Goal: Task Accomplishment & Management: Manage account settings

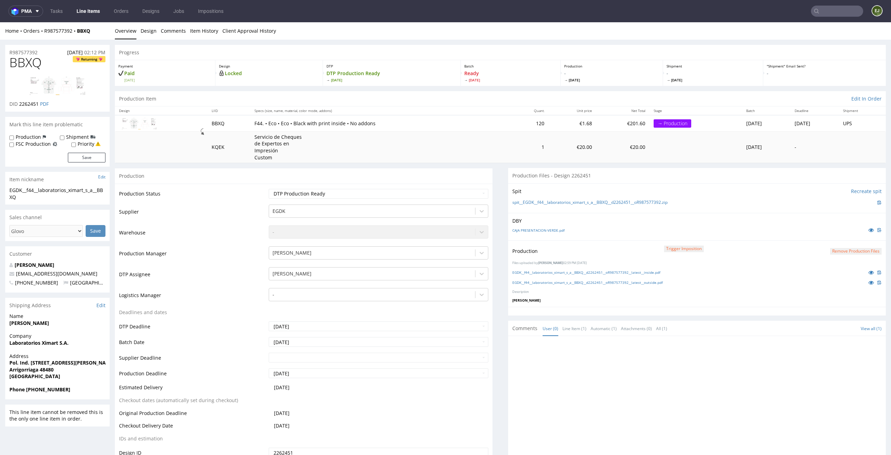
click at [836, 7] on input "text" at bounding box center [837, 11] width 52 height 11
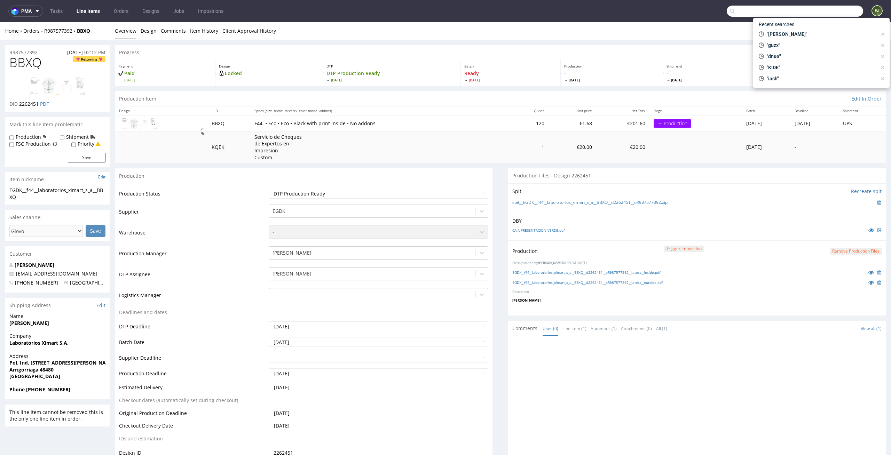
paste input "FHDA"
type input "FHDA"
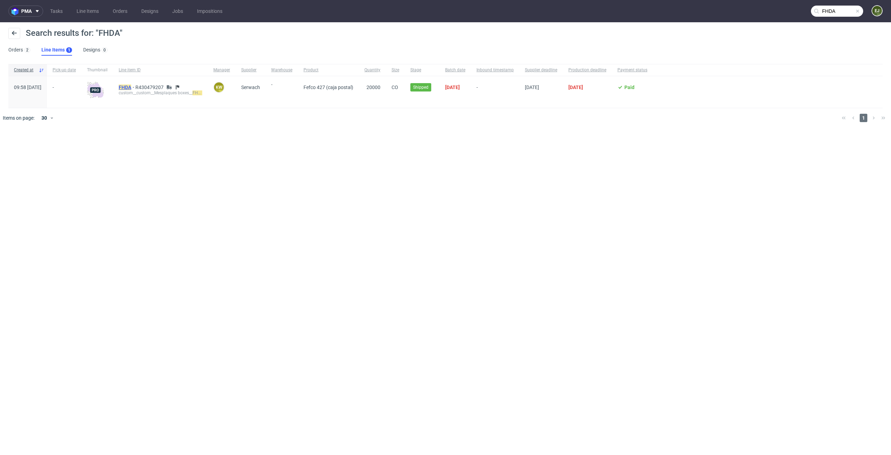
click at [131, 85] on mark "FHDA" at bounding box center [125, 88] width 13 height 6
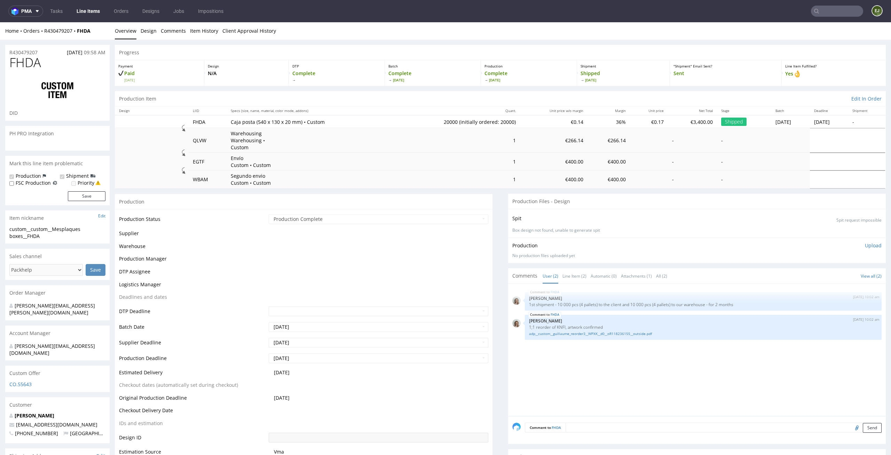
select select "in_progress"
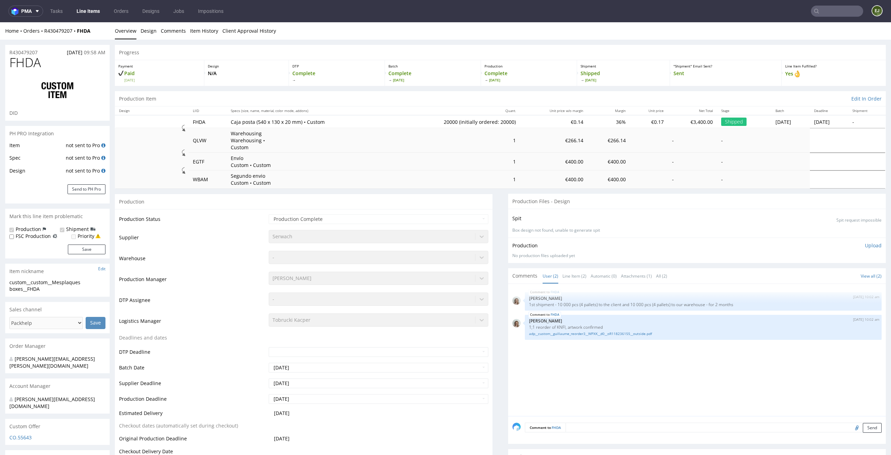
type input "20000"
click at [563, 272] on link "Line Item (2)" at bounding box center [575, 276] width 24 height 15
click at [579, 331] on link "adp__custom__guillaume_reorder3__WPXK__d0__oR118236155__outside.pdf" at bounding box center [703, 333] width 349 height 5
type input "FHDA"
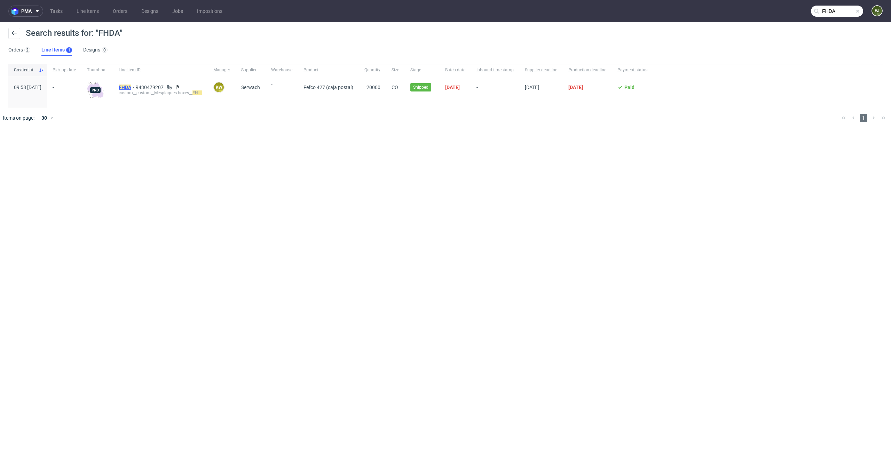
click at [131, 85] on mark "FHDA" at bounding box center [125, 88] width 13 height 6
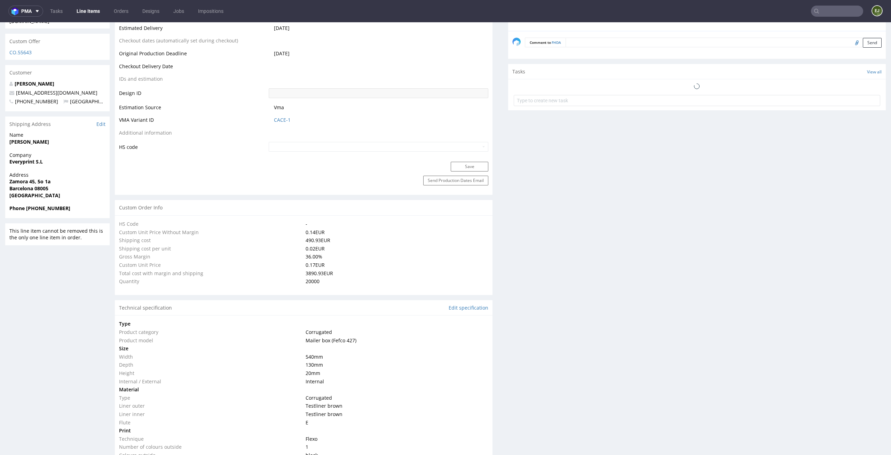
select select "in_progress"
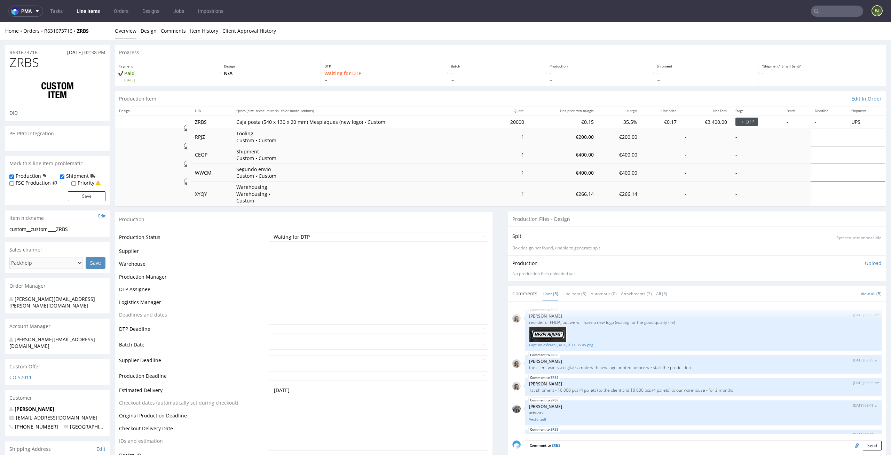
scroll to position [10, 0]
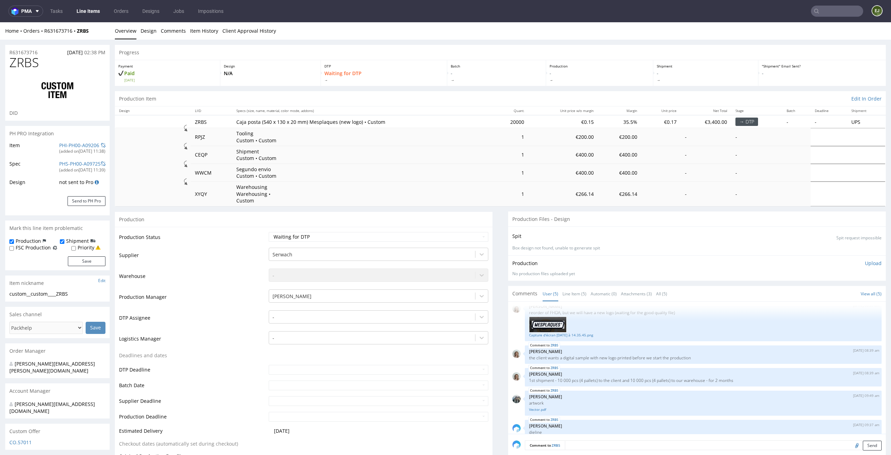
select select "in_progress"
click at [578, 288] on link "Line Item (5)" at bounding box center [575, 294] width 24 height 15
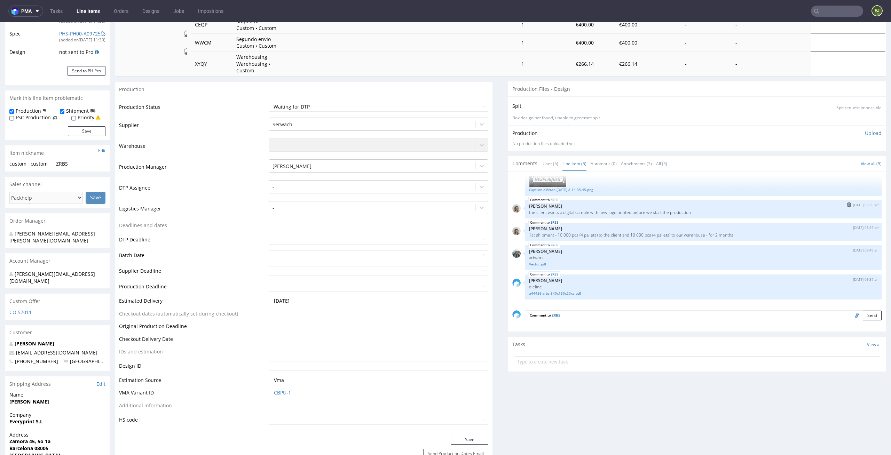
scroll to position [157, 0]
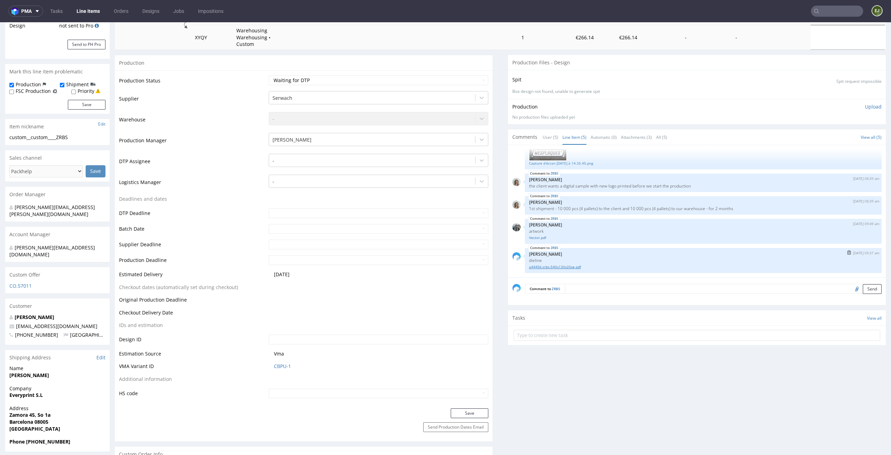
click at [557, 265] on link "a44456-zrbs-540x130x20xe.pdf" at bounding box center [703, 267] width 349 height 5
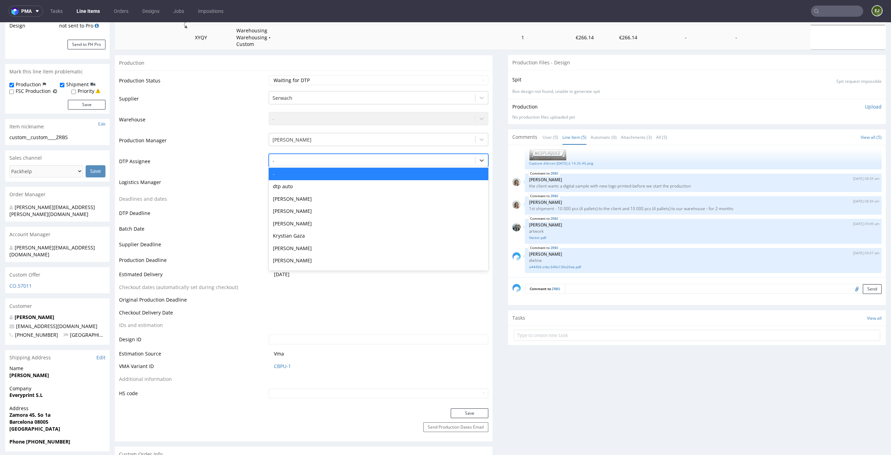
click at [415, 155] on div "-" at bounding box center [372, 160] width 206 height 11
type input "el"
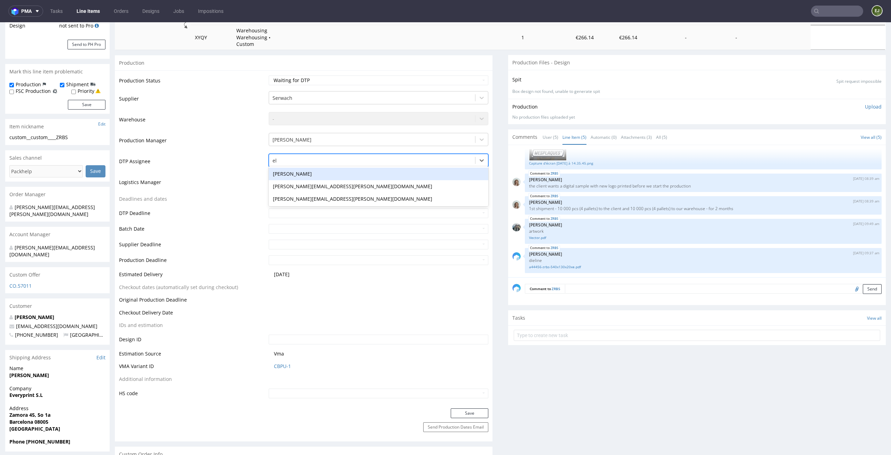
click at [386, 168] on div "[PERSON_NAME]" at bounding box center [379, 174] width 220 height 13
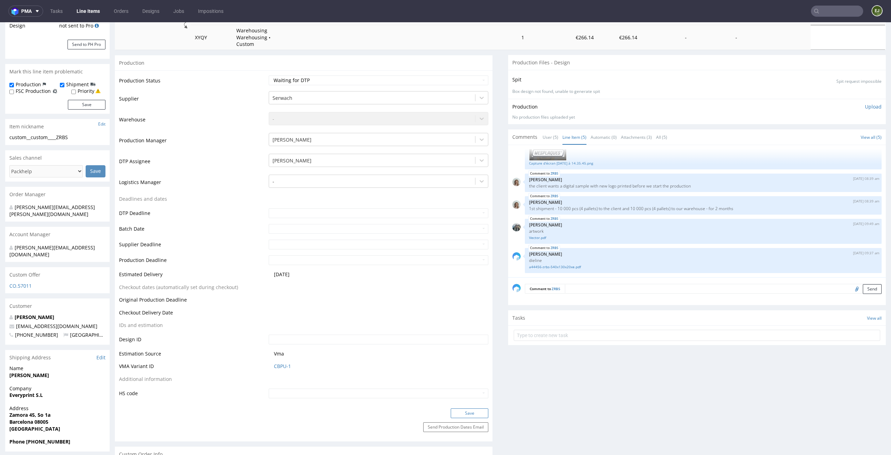
click at [461, 409] on button "Save" at bounding box center [470, 414] width 38 height 10
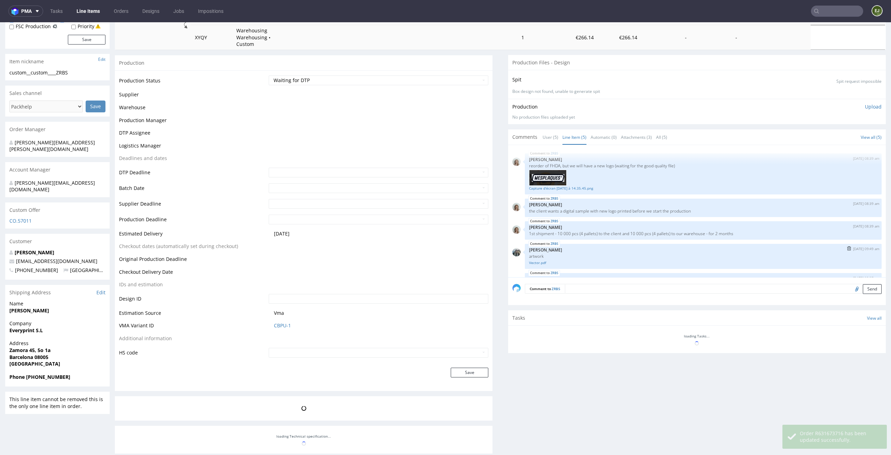
scroll to position [25, 0]
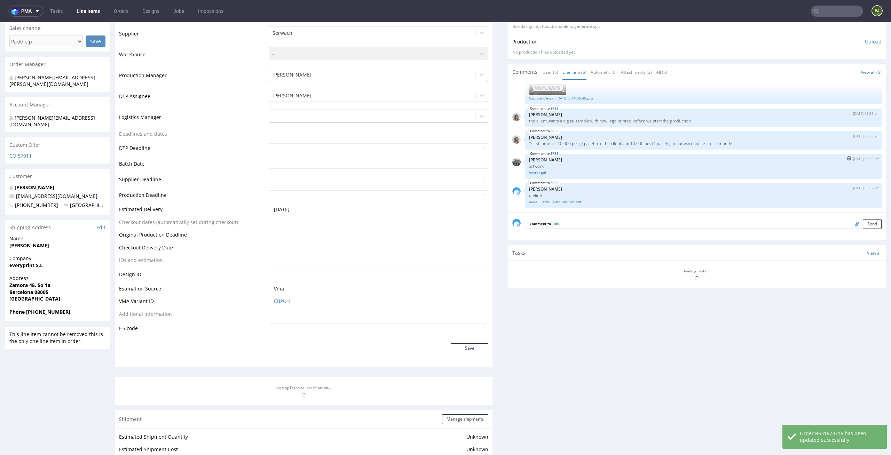
select select "in_progress"
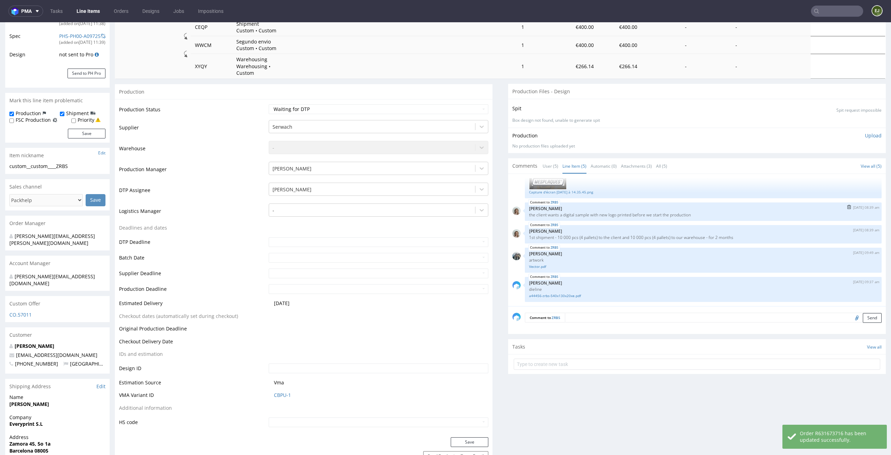
scroll to position [0, 0]
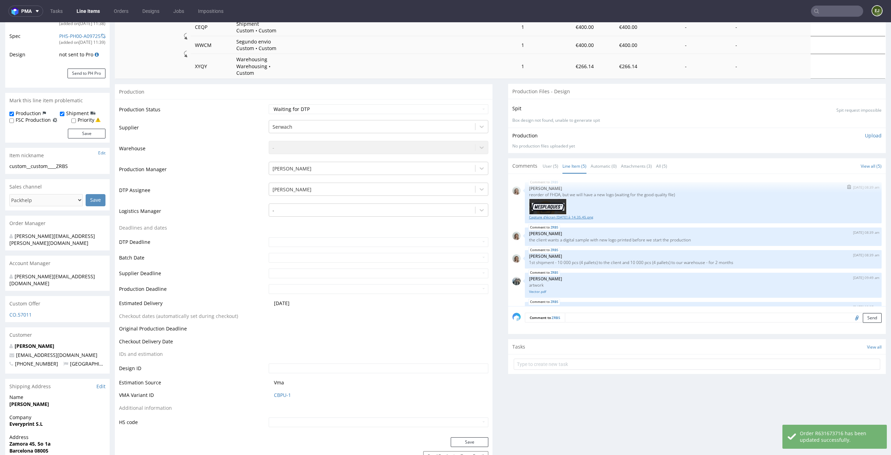
click at [569, 215] on link "Capture d’écran 2025-09-29 à 14.35.45.png" at bounding box center [703, 217] width 349 height 5
drag, startPoint x: 555, startPoint y: 188, endPoint x: 544, endPoint y: 188, distance: 11.8
click at [544, 192] on p "reorder of FHDA, but we will have a new logo (waiting for the good quality file)" at bounding box center [703, 194] width 349 height 5
copy p "FHDA"
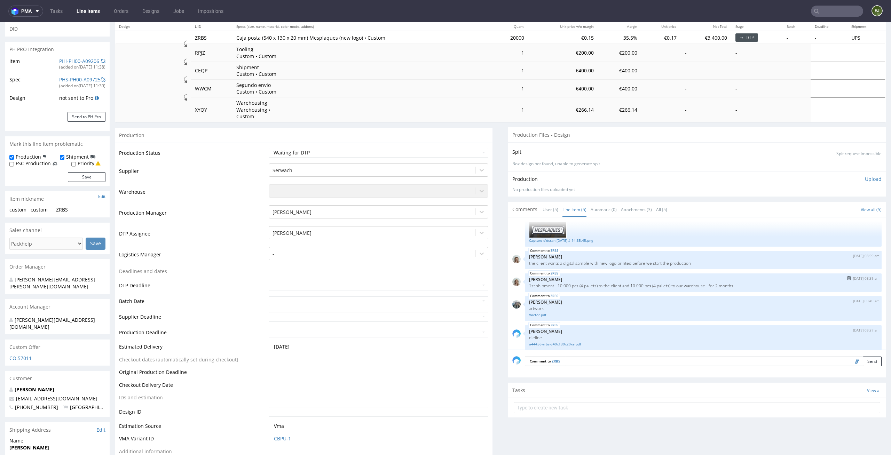
scroll to position [25, 0]
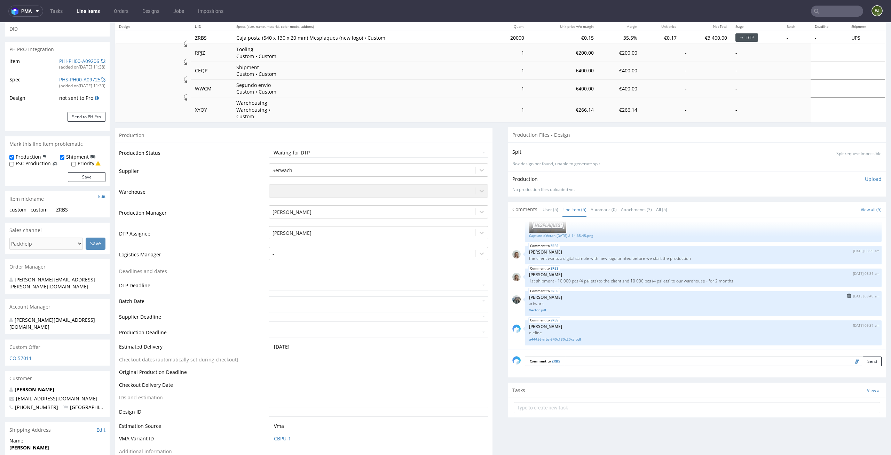
click at [534, 308] on link "Vector.pdf" at bounding box center [703, 310] width 349 height 5
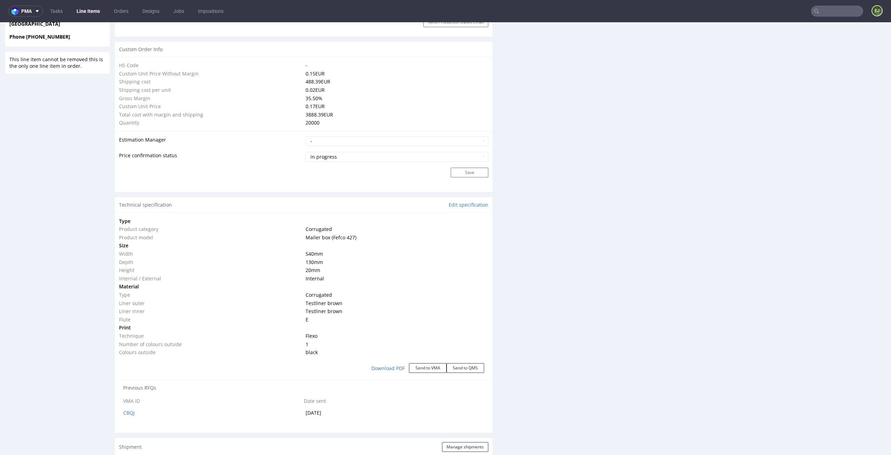
scroll to position [0, 0]
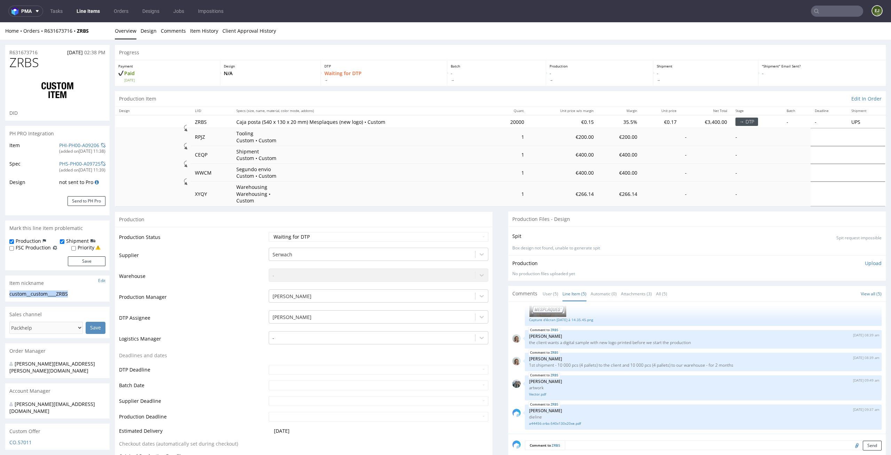
drag, startPoint x: 77, startPoint y: 294, endPoint x: 0, endPoint y: 294, distance: 77.0
copy div "custom__custom____ZRBS"
drag, startPoint x: 46, startPoint y: 48, endPoint x: 0, endPoint y: 48, distance: 46.0
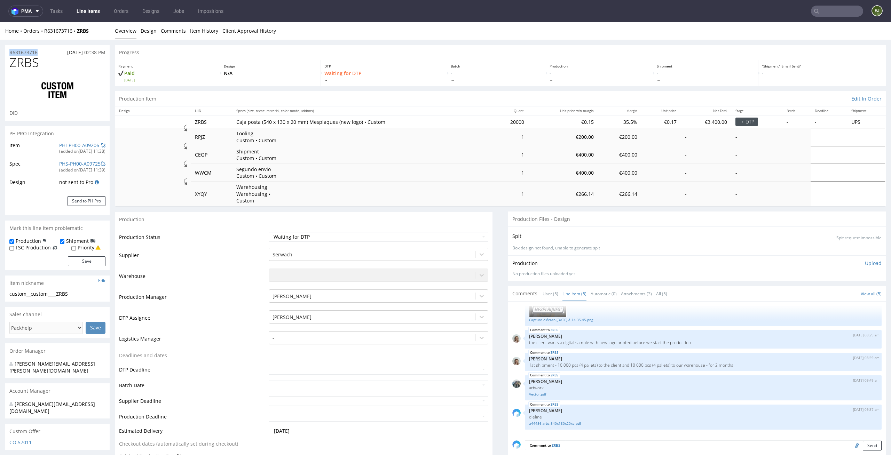
drag, startPoint x: 41, startPoint y: 53, endPoint x: 0, endPoint y: 53, distance: 40.7
copy p "R631673716"
click at [484, 230] on div "Production Status Waiting for Artwork Waiting for Diecut Waiting for Mockup Wai…" at bounding box center [304, 396] width 378 height 338
click at [477, 232] on select "Waiting for Artwork Waiting for Diecut Waiting for Mockup Waiting for DTP Waiti…" at bounding box center [379, 237] width 220 height 10
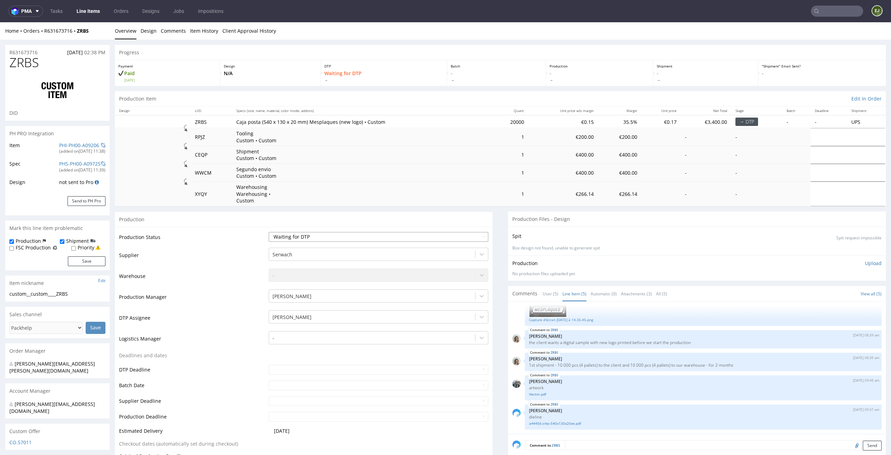
select select "dtp_ca_needed"
click at [269, 232] on select "Waiting for Artwork Waiting for Diecut Waiting for Mockup Waiting for DTP Waiti…" at bounding box center [379, 237] width 220 height 10
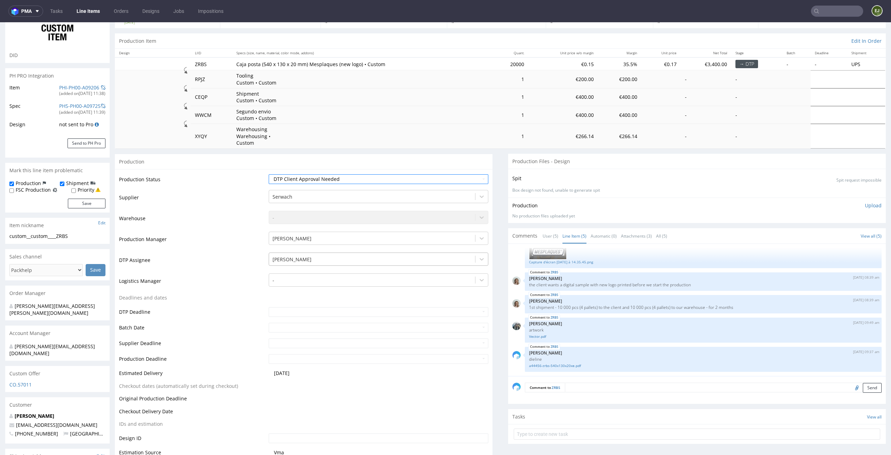
scroll to position [133, 0]
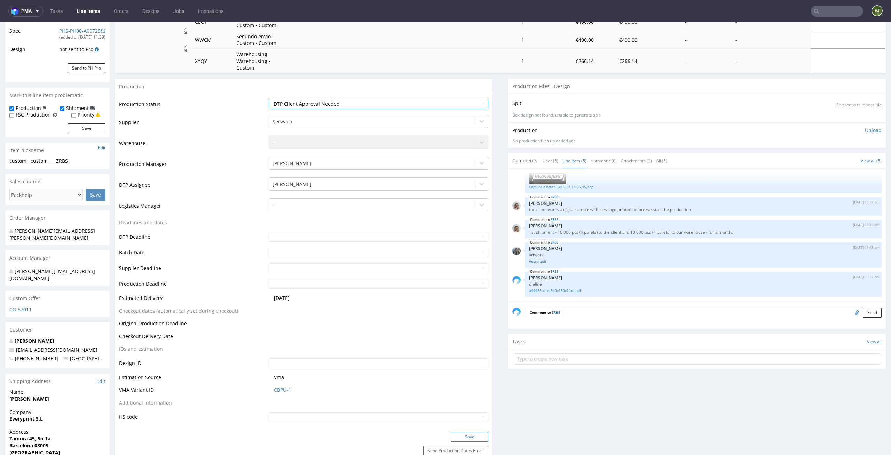
click at [479, 432] on button "Save" at bounding box center [470, 437] width 38 height 10
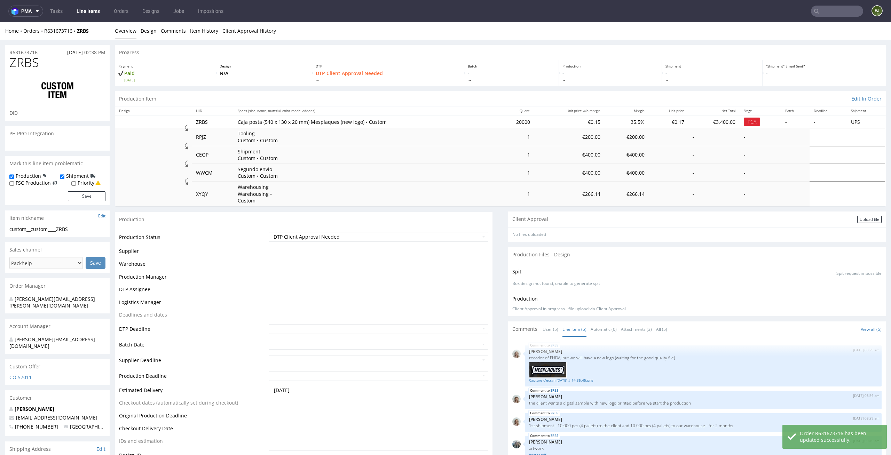
scroll to position [25, 0]
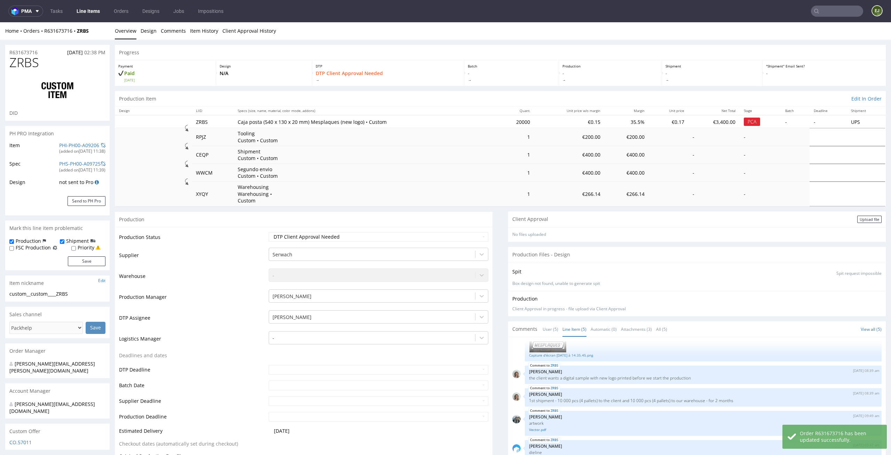
select select "in_progress"
click at [858, 216] on div "Upload file" at bounding box center [870, 219] width 24 height 7
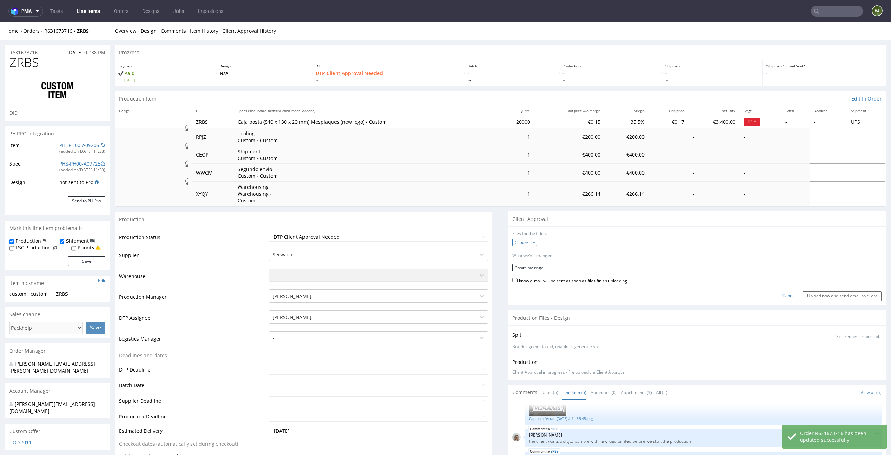
click at [518, 239] on label "Choose file" at bounding box center [525, 242] width 25 height 7
click at [0, 22] on input "Choose file" at bounding box center [0, 22] width 0 height 0
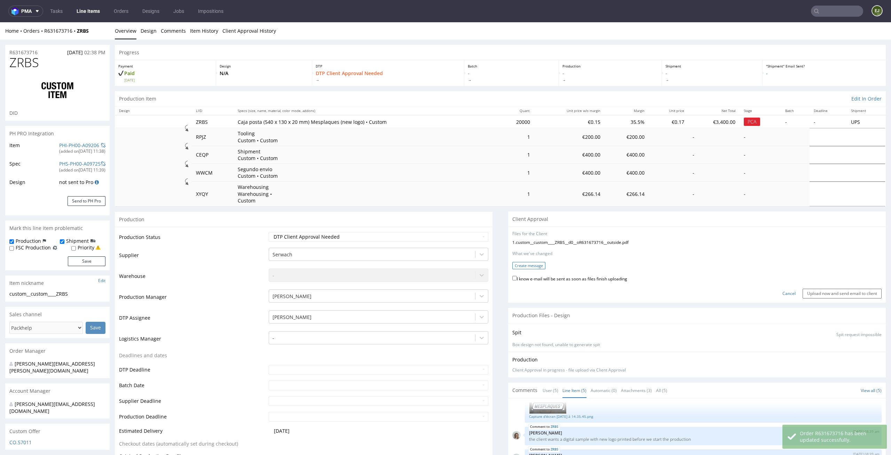
click at [514, 262] on button "Create message" at bounding box center [529, 265] width 33 height 7
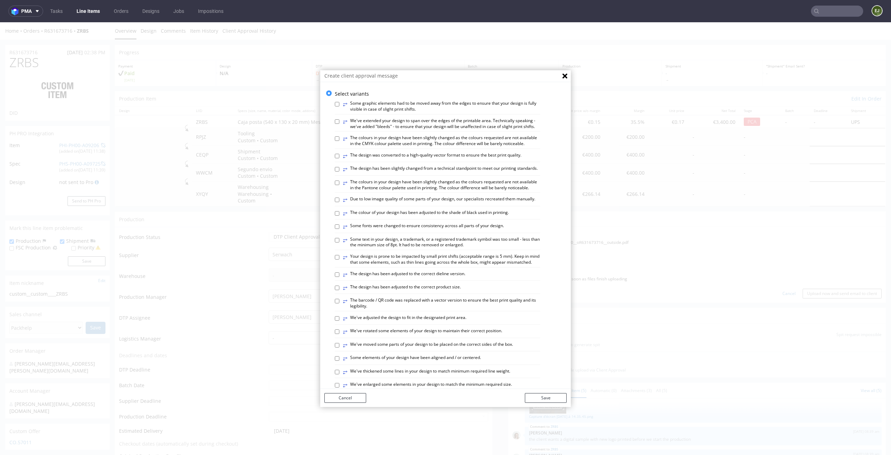
scroll to position [285, 0]
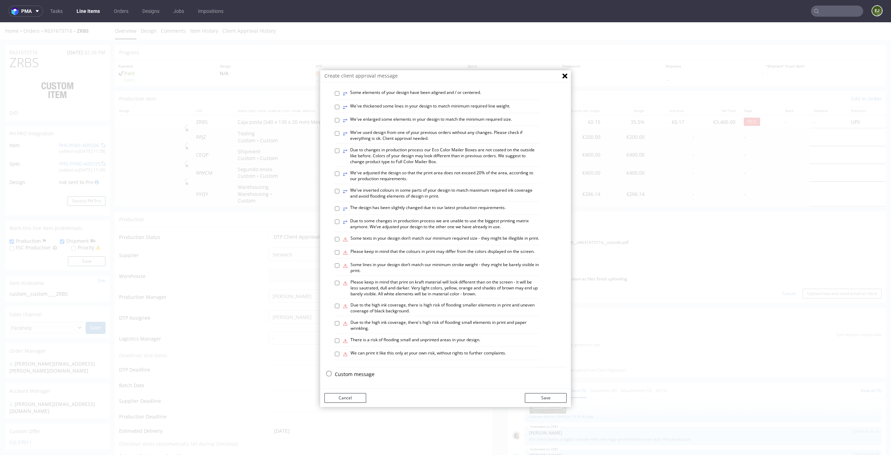
click at [360, 371] on p "Custom message" at bounding box center [451, 374] width 232 height 7
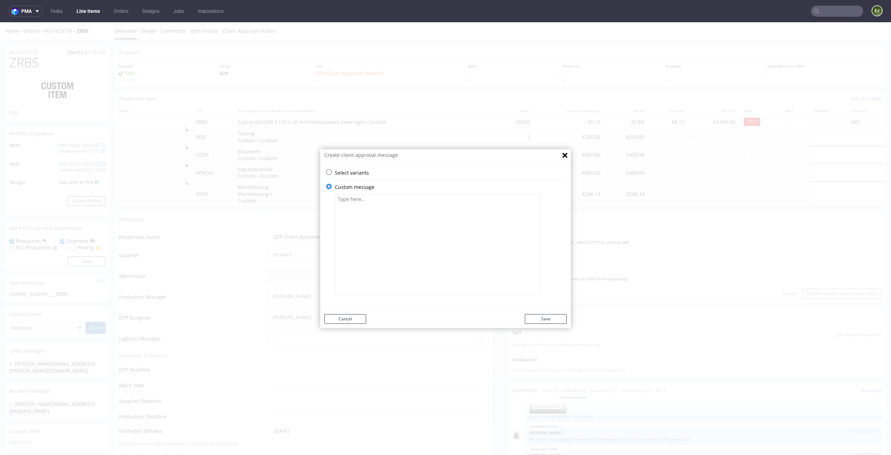
click at [390, 251] on textarea at bounding box center [437, 244] width 205 height 101
paste textarea "We used a new logo in the project."
type textarea "We used a new logo in the project."
click at [549, 318] on button "Save" at bounding box center [546, 319] width 42 height 10
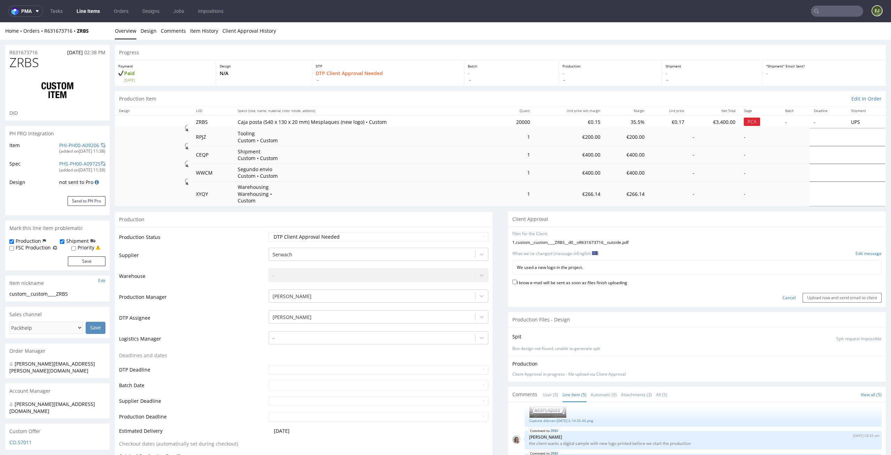
click at [576, 279] on label "I know e-mail will be sent as soon as files finish uploading" at bounding box center [570, 283] width 115 height 8
click at [517, 280] on input "I know e-mail will be sent as soon as files finish uploading" at bounding box center [515, 282] width 5 height 5
checkbox input "true"
click at [806, 293] on input "Upload now and send email to client" at bounding box center [842, 298] width 79 height 10
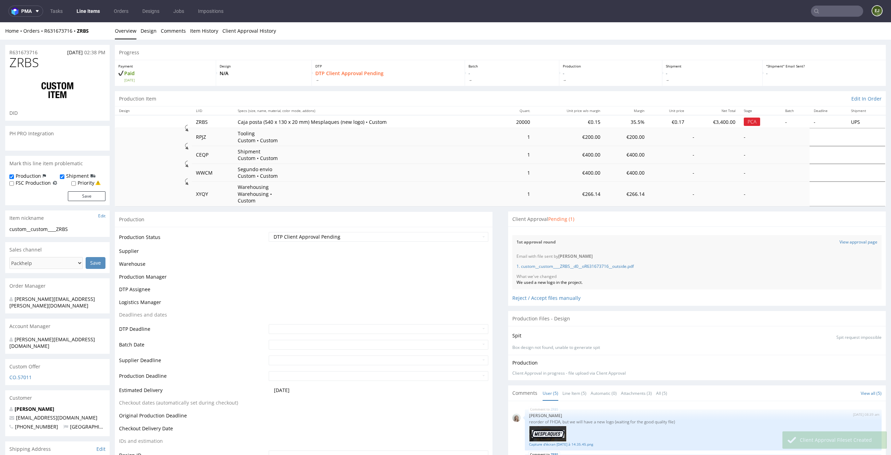
scroll to position [25, 0]
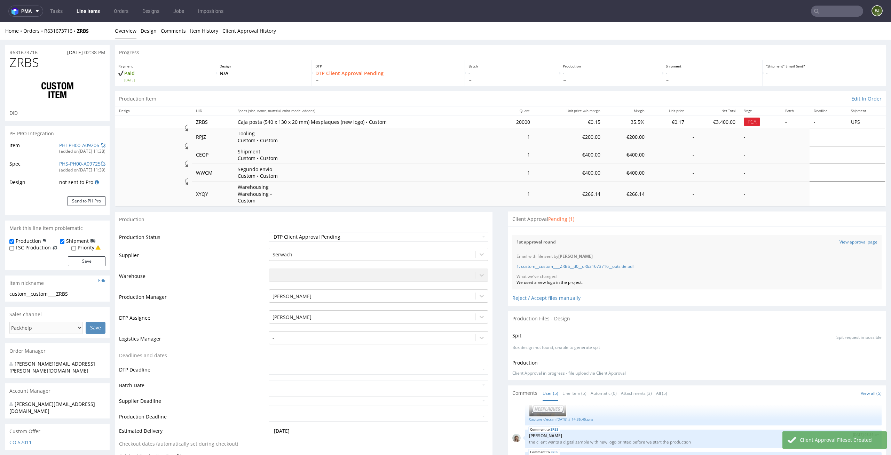
select select "in_progress"
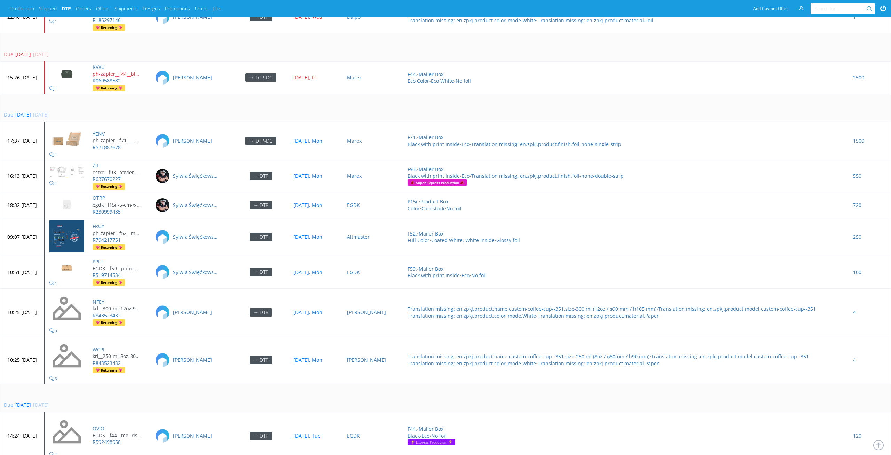
scroll to position [2270, 0]
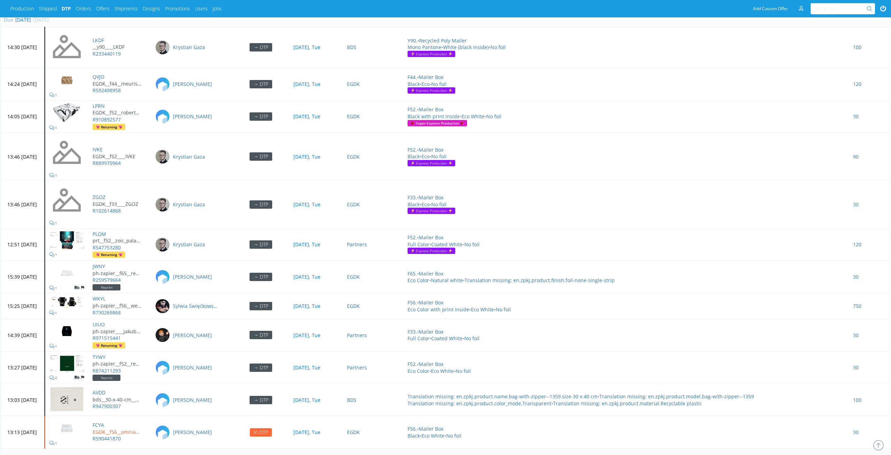
scroll to position [2506, 0]
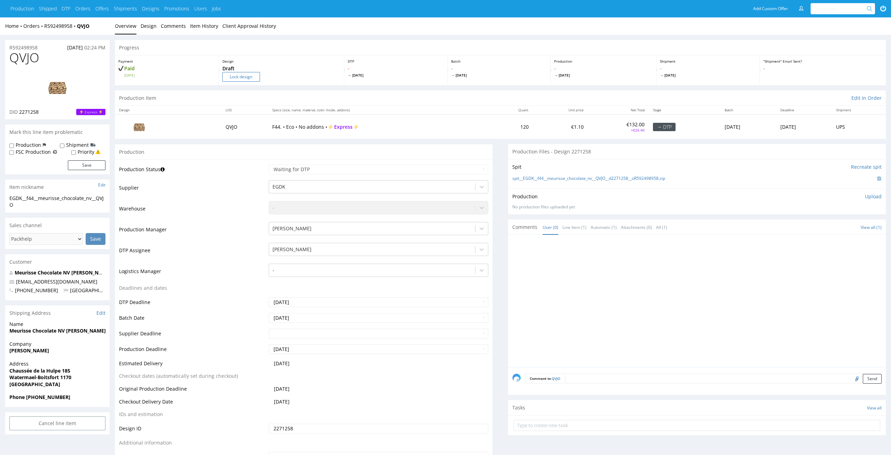
click at [237, 75] on input "Lock design" at bounding box center [242, 77] width 38 height 10
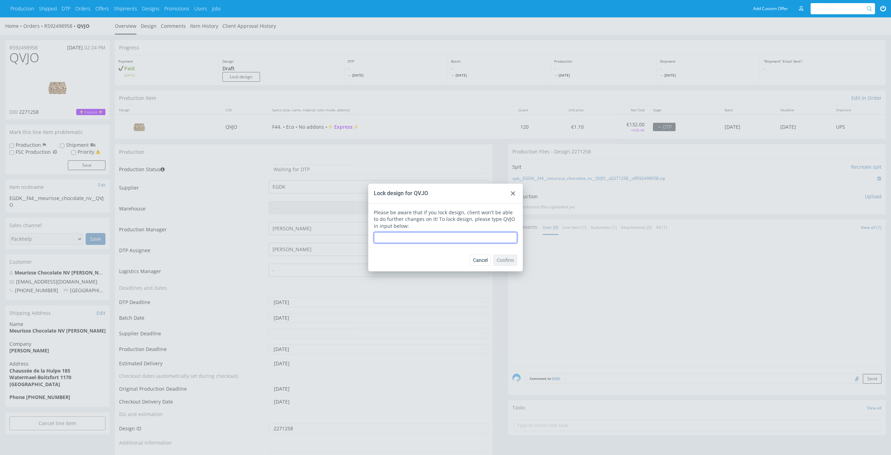
click at [463, 243] on input "text" at bounding box center [445, 237] width 143 height 11
type input "QVJO"
click at [510, 255] on button "Confirm" at bounding box center [506, 260] width 24 height 11
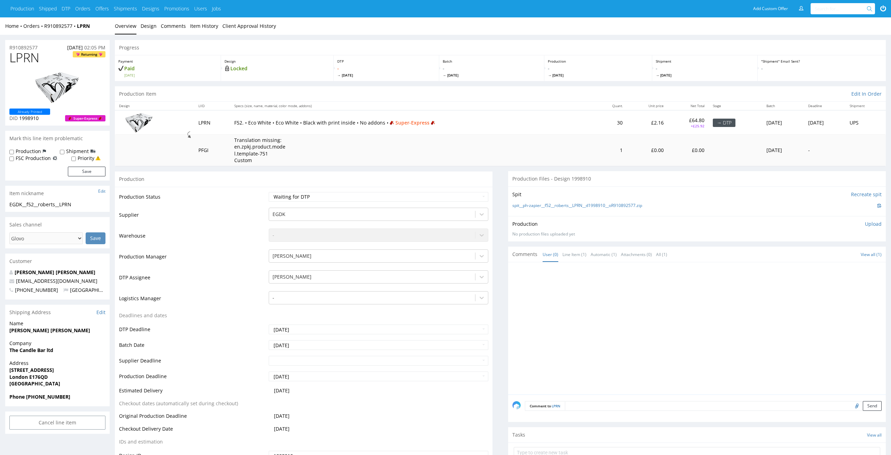
click at [487, 117] on td "F52. • Eco White • Eco White • Black with print inside • No addons • Super-Expr…" at bounding box center [412, 122] width 365 height 24
click at [145, 25] on link "Design" at bounding box center [149, 25] width 16 height 17
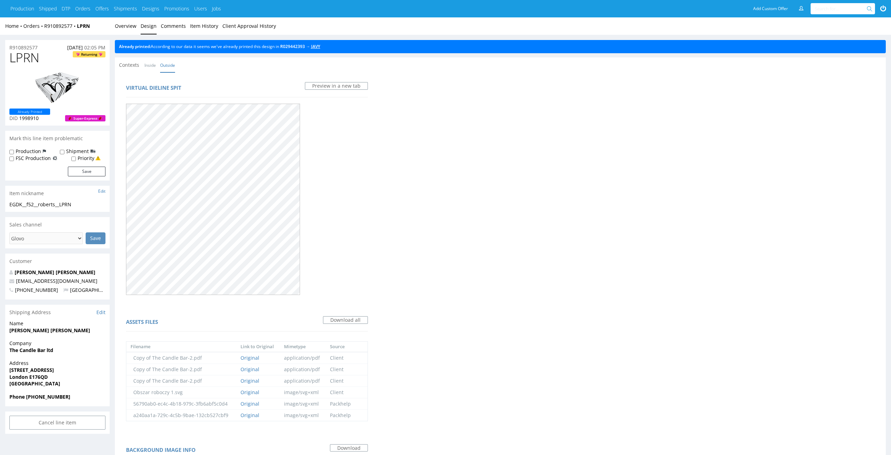
click at [320, 48] on link "JAVY" at bounding box center [315, 47] width 9 height 6
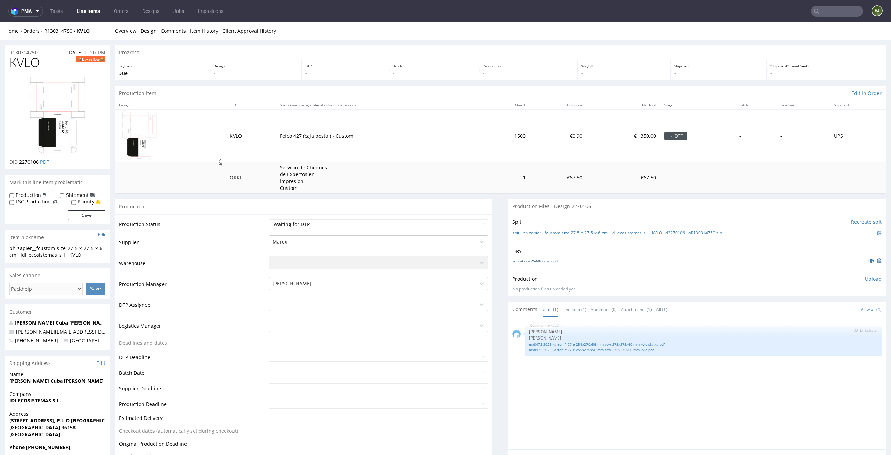
click at [538, 259] on link "fefco-427-275-60-275-v2.pdf" at bounding box center [536, 261] width 46 height 5
click at [607, 345] on link "mx8472-2025-karton-f427-e-259x270x56-mm-zew.275x275x60-mm-kvlo-siatka.pdf" at bounding box center [703, 344] width 349 height 5
click at [400, 301] on div at bounding box center [373, 305] width 200 height 8
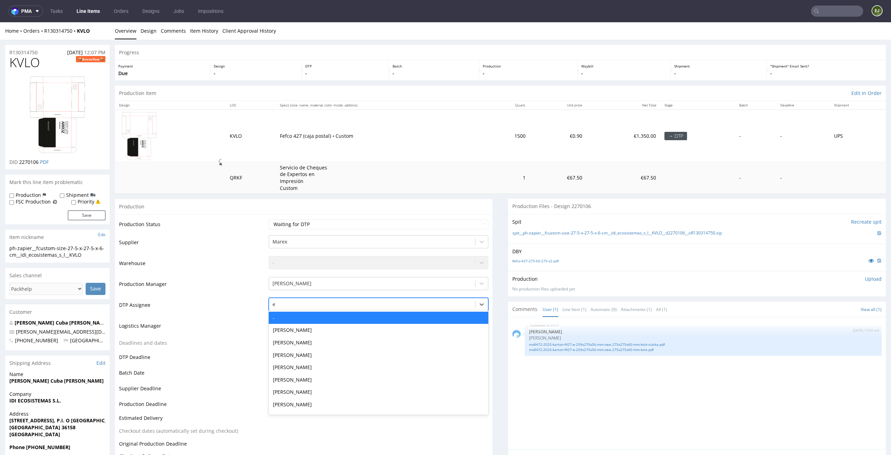
type input "el"
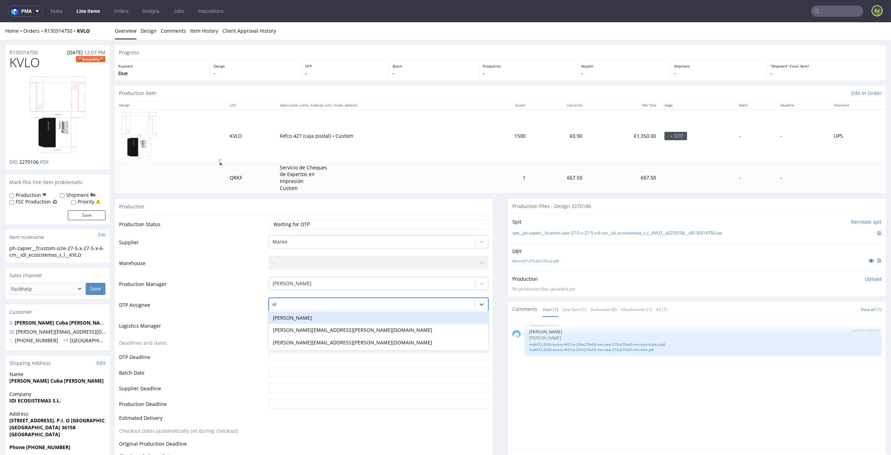
click at [372, 319] on div "[PERSON_NAME]" at bounding box center [379, 318] width 220 height 13
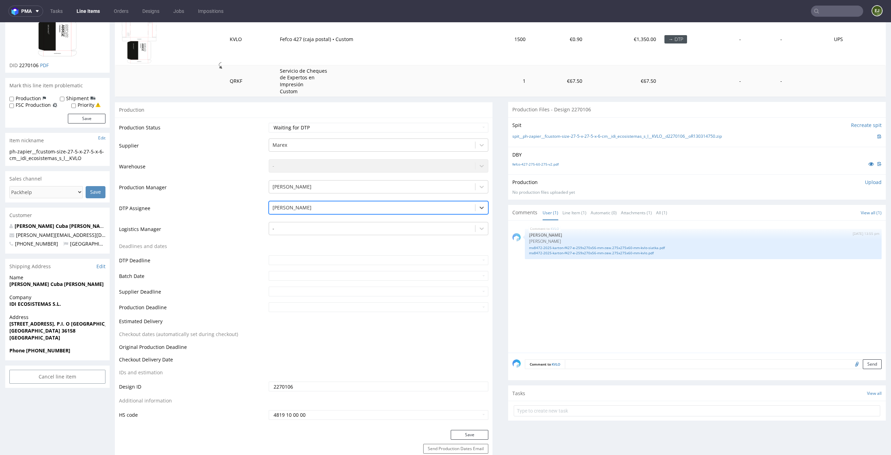
scroll to position [134, 0]
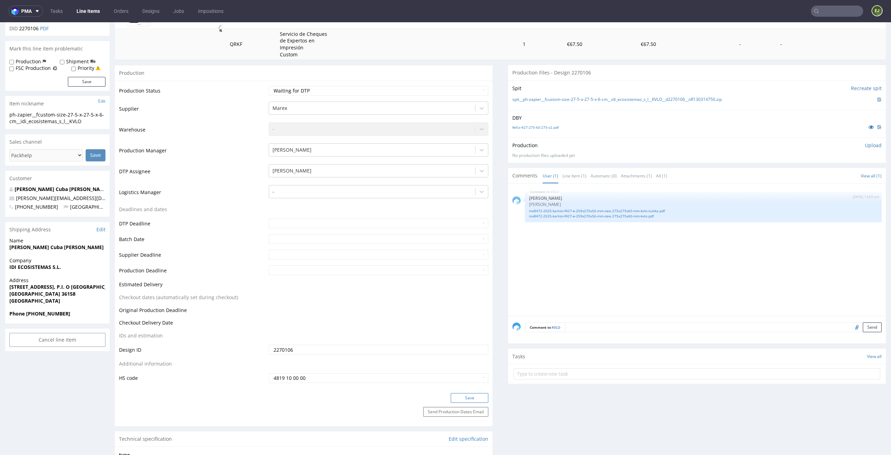
click at [477, 395] on button "Save" at bounding box center [470, 398] width 38 height 10
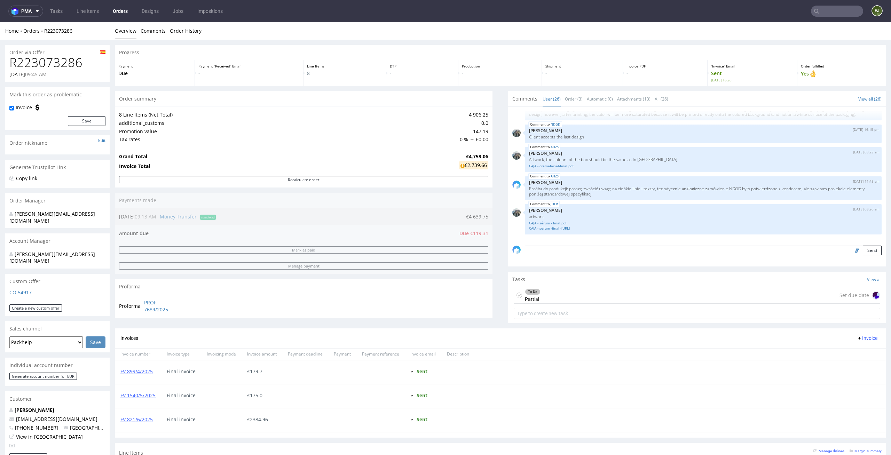
scroll to position [241, 0]
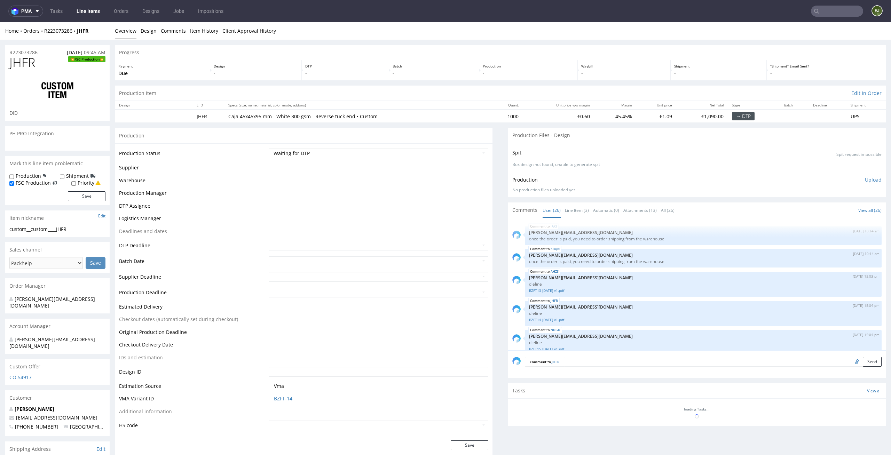
scroll to position [612, 0]
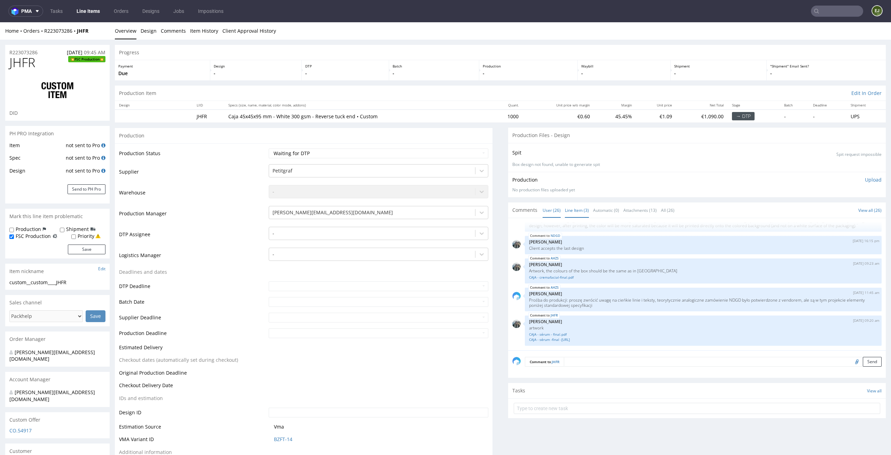
click at [575, 208] on link "Line Item (3)" at bounding box center [577, 210] width 24 height 15
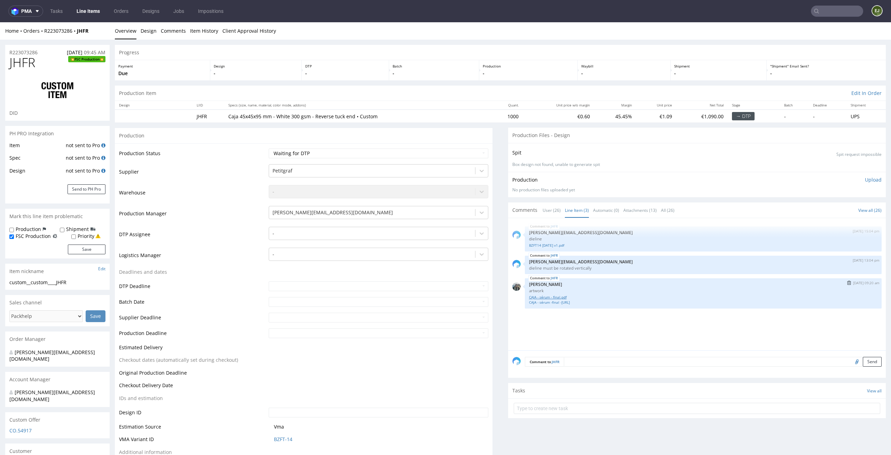
click at [541, 299] on link "CAJA - sérum - final.pdf" at bounding box center [703, 297] width 349 height 5
click at [564, 301] on link "CAJA - sérum -final -vectorizado.ai" at bounding box center [703, 302] width 349 height 5
click at [542, 245] on link "BZFT14 2025-03-28 v1.pdf" at bounding box center [703, 245] width 349 height 5
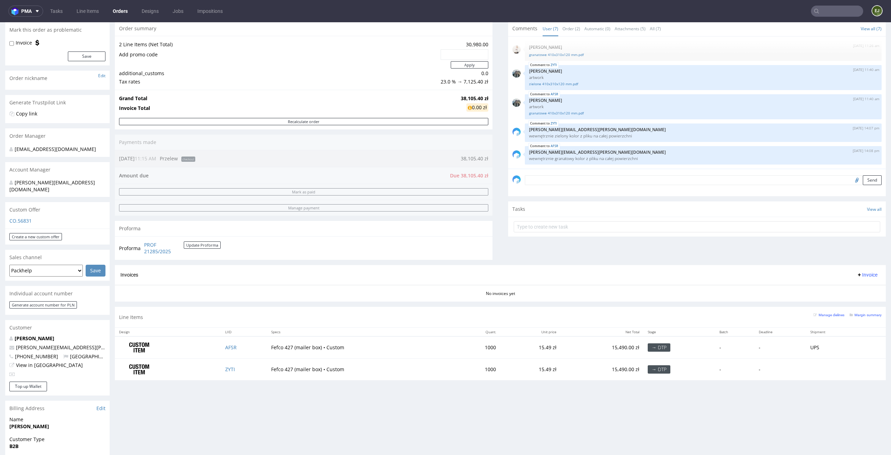
scroll to position [91, 0]
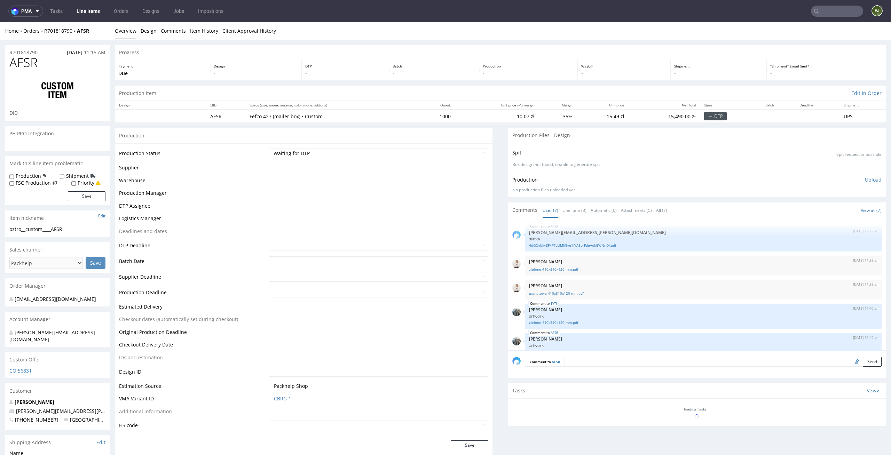
scroll to position [57, 0]
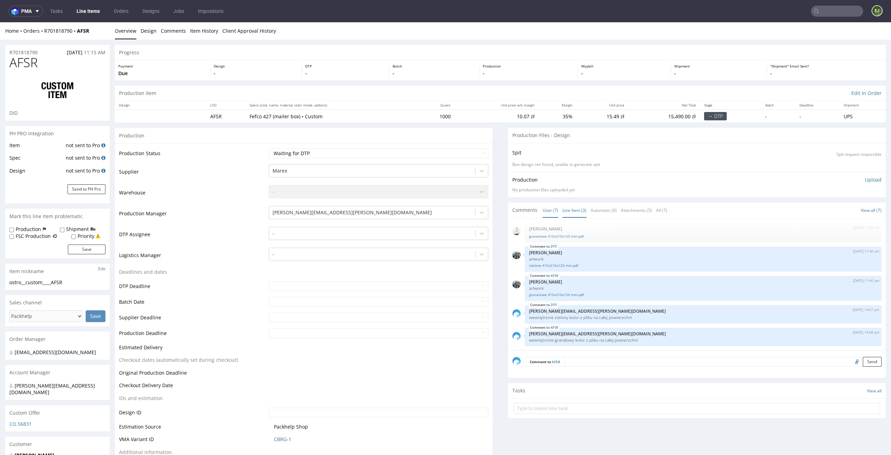
click at [571, 210] on link "Line Item (3)" at bounding box center [575, 210] width 24 height 15
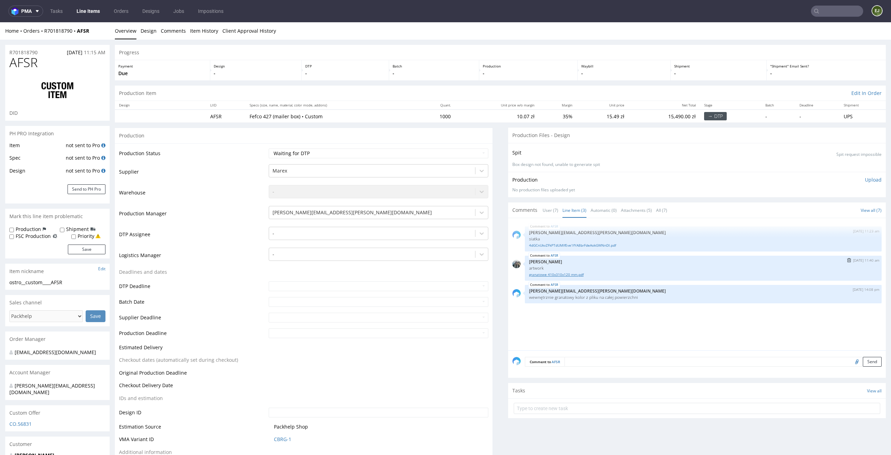
click at [559, 276] on link "granatowe 410x310x120 mm.pdf" at bounding box center [703, 274] width 349 height 5
click at [566, 243] on link "4dGCnUkvZFkPTdUMlfEve1fYA8brFdeAokGWNnDI.pdf" at bounding box center [703, 245] width 349 height 5
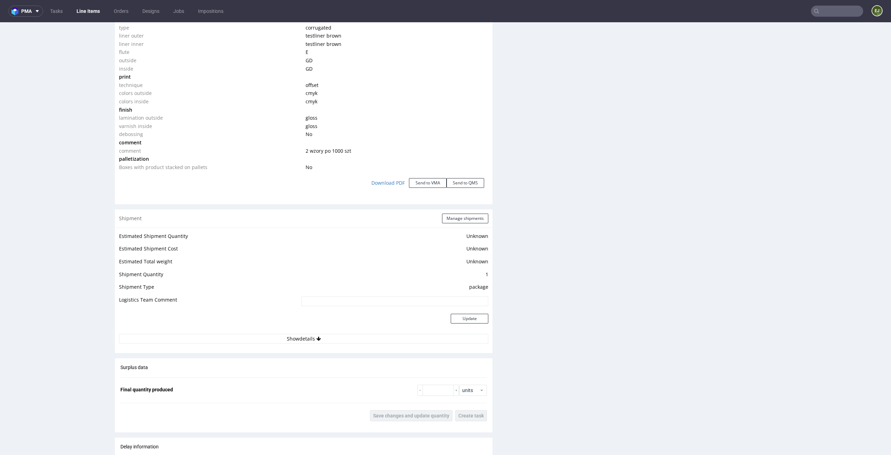
scroll to position [1050, 0]
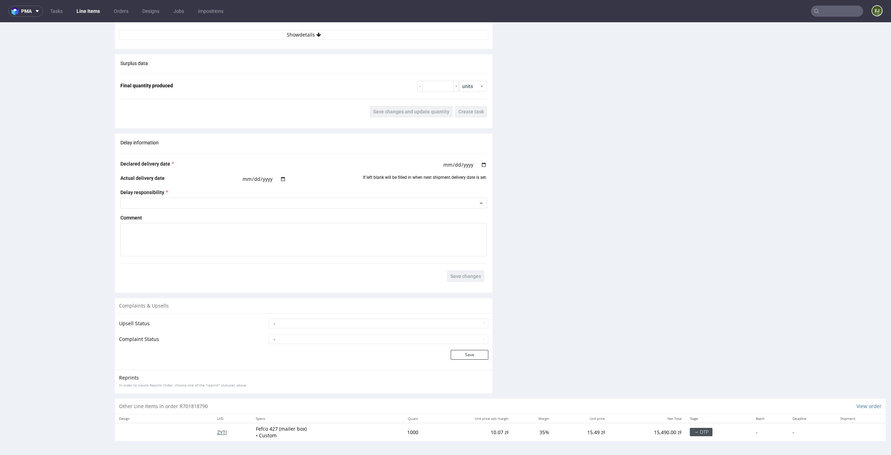
click at [221, 431] on span "ZYTI" at bounding box center [222, 432] width 10 height 7
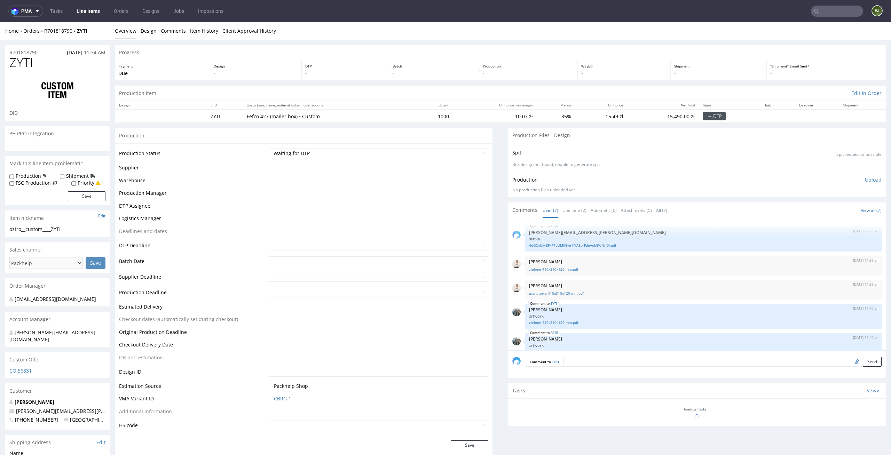
scroll to position [57, 0]
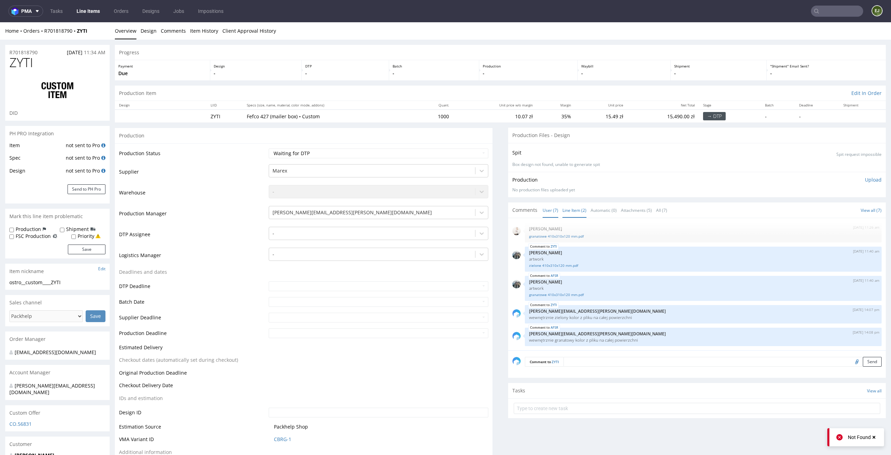
click at [570, 211] on link "Line Item (2)" at bounding box center [575, 210] width 24 height 15
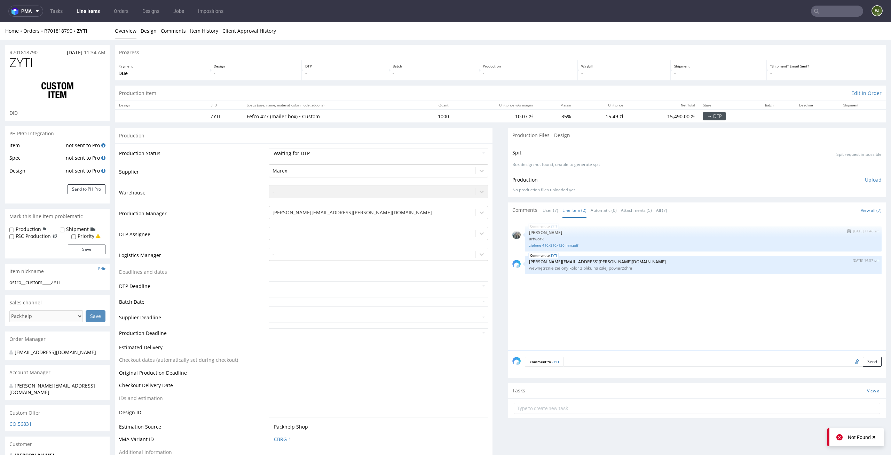
click at [557, 244] on link "zielone 410x310x120 mm.pdf" at bounding box center [703, 245] width 349 height 5
click at [637, 310] on div "ZYTI 3rd Oct 25 | 11:40 am Zeniuk Magdalena artwork zielone 410x310x120 mm.pdf …" at bounding box center [700, 287] width 374 height 128
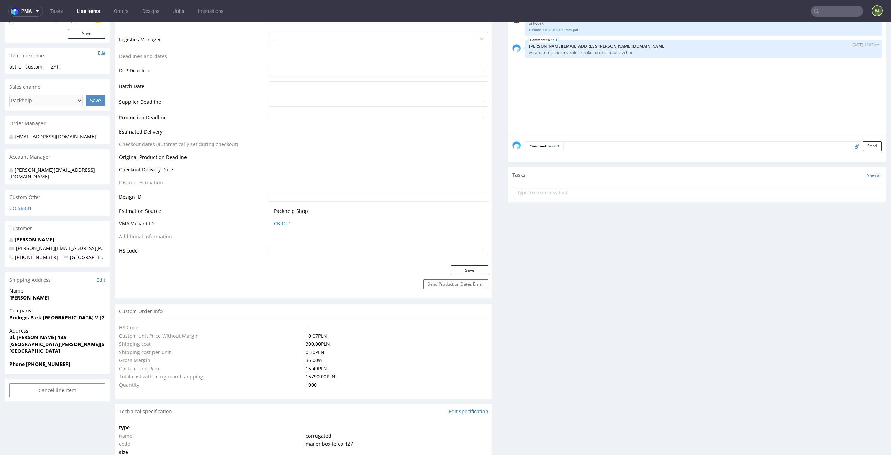
scroll to position [0, 0]
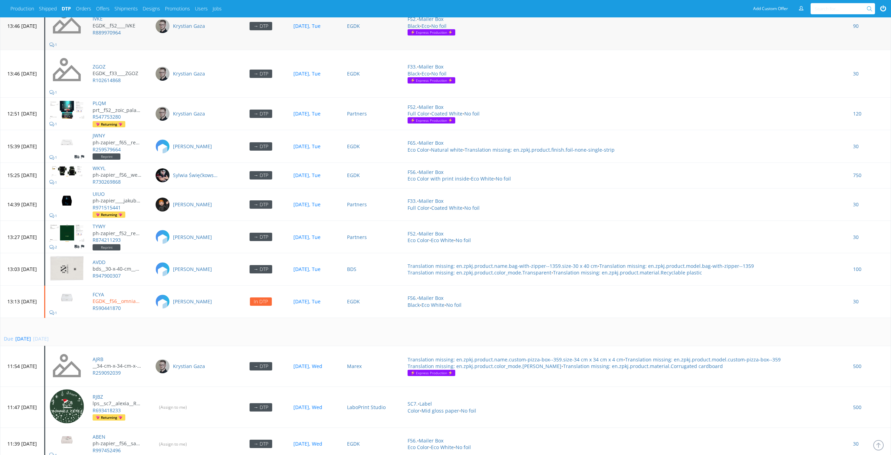
scroll to position [2534, 0]
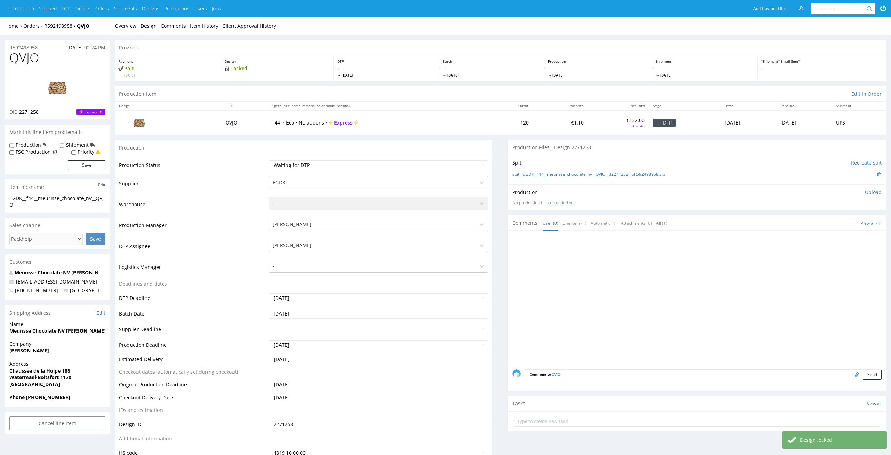
click at [144, 24] on link "Design" at bounding box center [149, 25] width 16 height 17
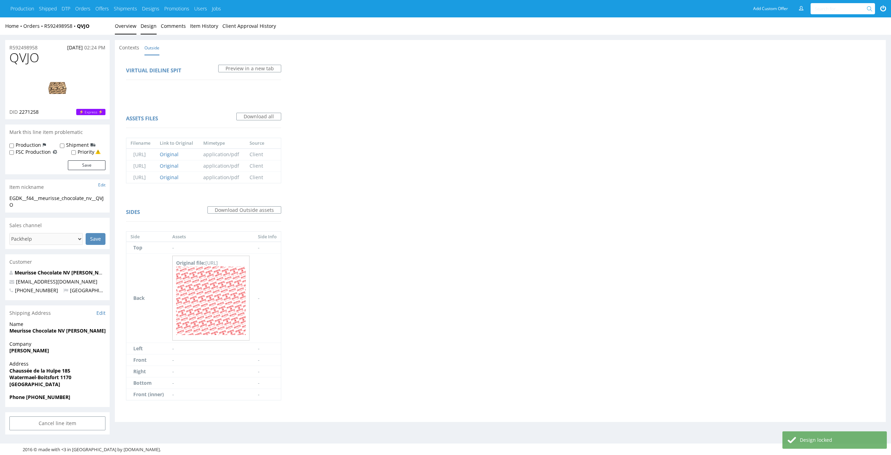
click at [124, 27] on link "Overview" at bounding box center [126, 25] width 22 height 17
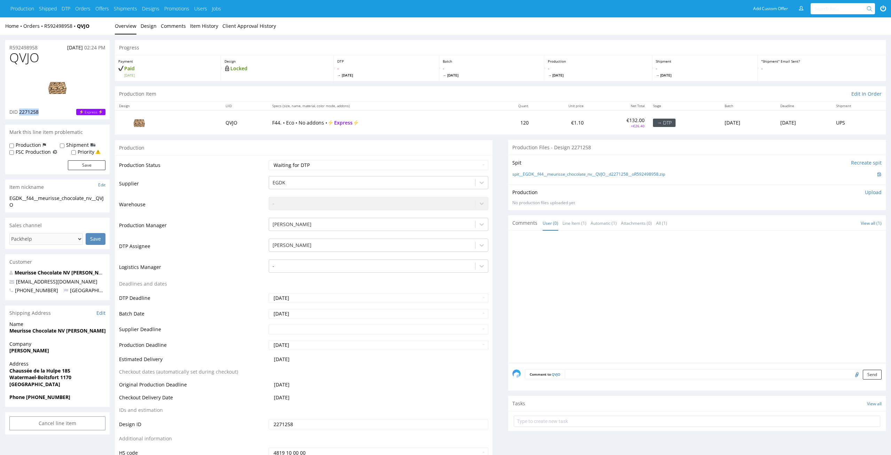
drag, startPoint x: 47, startPoint y: 111, endPoint x: 19, endPoint y: 113, distance: 28.3
click at [19, 113] on div "DID 2271258 Express" at bounding box center [57, 112] width 96 height 7
copy span "2271258"
click at [381, 155] on div "Production Status Waiting for Artwork Waiting for Diecut Waiting for Mockup Wai…" at bounding box center [304, 311] width 378 height 313
click at [380, 164] on select "Waiting for Artwork Waiting for Diecut Waiting for Mockup Waiting for DTP Waiti…" at bounding box center [379, 166] width 220 height 10
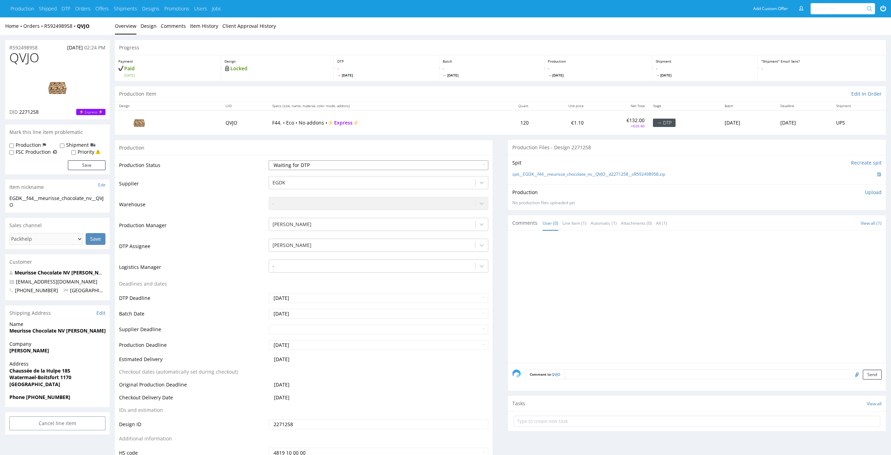
select select "dtp_in_process"
click at [269, 161] on select "Waiting for Artwork Waiting for Diecut Waiting for Mockup Waiting for DTP Waiti…" at bounding box center [379, 166] width 220 height 10
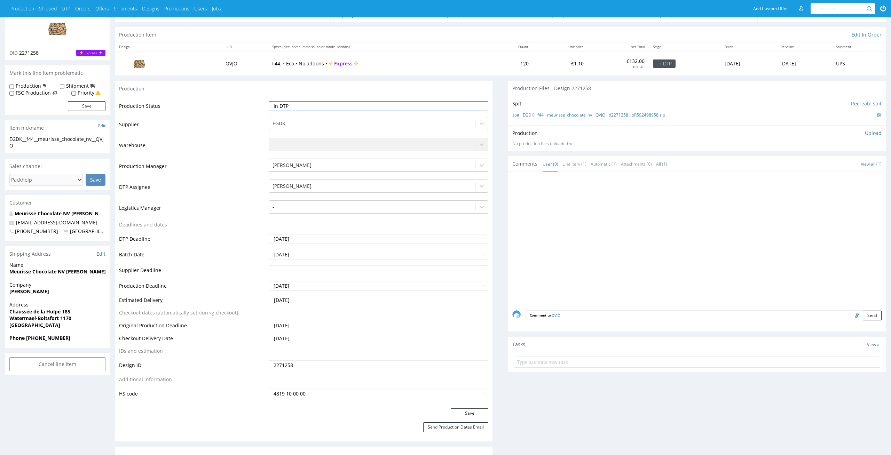
scroll to position [127, 0]
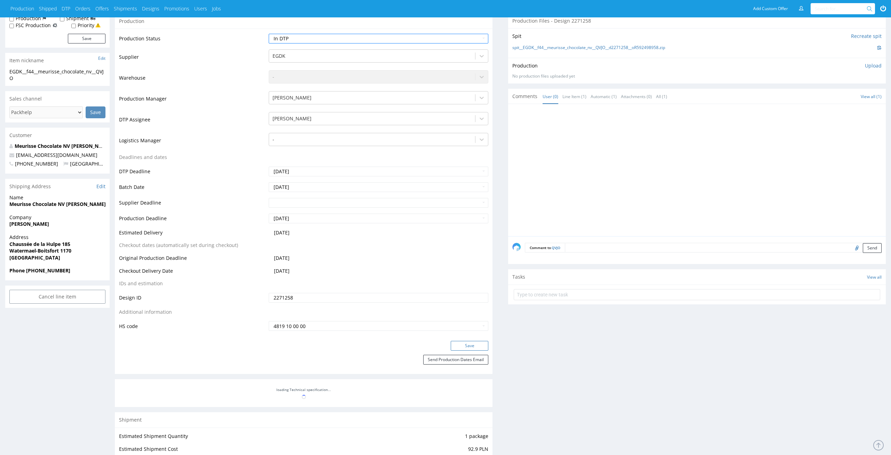
click at [477, 344] on button "Save" at bounding box center [470, 346] width 38 height 10
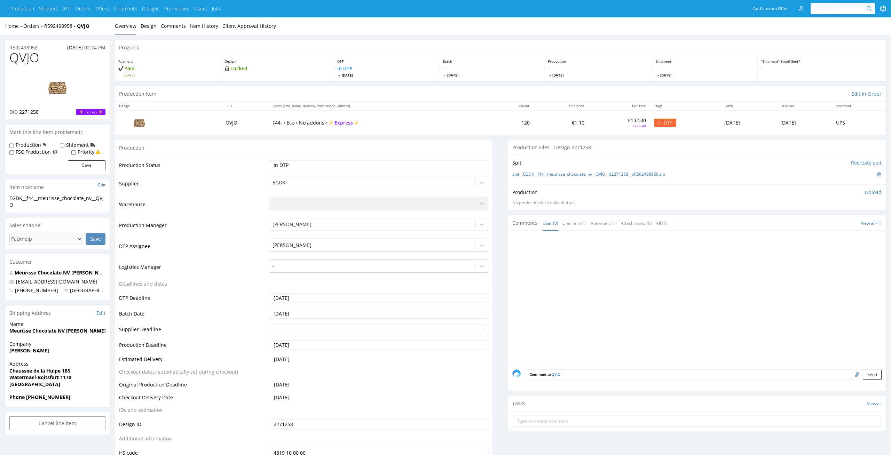
scroll to position [40, 0]
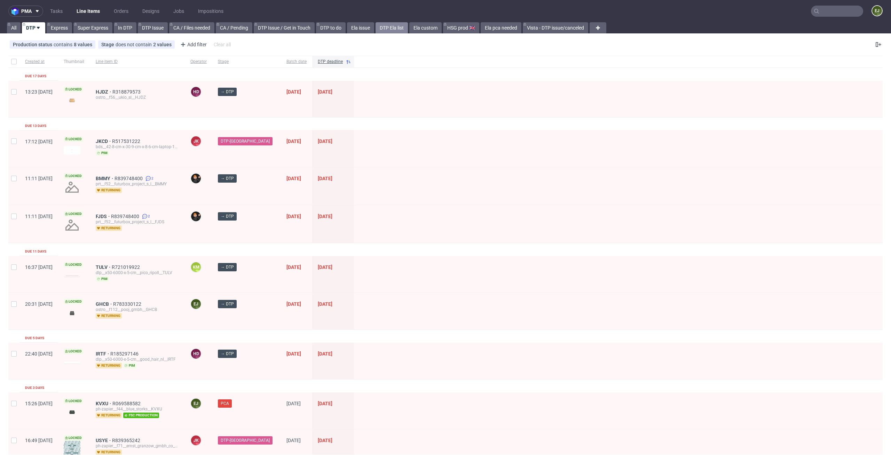
click at [400, 29] on link "DTP Ela list" at bounding box center [392, 27] width 32 height 11
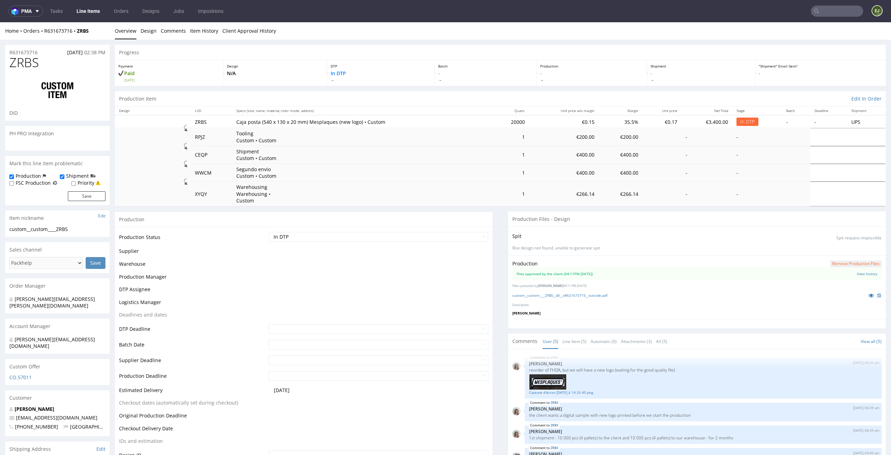
scroll to position [25, 0]
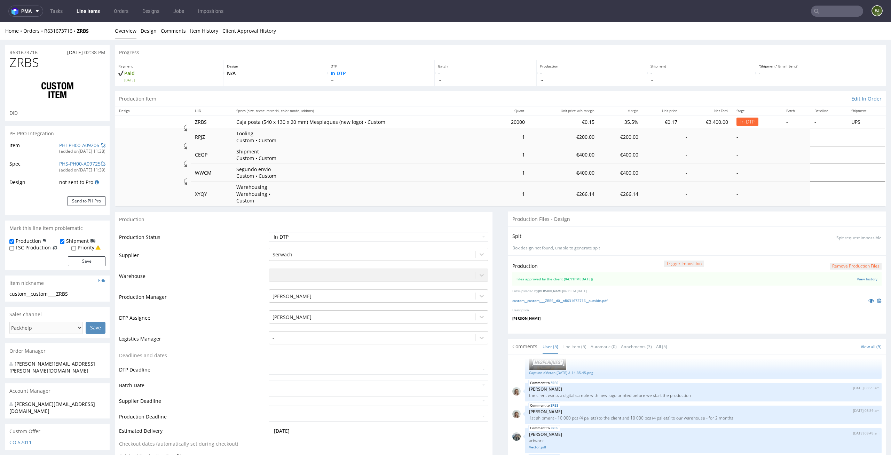
select select "in_progress"
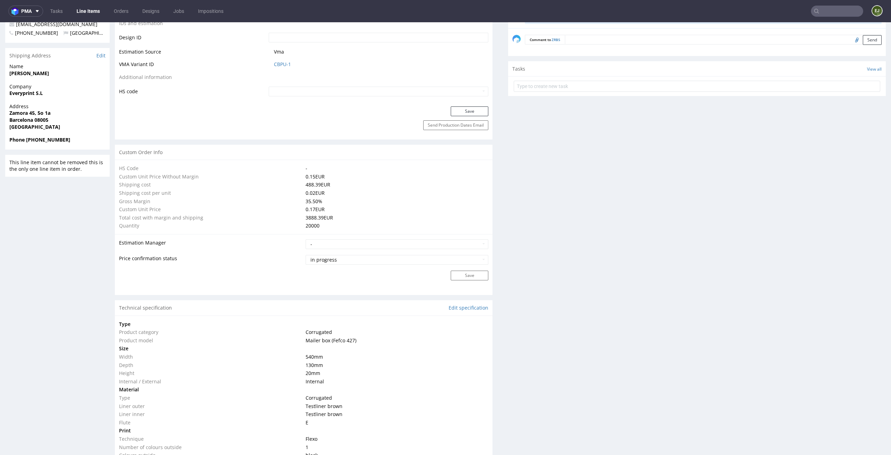
scroll to position [1122, 0]
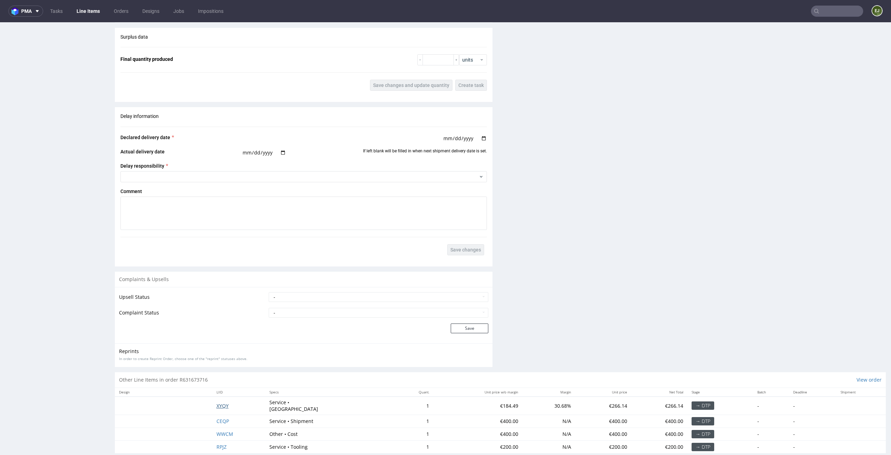
click at [220, 403] on span "XYQY" at bounding box center [223, 406] width 12 height 7
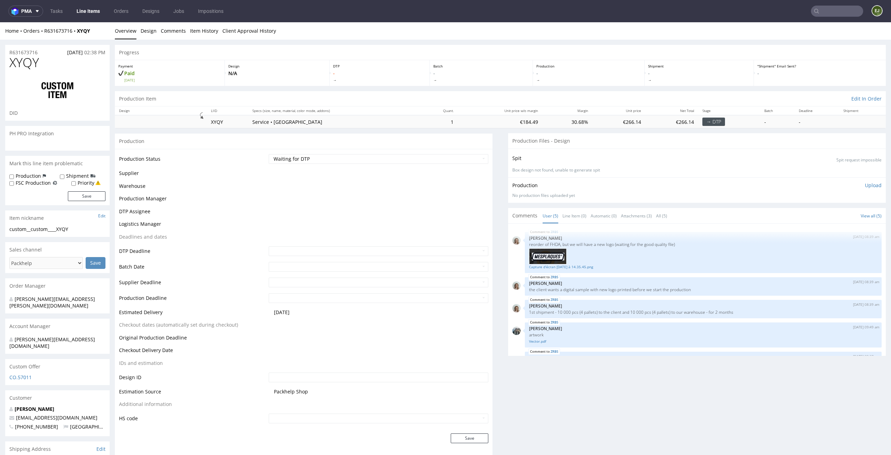
scroll to position [25, 0]
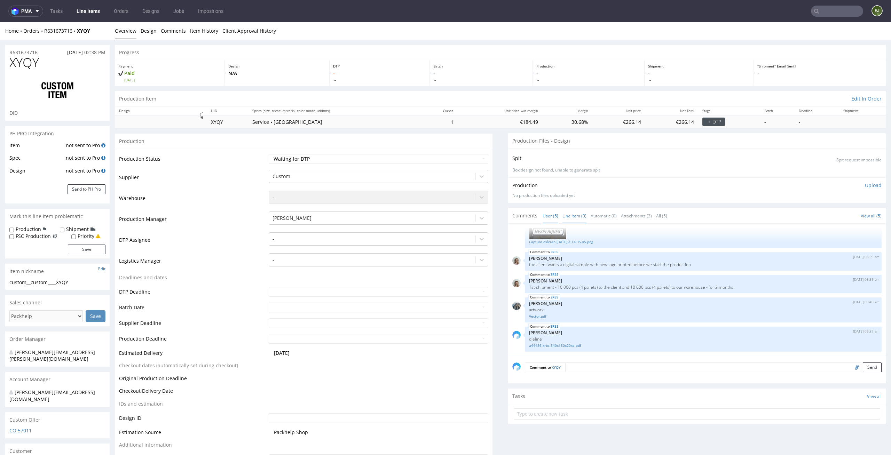
click at [569, 216] on link "Line Item (0)" at bounding box center [575, 216] width 24 height 15
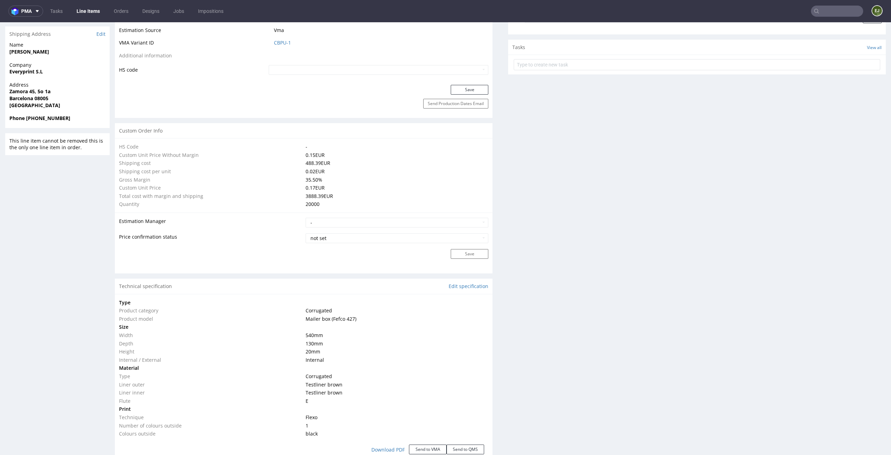
scroll to position [320, 0]
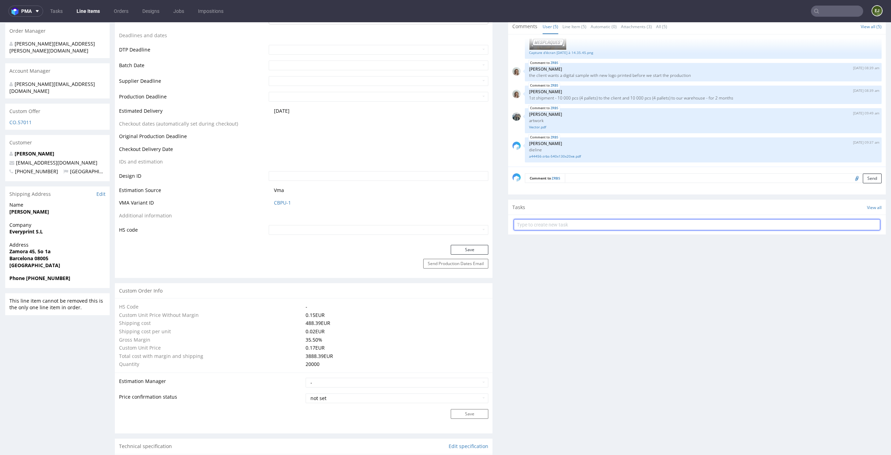
click at [541, 219] on input "text" at bounding box center [697, 224] width 367 height 11
type input "custom dc"
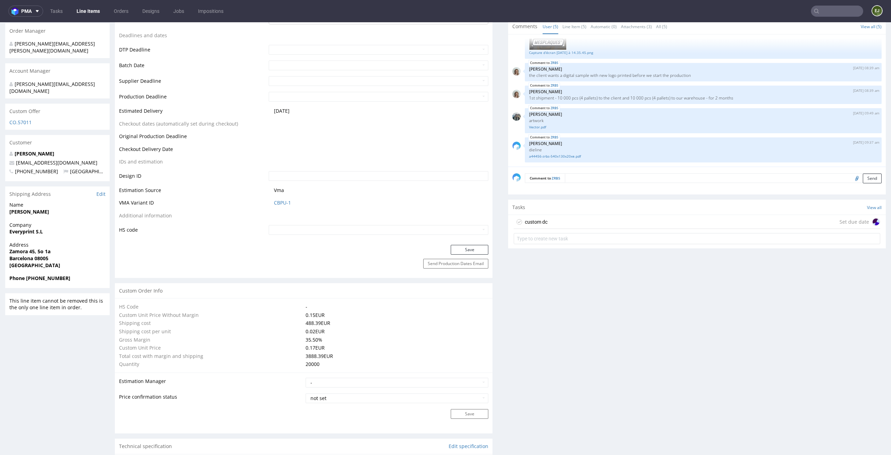
click at [567, 215] on div "custom dc Set due date" at bounding box center [697, 222] width 367 height 14
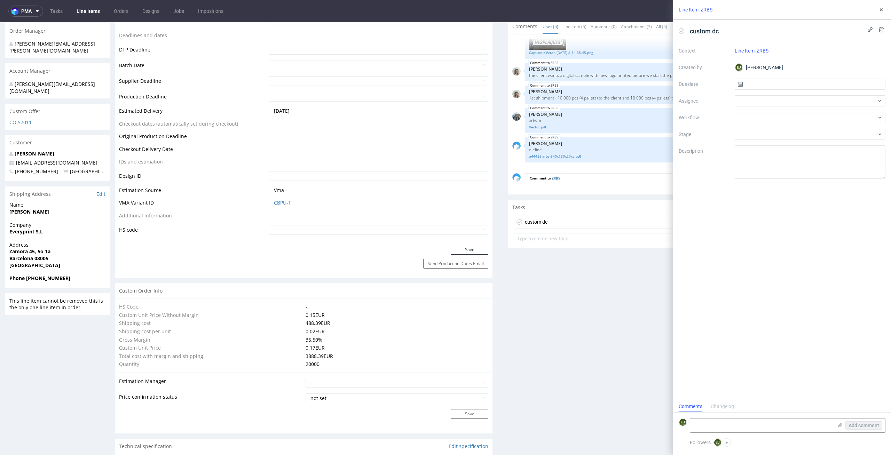
scroll to position [6, 0]
click at [846, 83] on input "text" at bounding box center [810, 84] width 151 height 11
click at [786, 139] on button "6" at bounding box center [787, 142] width 11 height 11
type input "[DATE]"
click at [785, 104] on div at bounding box center [810, 100] width 151 height 11
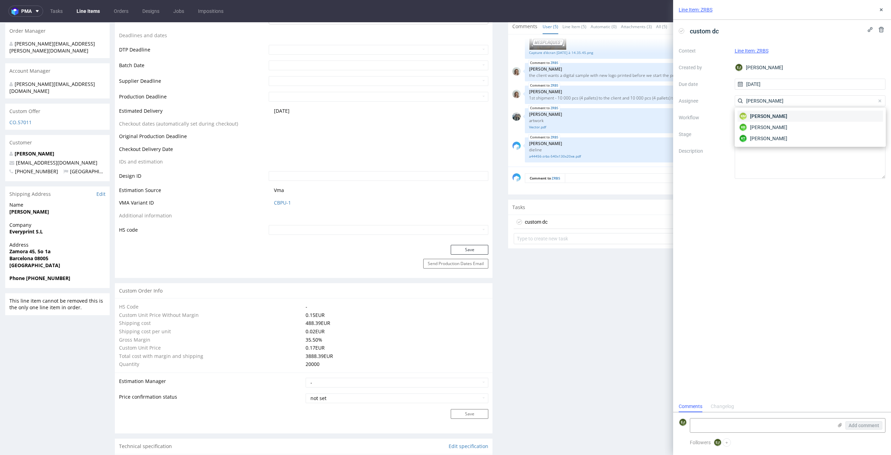
type input "karol"
click at [780, 121] on div "KM Karol Markowski" at bounding box center [811, 116] width 146 height 11
click at [780, 121] on div at bounding box center [810, 117] width 151 height 11
click at [812, 145] on div "DTP - Double Check" at bounding box center [811, 142] width 146 height 13
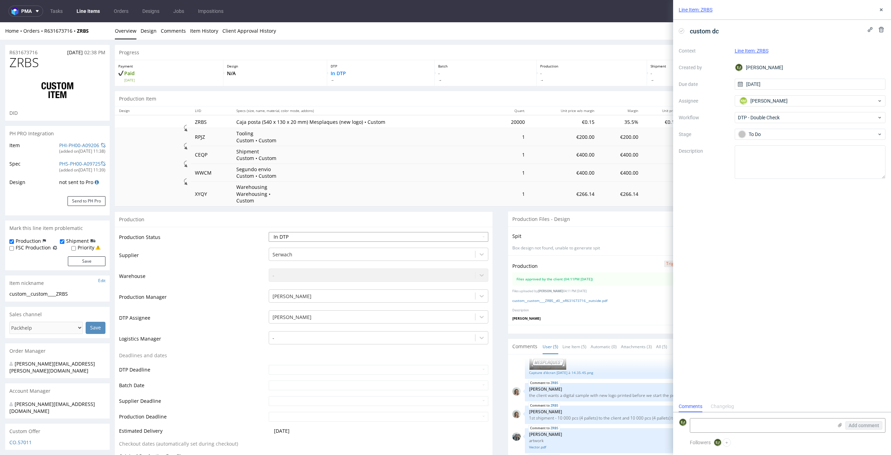
click at [436, 232] on select "Waiting for Artwork Waiting for Diecut Waiting for Mockup Waiting for DTP Waiti…" at bounding box center [379, 237] width 220 height 10
select select "dtp_waiting_for_double_check"
click at [269, 232] on select "Waiting for Artwork Waiting for Diecut Waiting for Mockup Waiting for DTP Waiti…" at bounding box center [379, 237] width 220 height 10
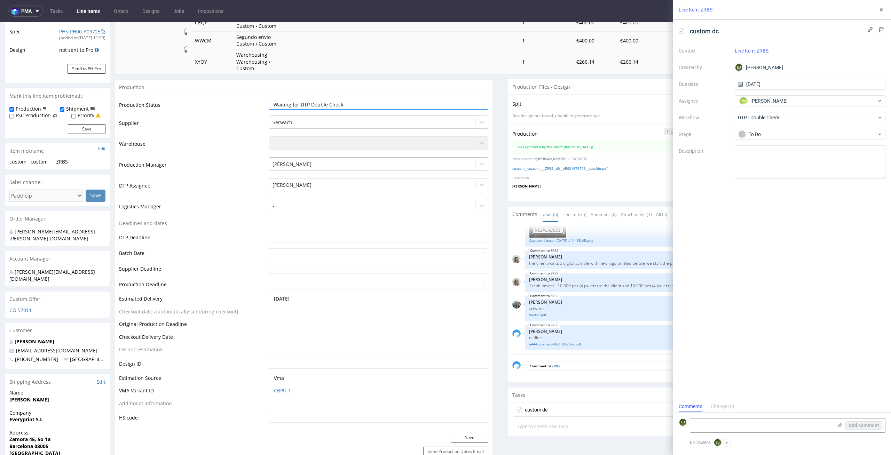
scroll to position [235, 0]
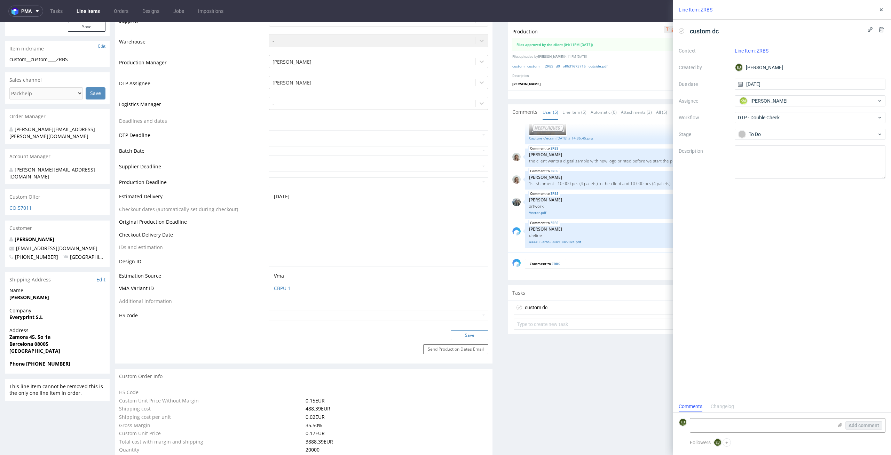
click at [472, 331] on button "Save" at bounding box center [470, 336] width 38 height 10
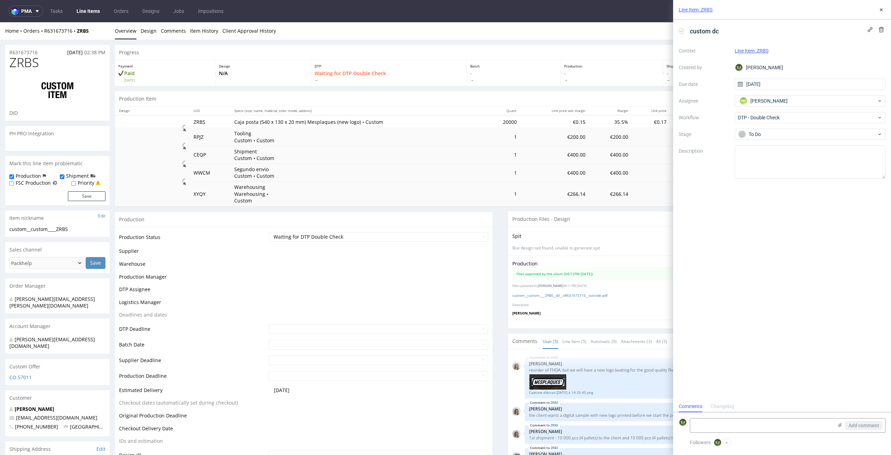
scroll to position [25, 0]
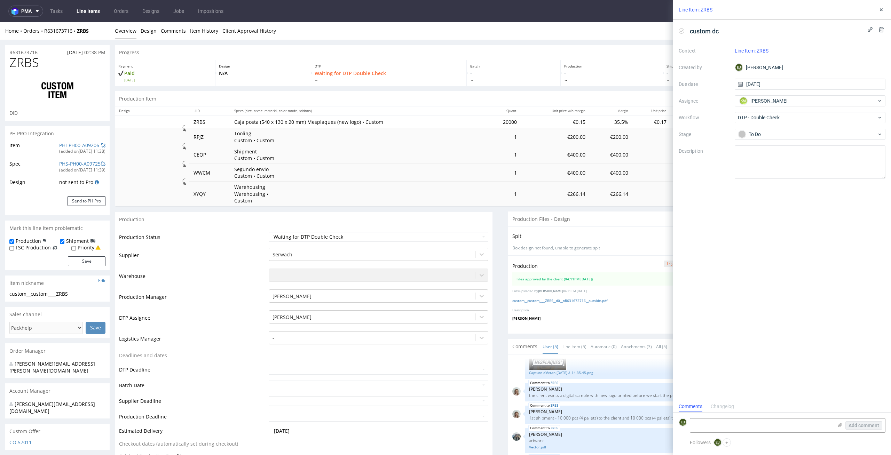
click at [86, 15] on link "Line Items" at bounding box center [88, 11] width 32 height 11
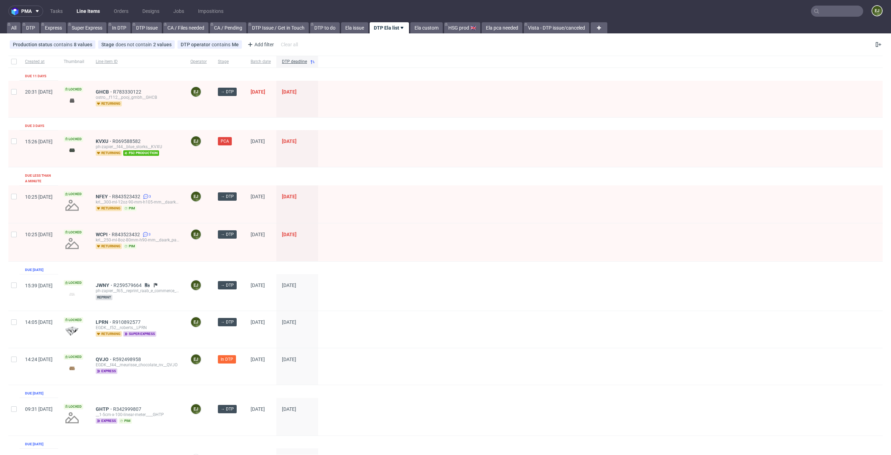
scroll to position [226, 0]
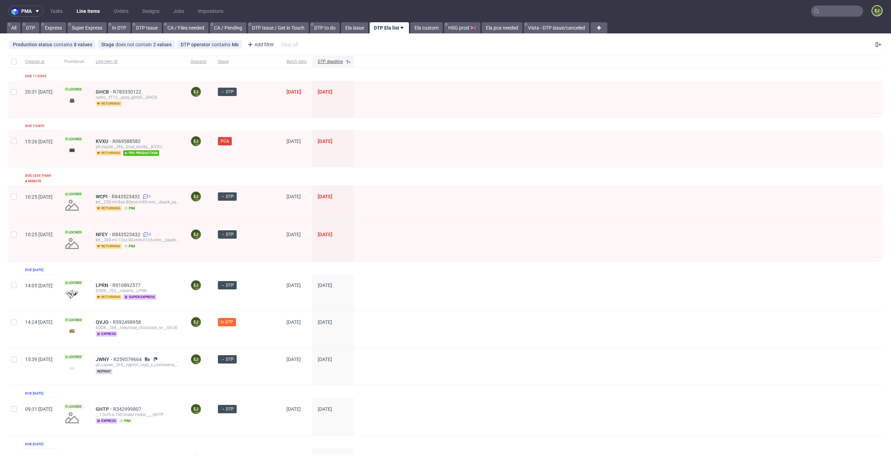
scroll to position [226, 0]
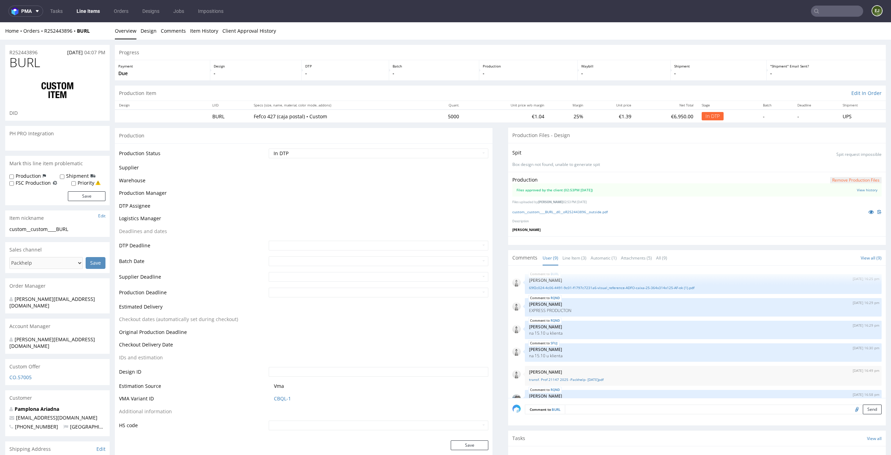
scroll to position [113, 0]
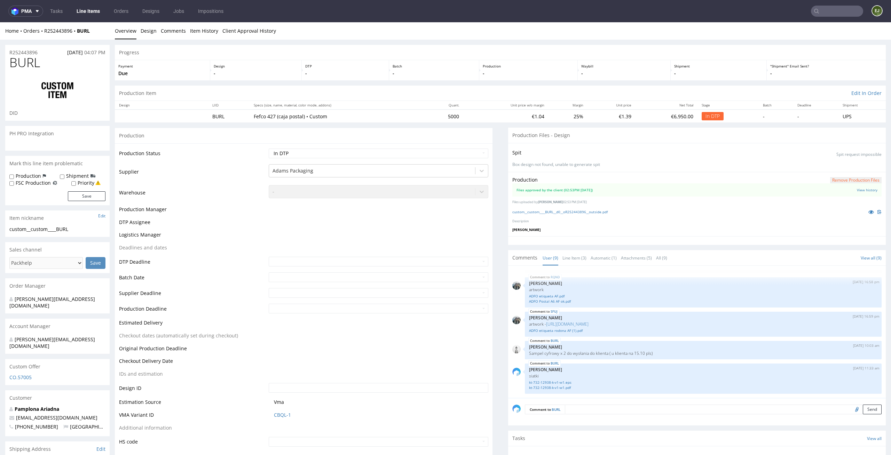
select select "in_progress"
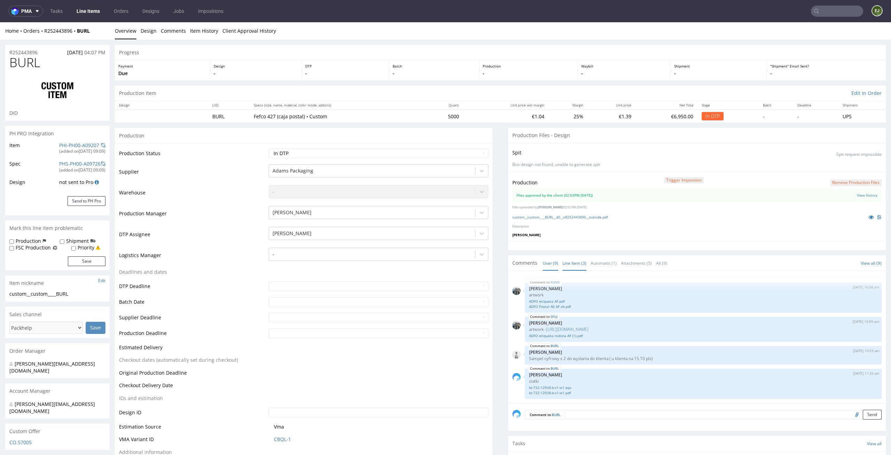
click at [568, 259] on link "Line Item (3)" at bounding box center [575, 263] width 24 height 15
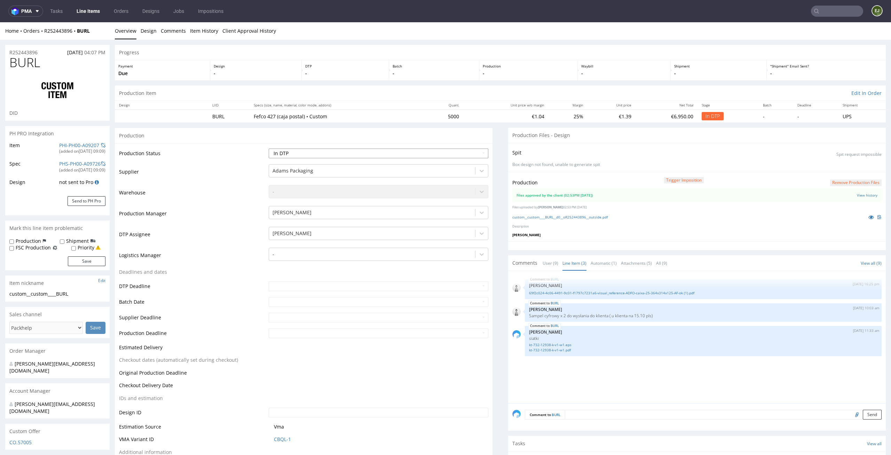
click at [477, 153] on select "Waiting for Artwork Waiting for Diecut Waiting for Mockup Waiting for DTP Waiti…" at bounding box center [379, 154] width 220 height 10
select select "dtp_waiting_for_double_check"
click at [269, 149] on select "Waiting for Artwork Waiting for Diecut Waiting for Mockup Waiting for DTP Waiti…" at bounding box center [379, 154] width 220 height 10
click at [554, 106] on th "Margin" at bounding box center [568, 105] width 39 height 9
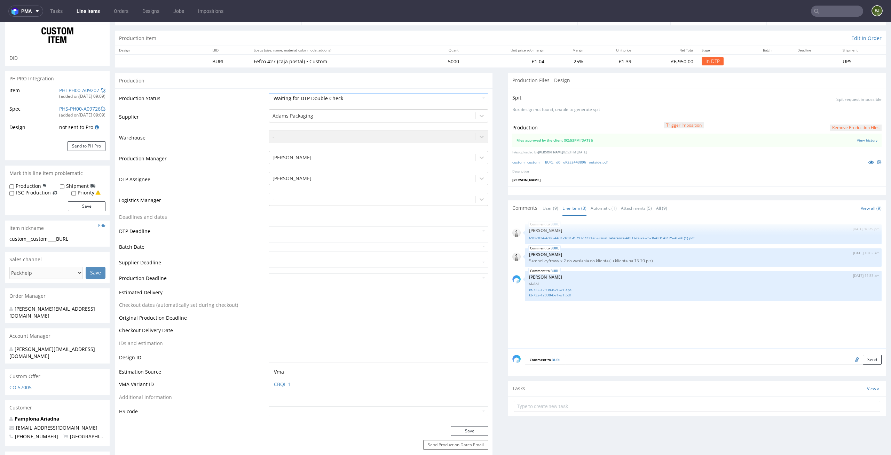
scroll to position [78, 0]
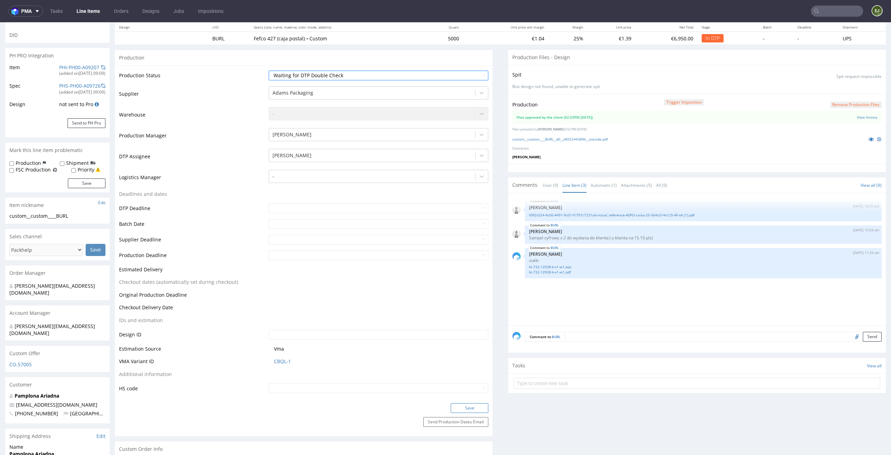
click at [473, 413] on button "Save" at bounding box center [470, 409] width 38 height 10
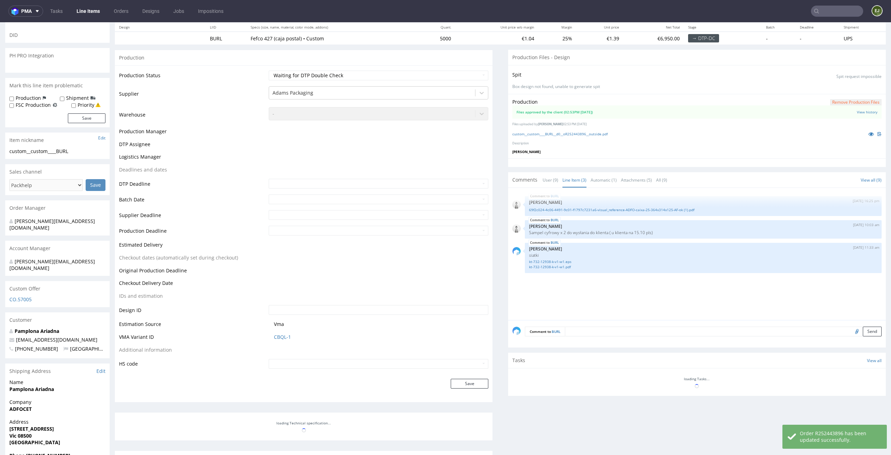
select select "in_progress"
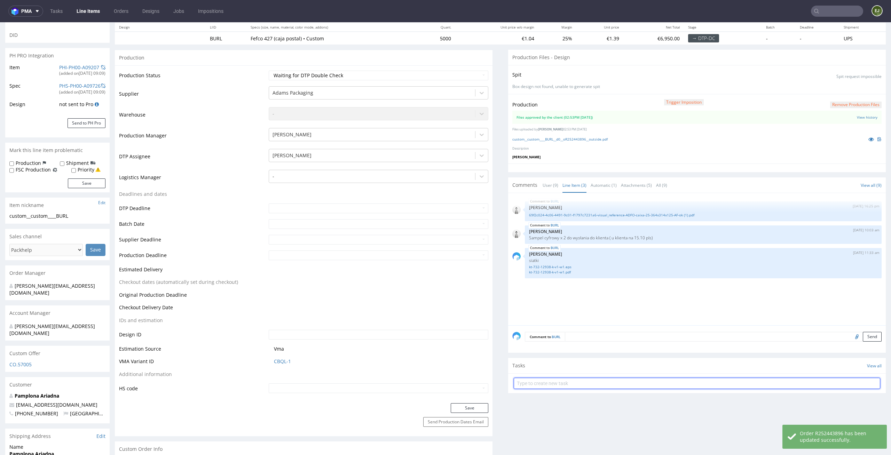
click at [573, 385] on input "text" at bounding box center [697, 383] width 367 height 11
type input "custom dc"
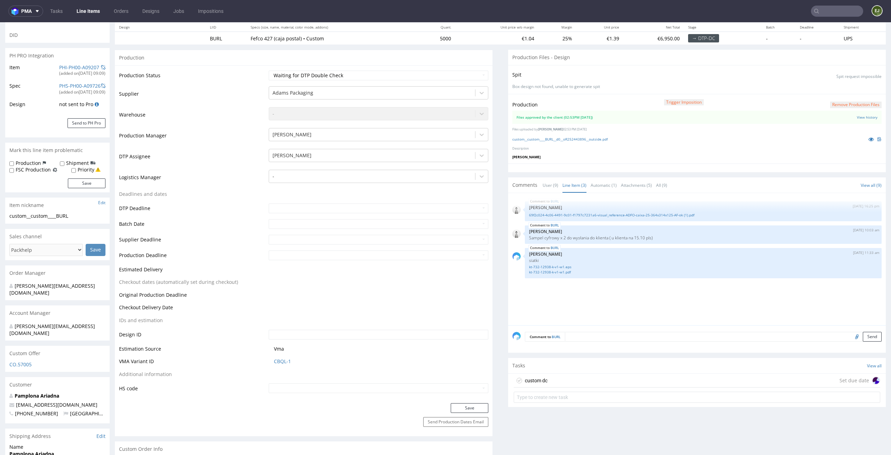
click at [568, 379] on div "custom dc Set due date" at bounding box center [697, 381] width 367 height 14
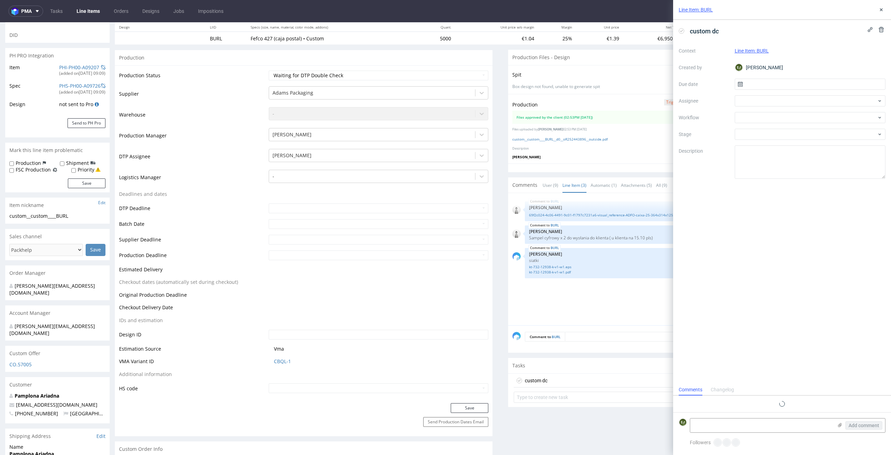
scroll to position [6, 0]
click at [788, 86] on input "text" at bounding box center [810, 84] width 151 height 11
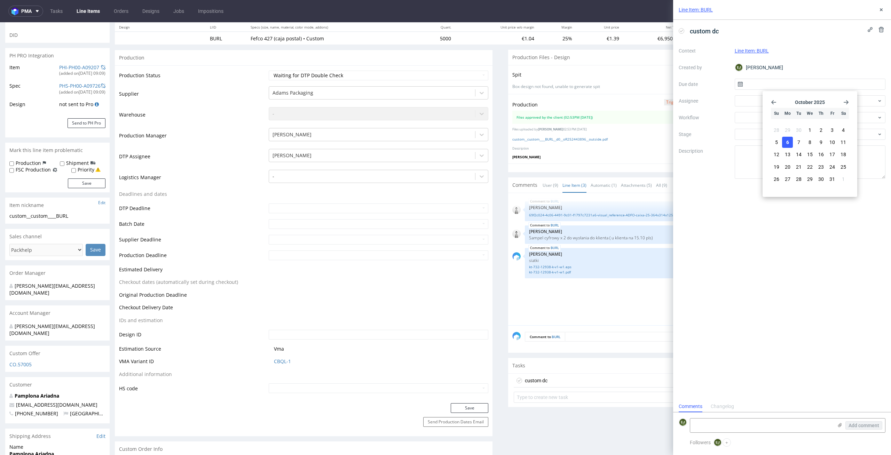
click at [790, 144] on button "6" at bounding box center [787, 142] width 11 height 11
type input "[DATE]"
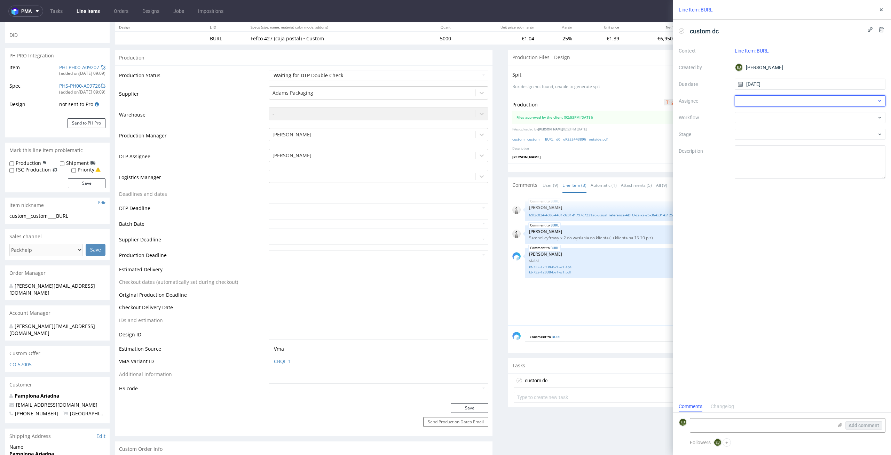
click at [794, 98] on div at bounding box center [810, 100] width 151 height 11
type input "karol"
click at [797, 113] on div "KM Karol Markowski" at bounding box center [811, 116] width 146 height 11
click at [797, 113] on div at bounding box center [810, 117] width 151 height 11
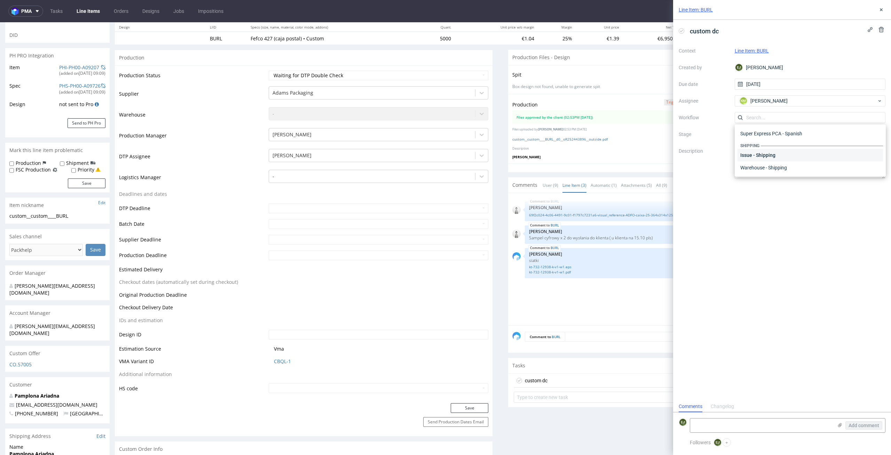
scroll to position [0, 0]
click at [806, 149] on div "DTP - Issue" at bounding box center [811, 155] width 146 height 13
click at [805, 132] on div "To Do" at bounding box center [808, 135] width 139 height 8
click at [806, 118] on span "DTP - Issue" at bounding box center [807, 117] width 139 height 7
click at [810, 140] on div "DTP - Double Check" at bounding box center [811, 142] width 146 height 13
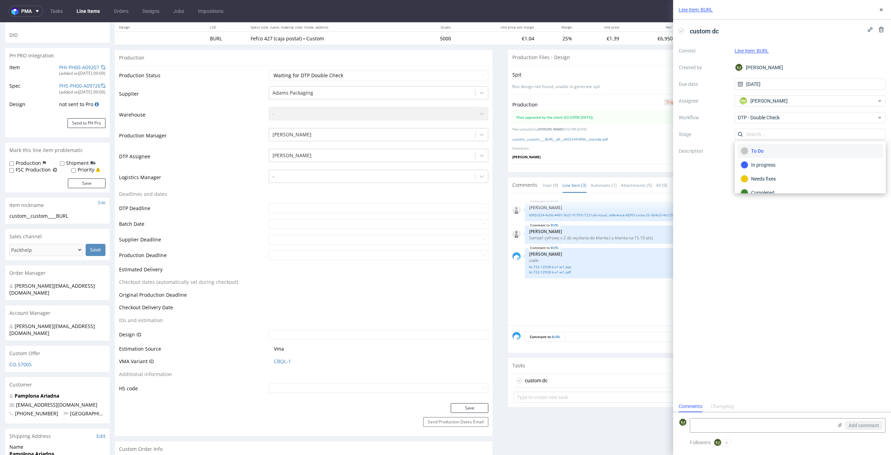
click at [787, 276] on div "custom dc Context Line Item: BURL Created by EJ Elżbieta Jelińska Due date 06/1…" at bounding box center [782, 210] width 218 height 381
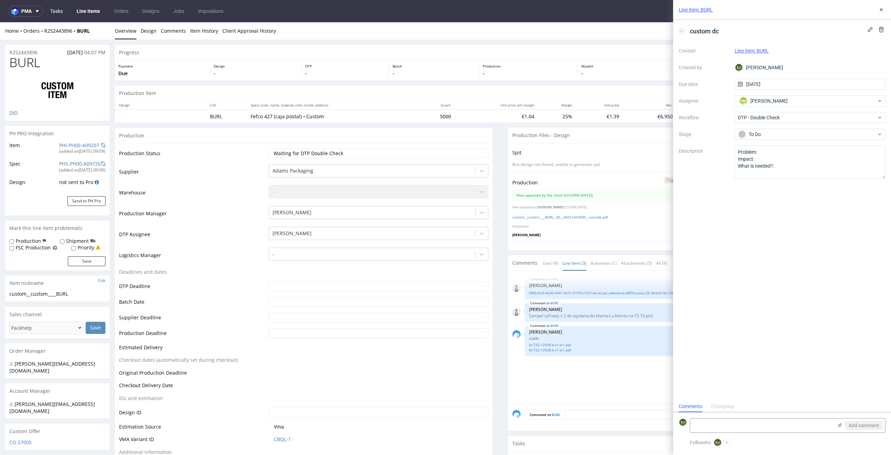
click at [54, 14] on link "Tasks" at bounding box center [56, 11] width 21 height 11
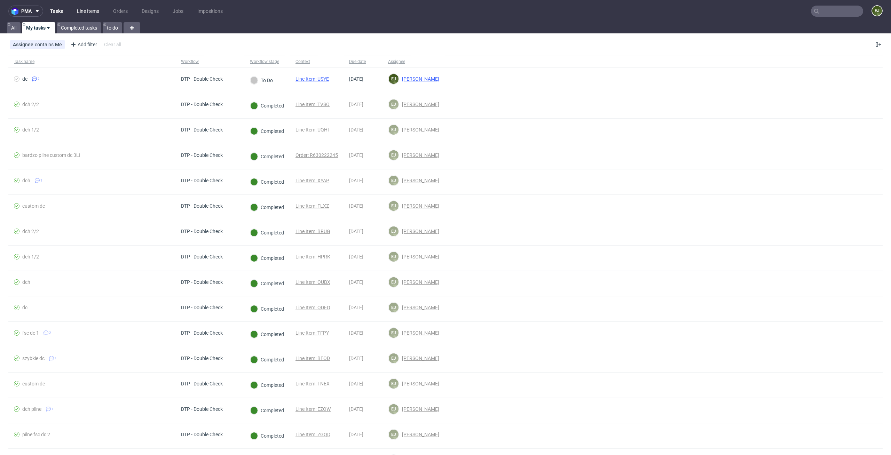
click at [85, 9] on link "Line Items" at bounding box center [88, 11] width 31 height 11
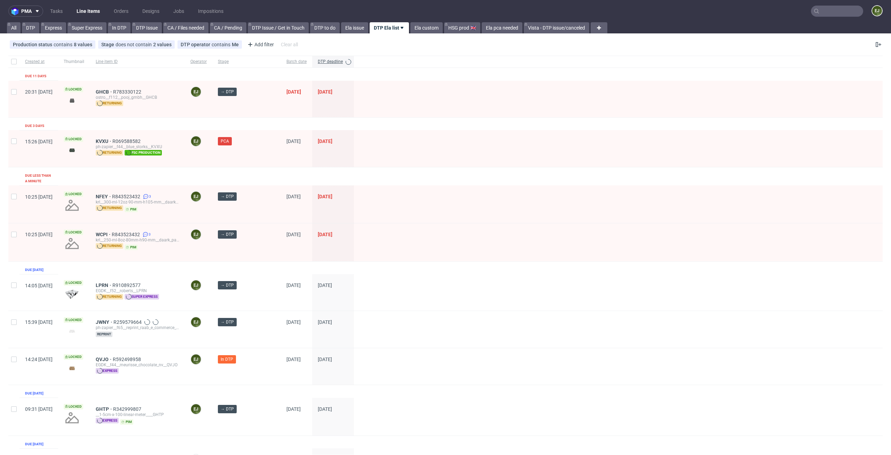
scroll to position [226, 0]
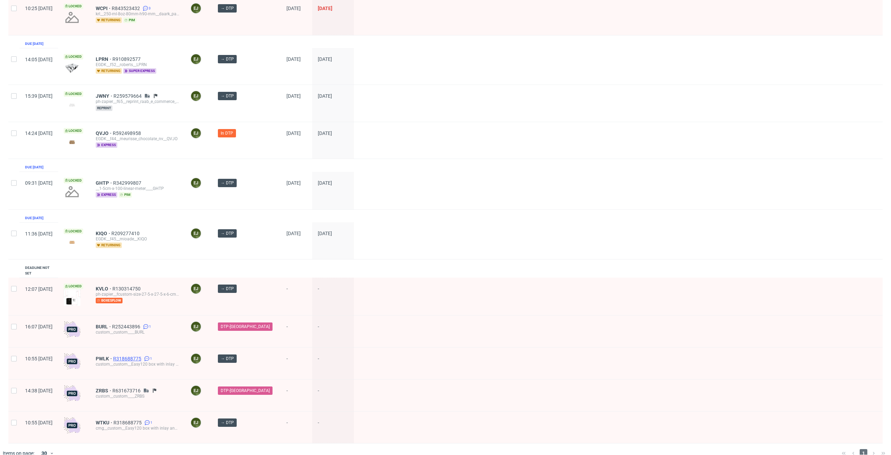
click at [143, 356] on span "R318688775" at bounding box center [128, 359] width 30 height 6
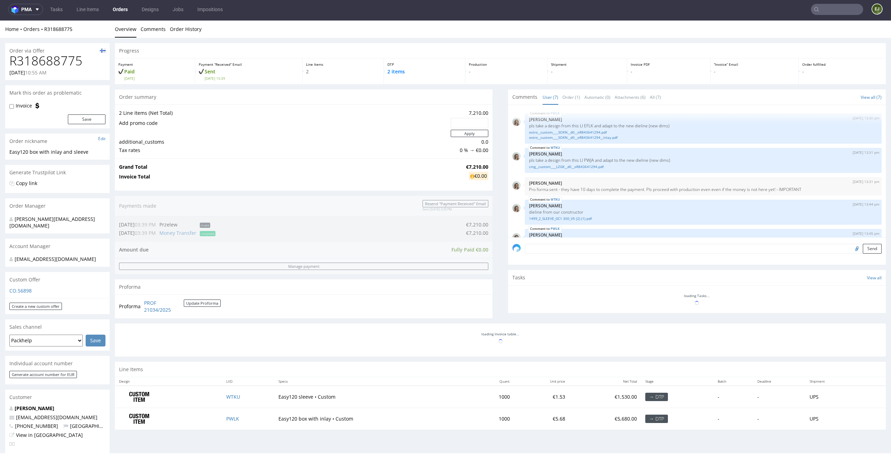
scroll to position [90, 0]
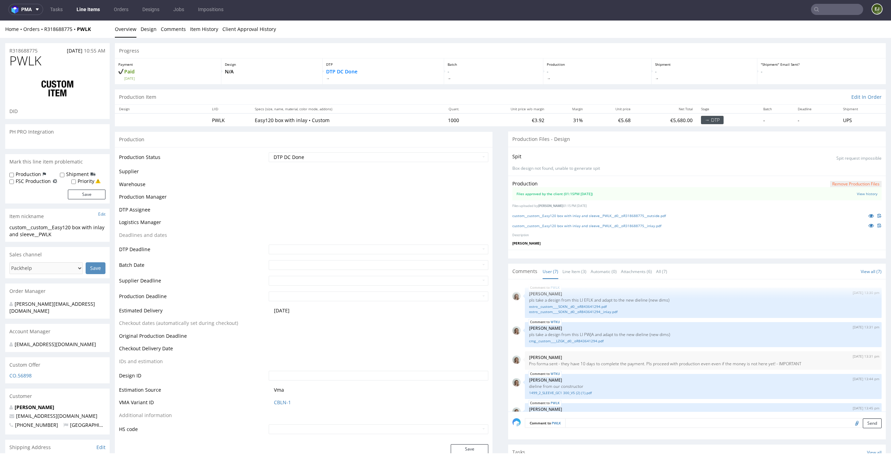
scroll to position [90, 0]
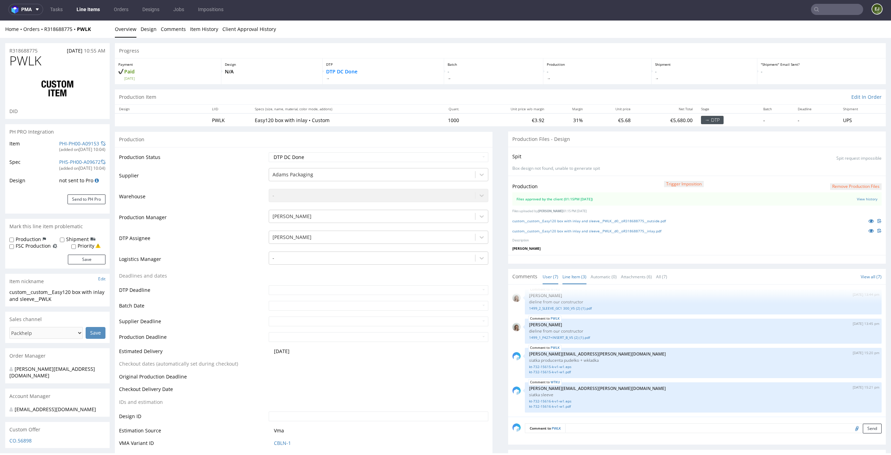
click at [570, 273] on link "Line Item (3)" at bounding box center [575, 277] width 24 height 15
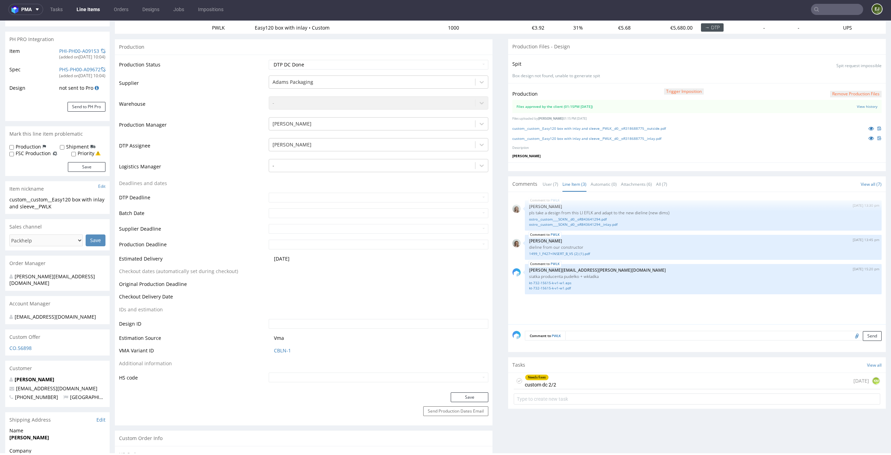
scroll to position [119, 0]
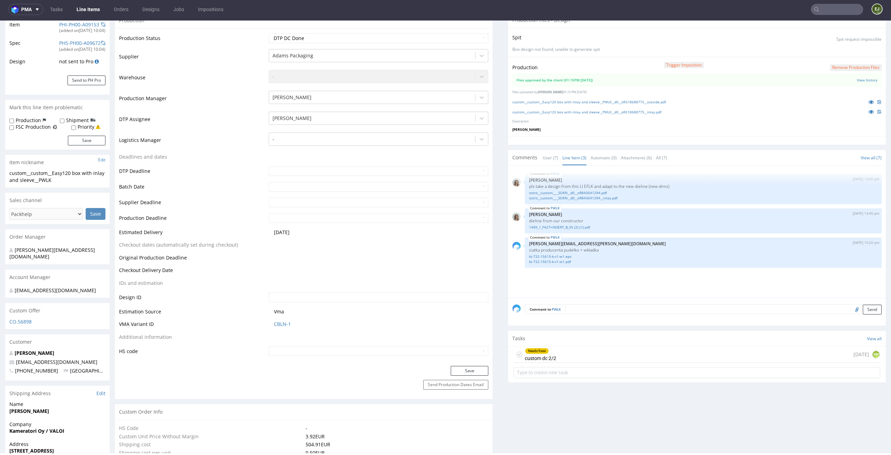
click at [570, 353] on div "Needs fixes custom dc 2/2 today KM" at bounding box center [697, 355] width 367 height 16
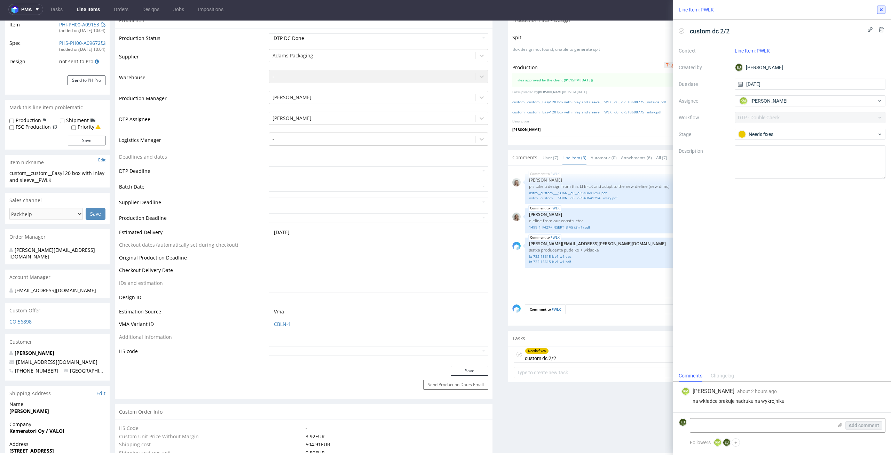
click at [883, 13] on button at bounding box center [881, 10] width 8 height 8
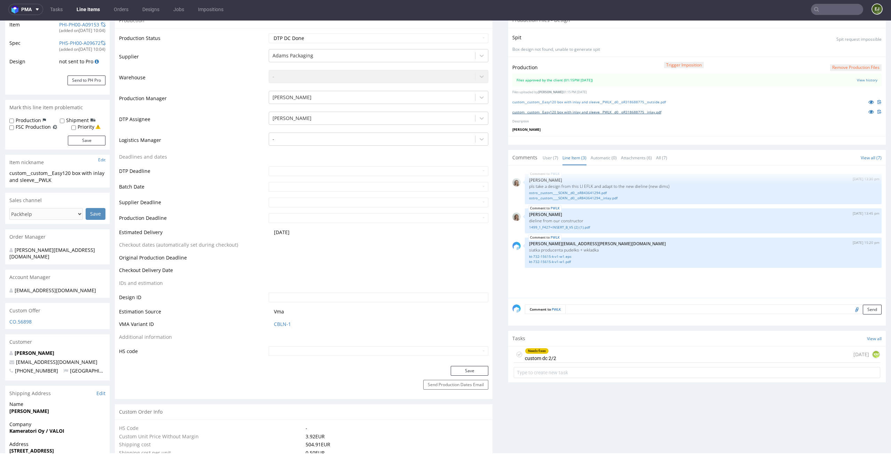
click at [654, 112] on link "custom__custom__Easy120 box with inlay and sleeve__PWLK__d0__oR318688775__inlay…" at bounding box center [587, 112] width 149 height 5
click at [602, 105] on div "custom__custom__Easy120 box with inlay and sleeve__PWLK__d0__oR318688775__outsi…" at bounding box center [697, 102] width 369 height 8
click at [604, 104] on link "custom__custom__Easy120 box with inlay and sleeve__PWLK__d0__oR318688775__outsi…" at bounding box center [590, 102] width 154 height 5
click at [838, 70] on button "Remove production files" at bounding box center [856, 67] width 52 height 7
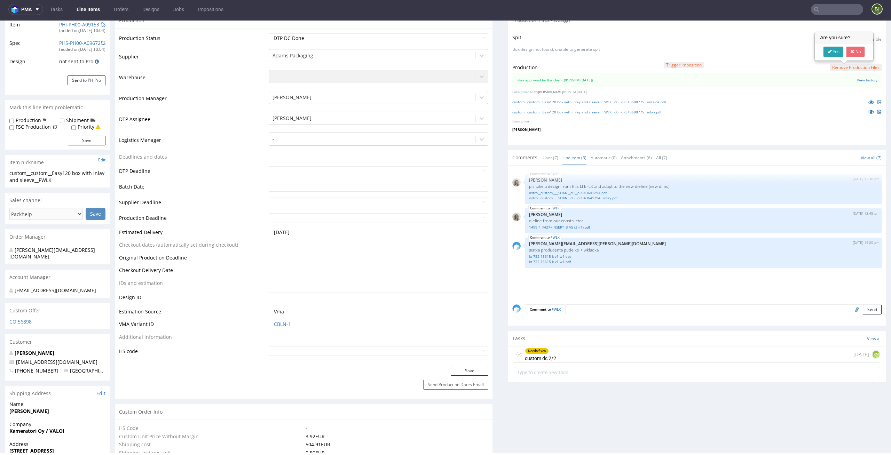
click at [832, 52] on icon at bounding box center [830, 51] width 4 height 5
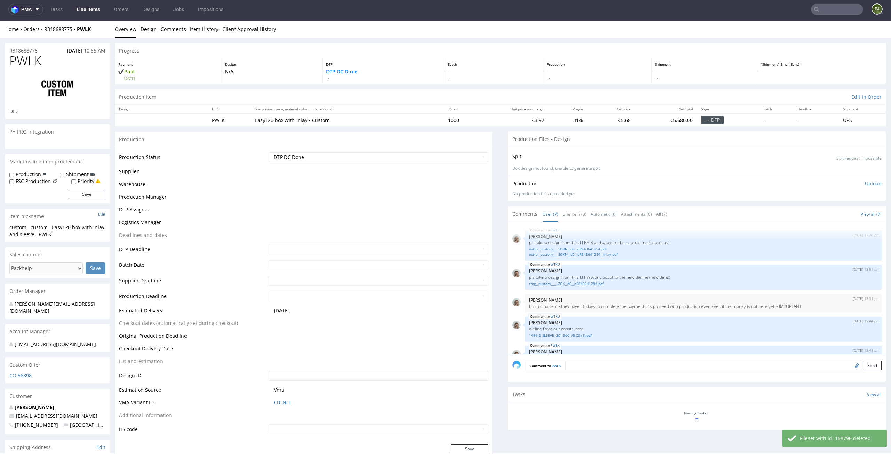
scroll to position [90, 0]
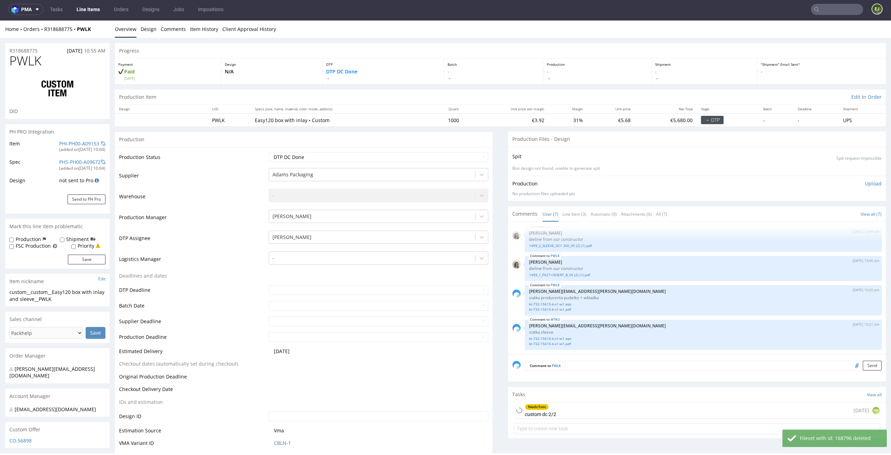
click at [869, 182] on p "Upload" at bounding box center [873, 183] width 17 height 7
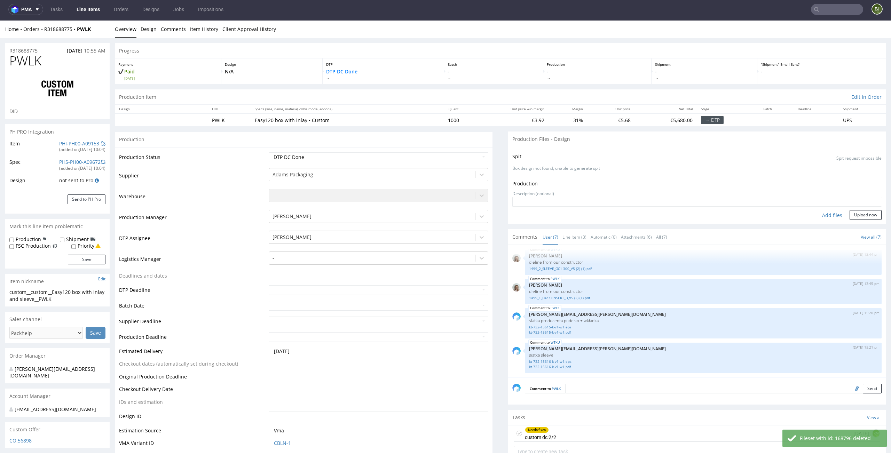
click at [823, 216] on div "Add files" at bounding box center [832, 215] width 35 height 10
type input "C:\fakepath\custom__custom__Easy120 box with inlay and sleeve__PWLK__d0__oR3186…"
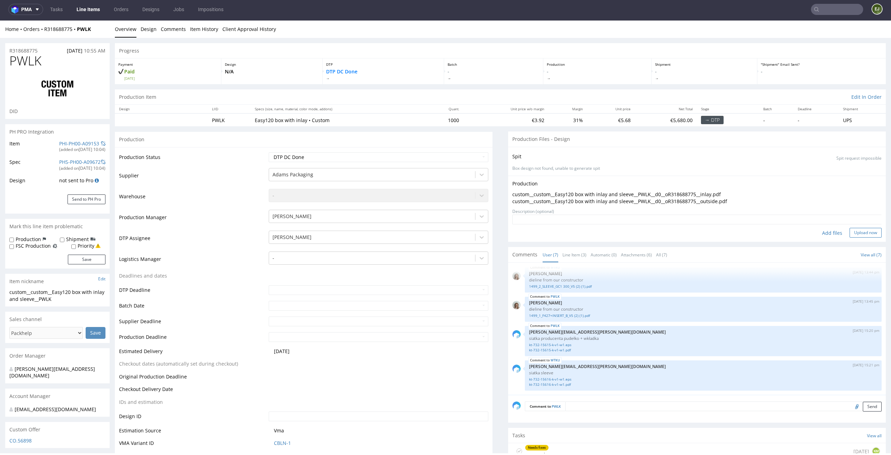
click at [855, 235] on button "Upload now" at bounding box center [866, 233] width 32 height 10
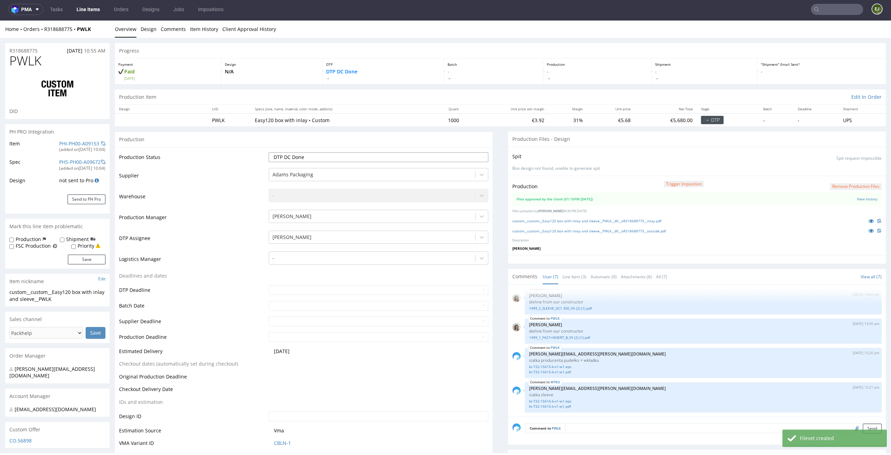
click at [453, 155] on select "Waiting for Artwork Waiting for Diecut Waiting for Mockup Waiting for DTP Waiti…" at bounding box center [379, 158] width 220 height 10
select select "dtp_production_ready"
click at [269, 153] on select "Waiting for Artwork Waiting for Diecut Waiting for Mockup Waiting for DTP Waiti…" at bounding box center [379, 158] width 220 height 10
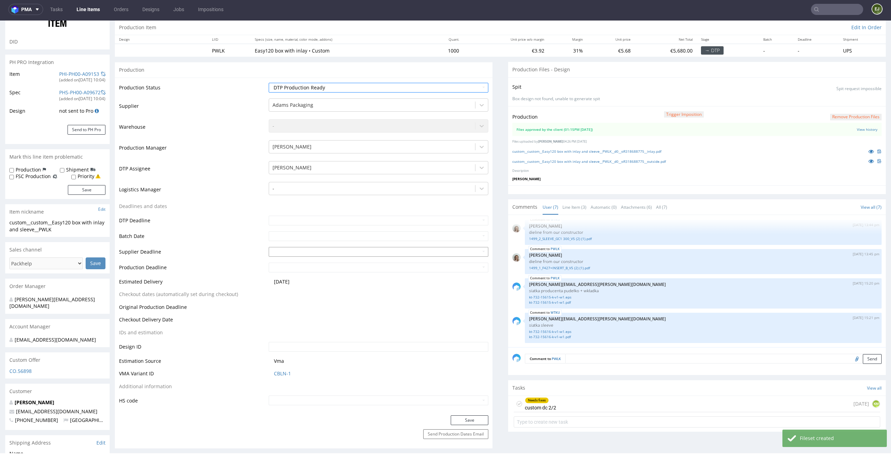
scroll to position [146, 0]
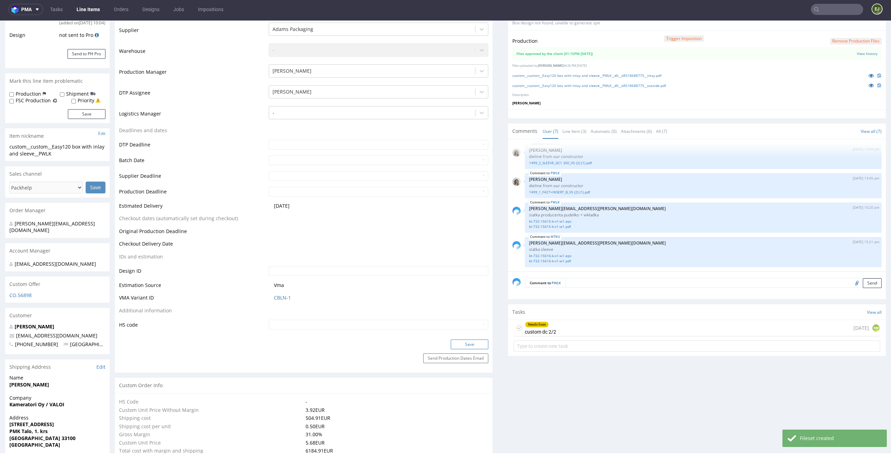
click at [473, 348] on button "Save" at bounding box center [470, 345] width 38 height 10
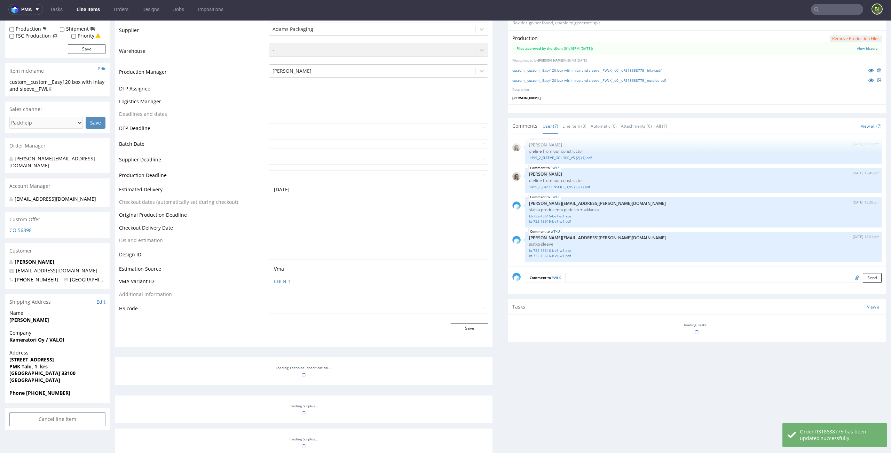
scroll to position [210, 0]
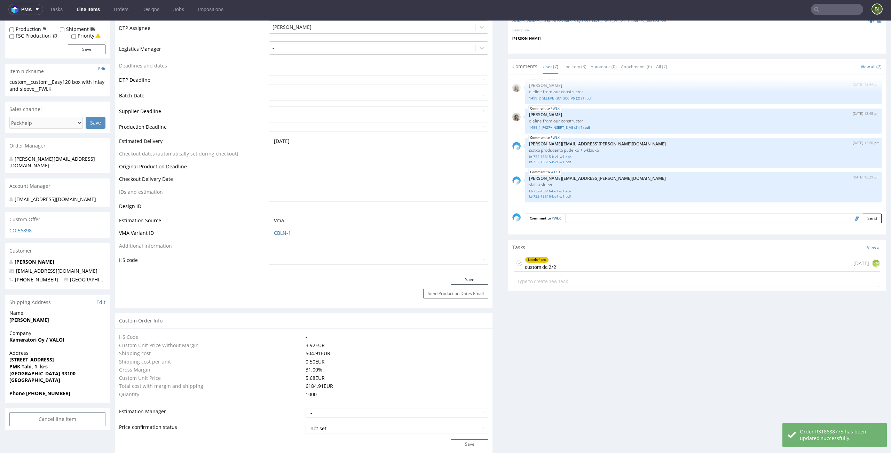
click at [517, 266] on icon at bounding box center [520, 264] width 6 height 6
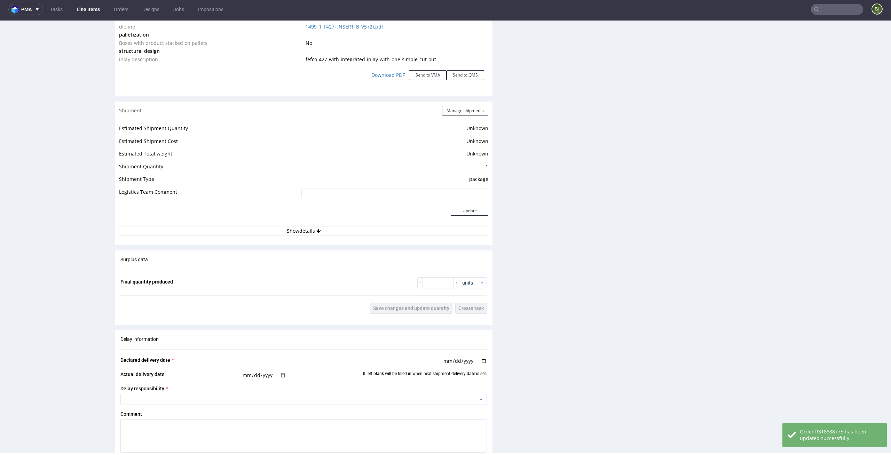
scroll to position [1079, 0]
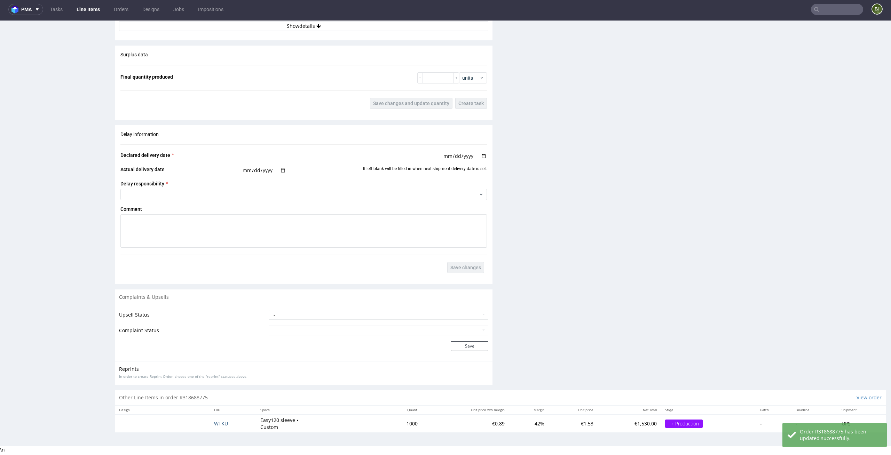
click at [219, 426] on span "WTKU" at bounding box center [221, 424] width 14 height 7
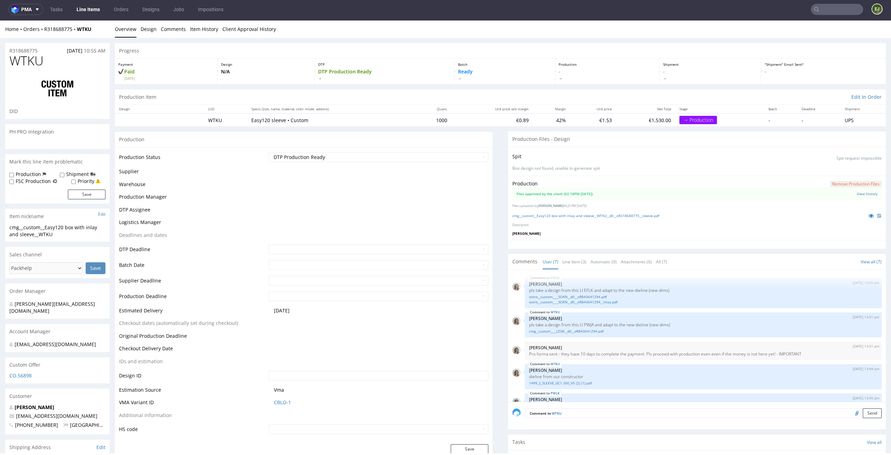
scroll to position [90, 0]
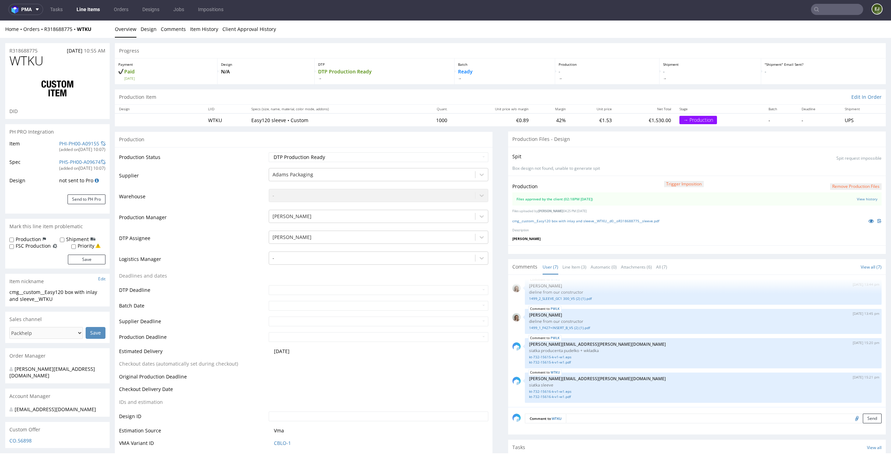
click at [28, 237] on label "Production" at bounding box center [28, 239] width 25 height 7
click at [14, 237] on input "Production" at bounding box center [11, 240] width 5 height 6
checkbox input "true"
click at [99, 259] on button "Save" at bounding box center [87, 260] width 38 height 10
click at [590, 421] on textarea at bounding box center [703, 429] width 357 height 30
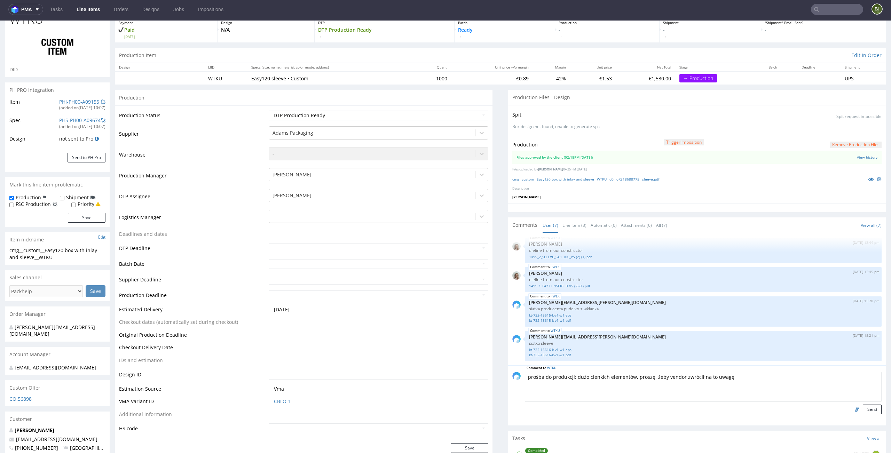
scroll to position [58, 0]
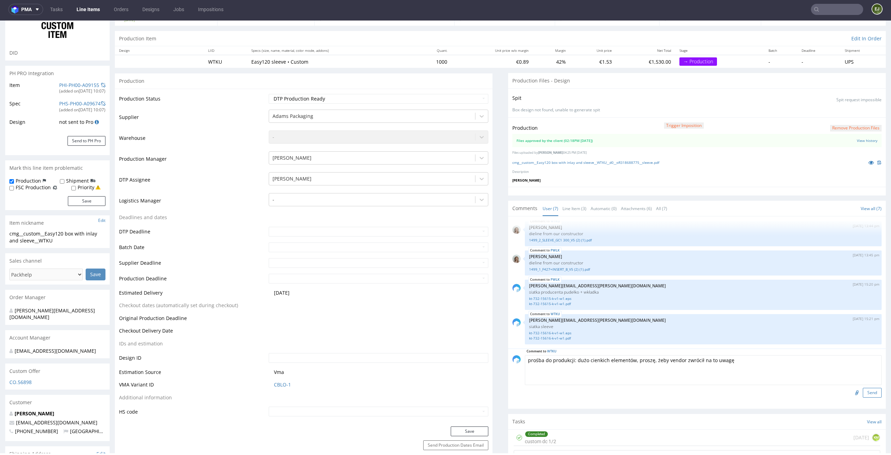
type textarea "prośba do produkcji: dużo cienkich elementów, proszę, żeby vendor zwrócił na to…"
click at [863, 394] on button "Send" at bounding box center [872, 393] width 19 height 10
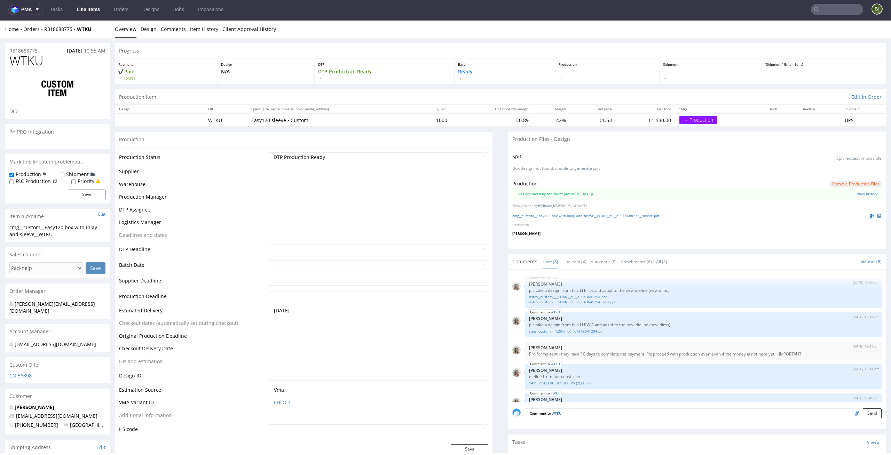
scroll to position [112, 0]
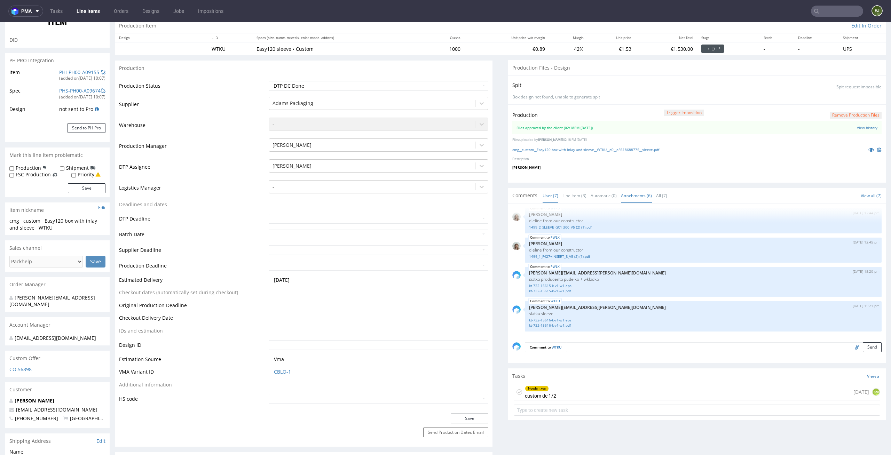
scroll to position [118, 0]
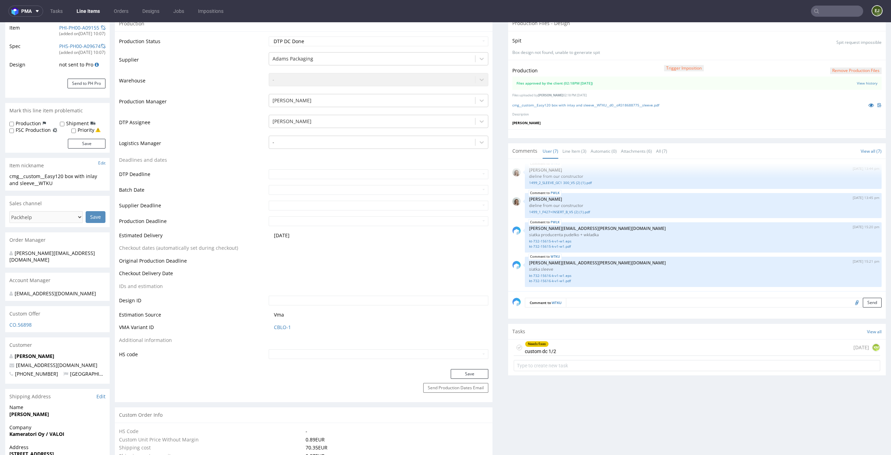
click at [585, 351] on div "Needs fixes custom dc 1/2 today KM" at bounding box center [697, 348] width 367 height 16
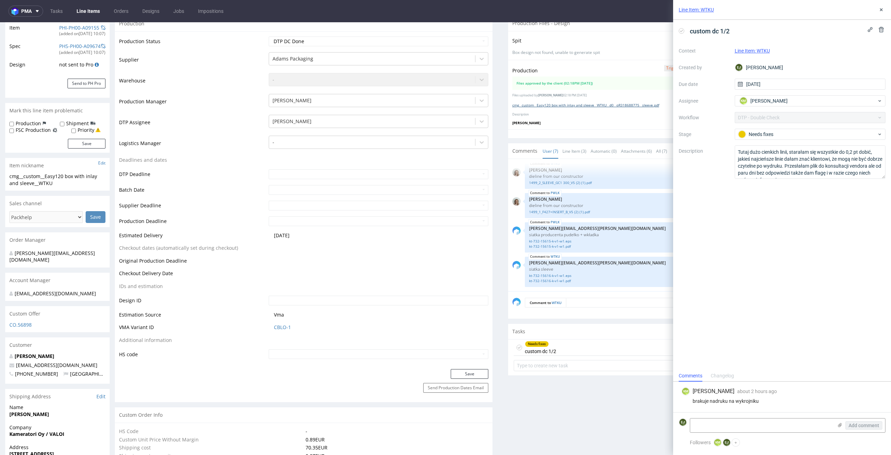
click at [553, 104] on link "cmg__custom__Easy120 box with inlay and sleeve__WTKU__d0__oR318688775__sleeve.p…" at bounding box center [586, 105] width 147 height 5
click at [579, 107] on link "cmg__custom__Easy120 box with inlay and sleeve__WTKU__d0__oR318688775__sleeve.p…" at bounding box center [586, 105] width 147 height 5
click at [559, 181] on link "1499_2_SLEEVE_GC1 300_V5 (2) (1).pdf" at bounding box center [703, 182] width 349 height 5
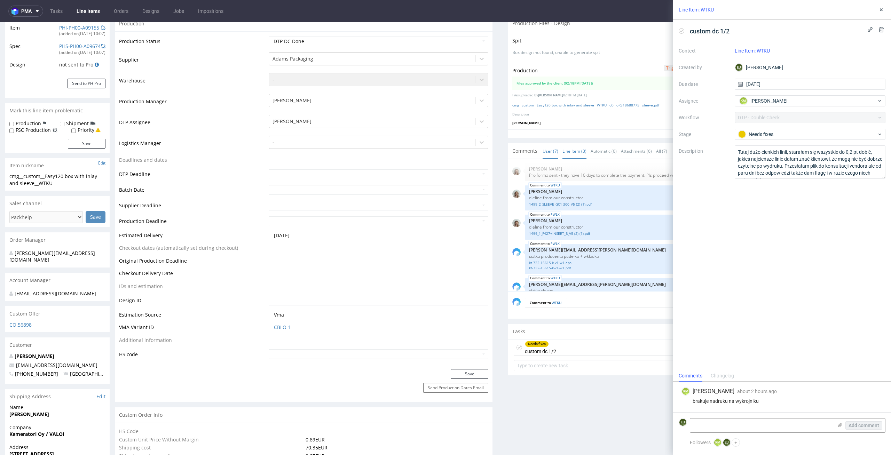
click at [568, 151] on link "Line Item (3)" at bounding box center [575, 151] width 24 height 15
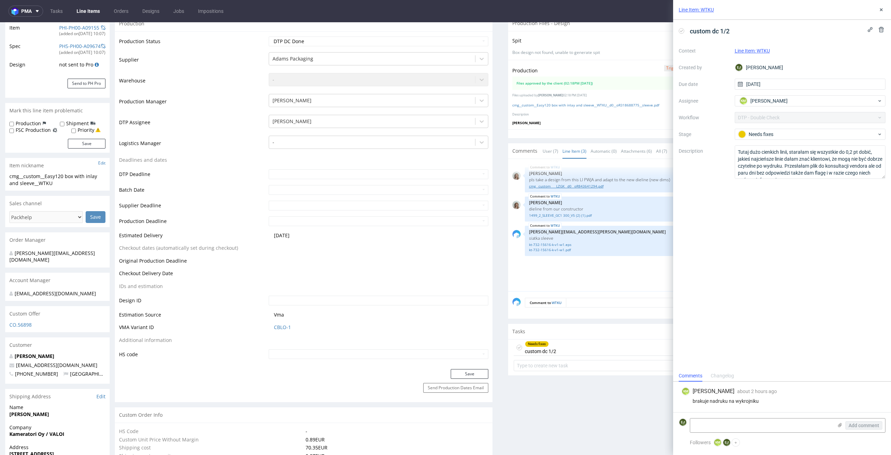
click at [574, 185] on link "cmg__custom____LZGK__d0__oR843641294.pdf" at bounding box center [703, 186] width 349 height 5
click at [681, 32] on icon at bounding box center [682, 31] width 6 height 6
click at [881, 7] on icon at bounding box center [882, 10] width 6 height 6
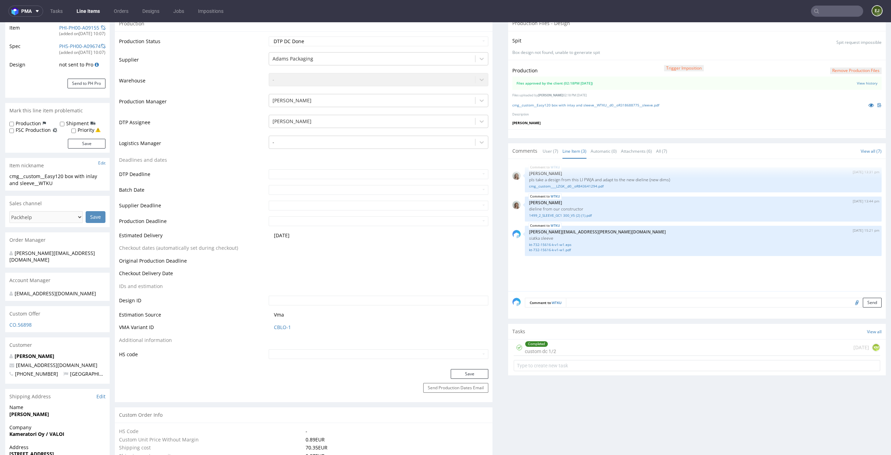
click at [858, 64] on div "Production Trigger Imposition Remove production files" at bounding box center [697, 70] width 369 height 13
click at [857, 64] on div "Production Trigger Imposition Remove production files" at bounding box center [697, 70] width 369 height 13
click at [855, 66] on div "Production Trigger Imposition Remove production files" at bounding box center [697, 70] width 369 height 13
click at [845, 75] on div "Production Trigger Imposition Remove production files" at bounding box center [697, 70] width 369 height 13
click at [845, 68] on button "Remove production files" at bounding box center [856, 71] width 52 height 7
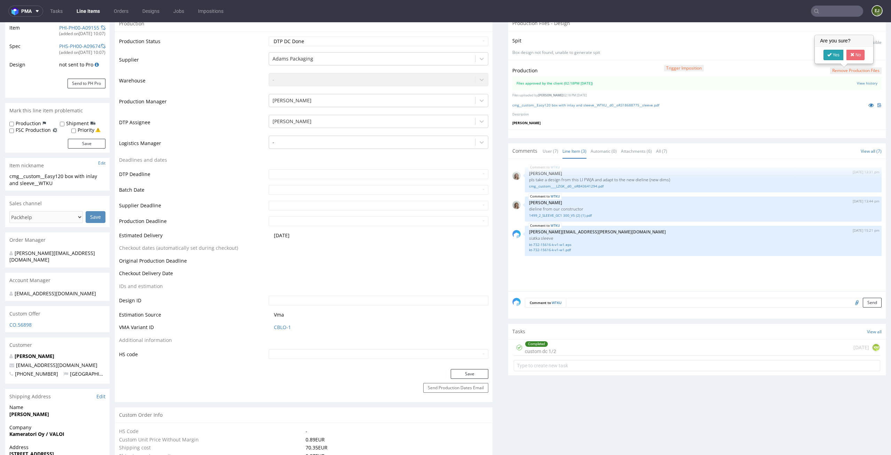
click at [834, 52] on link "Yes" at bounding box center [834, 55] width 20 height 10
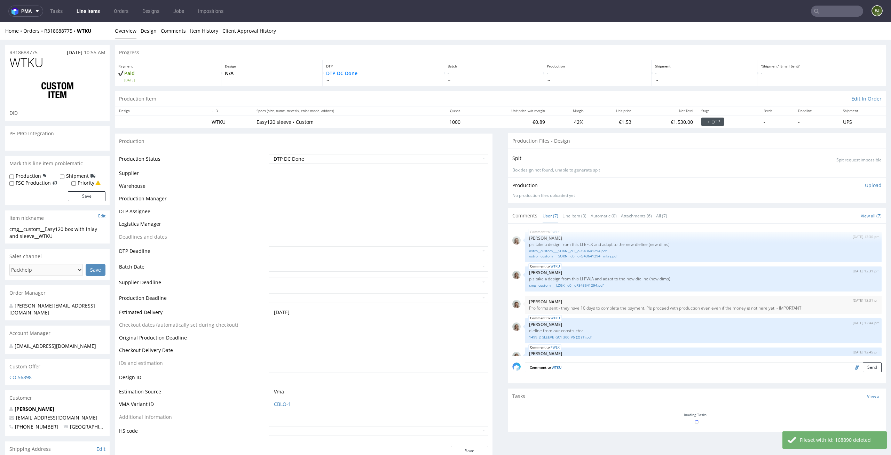
scroll to position [90, 0]
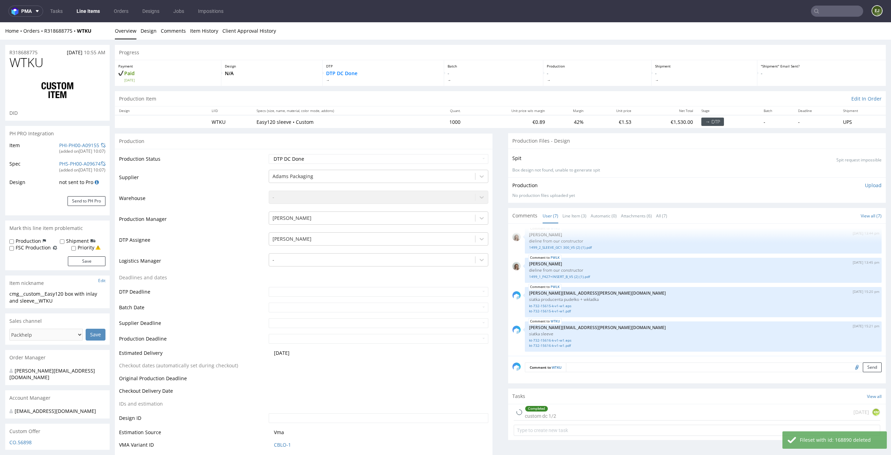
click at [865, 185] on p "Upload" at bounding box center [873, 185] width 17 height 7
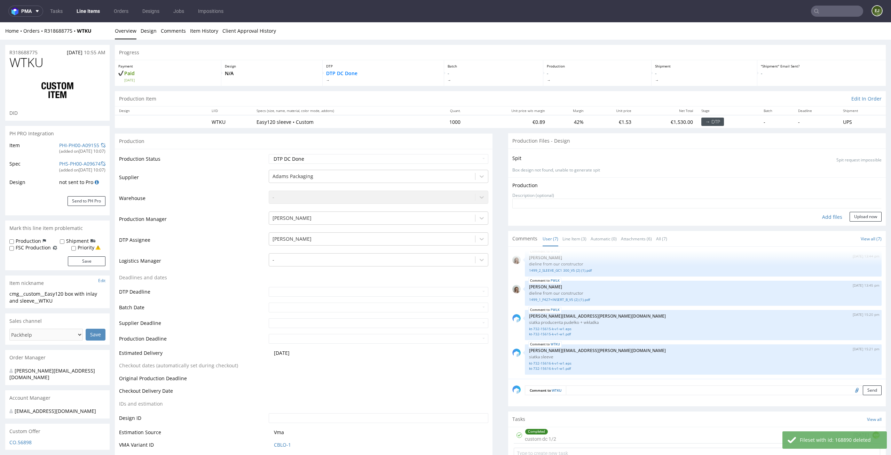
click at [821, 219] on div "Add files" at bounding box center [832, 217] width 35 height 10
type input "C:\fakepath\cmg__custom__Easy120 box with inlay and sleeve__WTKU__d0__oR3186887…"
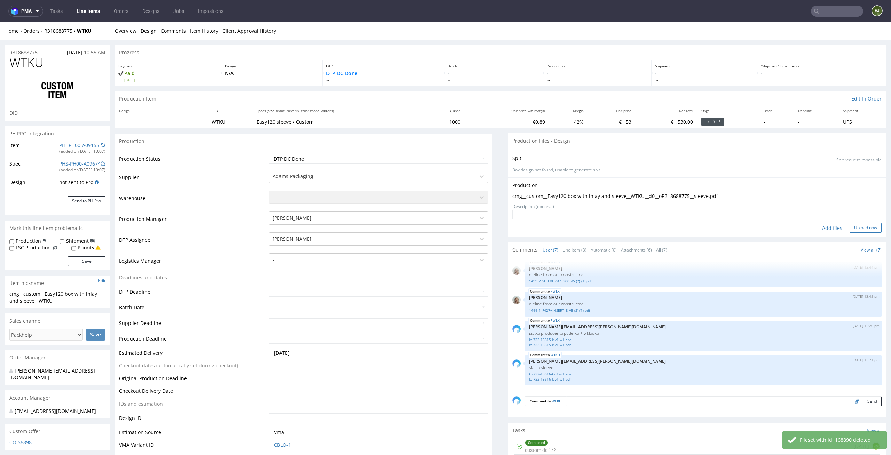
click at [864, 227] on button "Upload now" at bounding box center [866, 228] width 32 height 10
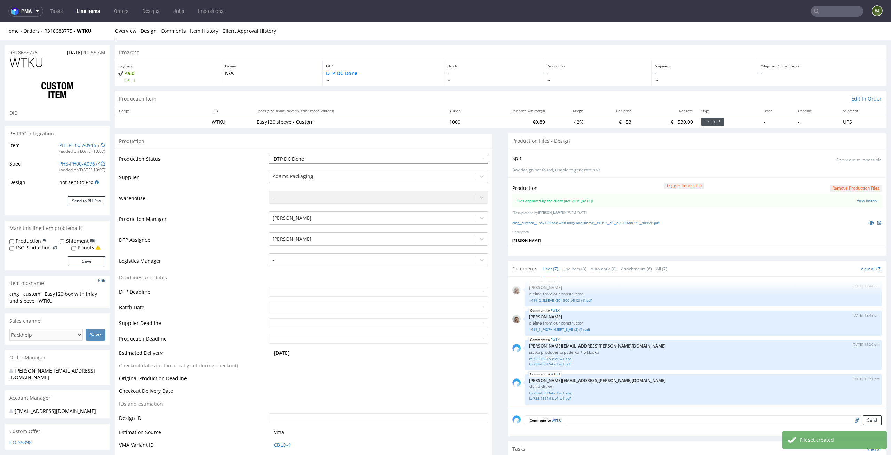
click at [473, 158] on select "Waiting for Artwork Waiting for Diecut Waiting for Mockup Waiting for DTP Waiti…" at bounding box center [379, 159] width 220 height 10
select select "dtp_production_ready"
click at [269, 154] on select "Waiting for Artwork Waiting for Diecut Waiting for Mockup Waiting for DTP Waiti…" at bounding box center [379, 159] width 220 height 10
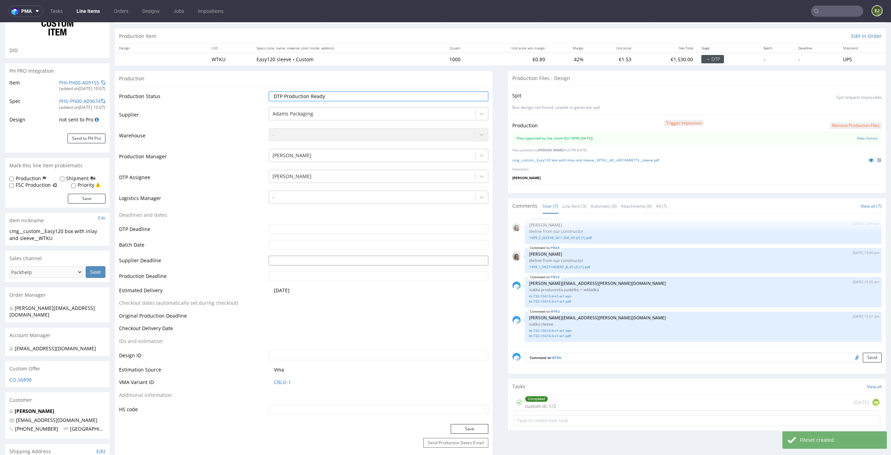
scroll to position [110, 0]
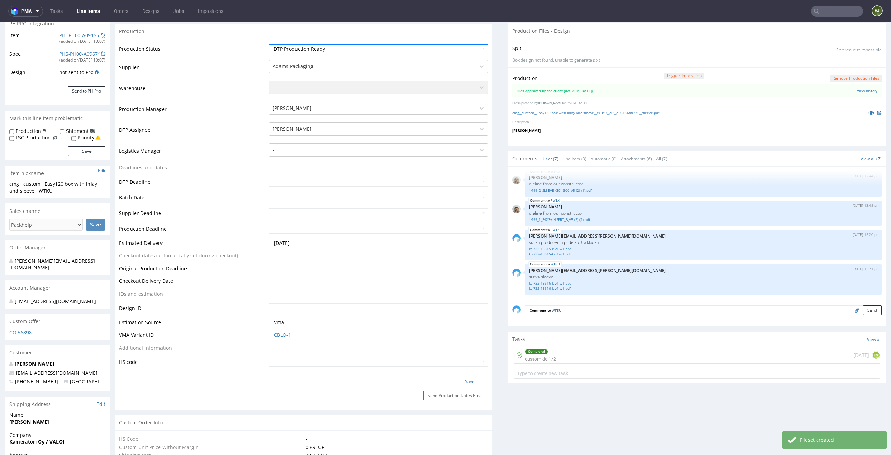
click at [480, 384] on button "Save" at bounding box center [470, 382] width 38 height 10
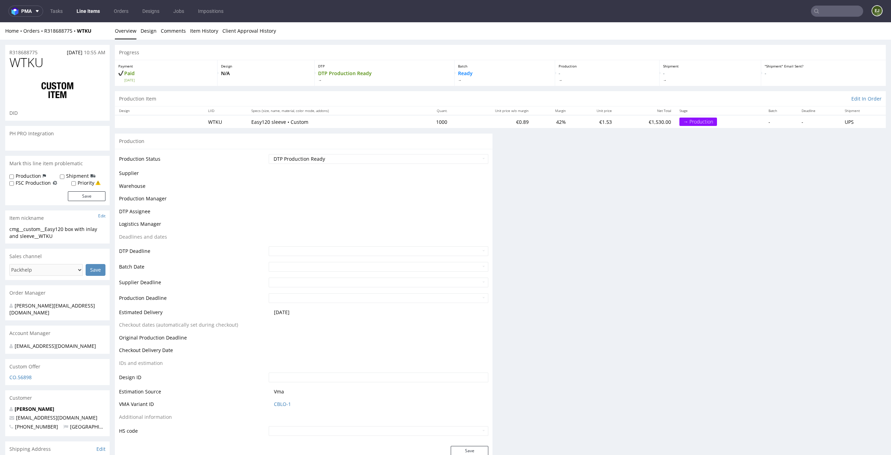
scroll to position [106, 0]
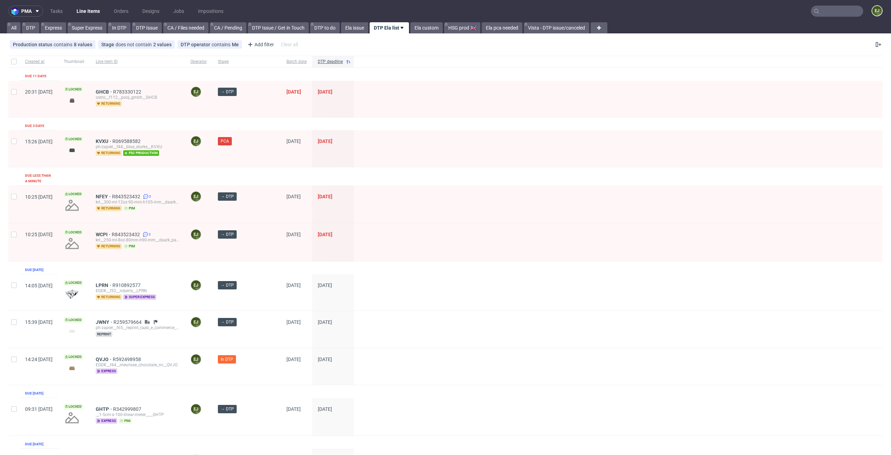
scroll to position [162, 0]
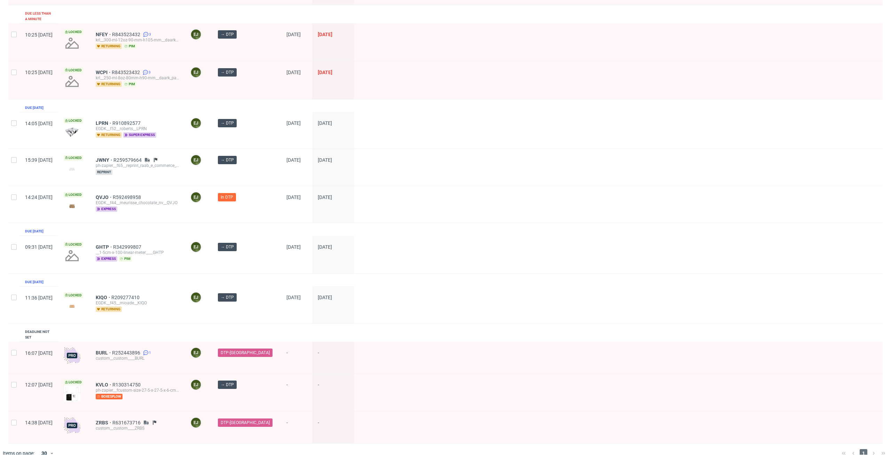
click at [469, 149] on div at bounding box center [618, 167] width 529 height 37
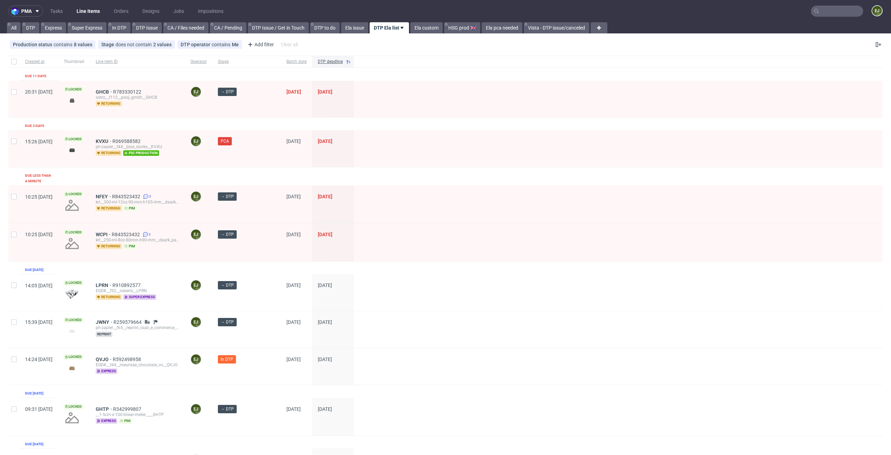
scroll to position [147, 0]
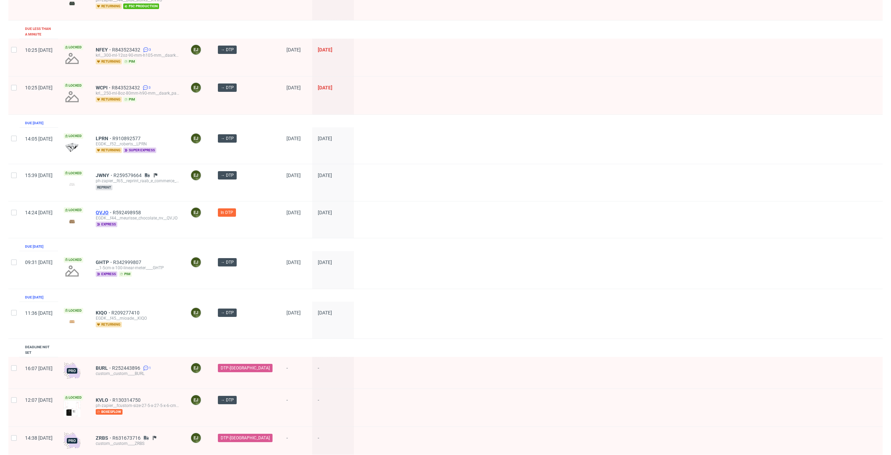
click at [113, 210] on span "QVJO" at bounding box center [104, 213] width 17 height 6
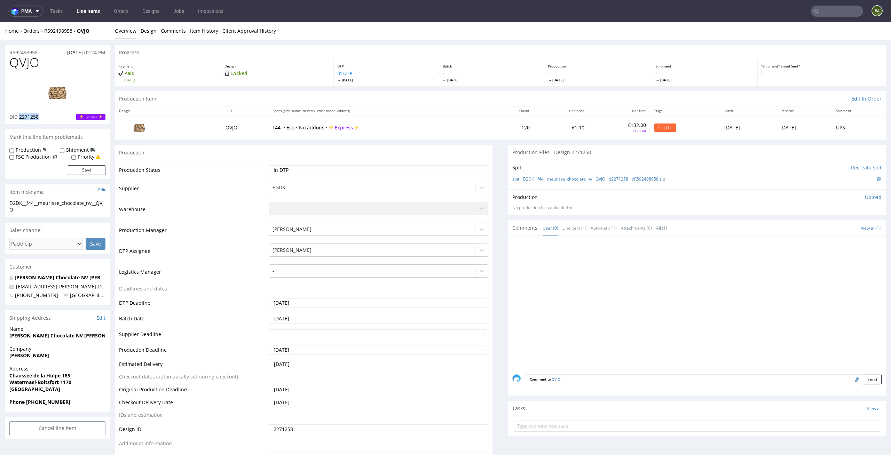
drag, startPoint x: 46, startPoint y: 116, endPoint x: 20, endPoint y: 116, distance: 26.1
click at [20, 116] on div "DID 2271258 Express" at bounding box center [57, 117] width 96 height 7
copy span "2271258"
click at [142, 31] on link "Design" at bounding box center [149, 30] width 16 height 17
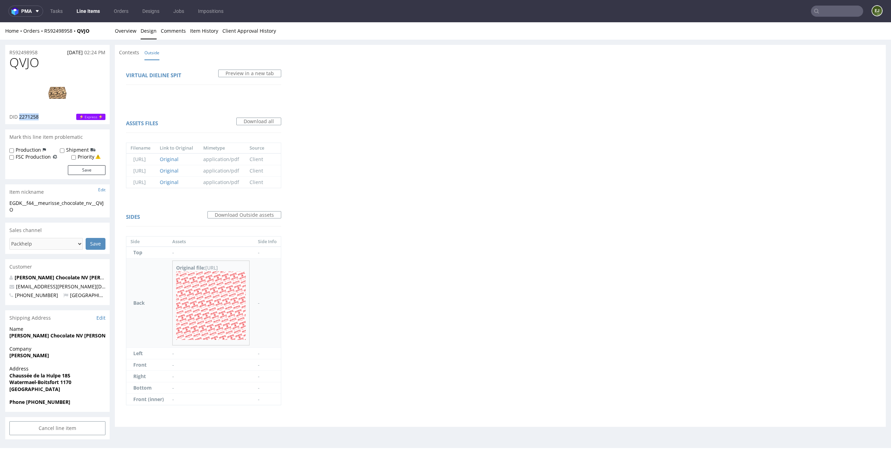
click at [246, 309] on img at bounding box center [211, 306] width 70 height 69
click at [123, 30] on link "Overview" at bounding box center [126, 30] width 22 height 17
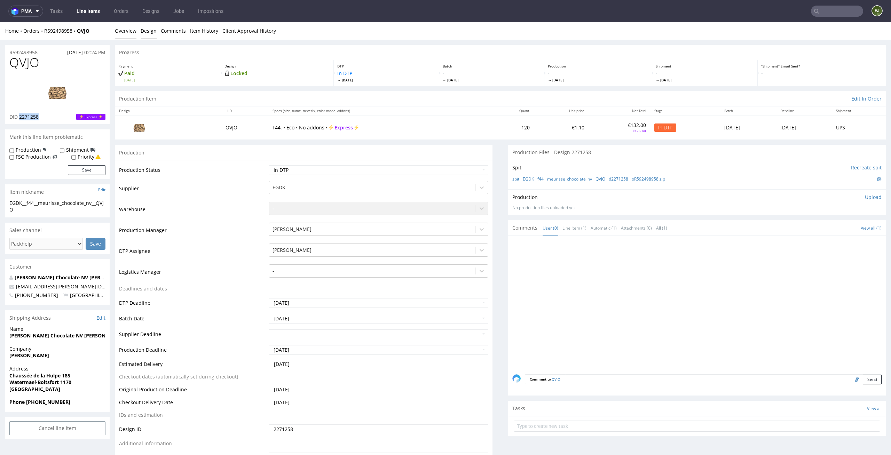
click at [150, 32] on link "Design" at bounding box center [149, 30] width 16 height 17
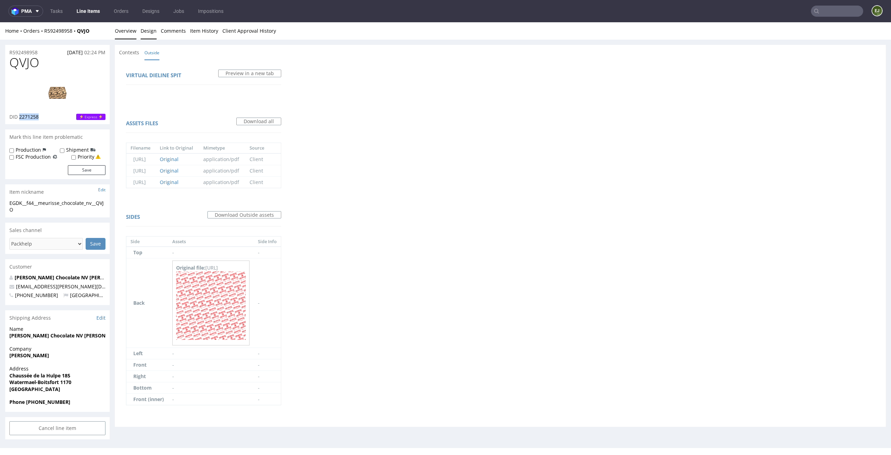
click at [124, 28] on link "Overview" at bounding box center [126, 30] width 22 height 17
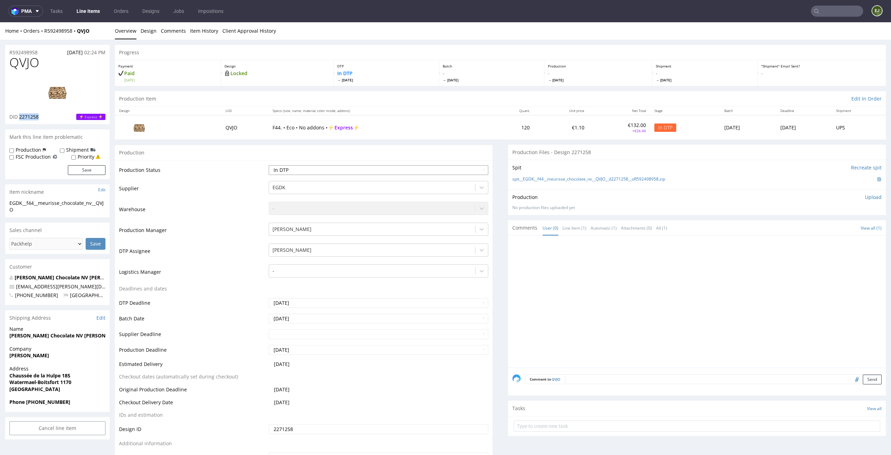
click at [473, 167] on select "Waiting for Artwork Waiting for Diecut Waiting for Mockup Waiting for DTP Waiti…" at bounding box center [379, 170] width 220 height 10
select select "dtp_issue"
click at [269, 165] on select "Waiting for Artwork Waiting for Diecut Waiting for Mockup Waiting for DTP Waiti…" at bounding box center [379, 170] width 220 height 10
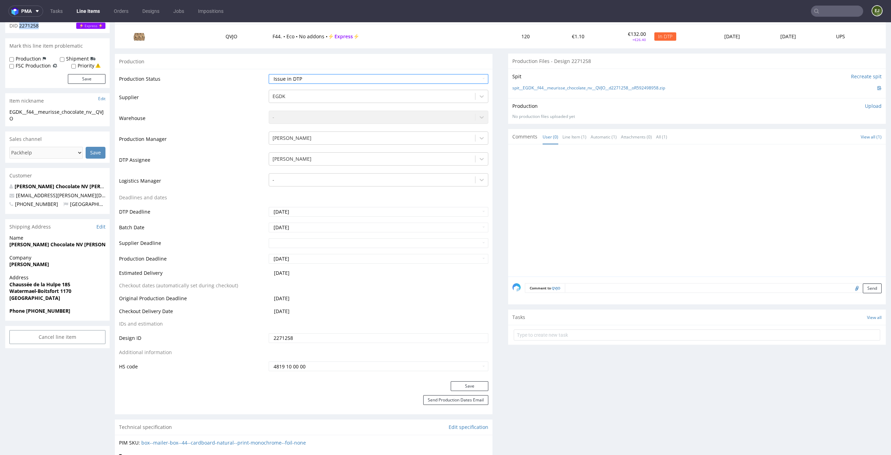
scroll to position [100, 0]
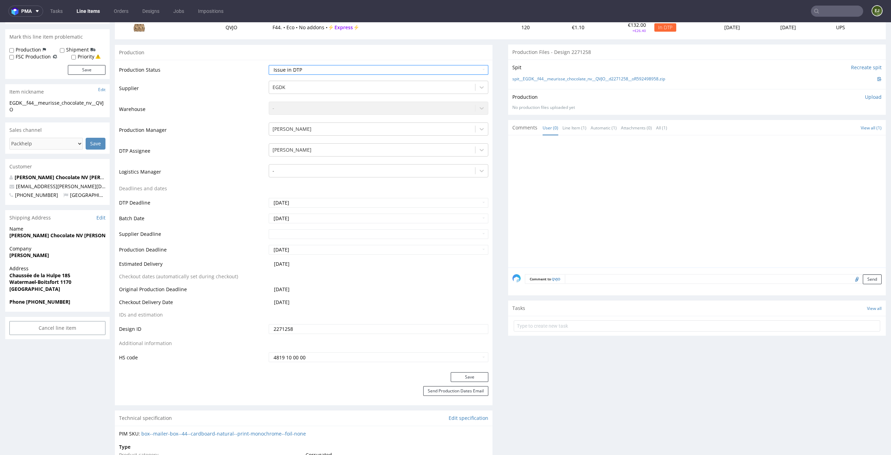
click at [471, 382] on div "Save" at bounding box center [304, 380] width 378 height 14
click at [472, 375] on button "Save" at bounding box center [470, 378] width 38 height 10
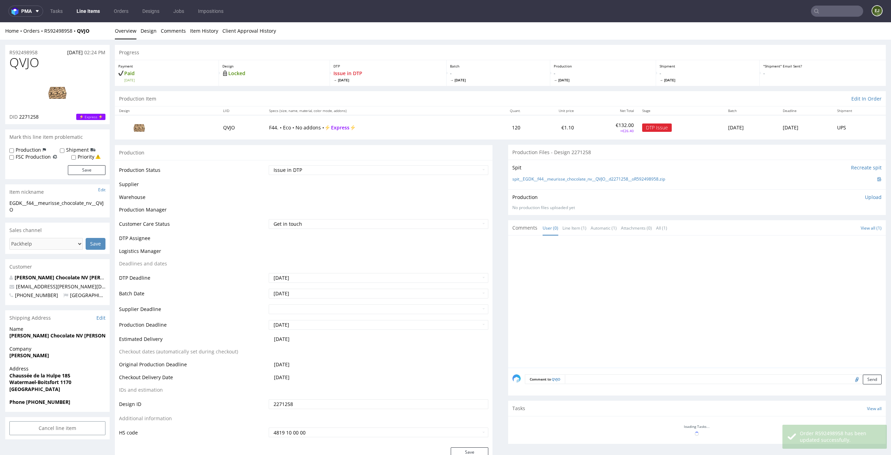
scroll to position [132, 0]
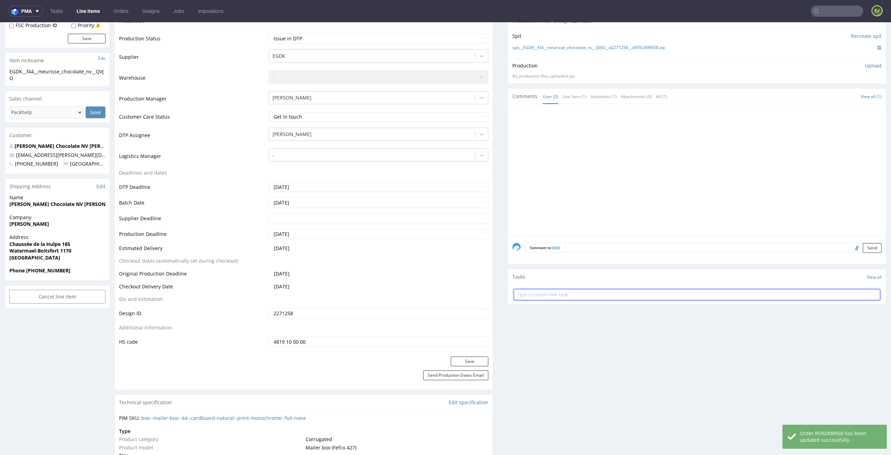
click at [545, 292] on input "text" at bounding box center [697, 294] width 367 height 11
type input "superexpress pca"
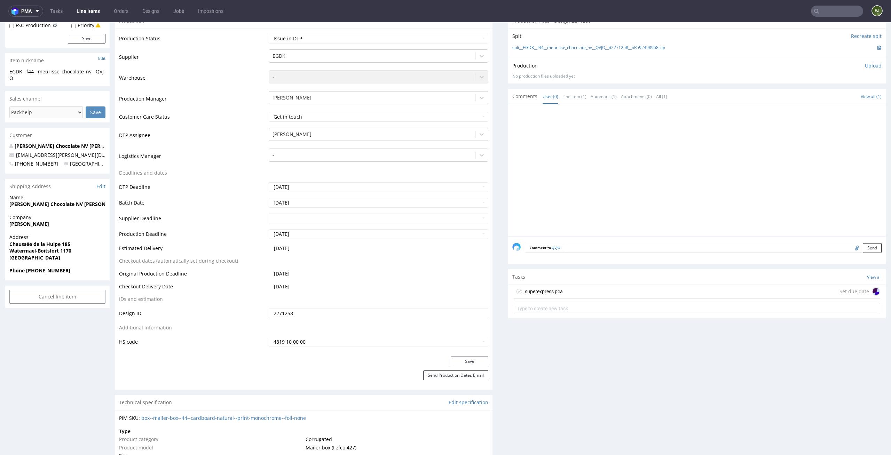
click at [539, 290] on div "superexpress pca" at bounding box center [544, 292] width 38 height 8
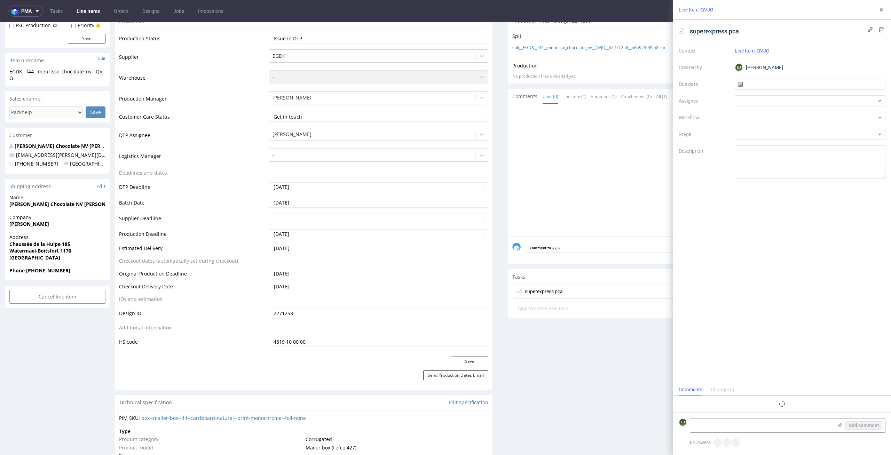
scroll to position [6, 0]
click at [739, 30] on span "superexpress pca" at bounding box center [714, 30] width 55 height 11
click at [794, 85] on input "text" at bounding box center [810, 84] width 151 height 11
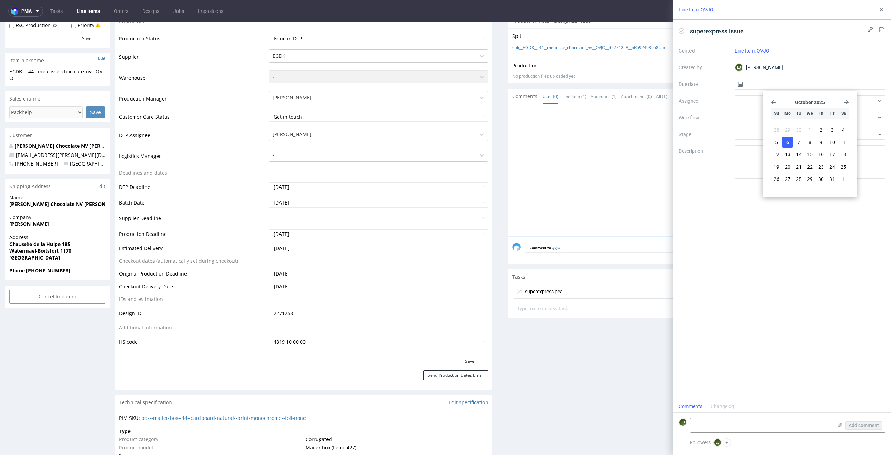
click at [789, 143] on span "6" at bounding box center [788, 142] width 3 height 7
type input "[DATE]"
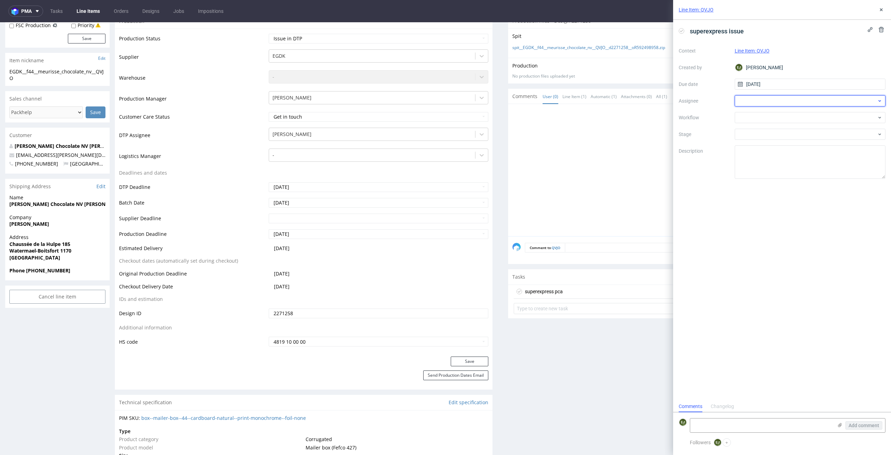
click at [796, 99] on div at bounding box center [810, 100] width 151 height 11
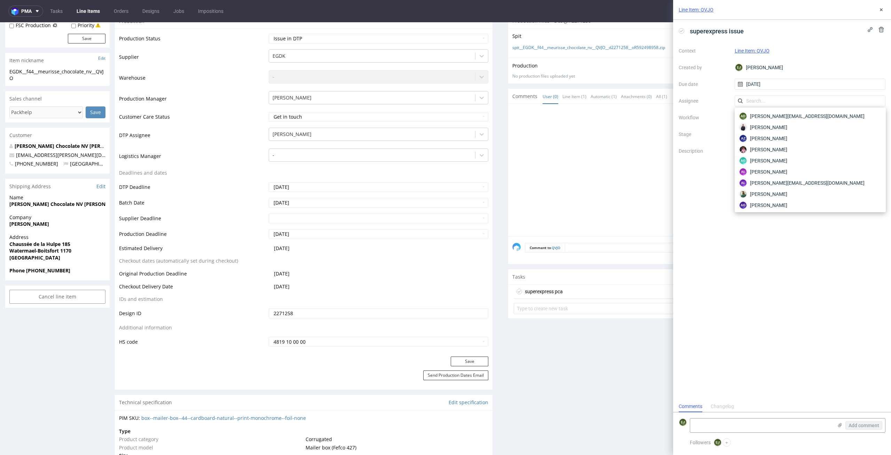
click at [670, 101] on div "Line Item: QVJO superexpress issue Context Line Item: QVJO Created by [PERSON_N…" at bounding box center [778, 227] width 226 height 455
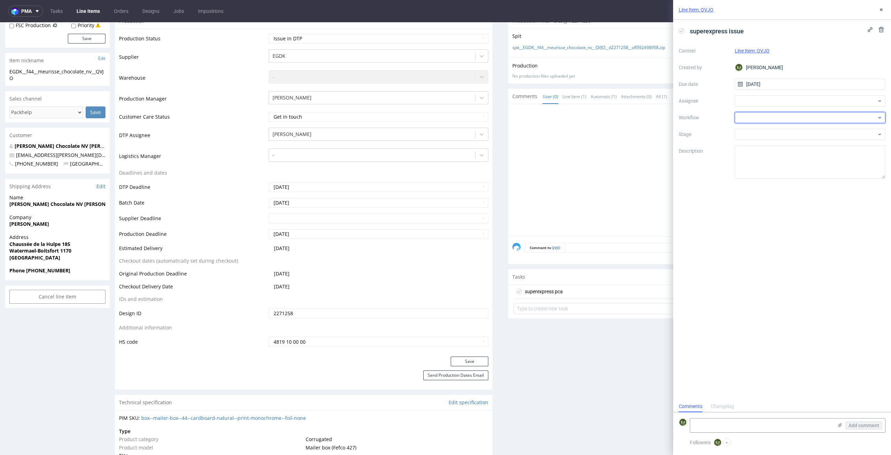
click at [742, 123] on div at bounding box center [810, 117] width 151 height 11
click at [822, 162] on div "DTP DTP - Double Check DTP - Issue Finance Finance Finance - Final quantity Fin…" at bounding box center [811, 366] width 146 height 472
click at [825, 153] on div "DTP - Issue" at bounding box center [811, 155] width 146 height 13
click at [791, 421] on textarea at bounding box center [761, 426] width 143 height 14
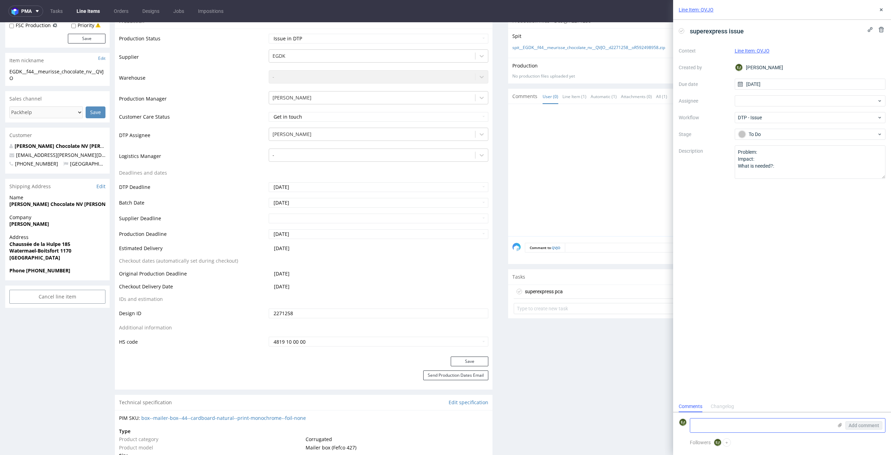
paste textarea "Font is not converted to curves."
type textarea "Font is not converted to curves."
click at [841, 423] on icon at bounding box center [840, 426] width 6 height 6
click at [0, 0] on input "file" at bounding box center [0, 0] width 0 height 0
click at [869, 422] on button "Add comment" at bounding box center [864, 426] width 37 height 8
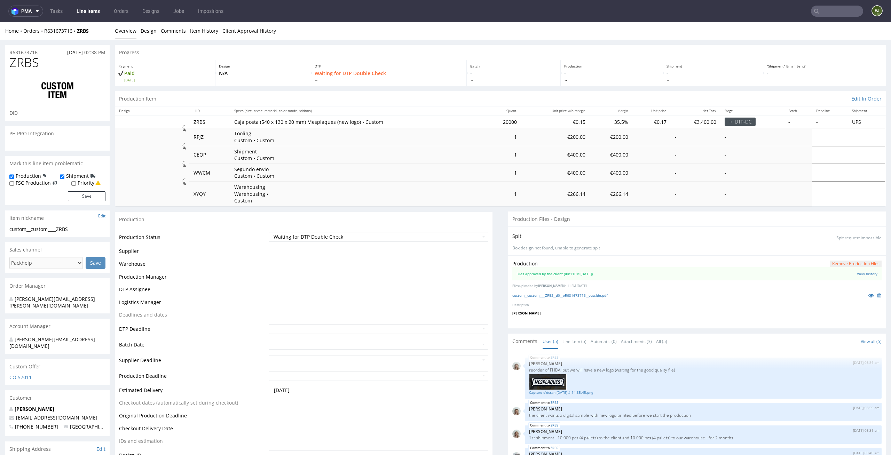
scroll to position [25, 0]
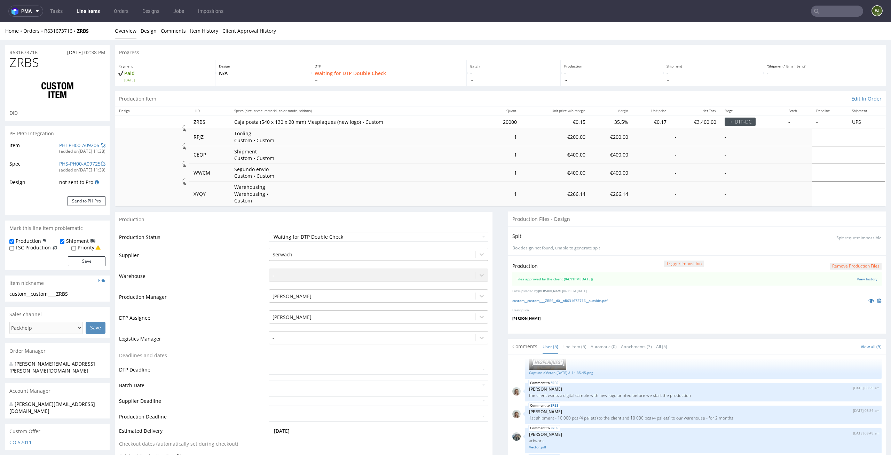
select select "in_progress"
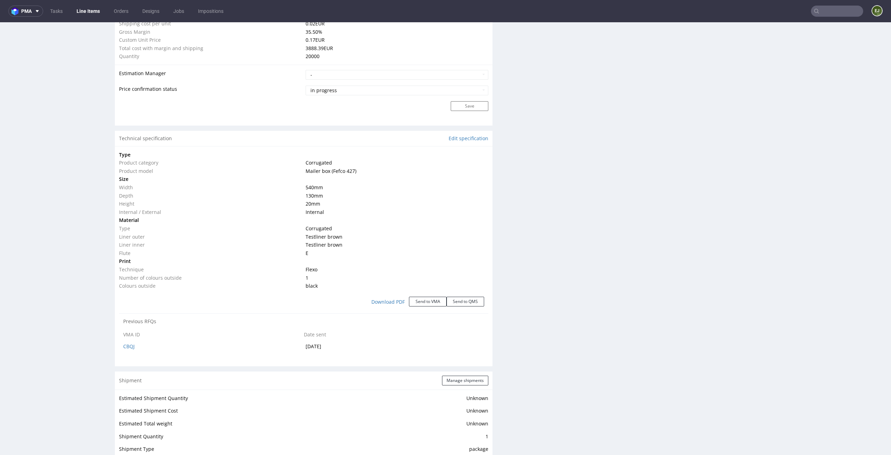
scroll to position [0, 0]
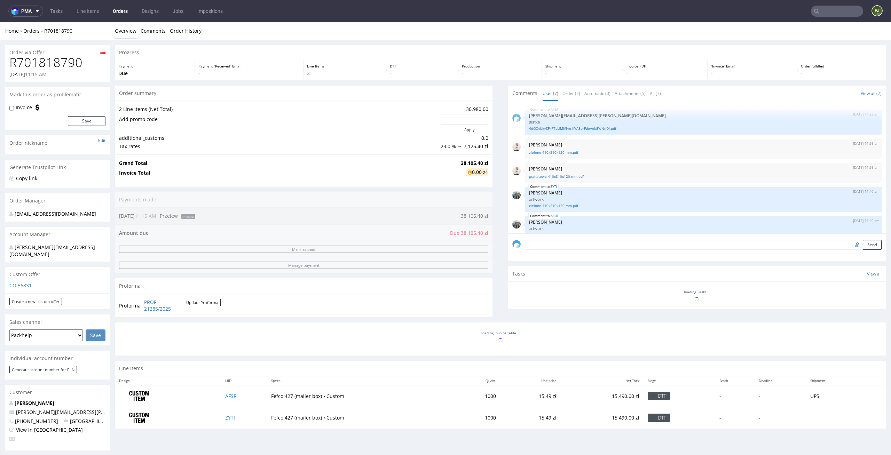
scroll to position [57, 0]
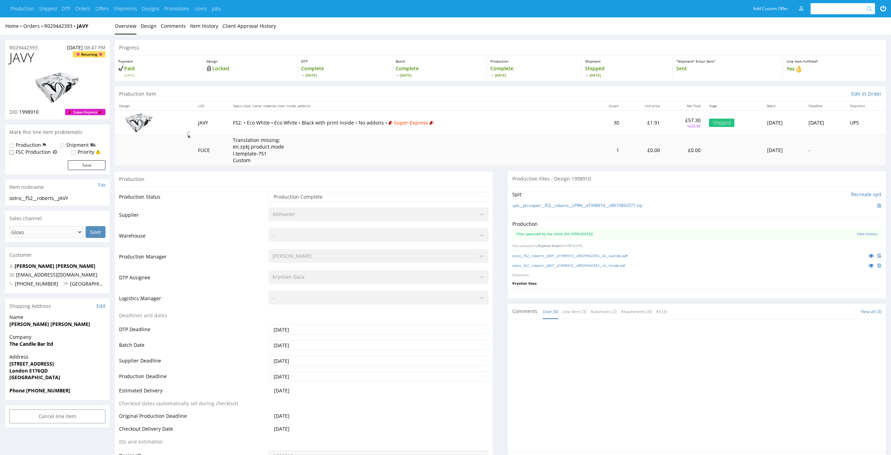
click at [567, 259] on div "ostro__f52__roberts__JAVY__d1998910__oR029442393__v6__outside.pdf" at bounding box center [697, 256] width 369 height 8
click at [567, 266] on link "ostro__f52__roberts__JAVY__d1998910__oR029442393__v3__inside.pdf" at bounding box center [569, 265] width 113 height 5
click at [541, 253] on link "ostro__f52__roberts__JAVY__d1998910__oR029442393__v6__outside.pdf" at bounding box center [570, 255] width 115 height 5
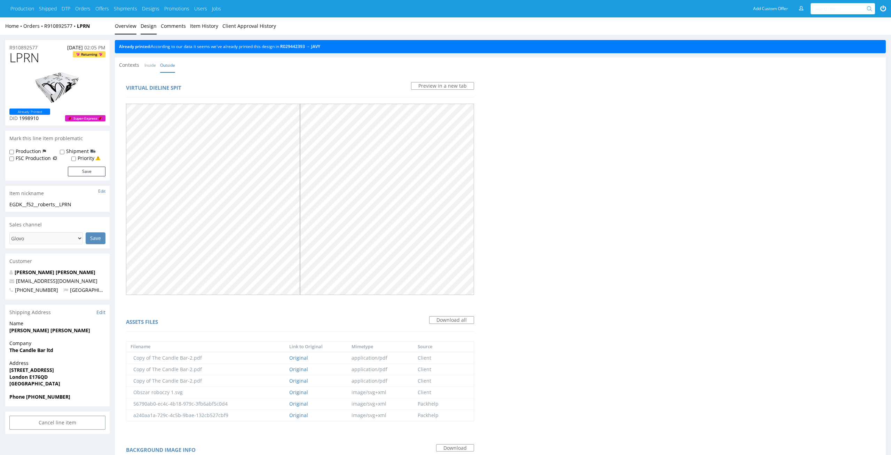
click at [130, 21] on link "Overview" at bounding box center [126, 25] width 22 height 17
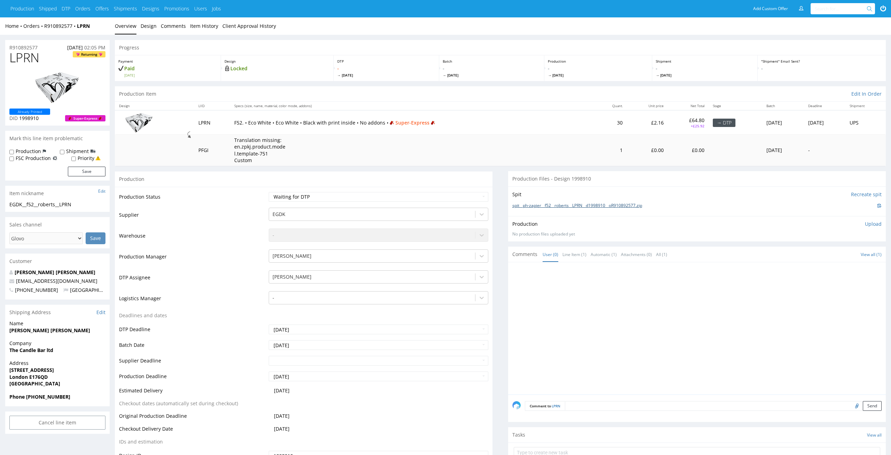
click at [539, 205] on link "spit__ph-zapier__f52__roberts__LPRN__d1998910__oR910892577.zip" at bounding box center [578, 206] width 130 height 6
drag, startPoint x: 45, startPoint y: 57, endPoint x: 0, endPoint y: 57, distance: 45.3
copy span "LPRN"
click at [873, 228] on div "Production Upload No production files uploaded yet Description (optional) Add f…" at bounding box center [697, 229] width 369 height 17
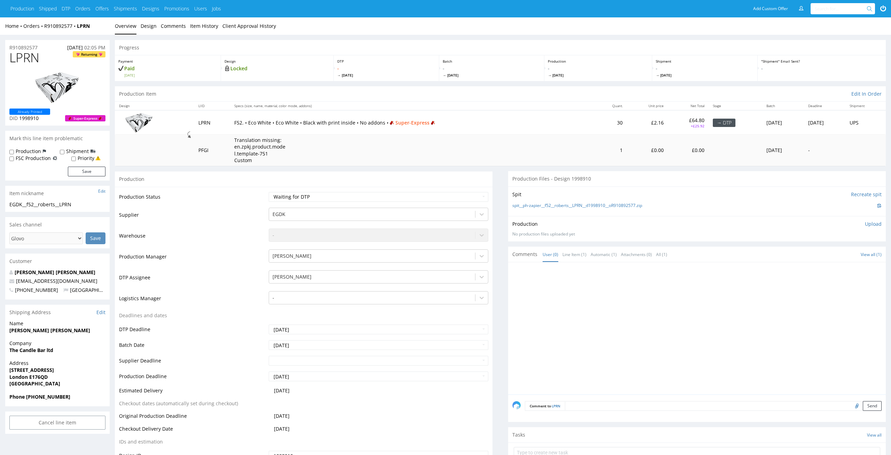
click at [877, 226] on p "Upload" at bounding box center [873, 224] width 17 height 7
click at [826, 252] on div "Add files" at bounding box center [832, 256] width 35 height 10
type input "C:\fakepath\EGDK__f52__roberts__LPRN__d1998910__oR910892577__latest__inside.pdf"
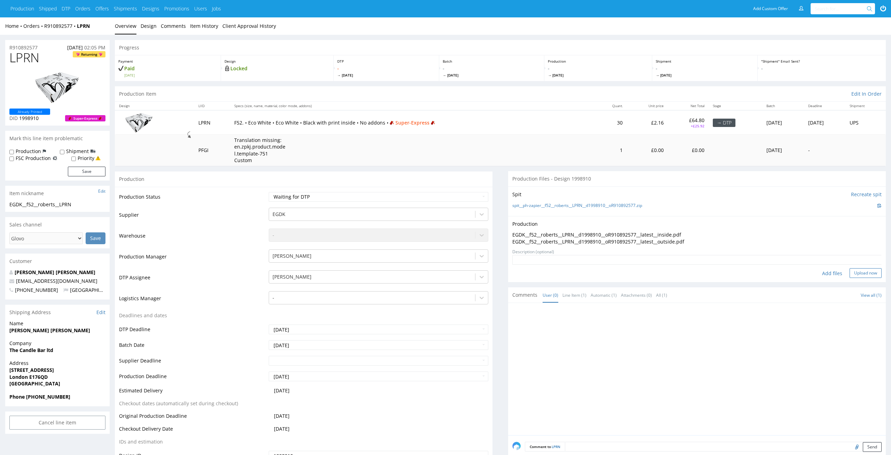
click at [869, 272] on button "Upload now" at bounding box center [866, 273] width 32 height 10
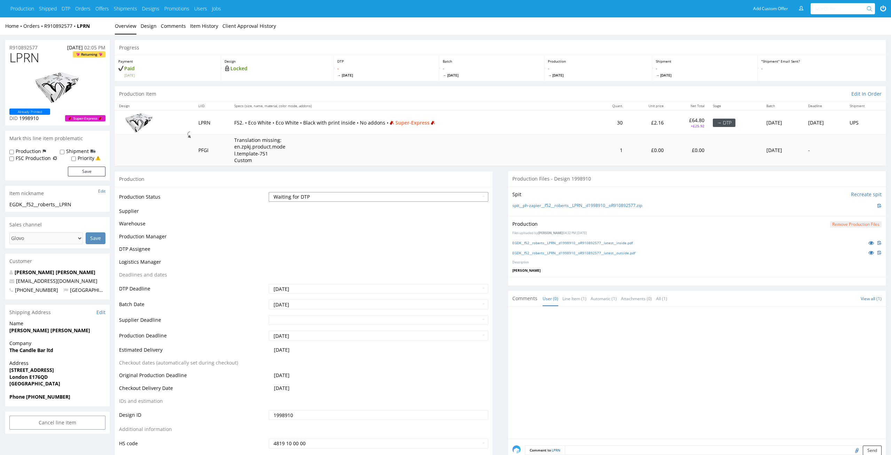
click at [480, 201] on select "Waiting for Artwork Waiting for Diecut Waiting for Mockup Waiting for DTP Waiti…" at bounding box center [379, 197] width 220 height 10
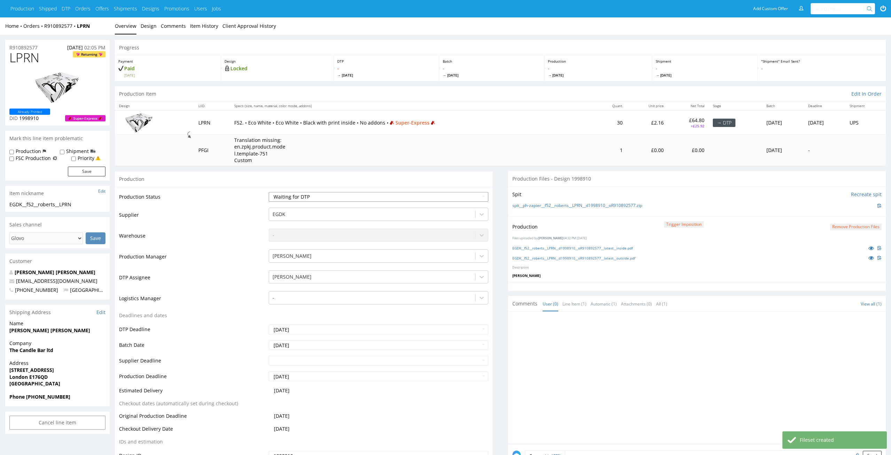
select select "dtp_production_ready"
click at [269, 192] on select "Waiting for Artwork Waiting for Diecut Waiting for Mockup Waiting for DTP Waiti…" at bounding box center [379, 197] width 220 height 10
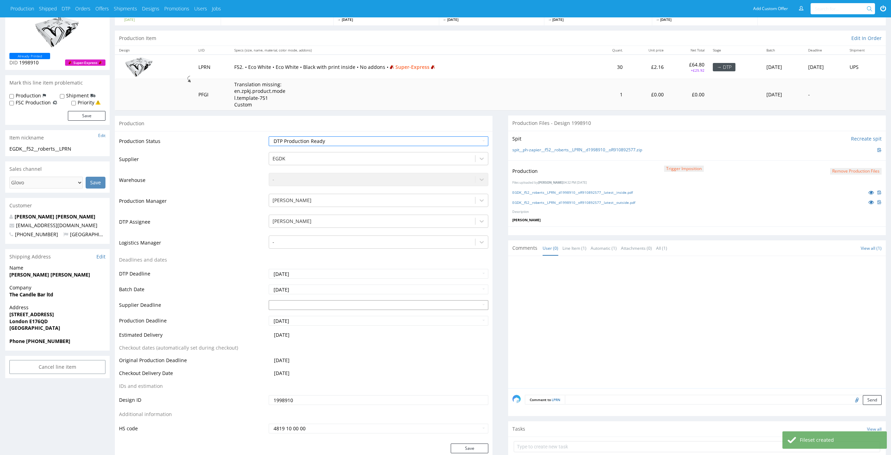
scroll to position [103, 0]
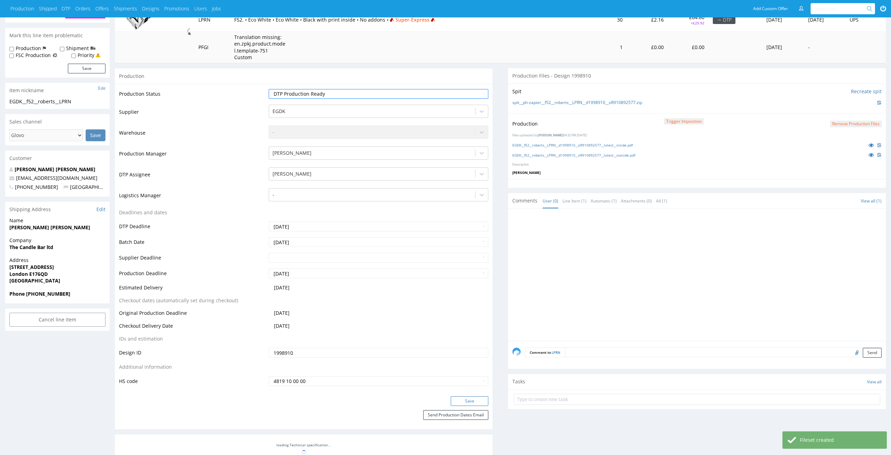
click at [473, 398] on button "Save" at bounding box center [470, 402] width 38 height 10
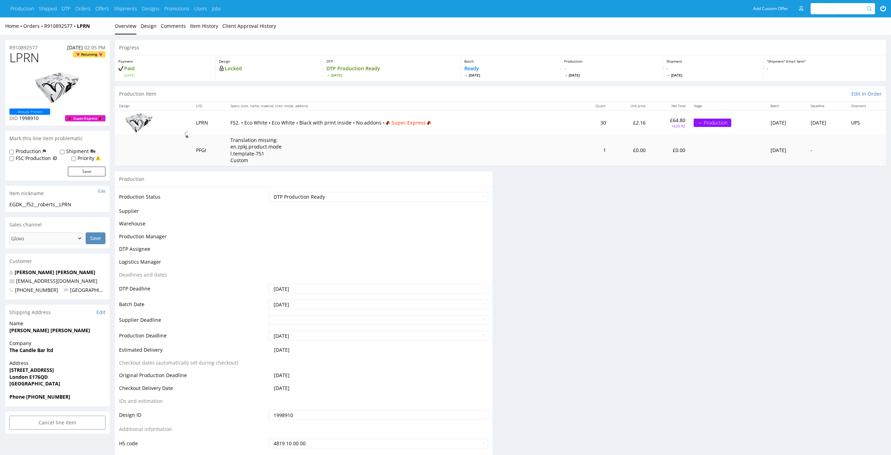
scroll to position [103, 0]
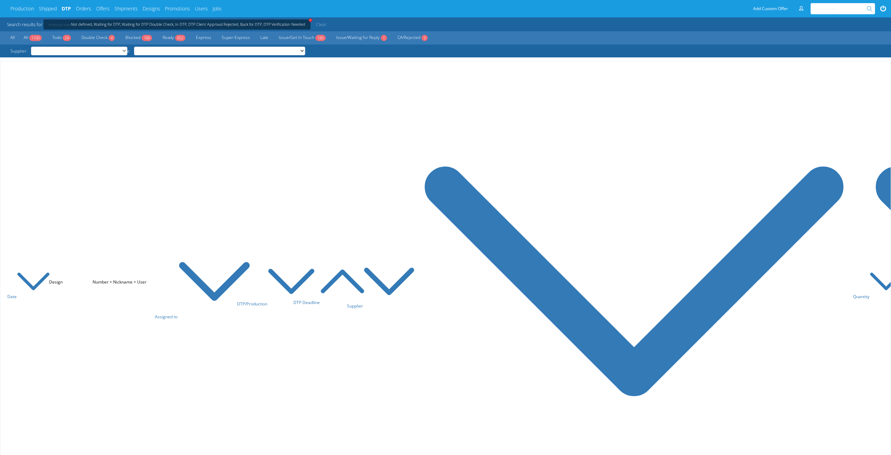
scroll to position [2534, 0]
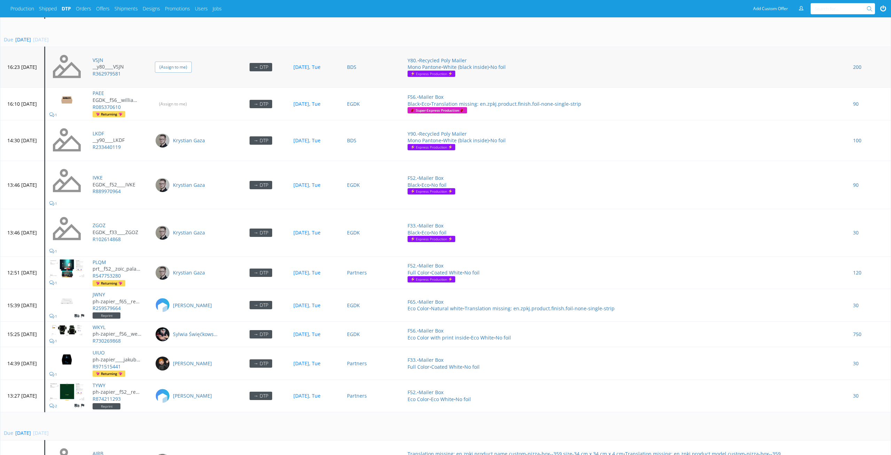
click at [192, 65] on input "(Assign to me)" at bounding box center [173, 67] width 37 height 11
click at [192, 99] on input "(Assign to me)" at bounding box center [173, 104] width 37 height 11
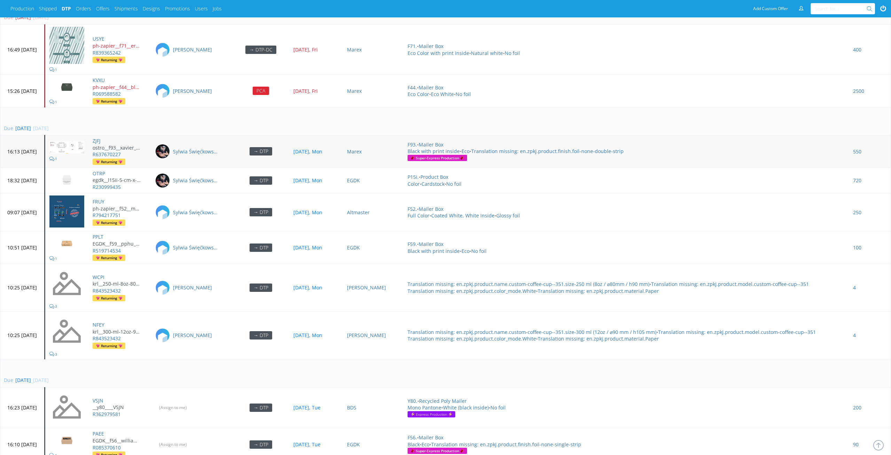
scroll to position [2192, 0]
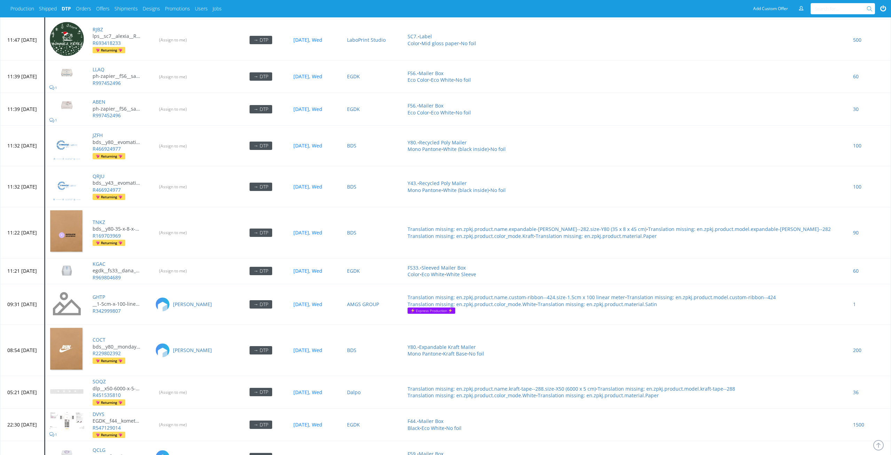
scroll to position [3087, 0]
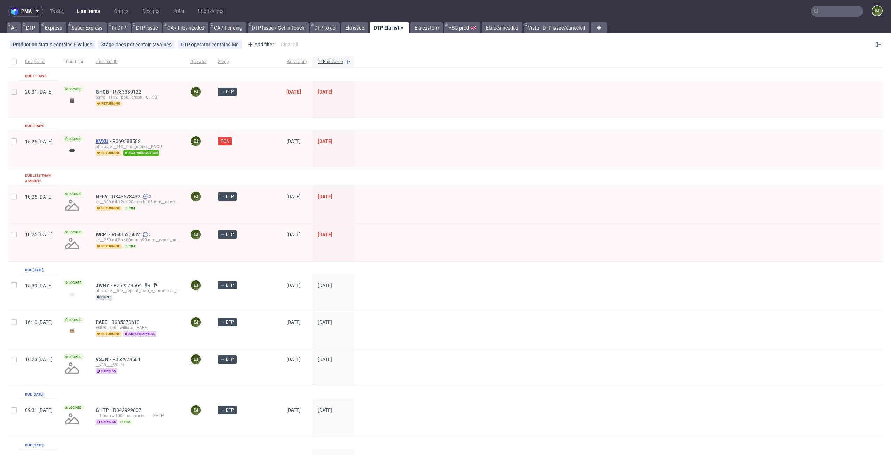
click at [112, 141] on span "KVXU" at bounding box center [104, 142] width 17 height 6
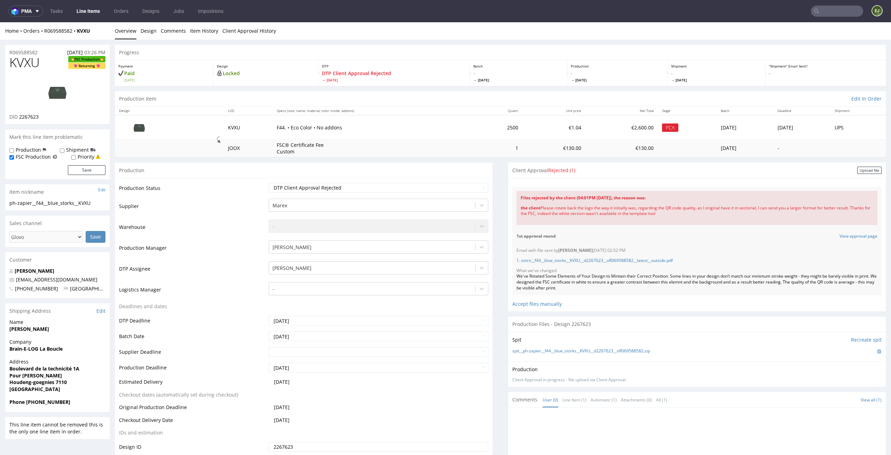
drag, startPoint x: 692, startPoint y: 214, endPoint x: 536, endPoint y: 205, distance: 156.2
click at [536, 205] on div "the client Please rotate back the logo the way it initially was, regarding the …" at bounding box center [697, 211] width 353 height 20
copy div "the client Please rotate back the logo the way it initially was, regarding the …"
click at [600, 236] on div "1st approval round View approval page" at bounding box center [697, 236] width 369 height 14
drag, startPoint x: 512, startPoint y: 194, endPoint x: 686, endPoint y: 223, distance: 177.1
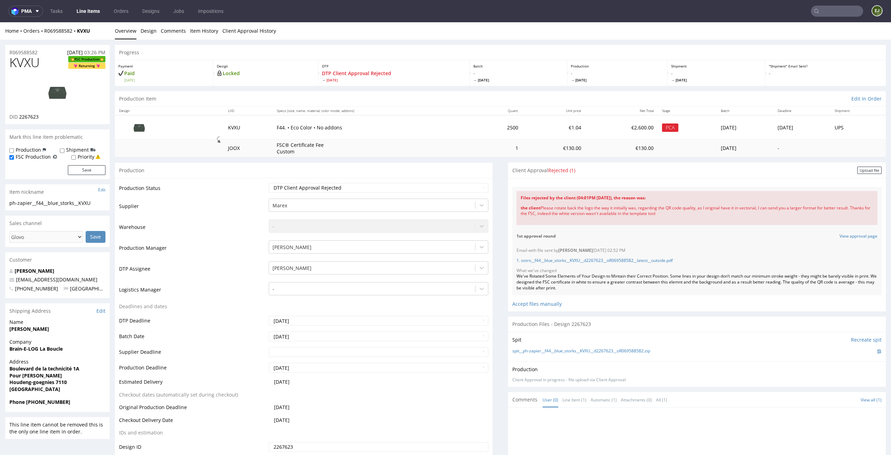
click at [686, 223] on div "Files rejected by the client (04:01PM 06 Oct 2025), the reason was: the client …" at bounding box center [697, 208] width 361 height 34
copy div "Files rejected by the client (04:01PM 06 Oct 2025), the reason was: the client …"
click at [686, 223] on div "Files rejected by the client (04:01PM 06 Oct 2025), the reason was: the client …" at bounding box center [697, 208] width 361 height 34
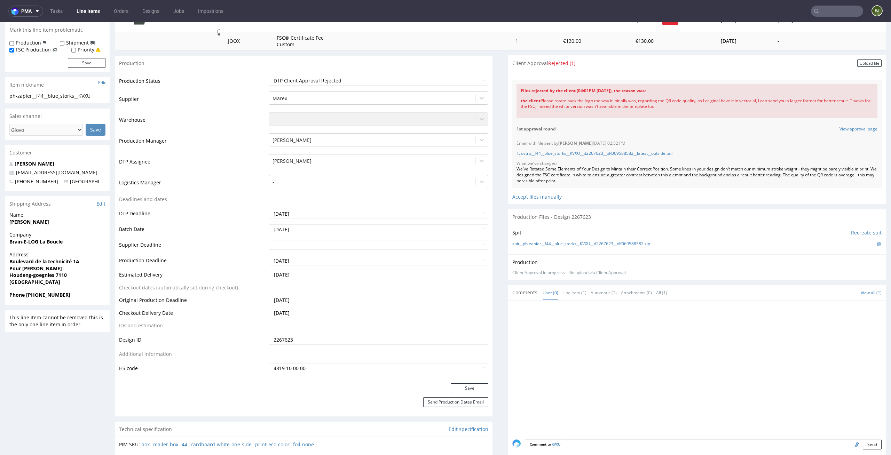
scroll to position [224, 0]
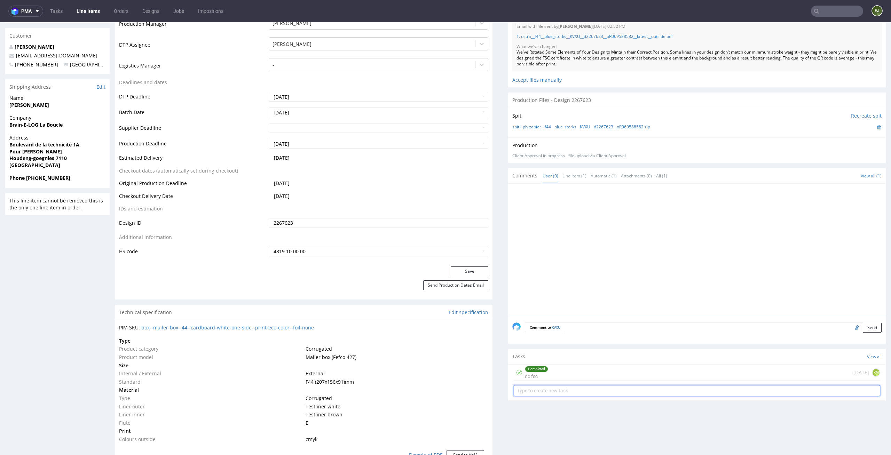
click at [592, 391] on input "text" at bounding box center [697, 390] width 367 height 11
type input "cosntact with the client"
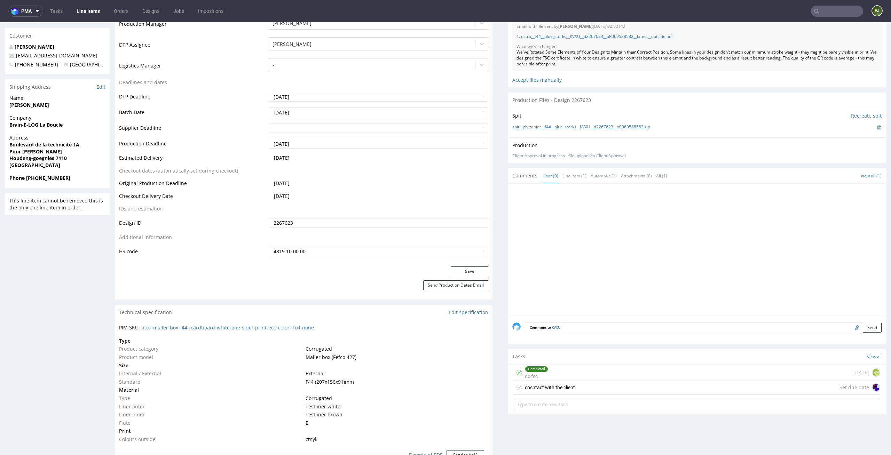
click at [583, 389] on div "cosntact with the client Set due date" at bounding box center [697, 388] width 367 height 14
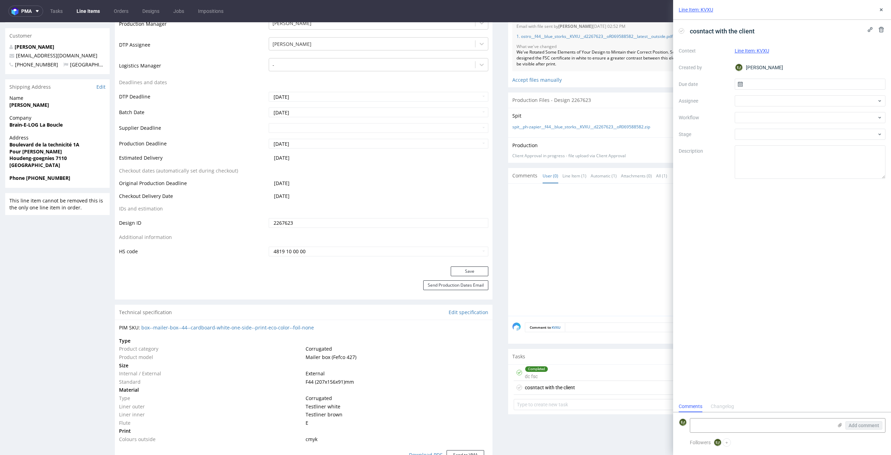
scroll to position [6, 0]
click at [708, 33] on span "cosntact with the client" at bounding box center [722, 30] width 70 height 11
drag, startPoint x: 716, startPoint y: 55, endPoint x: 636, endPoint y: 31, distance: 83.2
click at [754, 87] on input "text" at bounding box center [810, 84] width 151 height 11
click at [787, 142] on span "6" at bounding box center [788, 142] width 3 height 7
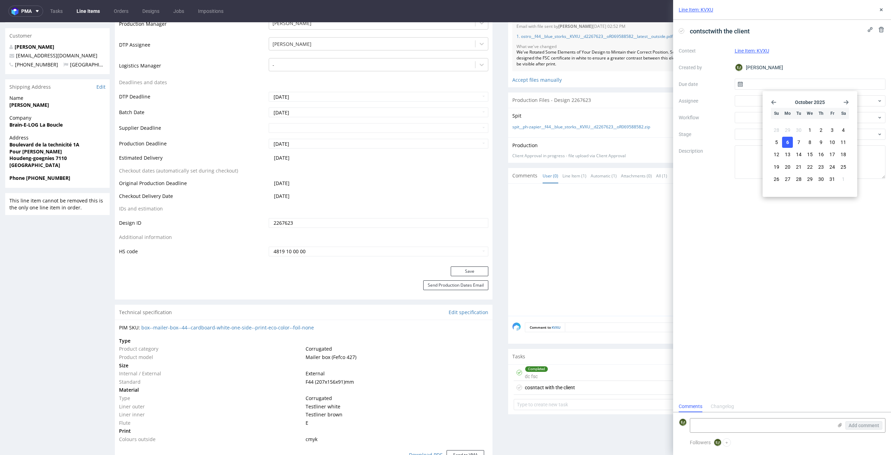
type input "06/10/2025"
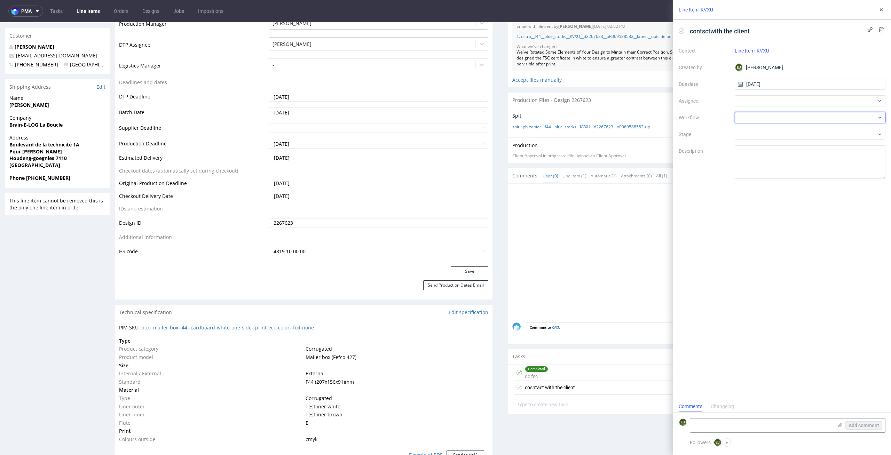
click at [788, 112] on div at bounding box center [810, 117] width 151 height 11
click at [803, 145] on div "DTP - Double Check" at bounding box center [811, 142] width 146 height 13
click at [746, 420] on textarea at bounding box center [761, 426] width 143 height 14
paste textarea "Files rejected by the client (04:01PM 06 Oct 2025), the reason was: the client …"
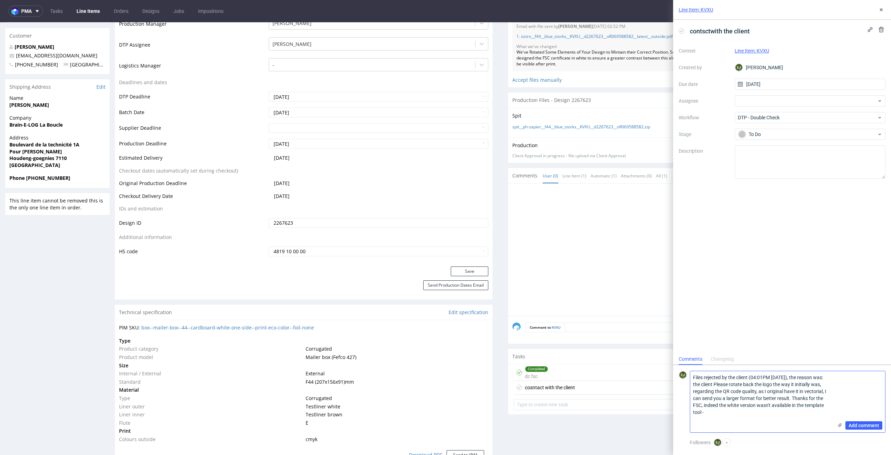
paste textarea "yes, please send a better quality QR code"
click at [708, 419] on textarea "Files rejected by the client (04:01PM 06 Oct 2025), the reason was: the client …" at bounding box center [761, 402] width 143 height 61
click at [693, 391] on textarea "Files rejected by the client (04:01PM 06 Oct 2025), the reason was: the client …" at bounding box center [761, 402] width 143 height 61
click at [692, 377] on textarea "Files rejected by the client (04:01PM 06 Oct 2025), the reason was: the client …" at bounding box center [761, 402] width 143 height 61
type textarea ""Files rejected by the client (04:01PM 06 Oct 2025), the reason was: the client…"
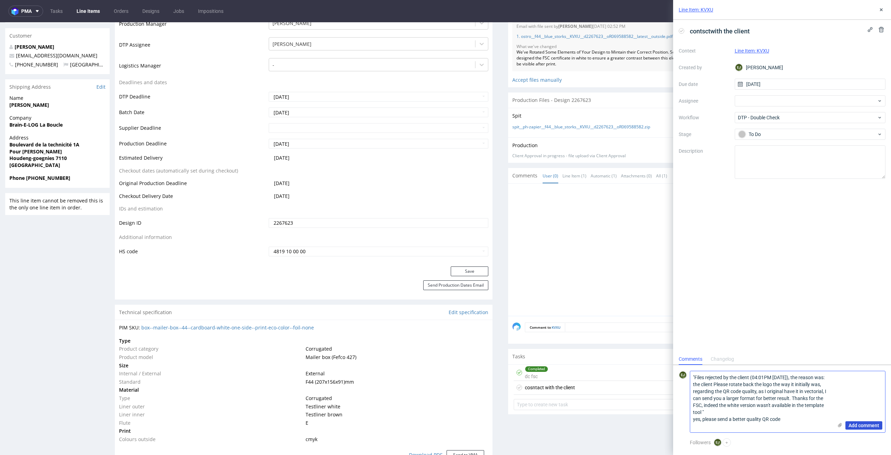
click at [855, 426] on span "Add comment" at bounding box center [864, 425] width 31 height 5
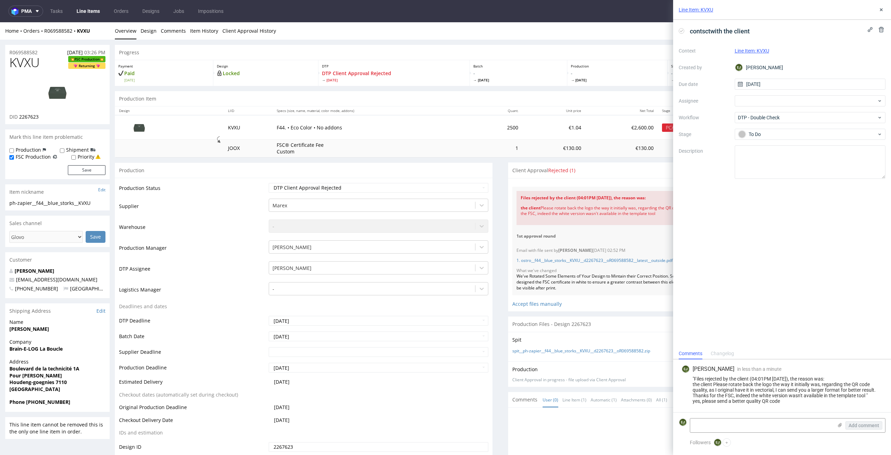
drag, startPoint x: 791, startPoint y: 403, endPoint x: 674, endPoint y: 377, distance: 119.7
click at [674, 377] on div "EJ Elżbieta Jelińska in less than a minute 6th Oct 2025, 16:34 "Files rejected …" at bounding box center [782, 386] width 218 height 53
copy div ""Files rejected by the client (04:01PM 06 Oct 2025), the reason was: the client…"
click at [81, 5] on nav "pma Tasks Line Items Orders Designs Jobs Impositions EJ" at bounding box center [445, 11] width 891 height 22
click at [85, 11] on link "Line Items" at bounding box center [88, 11] width 32 height 11
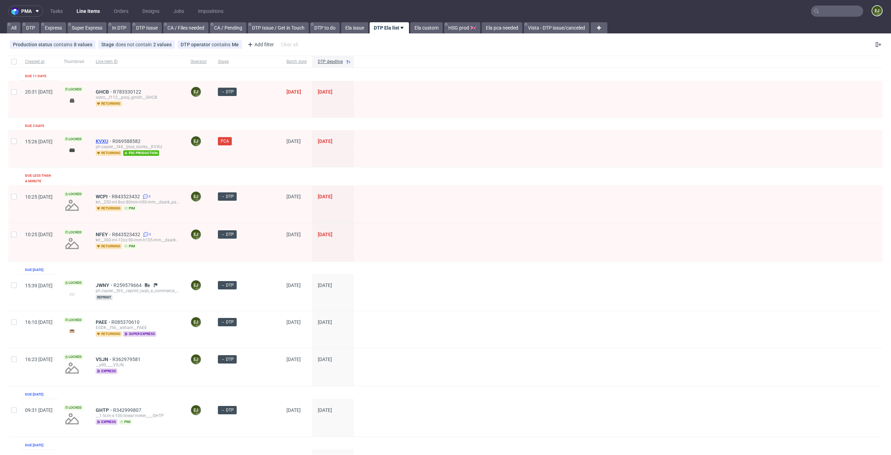
click at [112, 139] on span "KVXU" at bounding box center [104, 142] width 17 height 6
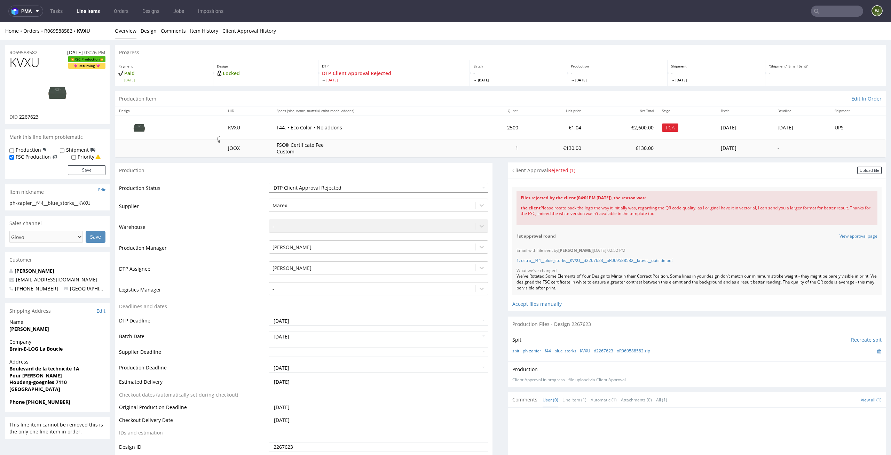
click at [436, 192] on select "Waiting for Artwork Waiting for Diecut Waiting for Mockup Waiting for DTP Waiti…" at bounding box center [379, 188] width 220 height 10
select select "dtp_issue"
click at [269, 183] on select "Waiting for Artwork Waiting for Diecut Waiting for Mockup Waiting for DTP Waiti…" at bounding box center [379, 188] width 220 height 10
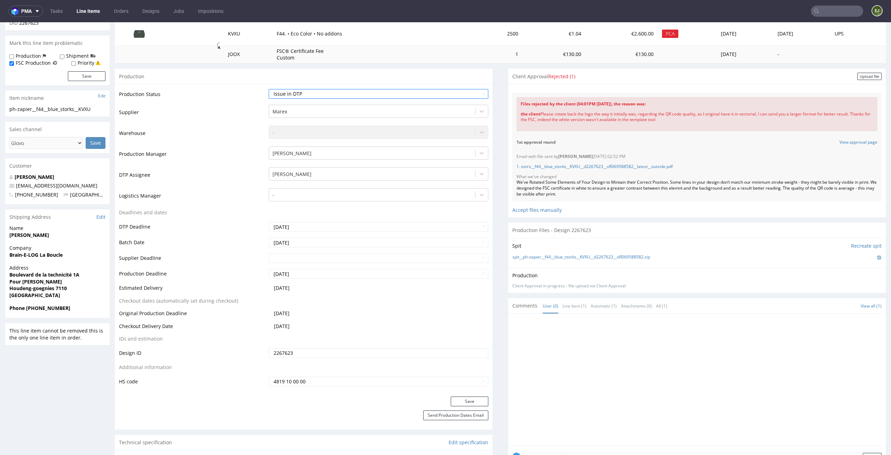
scroll to position [188, 0]
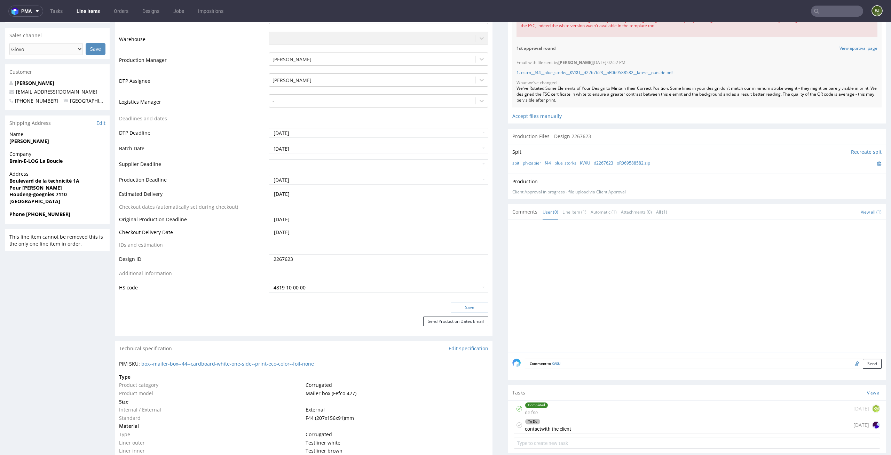
click at [476, 306] on button "Save" at bounding box center [470, 308] width 38 height 10
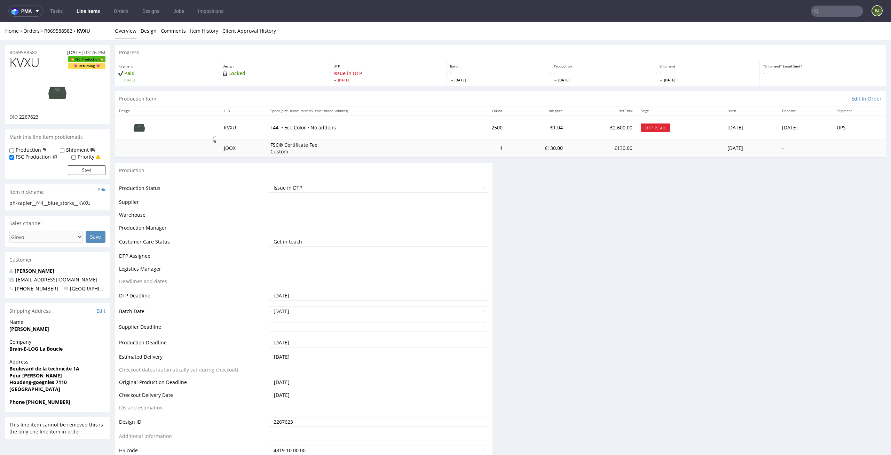
scroll to position [0, 0]
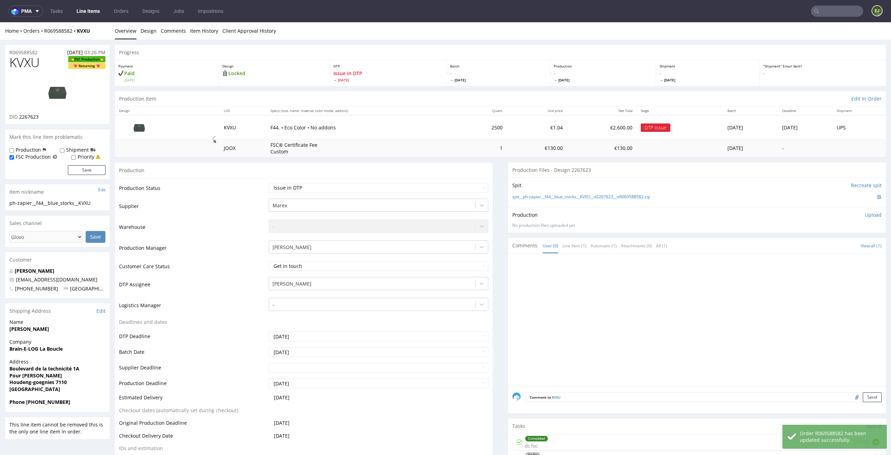
click at [91, 17] on nav "pma Tasks Line Items Orders Designs Jobs Impositions EJ" at bounding box center [445, 11] width 891 height 22
click at [87, 12] on link "Line Items" at bounding box center [88, 11] width 32 height 11
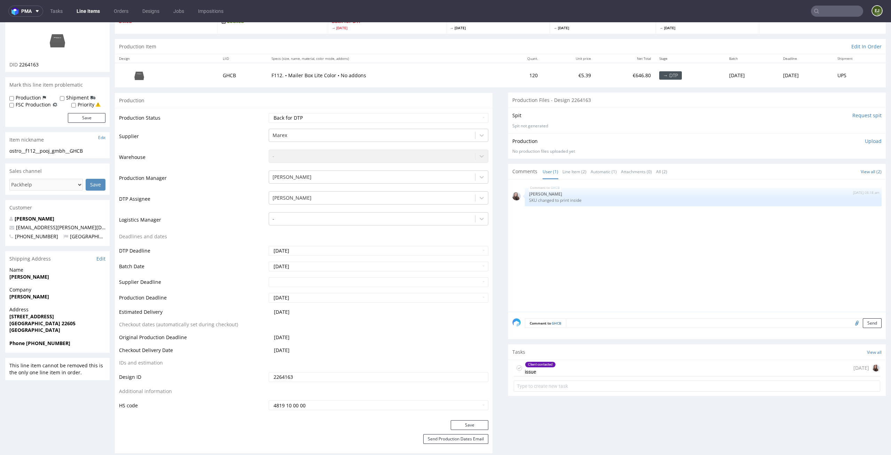
scroll to position [61, 0]
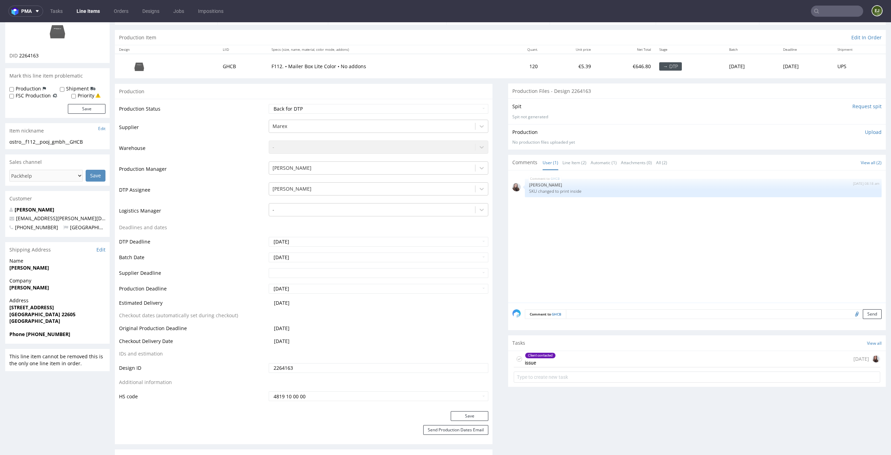
click at [595, 367] on div "Client contacted issue [DATE]" at bounding box center [697, 359] width 367 height 16
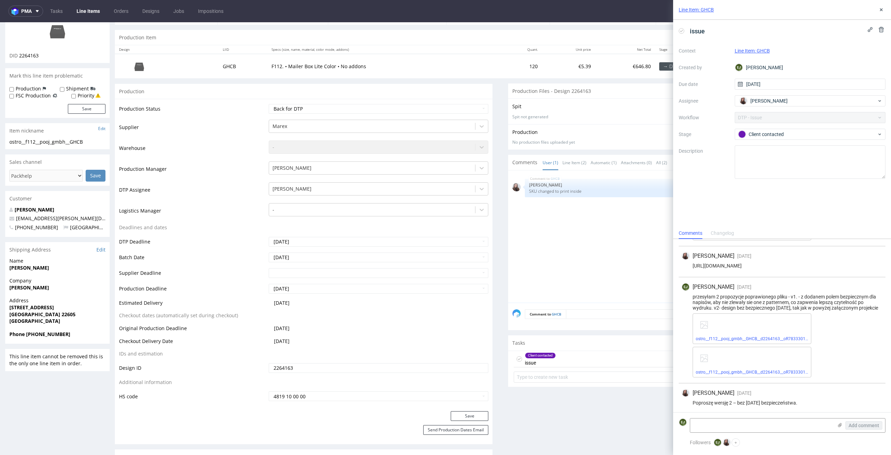
scroll to position [351, 0]
click at [726, 372] on link "ostro__f112__pooj_gmbh__GHCB__d2264163__oR783330122__inside__v1.pdf" at bounding box center [768, 370] width 145 height 5
click at [785, 335] on link "ostro__f112__pooj_gmbh__GHCB__d2264163__oR783330122__inside__v2.pdf" at bounding box center [768, 337] width 145 height 5
click at [681, 31] on use at bounding box center [681, 31] width 3 height 2
click at [882, 5] on div "Line Item: GHCB" at bounding box center [782, 10] width 218 height 20
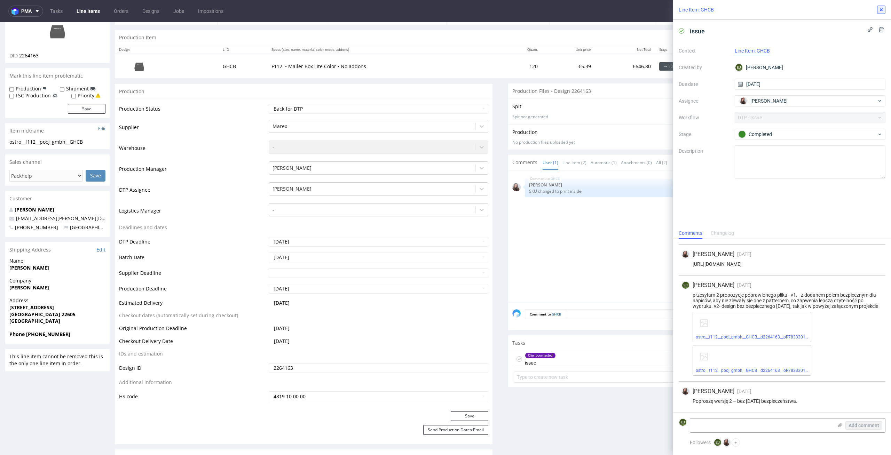
click at [882, 7] on icon at bounding box center [882, 10] width 6 height 6
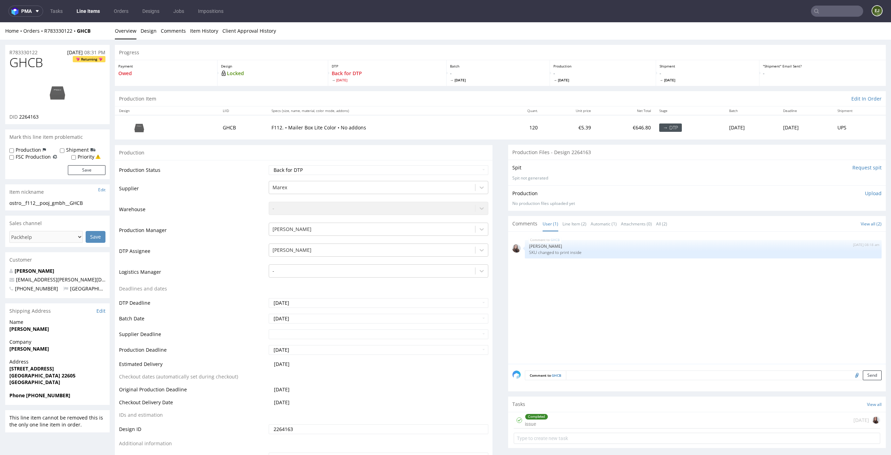
click at [861, 197] on div "Production Upload No production files uploaded yet Description (optional) Add f…" at bounding box center [697, 198] width 369 height 17
click at [867, 193] on p "Upload" at bounding box center [873, 193] width 17 height 7
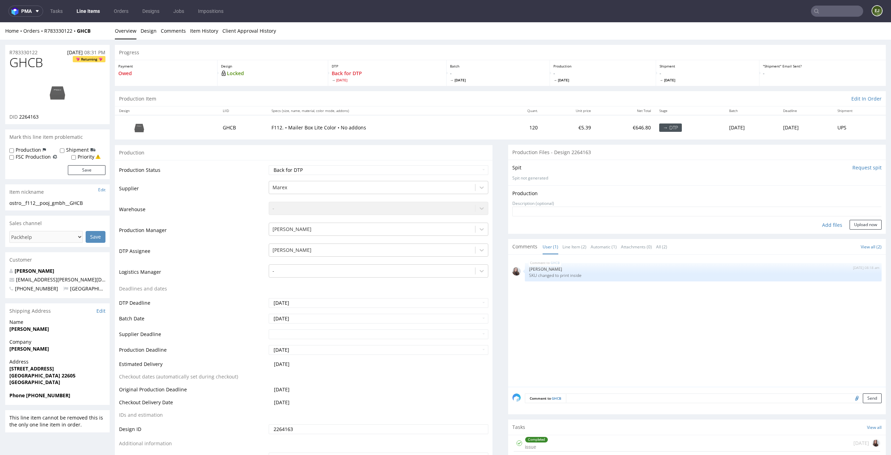
click at [826, 220] on div "Add files" at bounding box center [832, 225] width 35 height 10
type input "C:\fakepath\ostro__f112__pooj_gmbh__GHCB__d2264163__oR783330122__inside__v2.pdf"
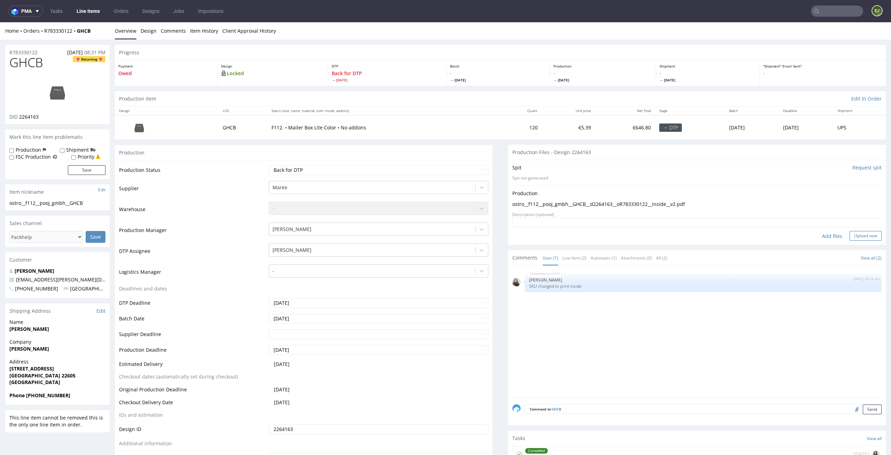
click at [853, 235] on button "Upload now" at bounding box center [866, 236] width 32 height 10
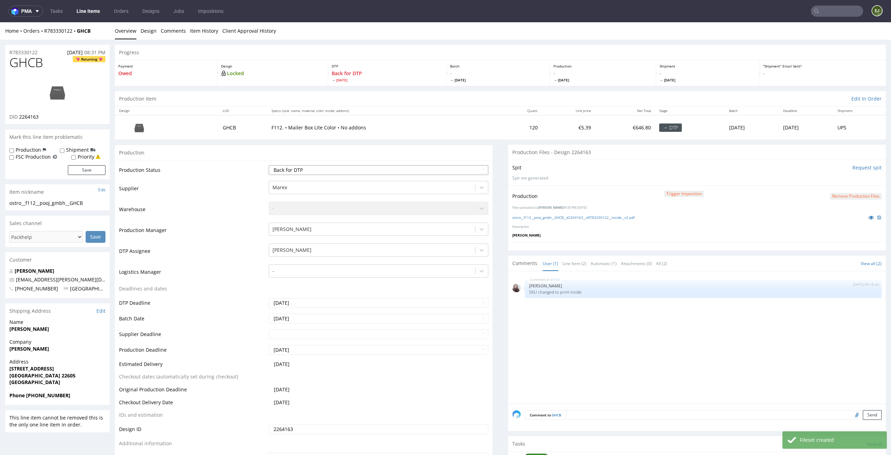
click at [472, 172] on select "Waiting for Artwork Waiting for Diecut Waiting for Mockup Waiting for DTP Waiti…" at bounding box center [379, 170] width 220 height 10
select select "dtp_production_ready"
click at [269, 165] on select "Waiting for Artwork Waiting for Diecut Waiting for Mockup Waiting for DTP Waiti…" at bounding box center [379, 170] width 220 height 10
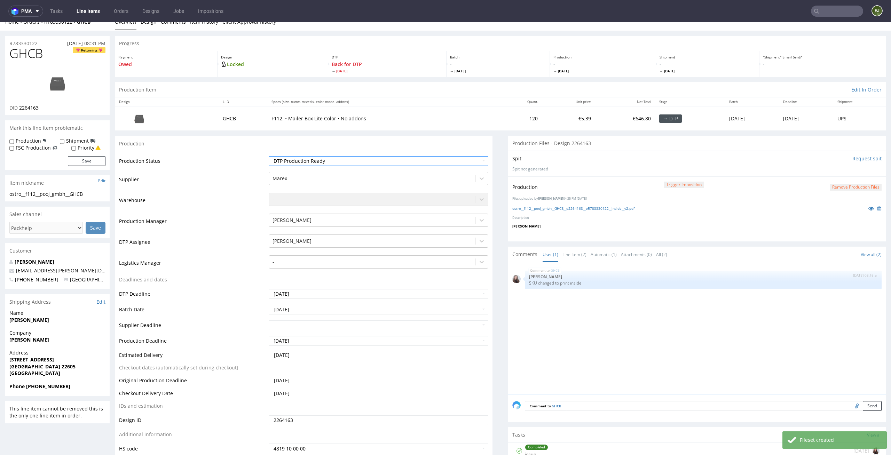
scroll to position [143, 0]
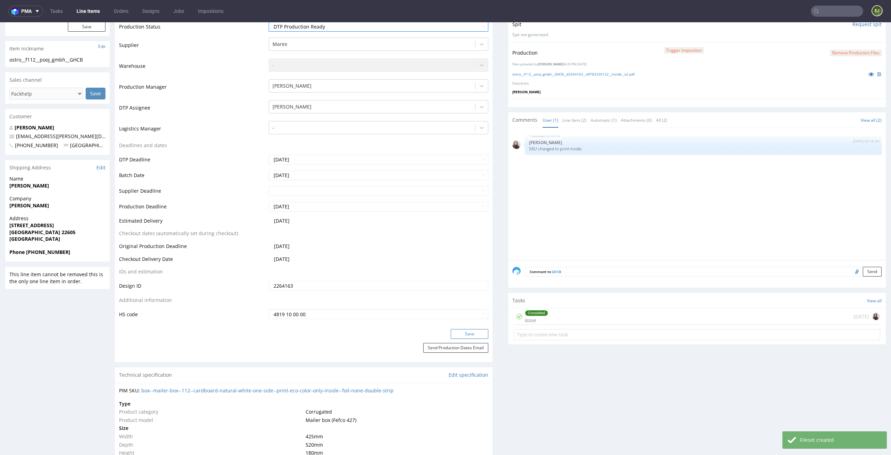
click at [476, 334] on button "Save" at bounding box center [470, 334] width 38 height 10
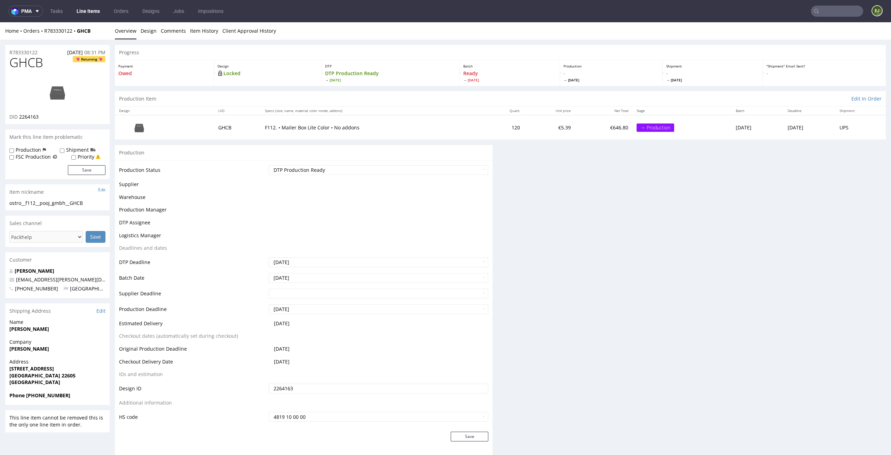
scroll to position [0, 0]
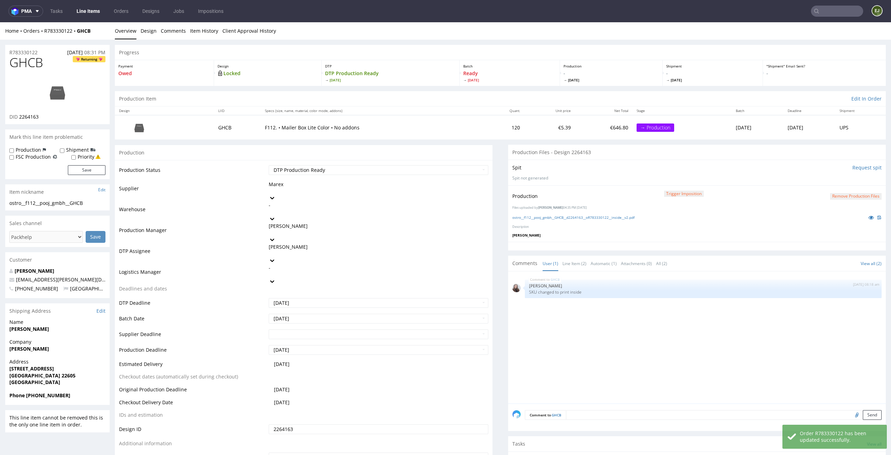
click at [83, 8] on link "Line Items" at bounding box center [88, 11] width 32 height 11
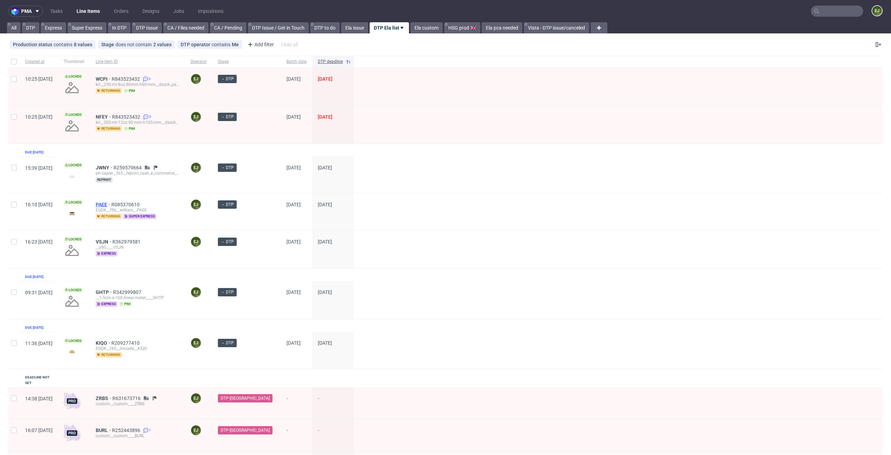
scroll to position [51, 0]
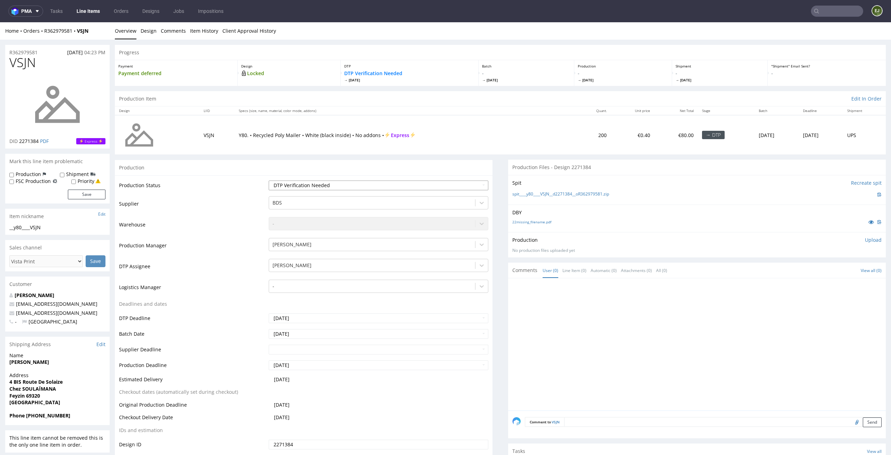
click at [443, 186] on select "Waiting for Artwork Waiting for Diecut Waiting for Mockup Waiting for DTP Waiti…" at bounding box center [379, 186] width 220 height 10
select select "dtp_in_process"
click at [269, 181] on select "Waiting for Artwork Waiting for Diecut Waiting for Mockup Waiting for DTP Waiti…" at bounding box center [379, 186] width 220 height 10
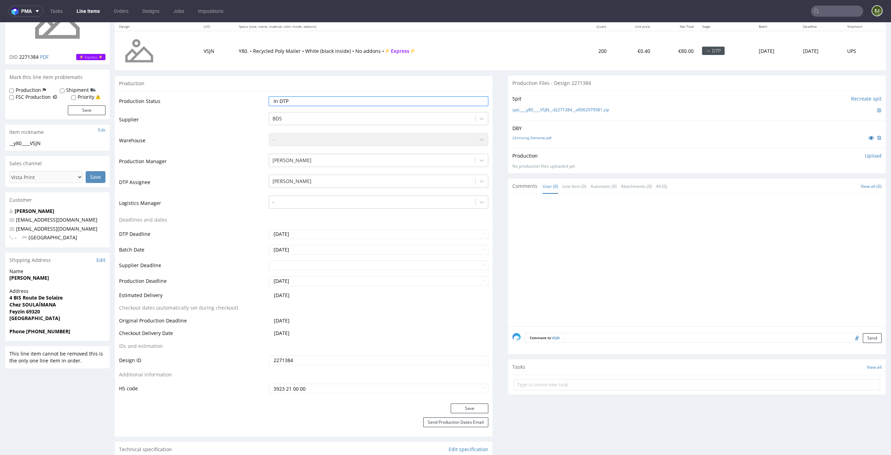
scroll to position [145, 0]
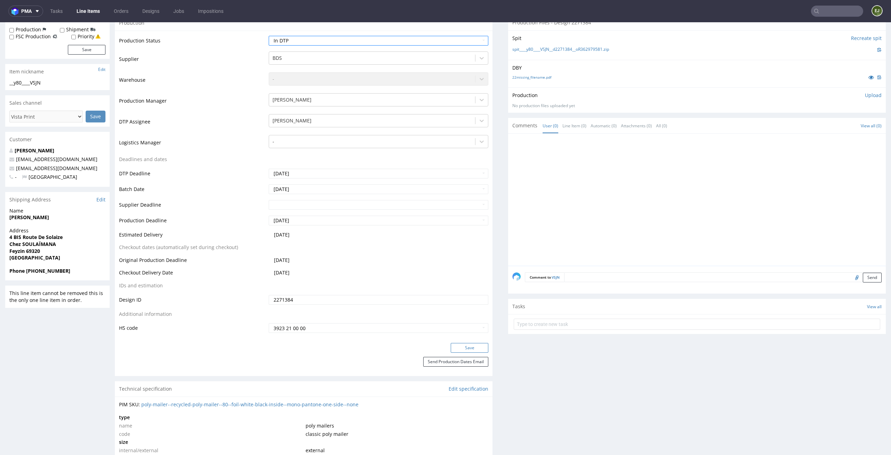
click at [471, 350] on button "Save" at bounding box center [470, 348] width 38 height 10
click at [521, 78] on link "22missing_filename.pdf" at bounding box center [532, 77] width 39 height 5
click at [529, 50] on link "spit____y80____VSJN__d2271384__oR362979581.zip" at bounding box center [561, 50] width 97 height 6
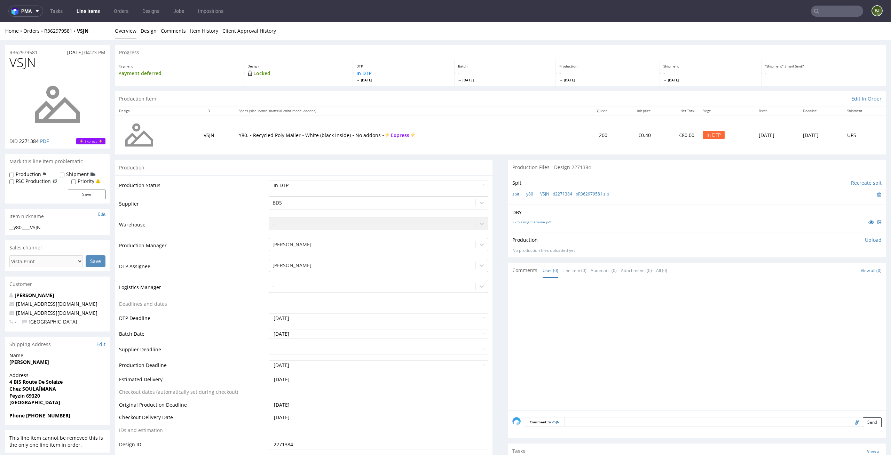
click at [867, 237] on p "Upload" at bounding box center [873, 240] width 17 height 7
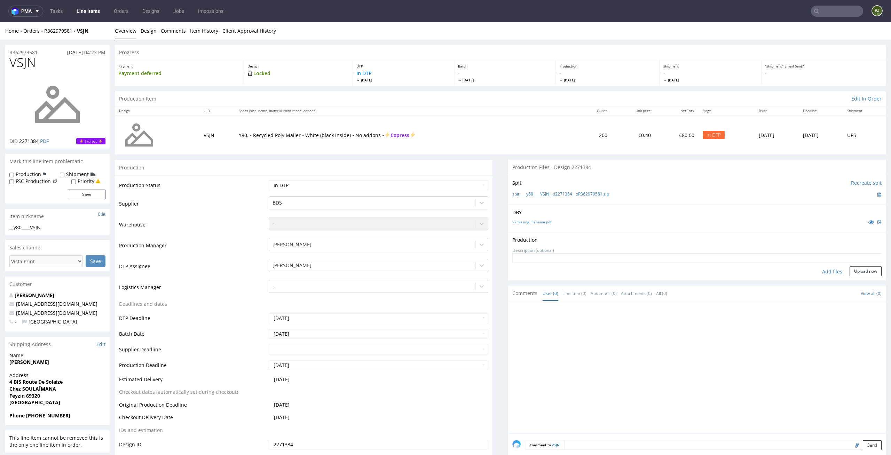
click at [822, 270] on div "Add files" at bounding box center [832, 272] width 35 height 10
type input "C:\fakepath\__y80____VSJN__d2271384__oR362979581__latest__front.pdf"
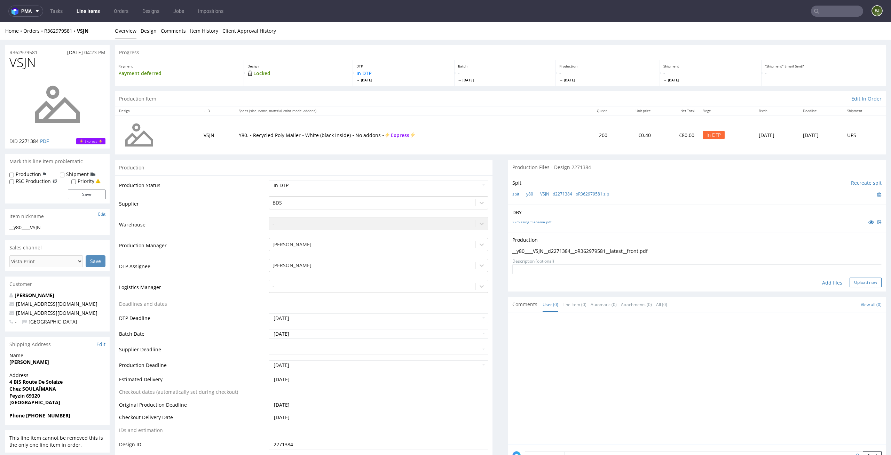
click at [853, 281] on button "Upload now" at bounding box center [866, 283] width 32 height 10
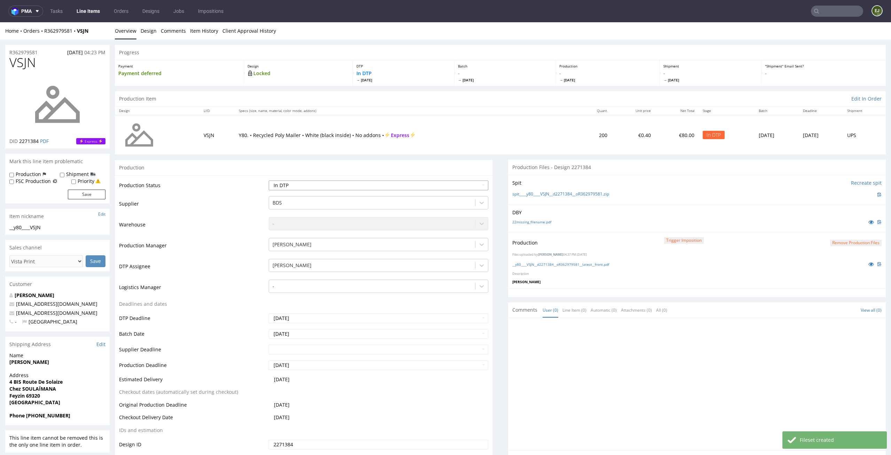
click at [478, 186] on select "Waiting for Artwork Waiting for Diecut Waiting for Mockup Waiting for DTP Waiti…" at bounding box center [379, 186] width 220 height 10
select select "dtp_production_ready"
click at [269, 181] on select "Waiting for Artwork Waiting for Diecut Waiting for Mockup Waiting for DTP Waiti…" at bounding box center [379, 186] width 220 height 10
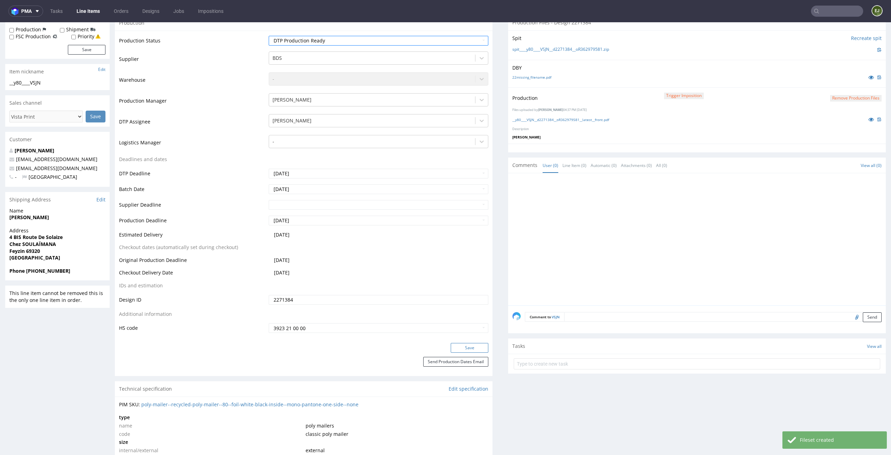
click at [477, 346] on button "Save" at bounding box center [470, 348] width 38 height 10
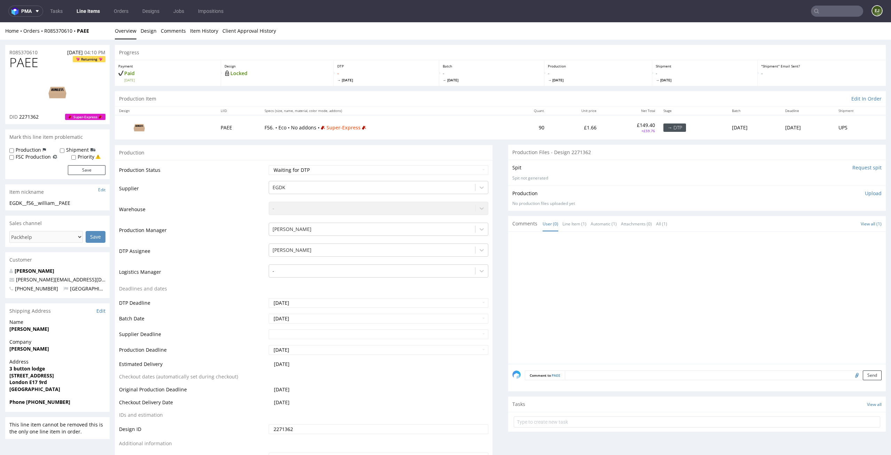
click at [859, 167] on input "Request spit" at bounding box center [867, 167] width 29 height 7
click at [149, 36] on link "Design" at bounding box center [149, 30] width 16 height 17
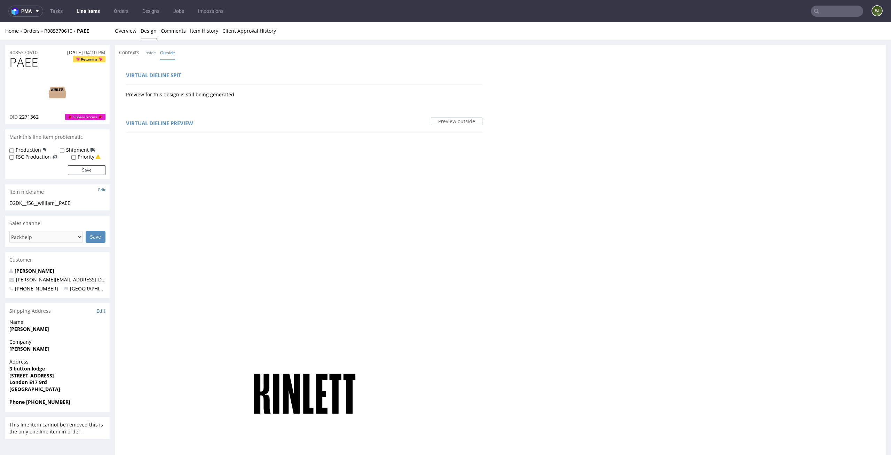
click at [130, 21] on nav "pma Tasks Line Items Orders Designs Jobs Impositions EJ" at bounding box center [445, 11] width 891 height 22
click at [129, 31] on link "Overview" at bounding box center [126, 30] width 22 height 17
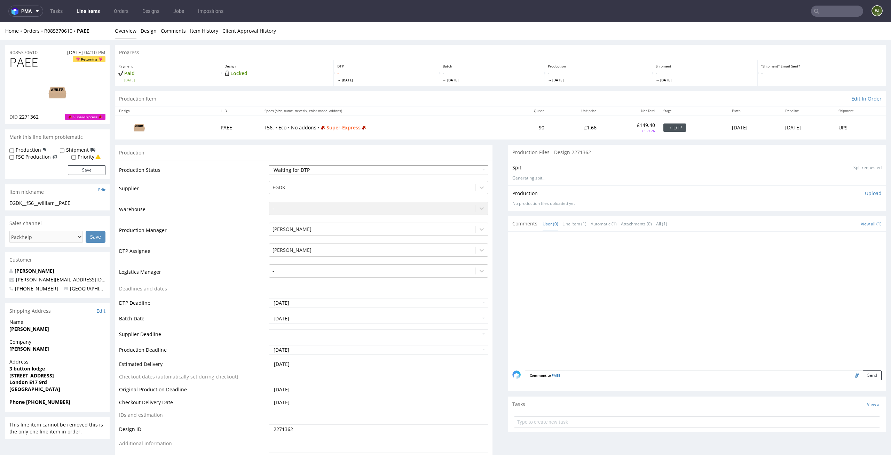
click at [364, 167] on select "Waiting for Artwork Waiting for Diecut Waiting for Mockup Waiting for DTP Waiti…" at bounding box center [379, 170] width 220 height 10
select select "dtp_in_process"
click at [269, 165] on select "Waiting for Artwork Waiting for Diecut Waiting for Mockup Waiting for DTP Waiti…" at bounding box center [379, 170] width 220 height 10
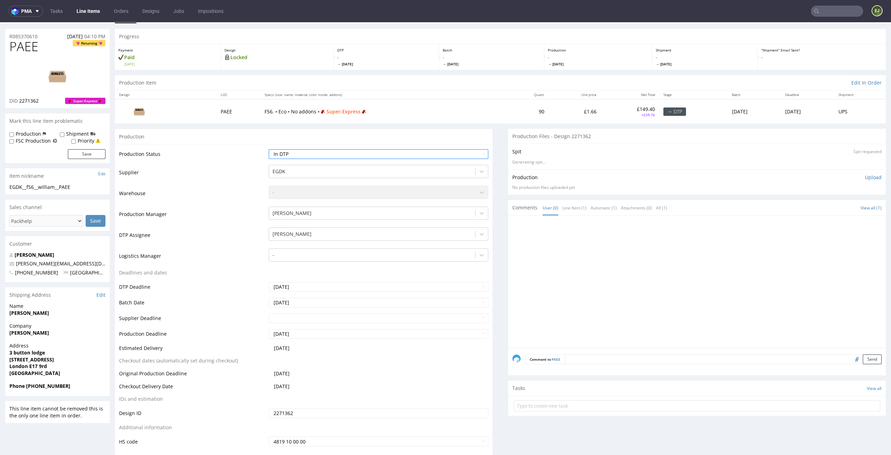
scroll to position [73, 0]
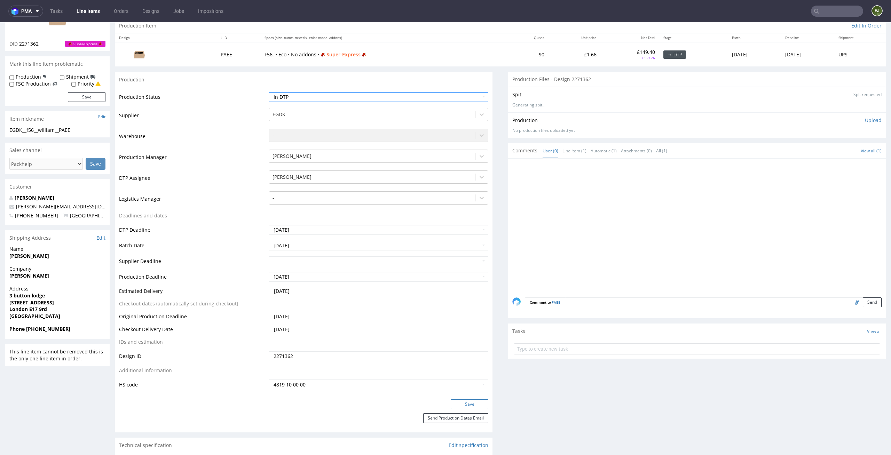
click at [474, 401] on button "Save" at bounding box center [470, 405] width 38 height 10
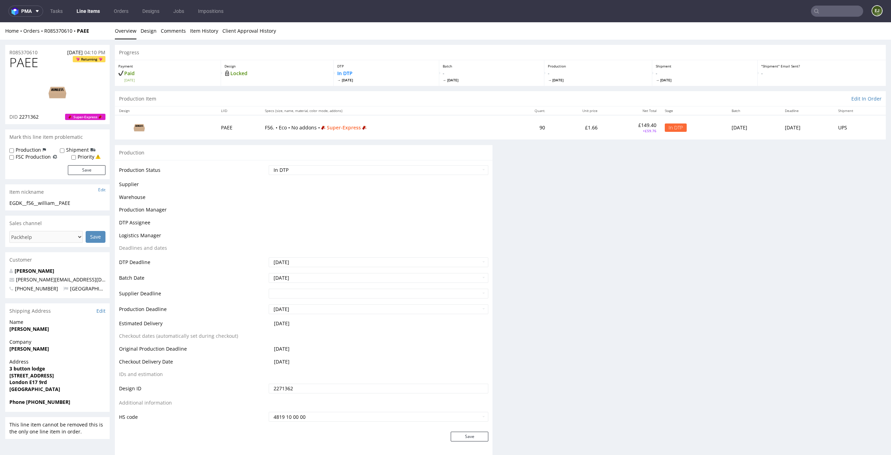
scroll to position [0, 0]
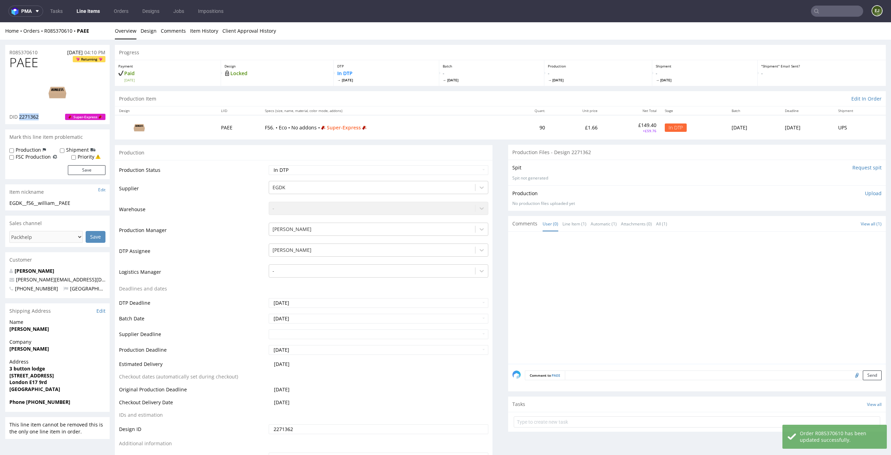
drag, startPoint x: 44, startPoint y: 87, endPoint x: 19, endPoint y: 117, distance: 38.3
click at [19, 117] on div "DID 2271362 Super-Express" at bounding box center [57, 117] width 96 height 7
copy span "2271362"
click at [417, 75] on p "In DTP Tue 7 Oct" at bounding box center [386, 76] width 98 height 13
click at [341, 106] on div "Production Item Edit In Order" at bounding box center [500, 98] width 771 height 15
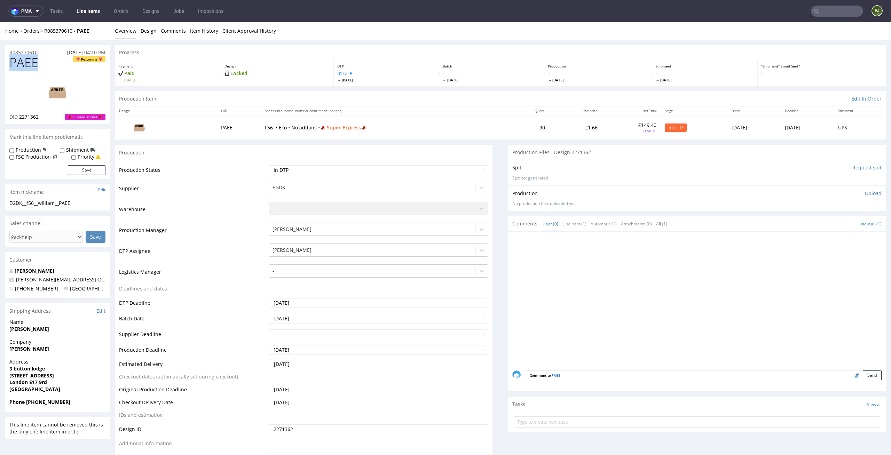
drag, startPoint x: 43, startPoint y: 63, endPoint x: 0, endPoint y: 63, distance: 42.8
drag, startPoint x: 49, startPoint y: 116, endPoint x: 19, endPoint y: 116, distance: 29.2
click at [19, 116] on div "DID 2271362 Super-Express" at bounding box center [57, 117] width 96 height 7
copy span "2271362"
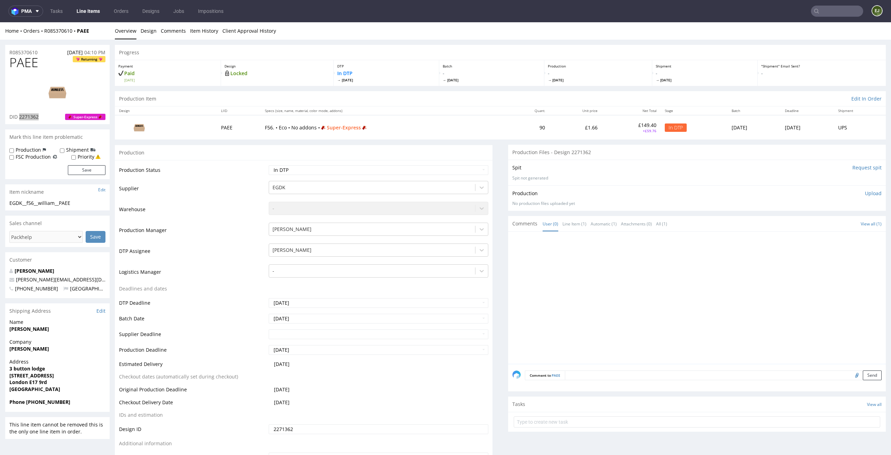
scroll to position [2, 0]
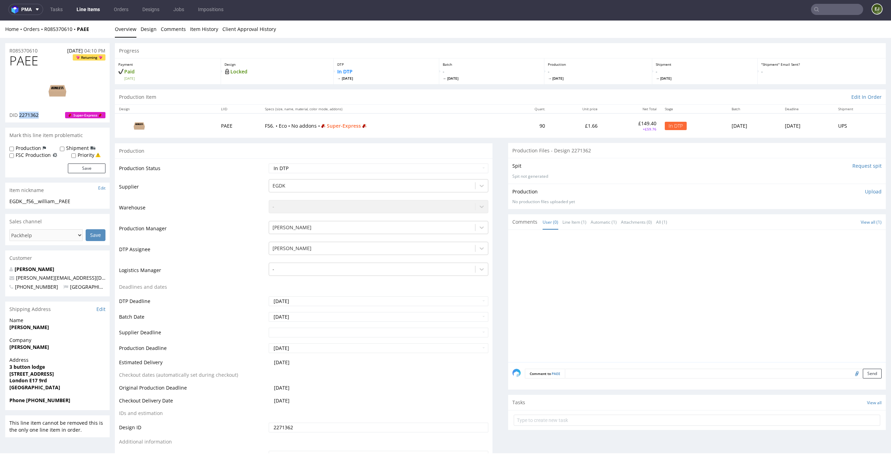
click at [58, 85] on img at bounding box center [58, 90] width 56 height 31
drag, startPoint x: 37, startPoint y: 58, endPoint x: 0, endPoint y: 63, distance: 37.3
copy span "PAEE"
drag, startPoint x: 82, startPoint y: 201, endPoint x: 0, endPoint y: 202, distance: 82.2
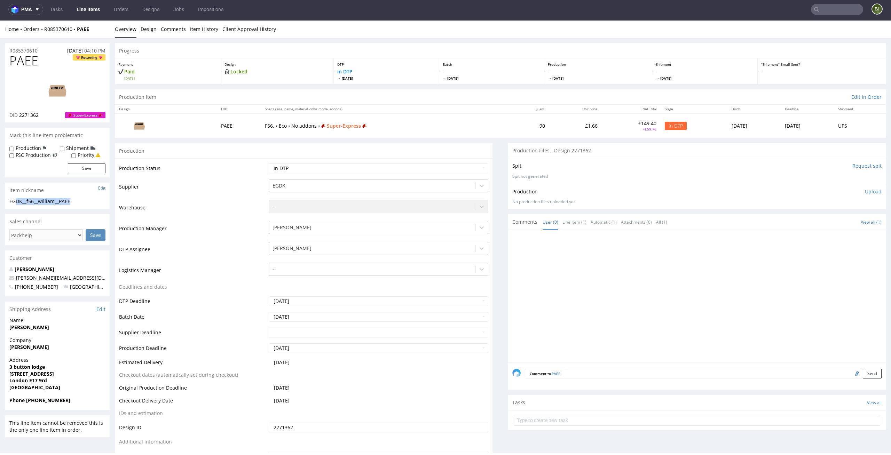
copy div "EGDK__f56__william__PAEE"
drag, startPoint x: 43, startPoint y: 118, endPoint x: 18, endPoint y: 115, distance: 24.9
click at [18, 115] on div "DID 2271362 Super-Express" at bounding box center [57, 115] width 96 height 7
copy span "2271362"
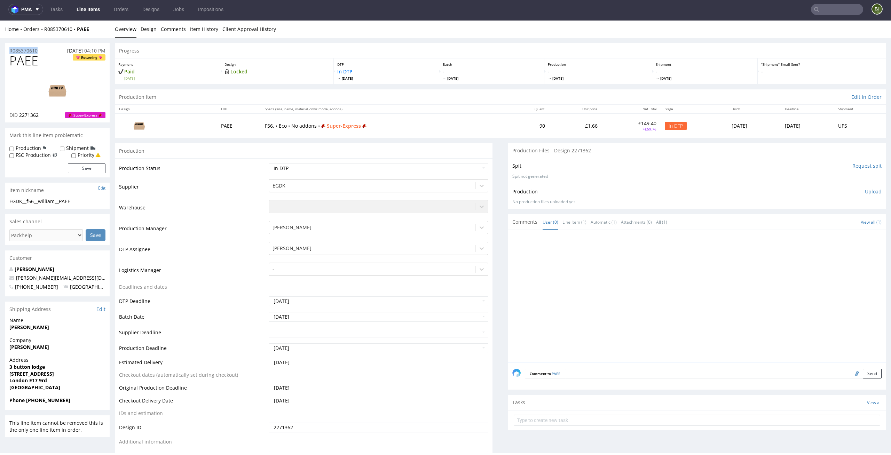
drag, startPoint x: 46, startPoint y: 49, endPoint x: 0, endPoint y: 49, distance: 46.0
copy p "R085370610"
click at [790, 163] on div "Spit Request spit" at bounding box center [697, 166] width 369 height 7
click at [868, 195] on div "Production Upload No production files uploaded yet Description (optional) Add f…" at bounding box center [697, 196] width 369 height 17
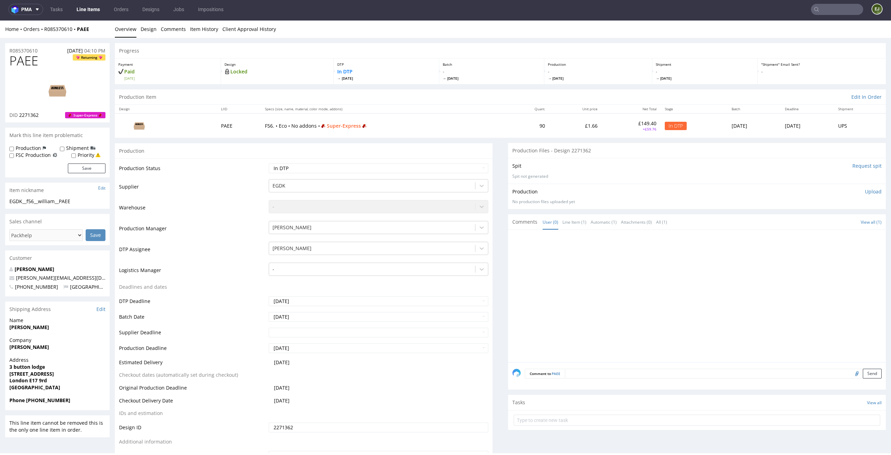
click at [868, 193] on p "Upload" at bounding box center [873, 191] width 17 height 7
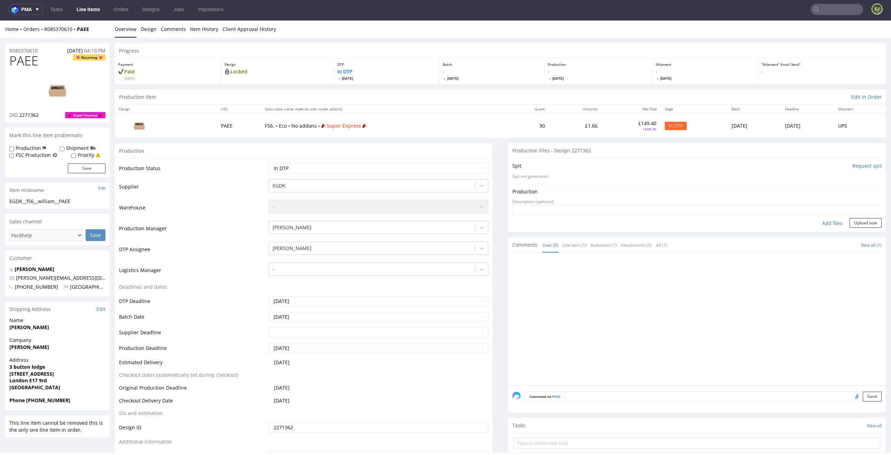
click at [821, 220] on div "Add files" at bounding box center [832, 223] width 35 height 10
type input "C:\fakepath\EGDK__f56__william__PAEE__d2271362__oR085370610.pdf"
click at [858, 231] on button "Upload now" at bounding box center [866, 234] width 32 height 10
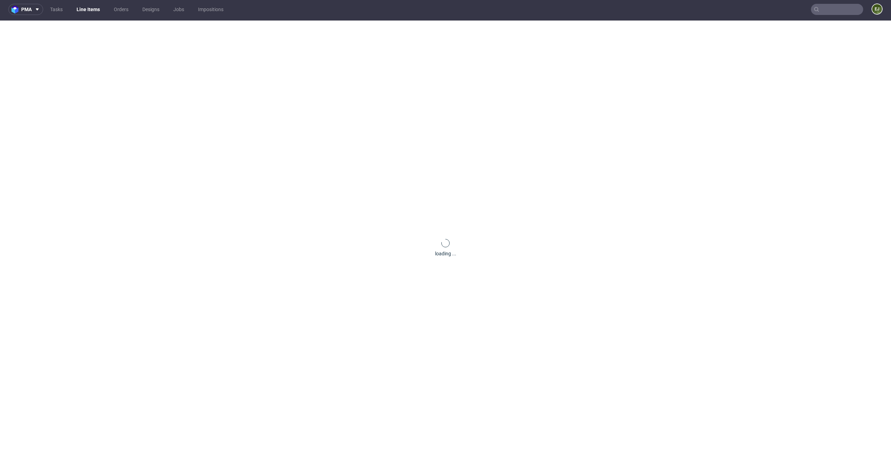
scroll to position [0, 0]
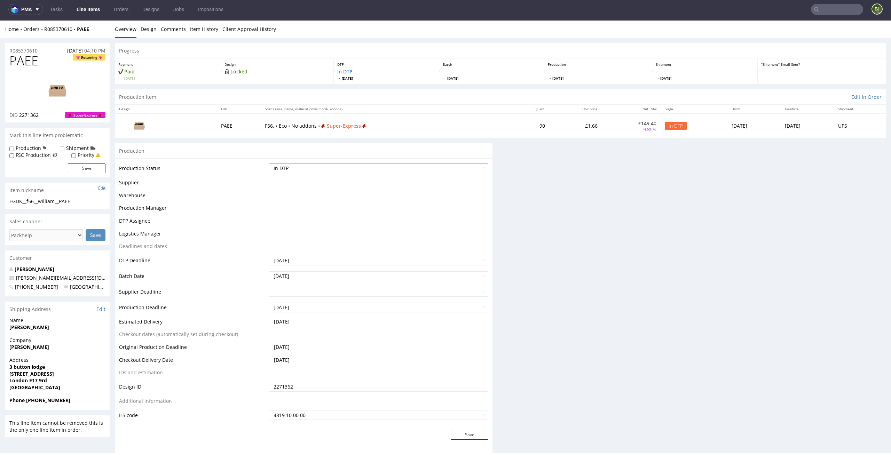
click at [454, 164] on select "Waiting for Artwork Waiting for Diecut Waiting for Mockup Waiting for DTP Waiti…" at bounding box center [379, 169] width 220 height 10
select select "dtp_production_ready"
click at [269, 164] on select "Waiting for Artwork Waiting for Diecut Waiting for Mockup Waiting for DTP Waiti…" at bounding box center [379, 169] width 220 height 10
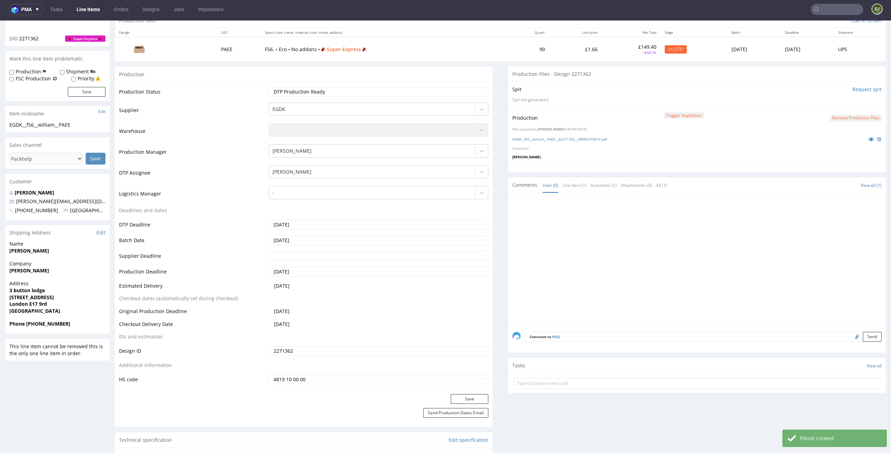
scroll to position [101, 0]
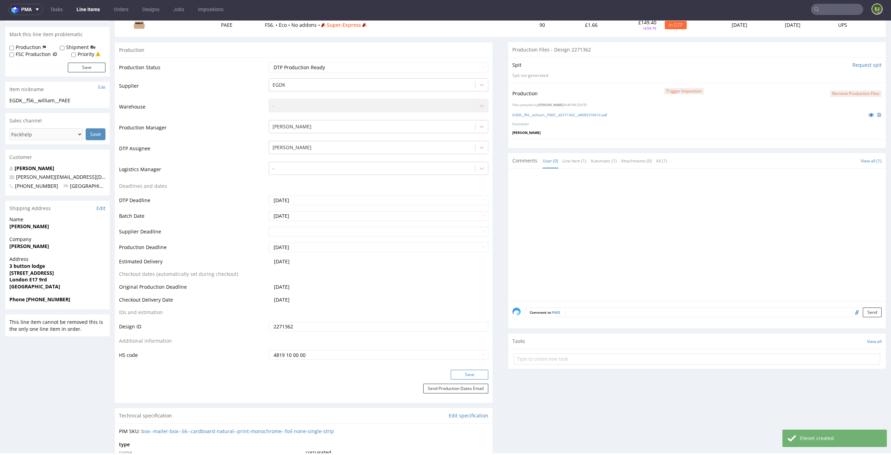
click at [477, 372] on button "Save" at bounding box center [470, 375] width 38 height 10
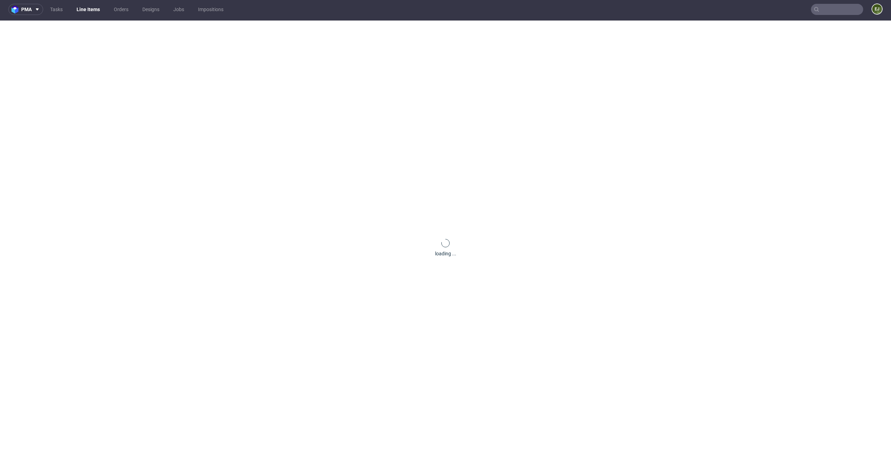
scroll to position [0, 0]
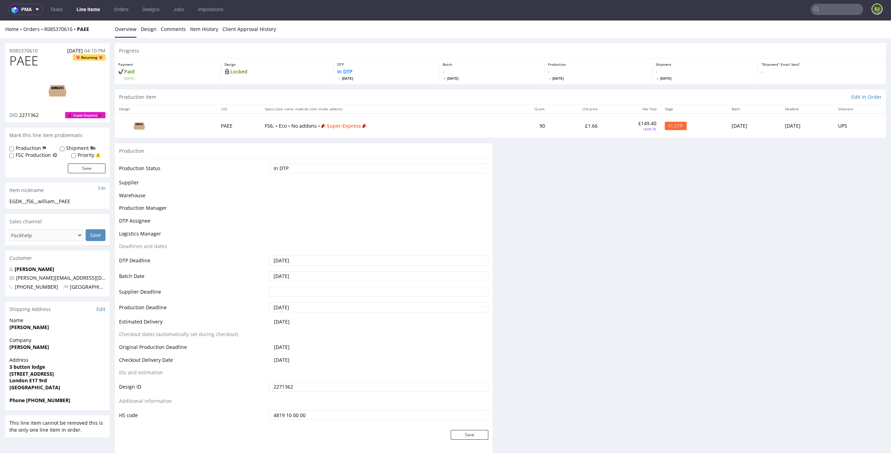
click at [87, 9] on link "Line Items" at bounding box center [88, 9] width 32 height 11
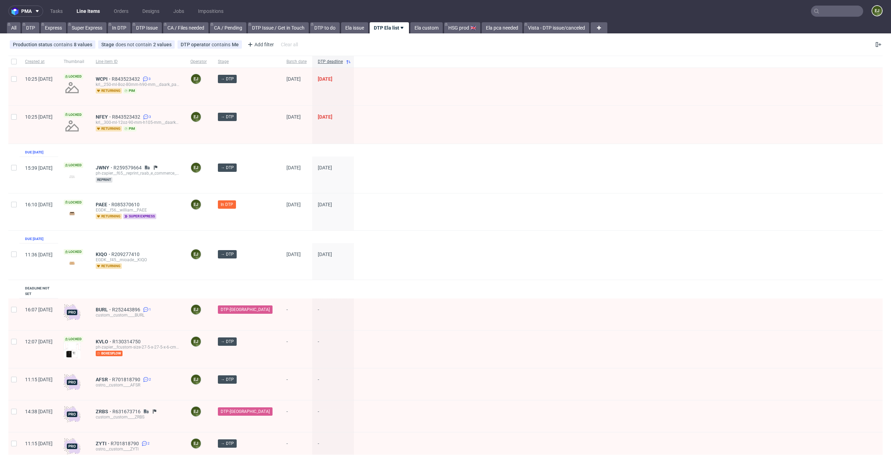
scroll to position [26, 0]
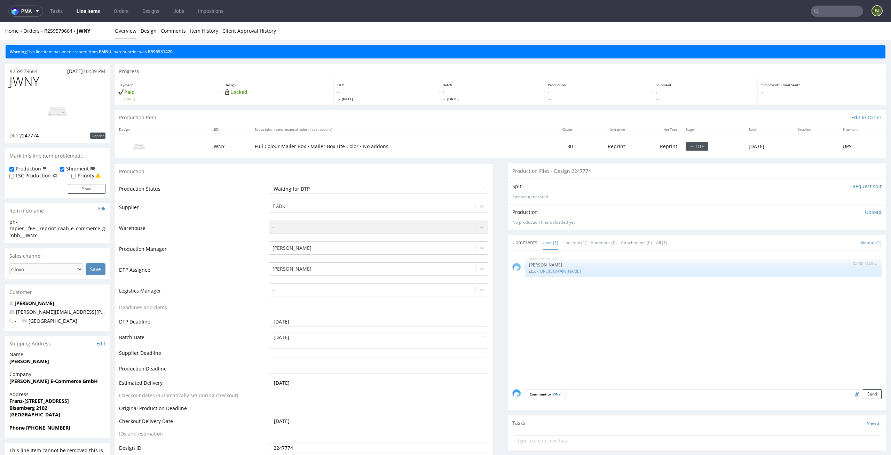
click at [477, 147] on p "Full Colour Mailer Box • Mailer Box Lite Color • No addons" at bounding box center [395, 146] width 280 height 7
click at [143, 33] on link "Design" at bounding box center [149, 30] width 16 height 17
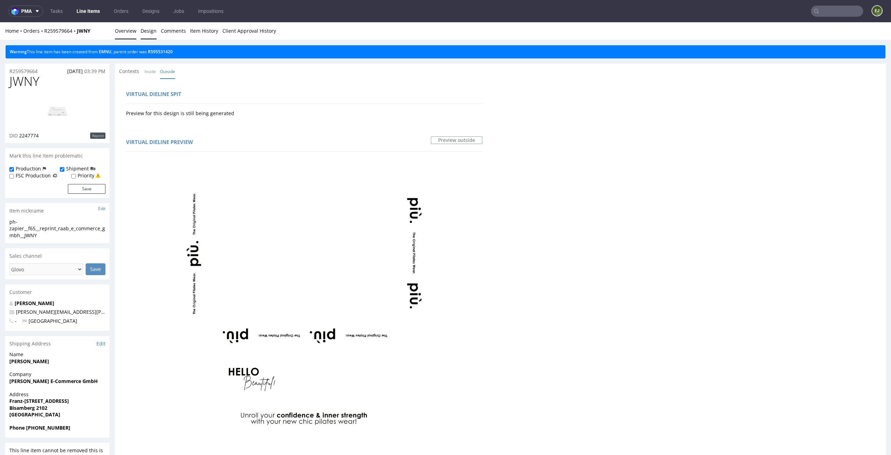
click at [127, 28] on link "Overview" at bounding box center [126, 30] width 22 height 17
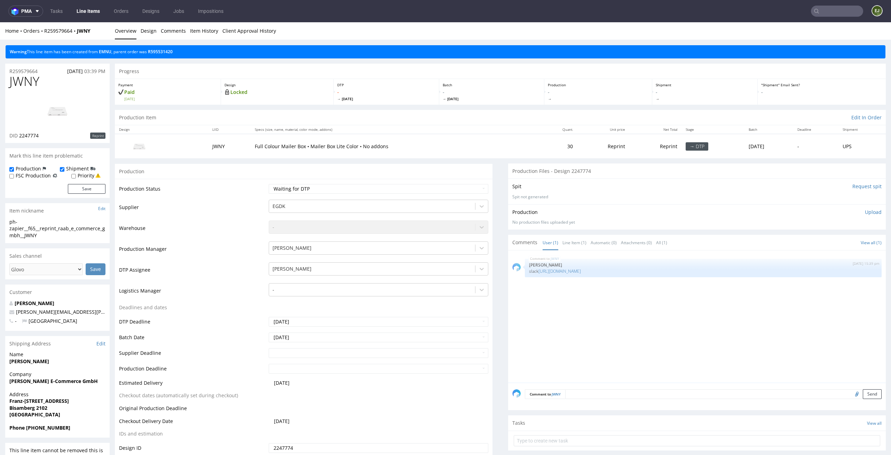
click at [856, 189] on input "Request spit" at bounding box center [867, 186] width 29 height 7
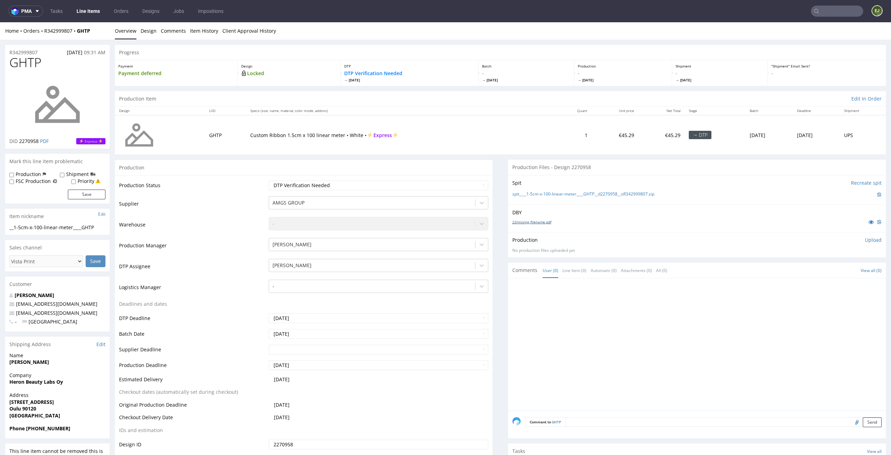
click at [524, 221] on link "22missing_filename.pdf" at bounding box center [532, 222] width 39 height 5
click at [526, 193] on link "spit____1-5cm-x-100-linear-meter____GHTP__d2270958__oR342999807.zip" at bounding box center [584, 195] width 142 height 6
click at [538, 94] on div "Production Item Edit In Order" at bounding box center [500, 98] width 771 height 15
click at [624, 194] on link "spit____1-5cm-x-100-linear-meter____GHTP__d2270958__oR342999807.zip" at bounding box center [584, 195] width 142 height 6
click at [869, 241] on p "Upload" at bounding box center [873, 240] width 17 height 7
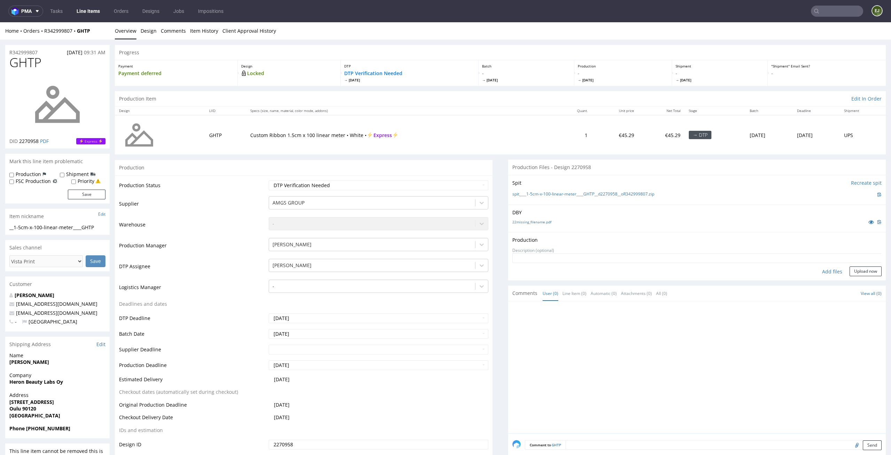
click at [823, 271] on div "Add files" at bounding box center [832, 272] width 35 height 10
type input "C:\fakepath\__1-5cm-x-100-linear-meter____GHTP__d2270958__oR342999807__latest__…"
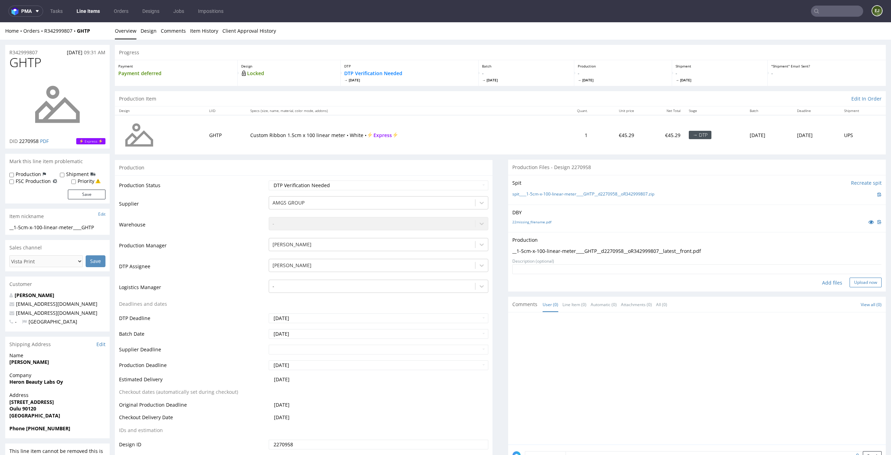
click at [856, 278] on button "Upload now" at bounding box center [866, 283] width 32 height 10
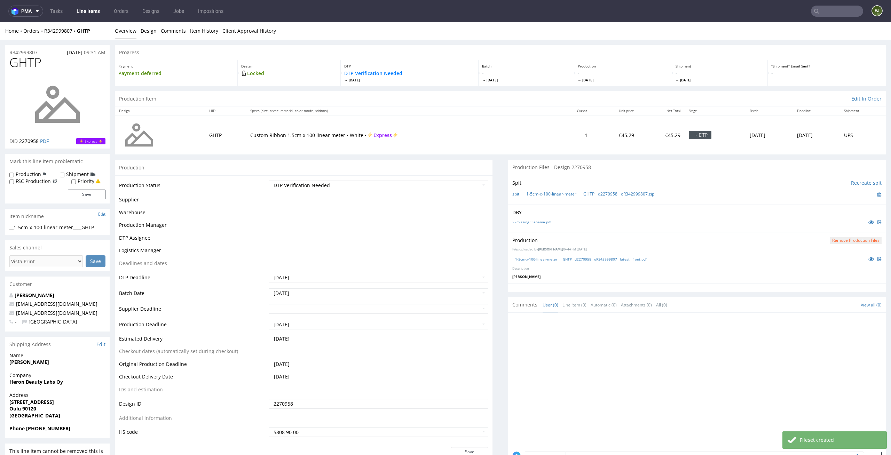
click at [468, 181] on select "Waiting for Artwork Waiting for Diecut Waiting for Mockup Waiting for DTP Waiti…" at bounding box center [379, 186] width 220 height 10
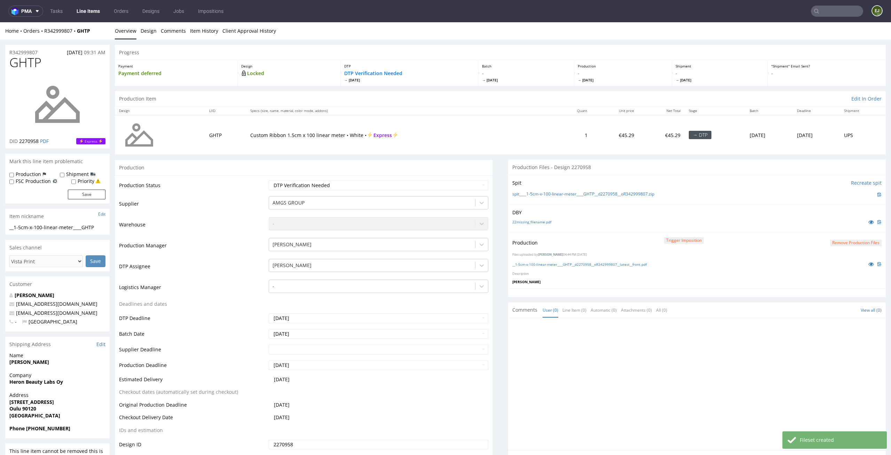
select select "dtp_production_ready"
click at [269, 181] on select "Waiting for Artwork Waiting for Diecut Waiting for Mockup Waiting for DTP Waiti…" at bounding box center [379, 186] width 220 height 10
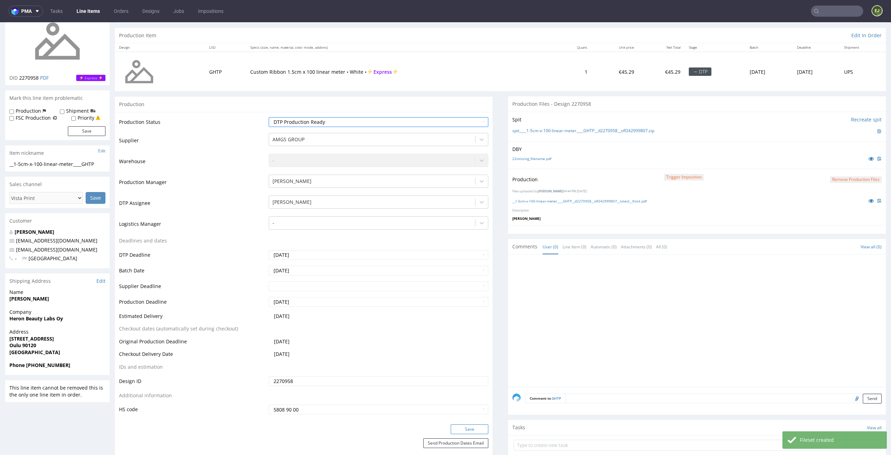
click at [472, 426] on button "Save" at bounding box center [470, 430] width 38 height 10
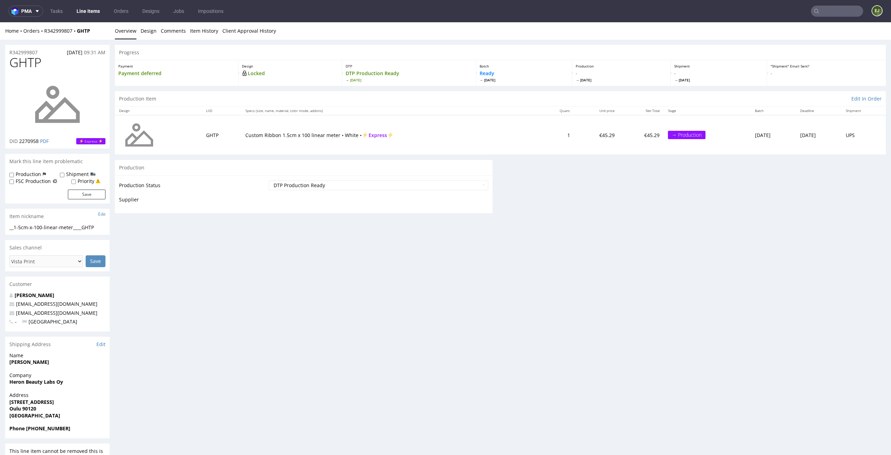
scroll to position [0, 0]
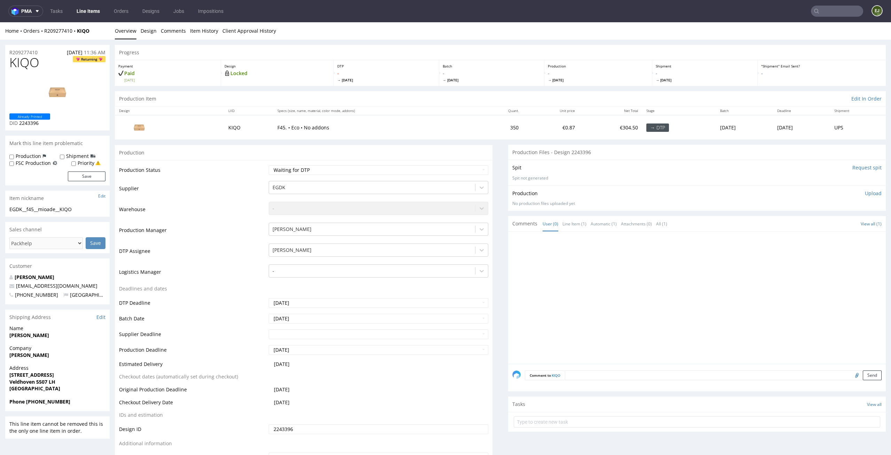
click at [71, 196] on div "Item nickname Edit" at bounding box center [57, 198] width 104 height 15
click at [853, 166] on input "Request spit" at bounding box center [867, 167] width 29 height 7
click at [328, 80] on div "Design Locked" at bounding box center [277, 73] width 113 height 26
click at [466, 35] on div "Home Orders R209277410 KIQO Overview Design Comments Item History Client Approv…" at bounding box center [445, 30] width 891 height 17
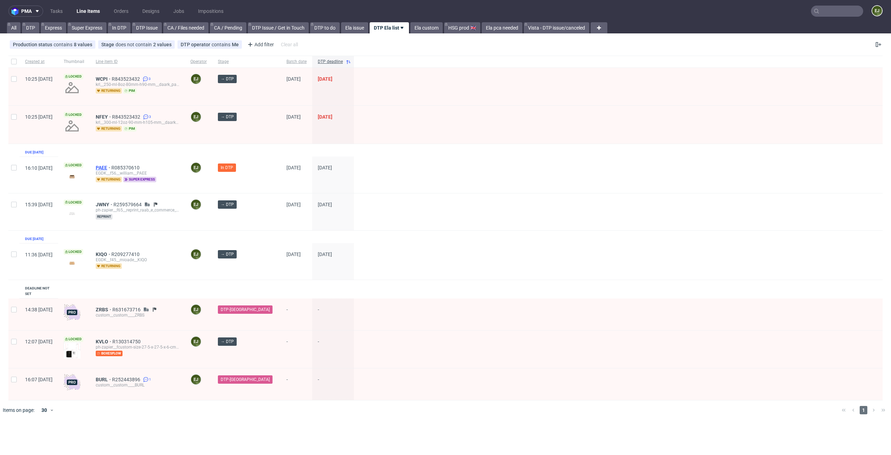
click at [111, 167] on span "PAEE" at bounding box center [104, 168] width 16 height 6
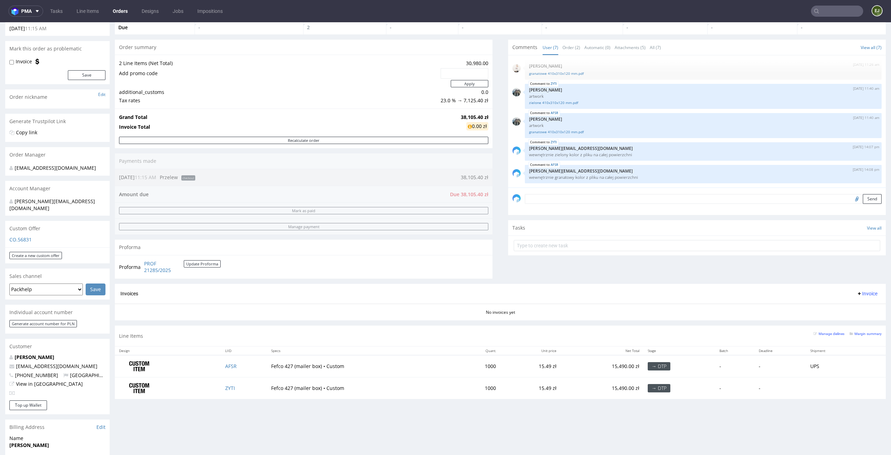
scroll to position [91, 0]
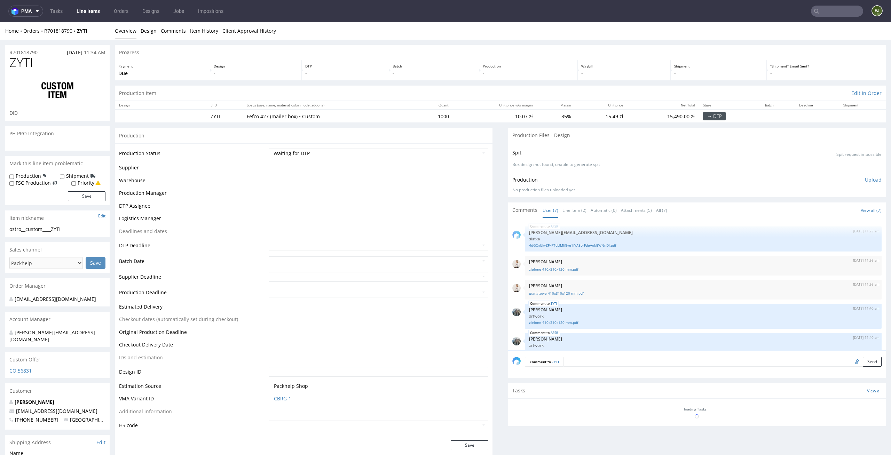
scroll to position [57, 0]
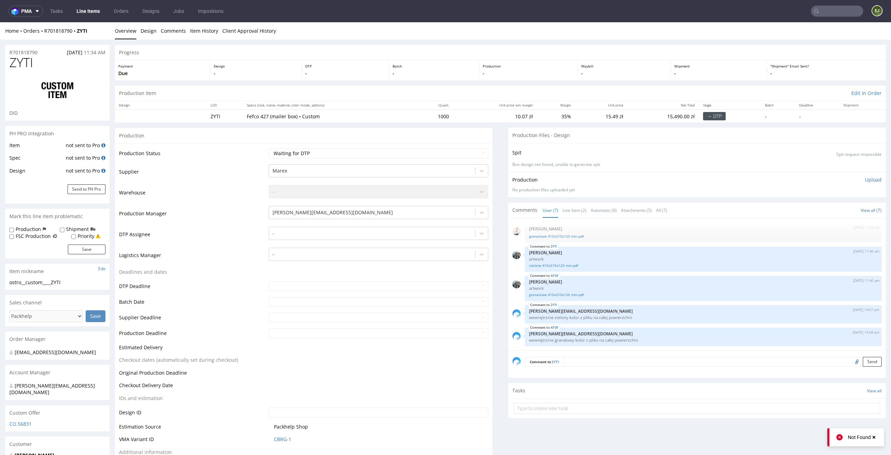
click at [347, 224] on td "[PERSON_NAME][EMAIL_ADDRESS][PERSON_NAME][DOMAIN_NAME]" at bounding box center [378, 215] width 222 height 21
click at [339, 232] on div at bounding box center [373, 233] width 200 height 8
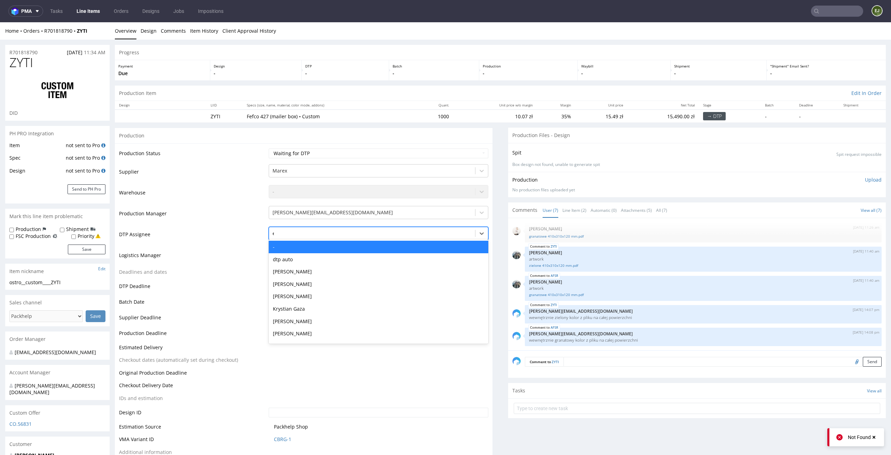
type input "el"
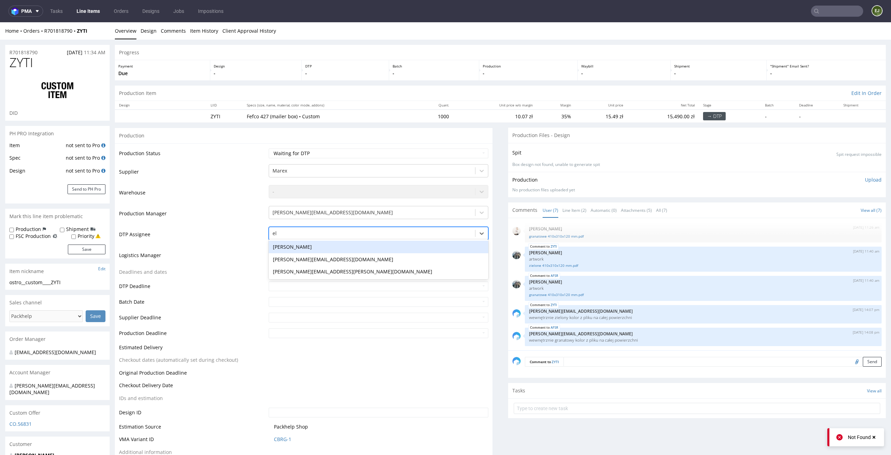
click at [321, 247] on div "[PERSON_NAME]" at bounding box center [379, 247] width 220 height 13
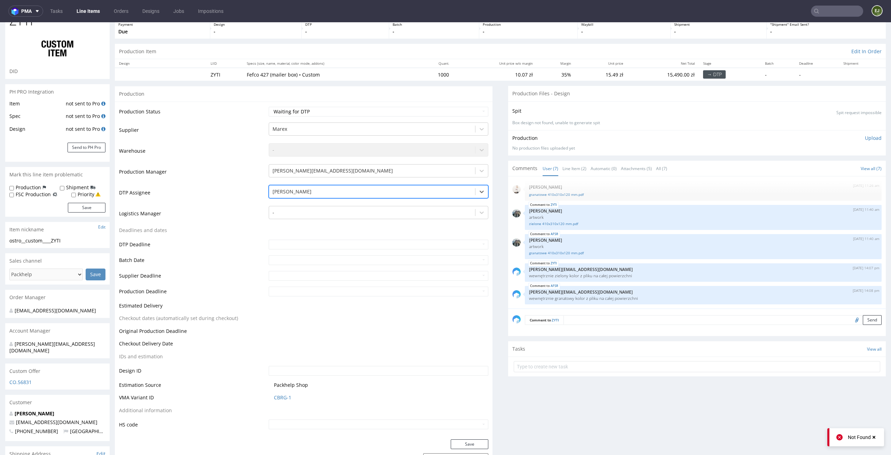
scroll to position [58, 0]
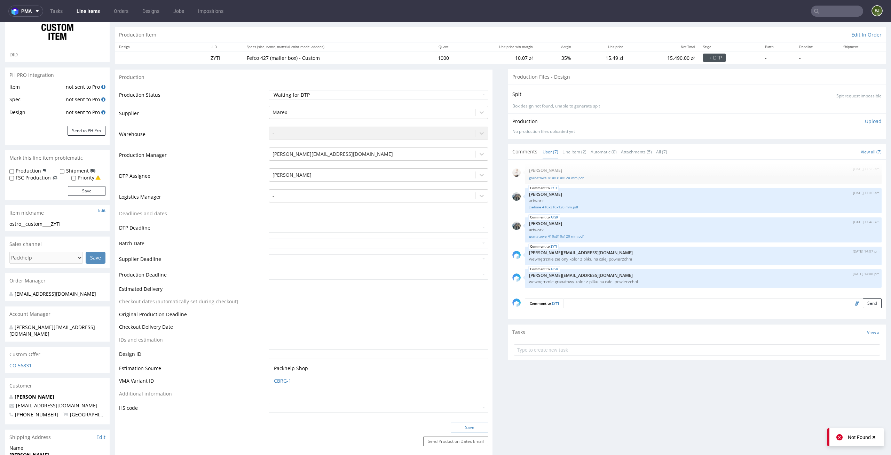
click at [475, 430] on button "Save" at bounding box center [470, 428] width 38 height 10
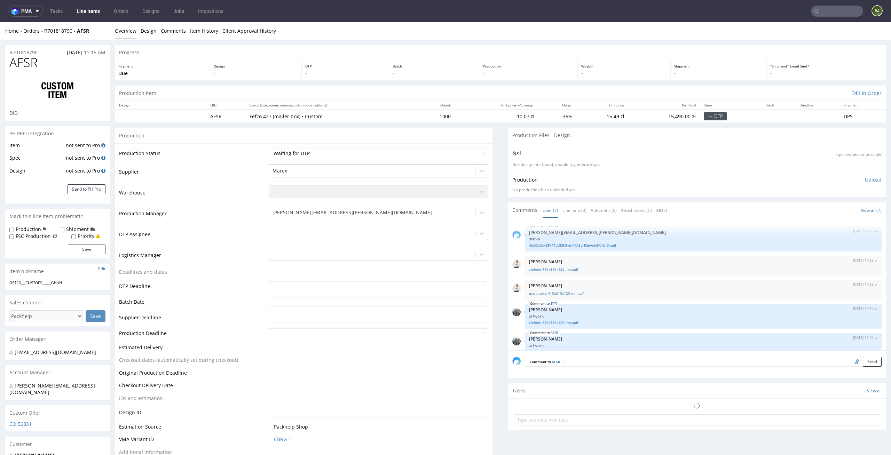
scroll to position [57, 0]
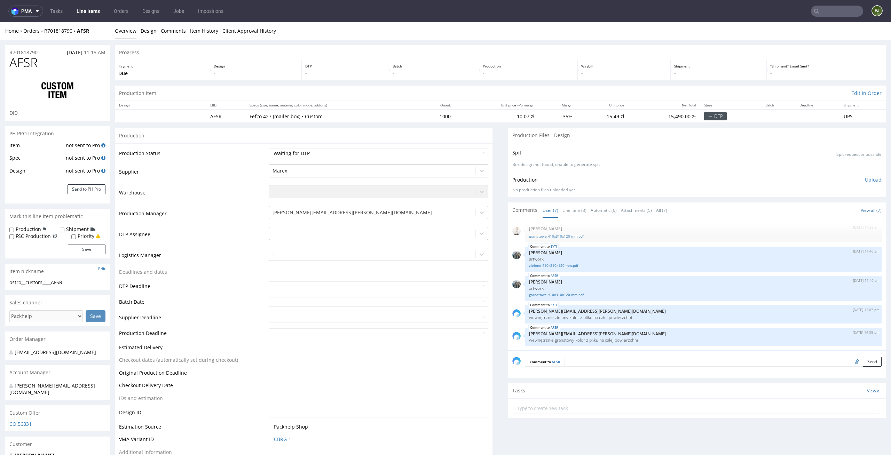
click at [380, 229] on div "-" at bounding box center [372, 233] width 206 height 11
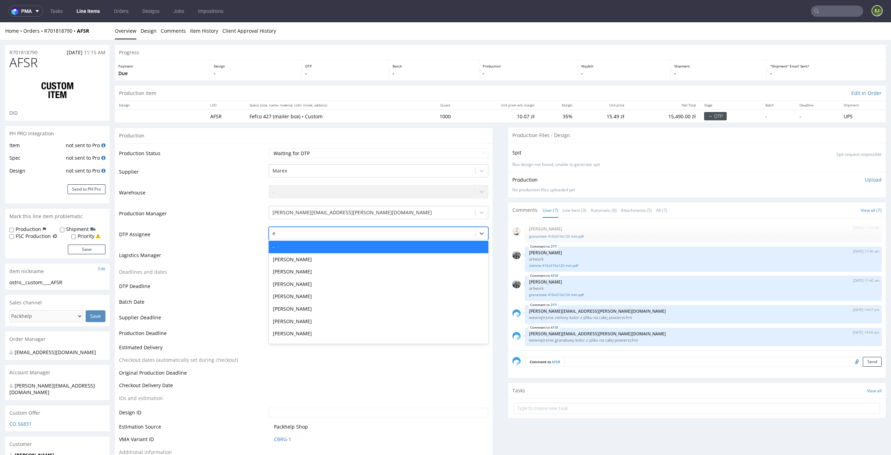
type input "el"
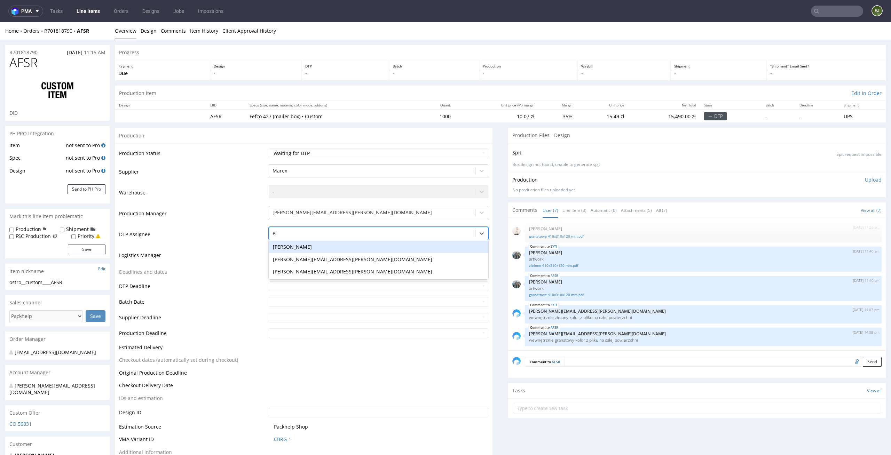
click at [369, 249] on div "Elżbieta Jelińska" at bounding box center [379, 247] width 220 height 13
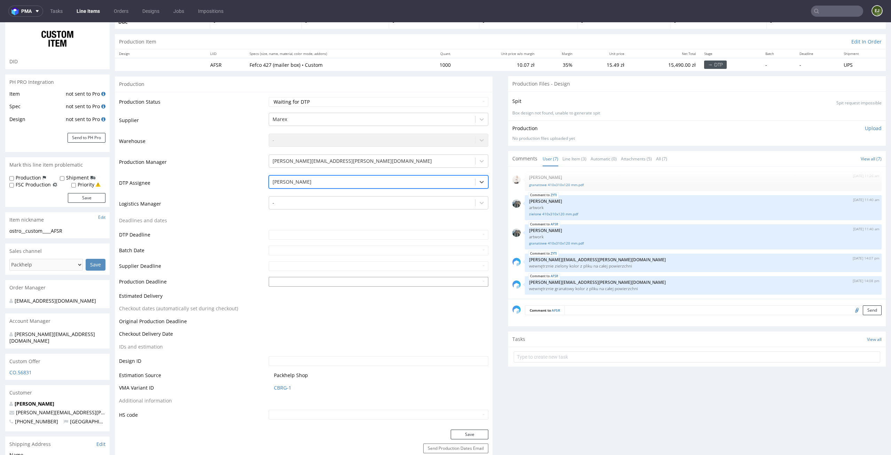
scroll to position [68, 0]
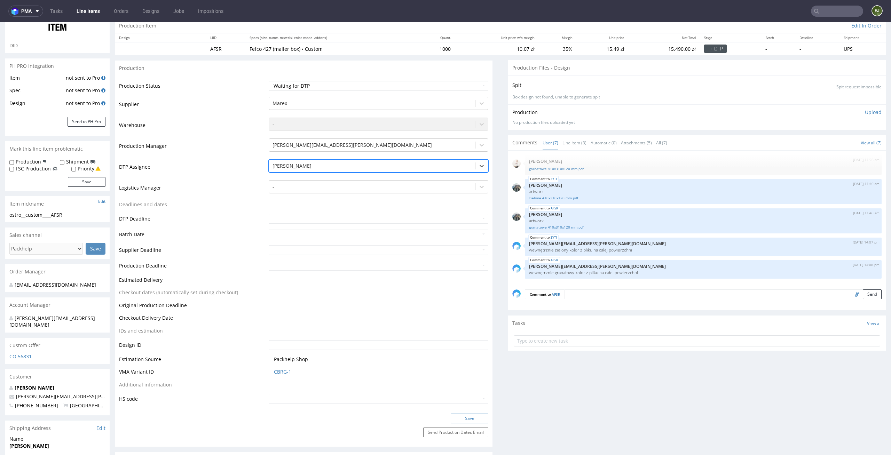
click at [477, 415] on button "Save" at bounding box center [470, 419] width 38 height 10
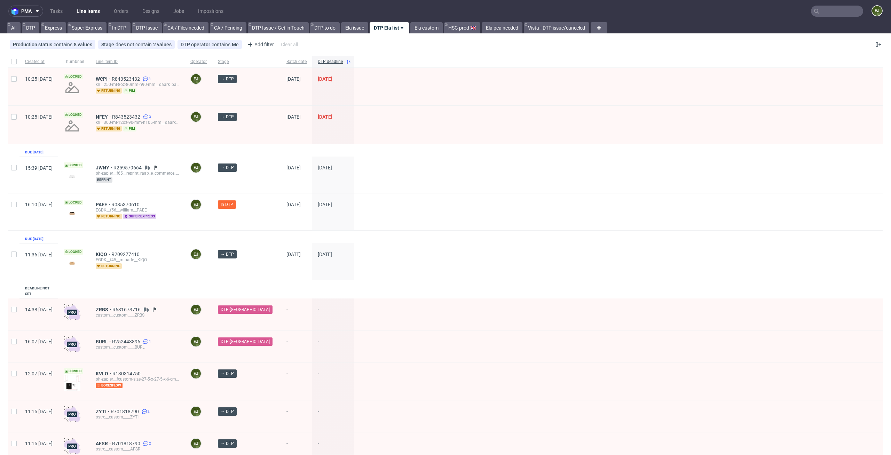
scroll to position [26, 0]
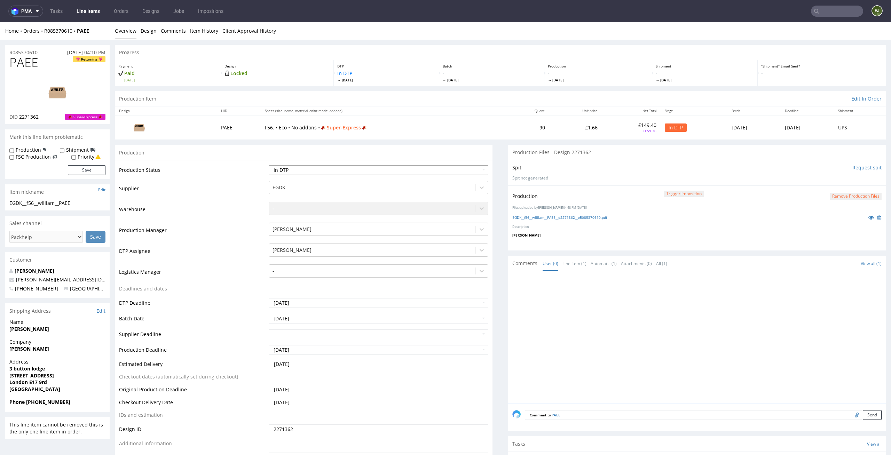
click at [461, 168] on select "Waiting for Artwork Waiting for Diecut Waiting for Mockup Waiting for DTP Waiti…" at bounding box center [379, 170] width 220 height 10
select select "dtp_production_ready"
click at [269, 165] on select "Waiting for Artwork Waiting for Diecut Waiting for Mockup Waiting for DTP Waiti…" at bounding box center [379, 170] width 220 height 10
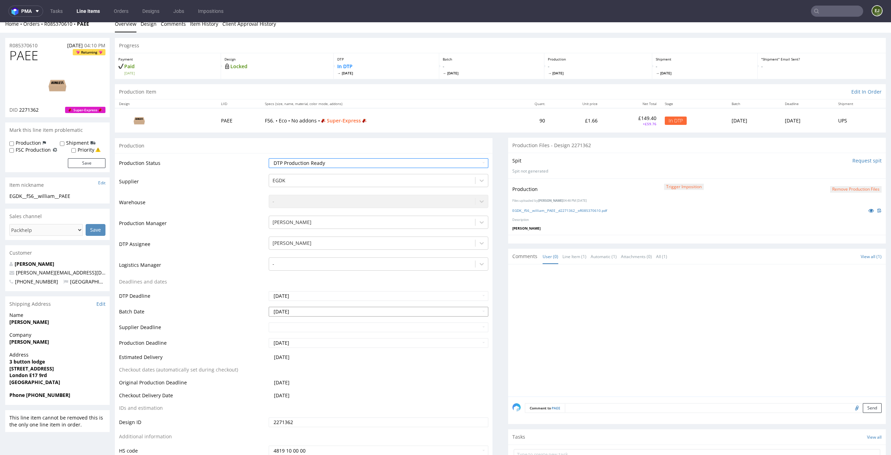
scroll to position [131, 0]
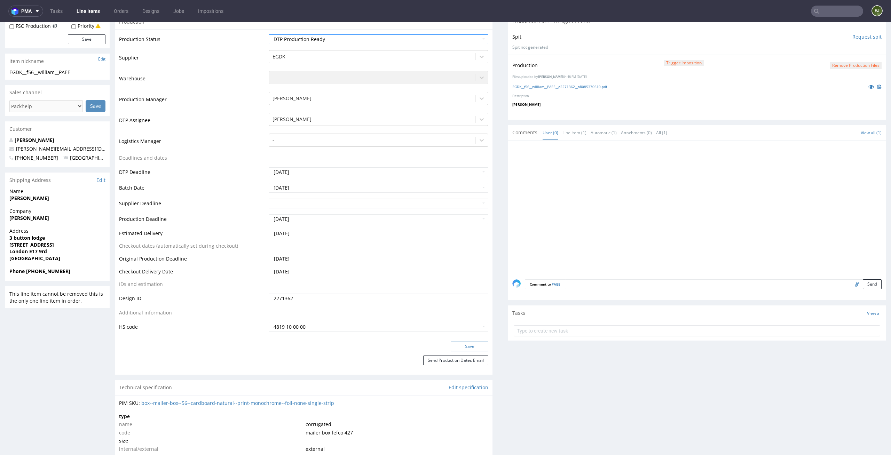
click at [472, 343] on button "Save" at bounding box center [470, 347] width 38 height 10
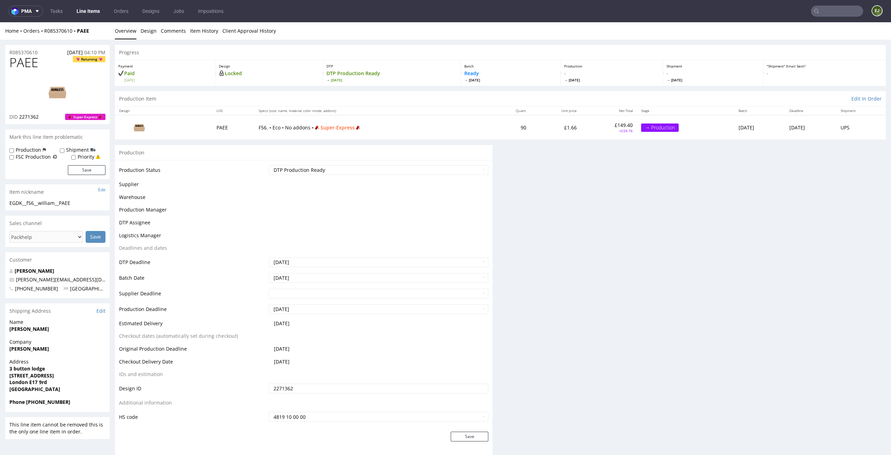
scroll to position [0, 0]
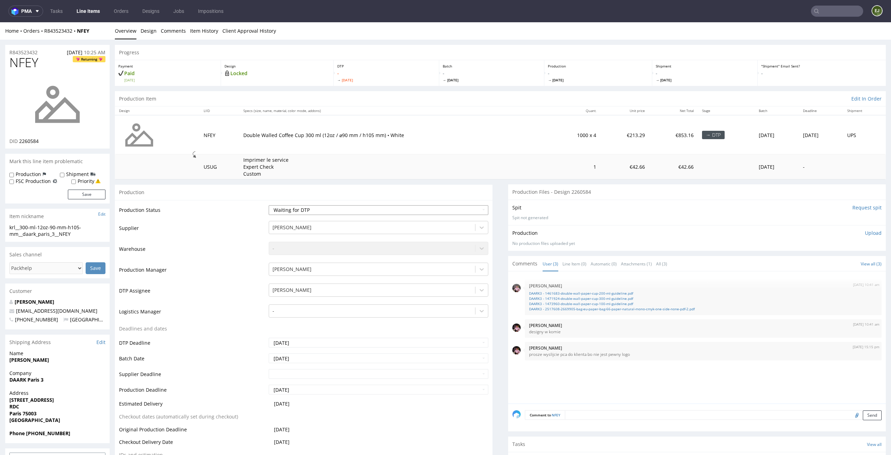
click at [438, 214] on select "Waiting for Artwork Waiting for Diecut Waiting for Mockup Waiting for DTP Waiti…" at bounding box center [379, 210] width 220 height 10
select select "dtp_issue"
click at [269, 205] on select "Waiting for Artwork Waiting for Diecut Waiting for Mockup Waiting for DTP Waiti…" at bounding box center [379, 210] width 220 height 10
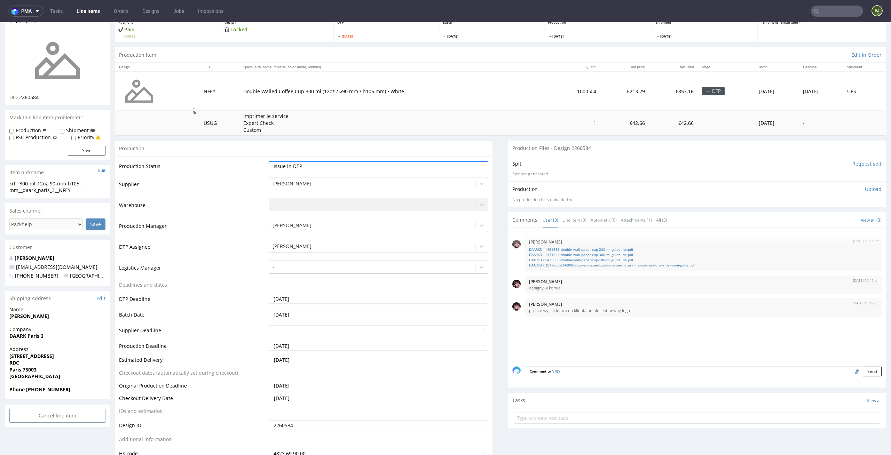
scroll to position [65, 0]
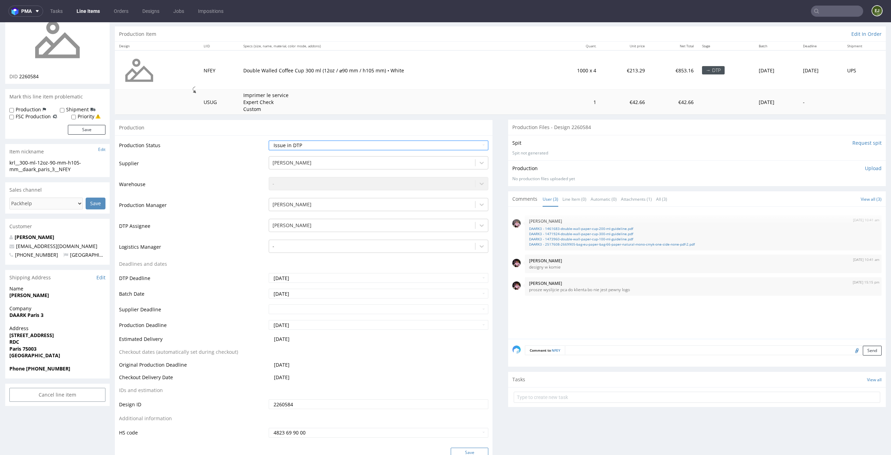
click at [474, 451] on button "Save" at bounding box center [470, 453] width 38 height 10
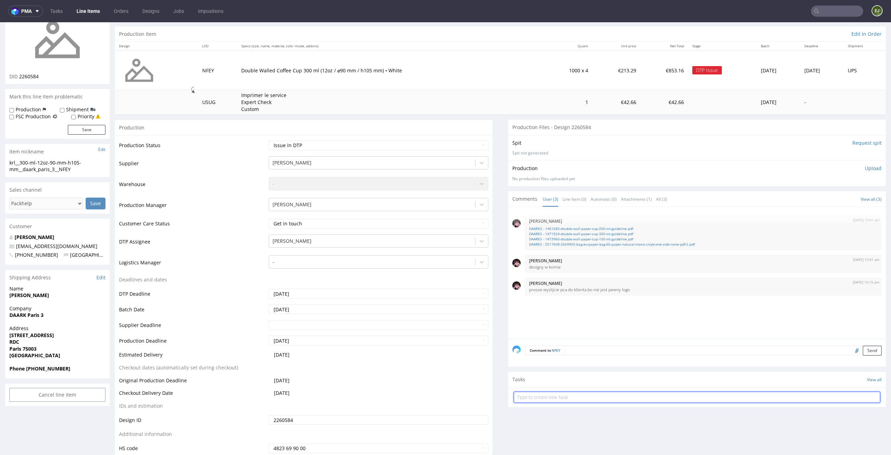
click at [562, 403] on input "text" at bounding box center [697, 397] width 367 height 11
type input "issue"
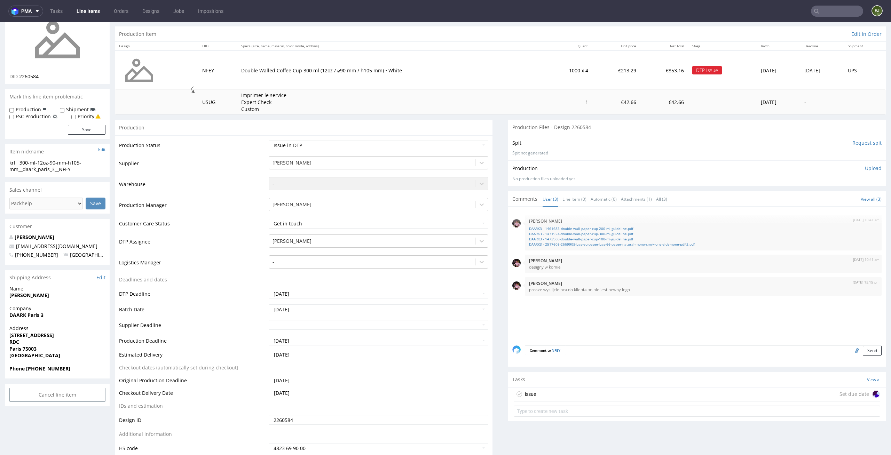
click at [558, 392] on div "issue Set due date" at bounding box center [697, 395] width 367 height 14
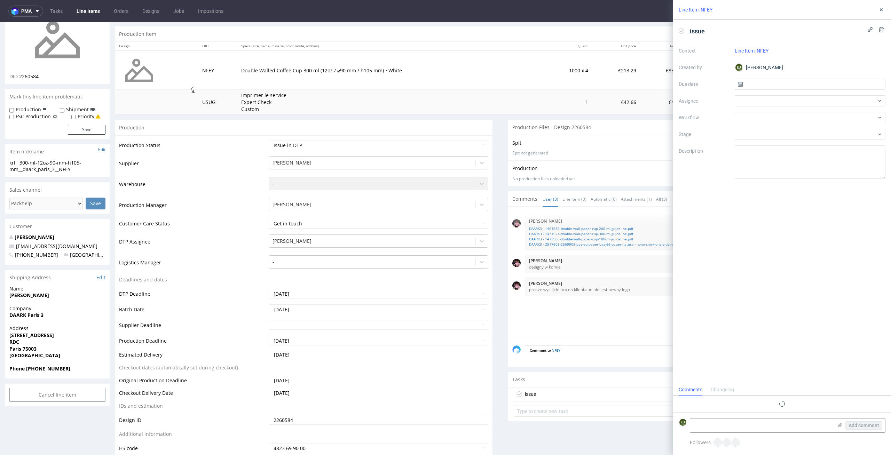
scroll to position [6, 0]
click at [704, 33] on span "issue" at bounding box center [697, 30] width 21 height 11
click at [772, 79] on input "text" at bounding box center [810, 84] width 151 height 11
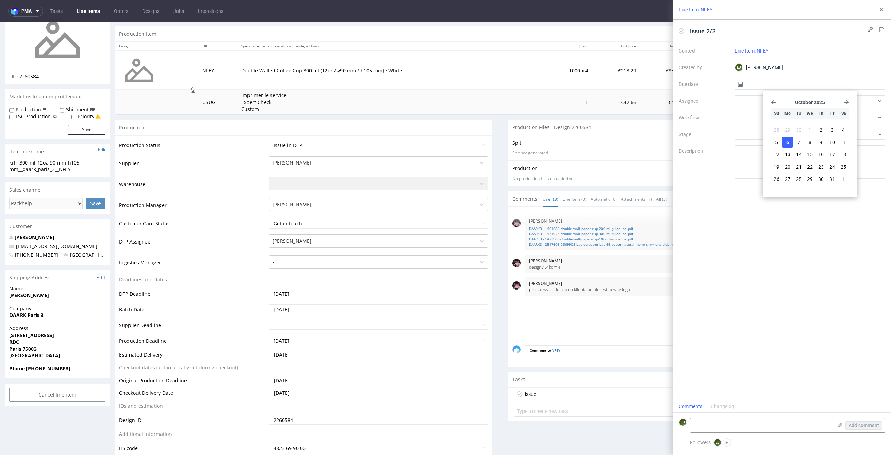
click at [788, 140] on span "6" at bounding box center [788, 142] width 3 height 7
type input "06/10/2025"
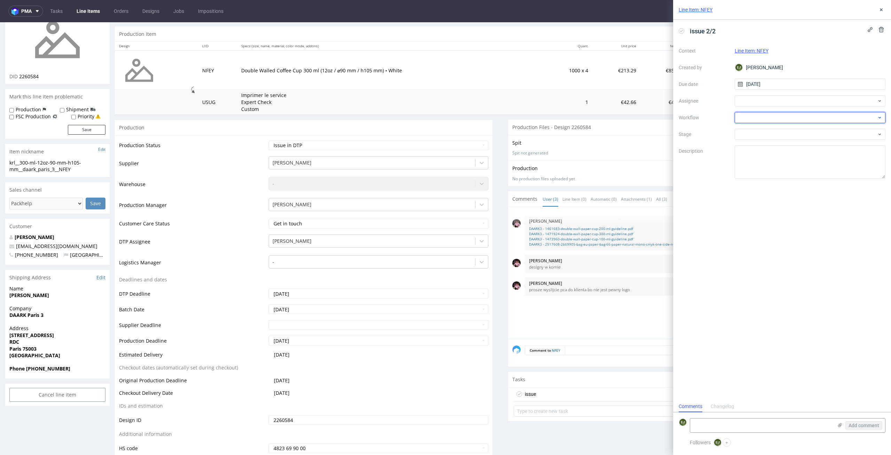
click at [788, 116] on div at bounding box center [810, 117] width 151 height 11
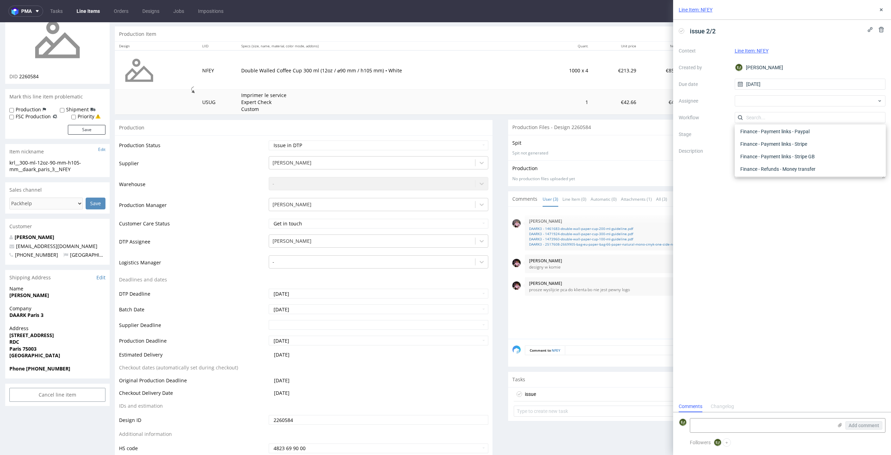
scroll to position [0, 0]
click at [804, 158] on div "DTP - Issue" at bounding box center [811, 155] width 146 height 13
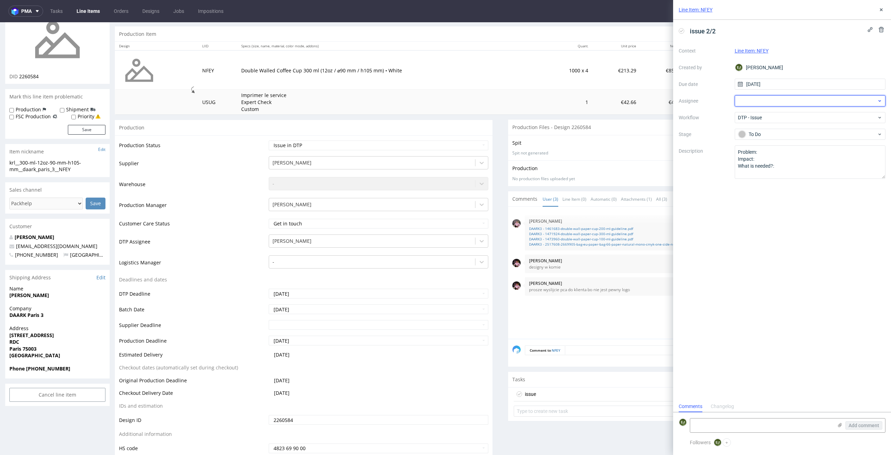
click at [797, 101] on div at bounding box center [810, 100] width 151 height 11
type input "wiś"
click at [812, 117] on div "JW Jędrzej Wiśniewski" at bounding box center [811, 116] width 146 height 11
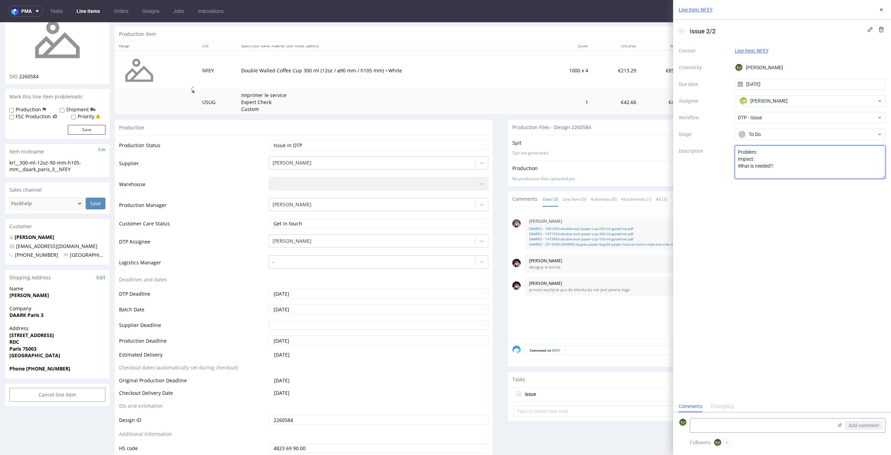
click at [784, 175] on textarea "Problem: Impact: What is needed?:" at bounding box center [810, 162] width 151 height 33
paste textarea "Czekamy na informacje od vendora odnośnie uzycia poprawnych siatek"
type textarea "Czekamy na informacje od vendora odnośnie uzycia poprawnych siatek"
click at [543, 87] on td "1000 x 4" at bounding box center [568, 69] width 50 height 39
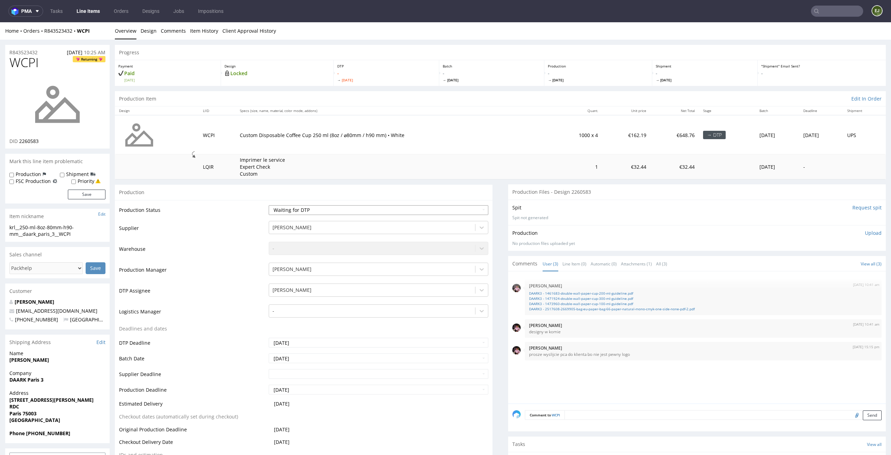
click at [417, 212] on select "Waiting for Artwork Waiting for Diecut Waiting for Mockup Waiting for DTP Waiti…" at bounding box center [379, 210] width 220 height 10
select select "dtp_issue"
click at [269, 205] on select "Waiting for Artwork Waiting for Diecut Waiting for Mockup Waiting for DTP Waiti…" at bounding box center [379, 210] width 220 height 10
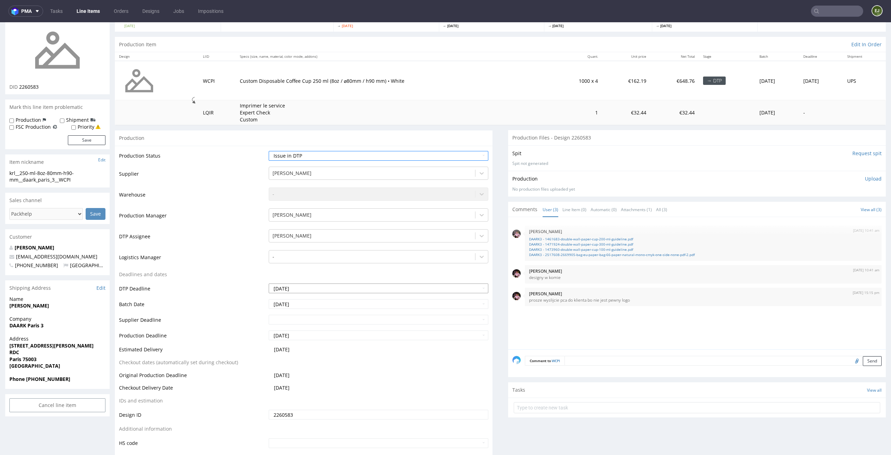
scroll to position [67, 0]
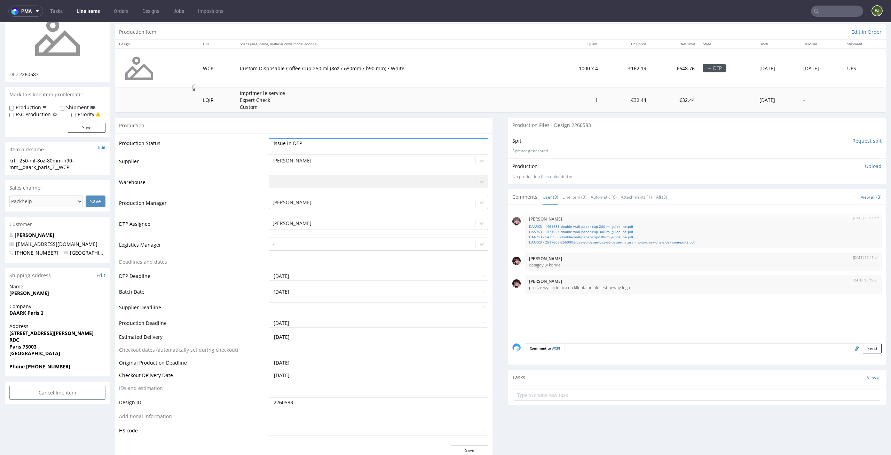
click at [470, 445] on div "Production Status Waiting for Artwork Waiting for Diecut Waiting for Mockup Wai…" at bounding box center [304, 289] width 378 height 313
click at [469, 449] on button "Save" at bounding box center [470, 451] width 38 height 10
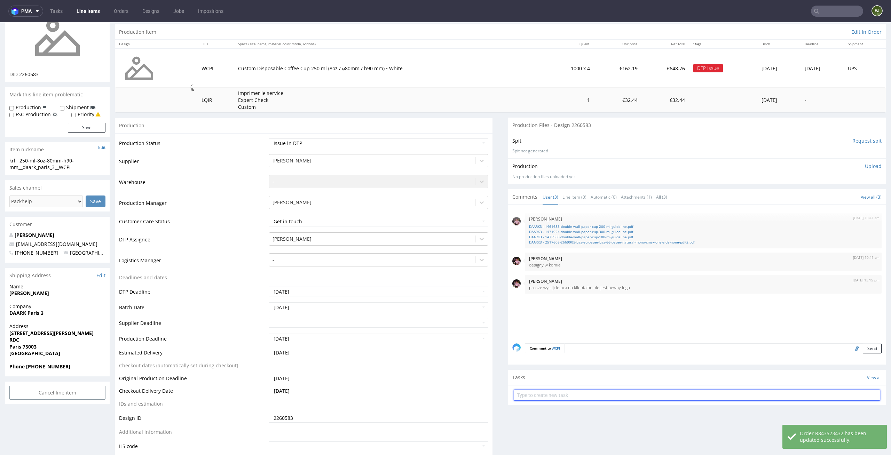
click at [534, 398] on input "text" at bounding box center [697, 395] width 367 height 11
type input "issue 1/2"
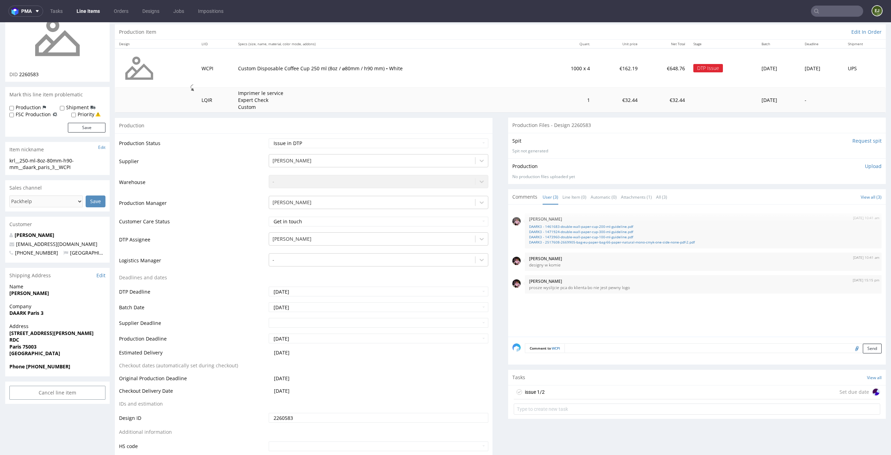
click at [532, 393] on div "issue 1/2" at bounding box center [535, 392] width 20 height 8
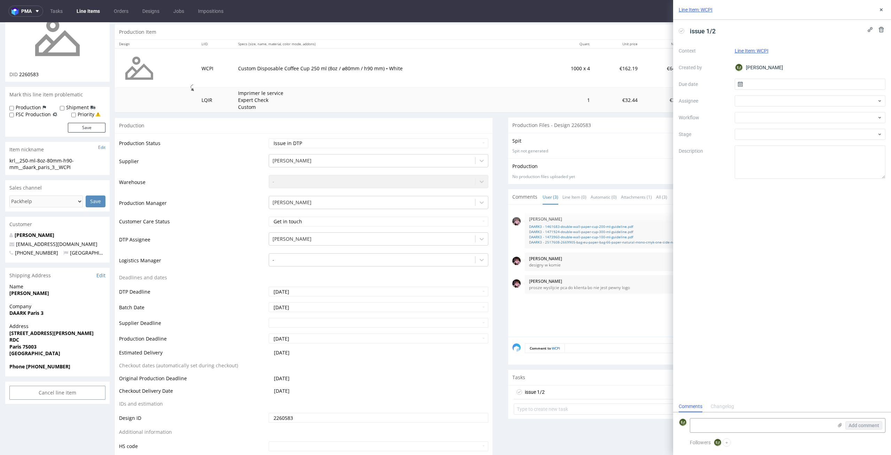
scroll to position [6, 0]
click at [759, 85] on input "text" at bounding box center [810, 84] width 151 height 11
click at [787, 140] on span "6" at bounding box center [788, 142] width 3 height 7
type input "06/10/2025"
click at [786, 101] on div at bounding box center [810, 100] width 151 height 11
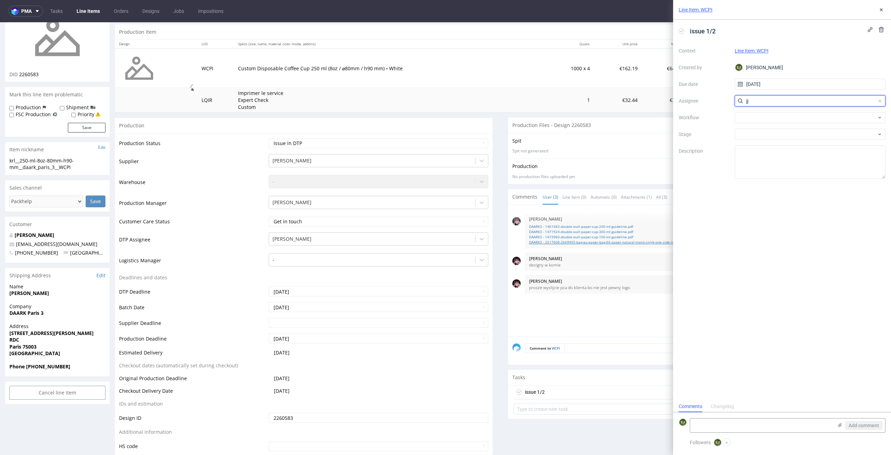
type input "jęj"
click at [784, 105] on input "jęj" at bounding box center [810, 100] width 151 height 11
click at [784, 105] on div at bounding box center [810, 100] width 151 height 11
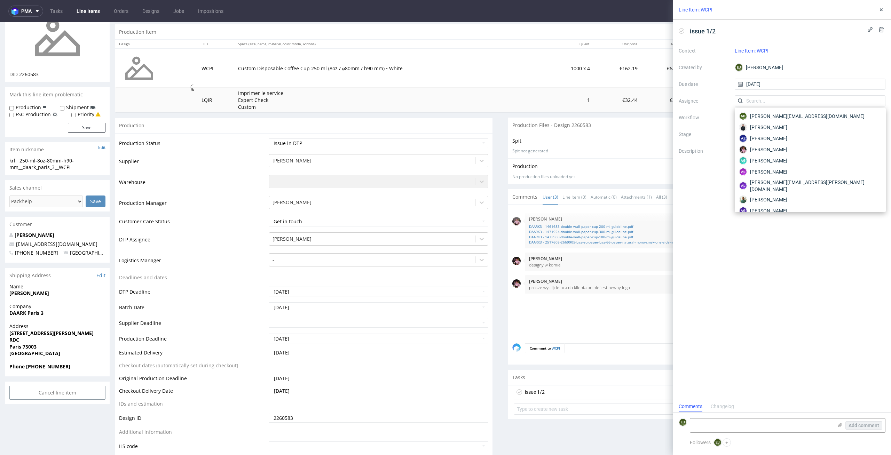
type input "j"
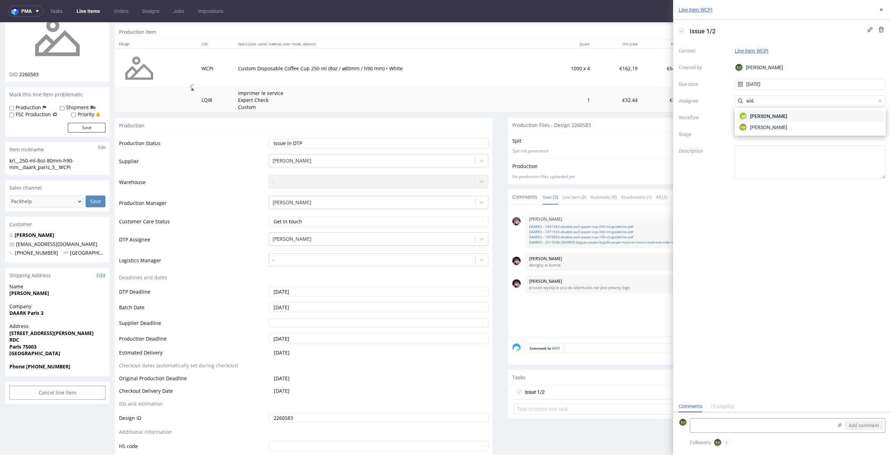
type input "wiś"
click at [788, 115] on span "[PERSON_NAME]" at bounding box center [768, 116] width 37 height 7
click at [792, 115] on div at bounding box center [810, 117] width 151 height 11
click at [799, 155] on div "DTP - Issue" at bounding box center [811, 155] width 146 height 13
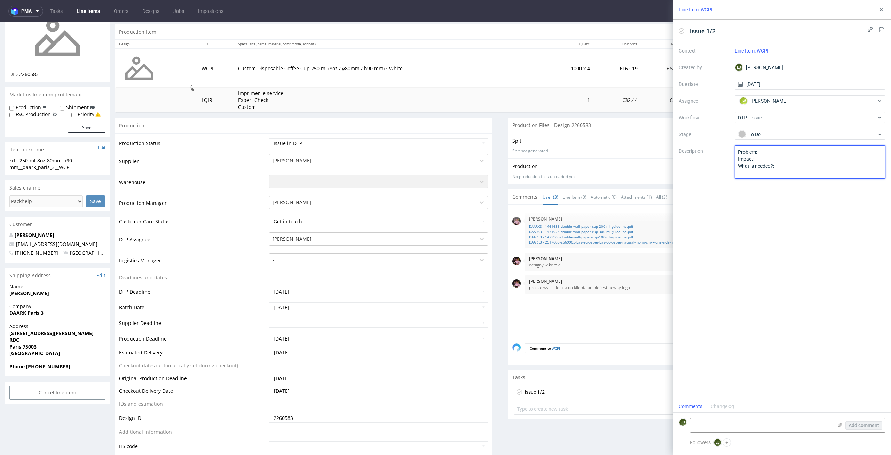
click at [797, 161] on textarea "Problem: Impact: What is needed?:" at bounding box center [810, 162] width 151 height 33
type textarea "Czekamy na informacje od vendora odnośnie uzycia poprawnych siatek"
click at [588, 338] on div "Comment to WCPI Send" at bounding box center [697, 351] width 378 height 28
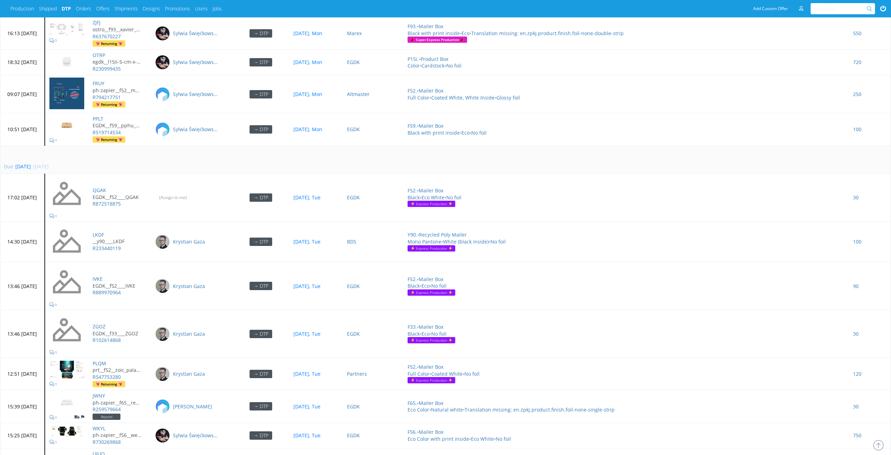
scroll to position [2191, 0]
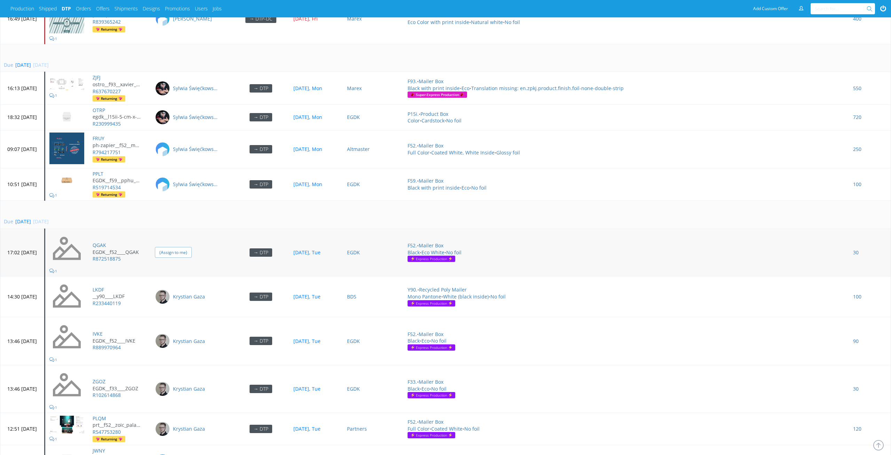
click at [192, 247] on input "(Assign to me)" at bounding box center [173, 252] width 37 height 11
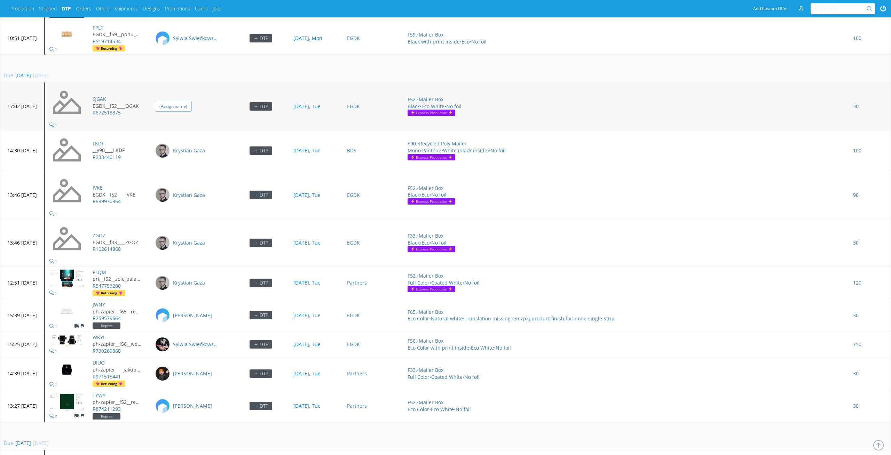
scroll to position [2338, 0]
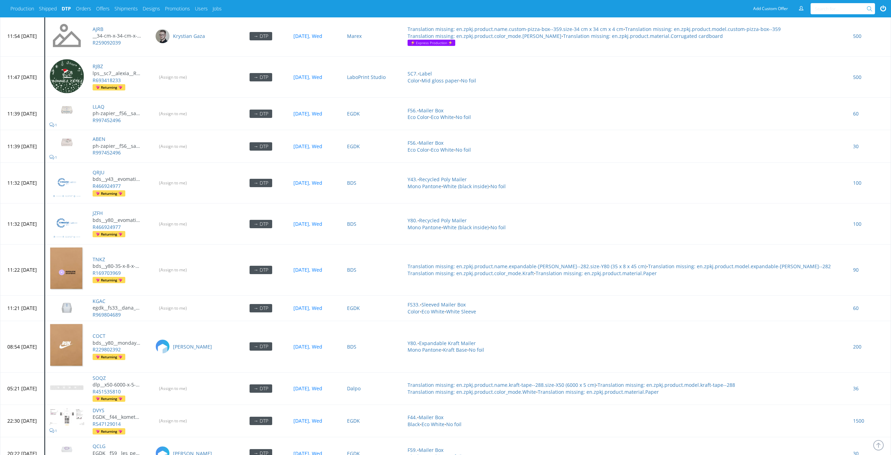
scroll to position [3055, 0]
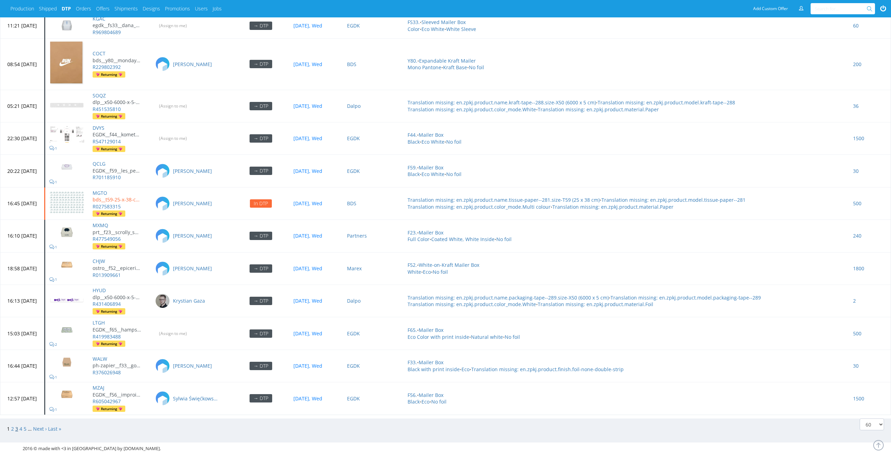
click at [15, 426] on link "3" at bounding box center [16, 429] width 3 height 7
click at [14, 426] on span "2" at bounding box center [13, 429] width 4 height 7
click at [13, 426] on link "2" at bounding box center [12, 429] width 3 height 7
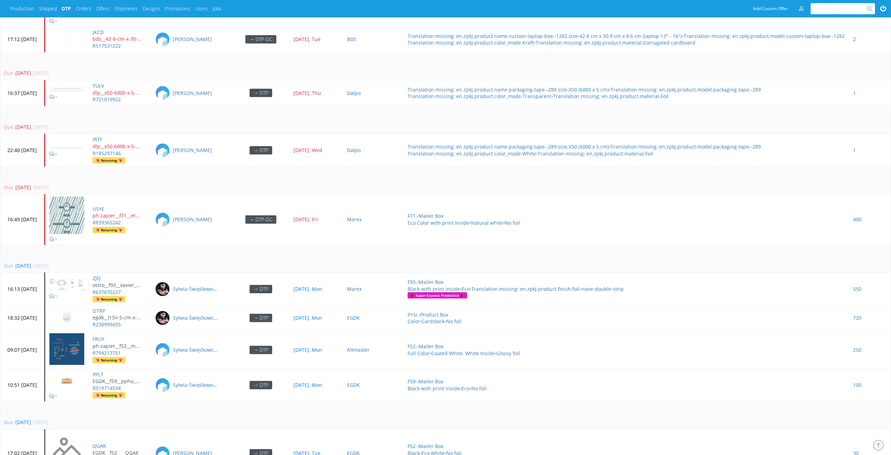
scroll to position [1979, 0]
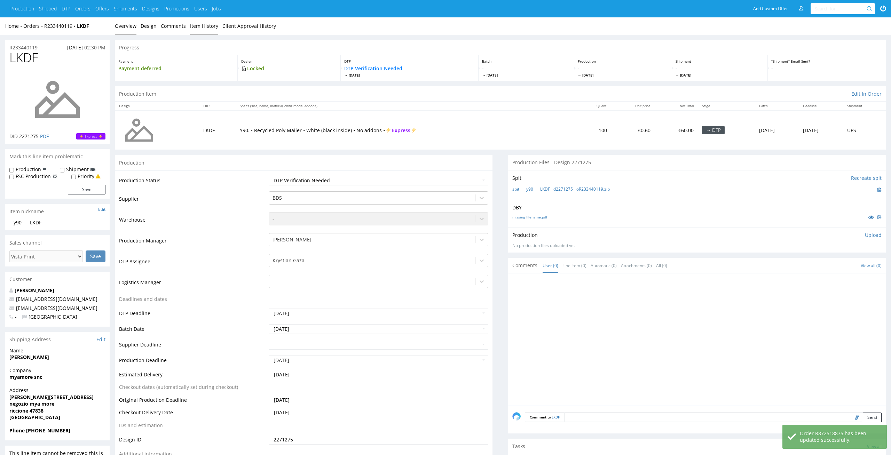
click at [214, 28] on link "Item History" at bounding box center [204, 25] width 28 height 17
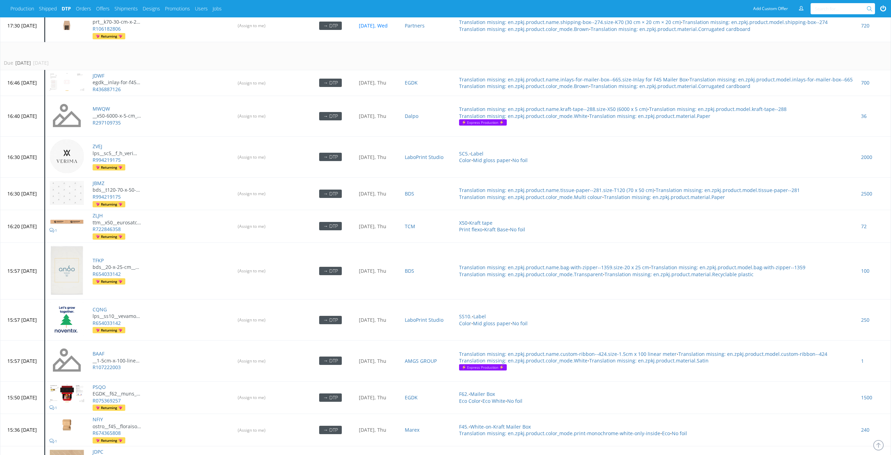
scroll to position [380, 0]
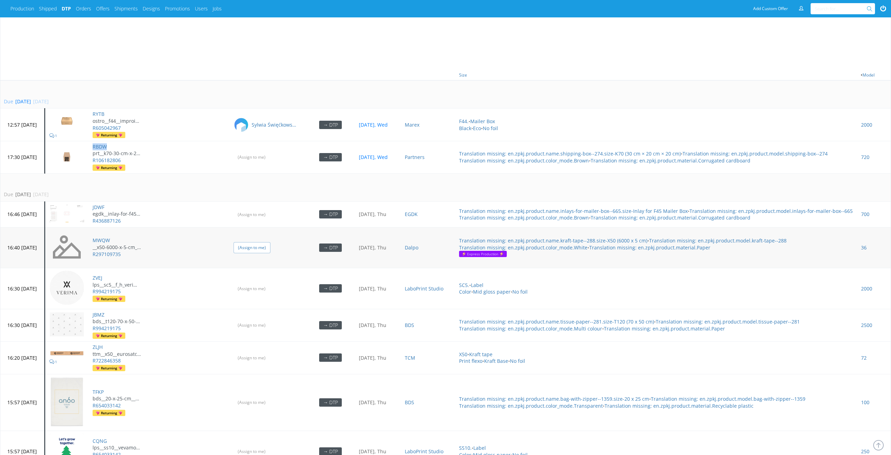
click at [255, 242] on input "(Assign to me)" at bounding box center [252, 247] width 37 height 11
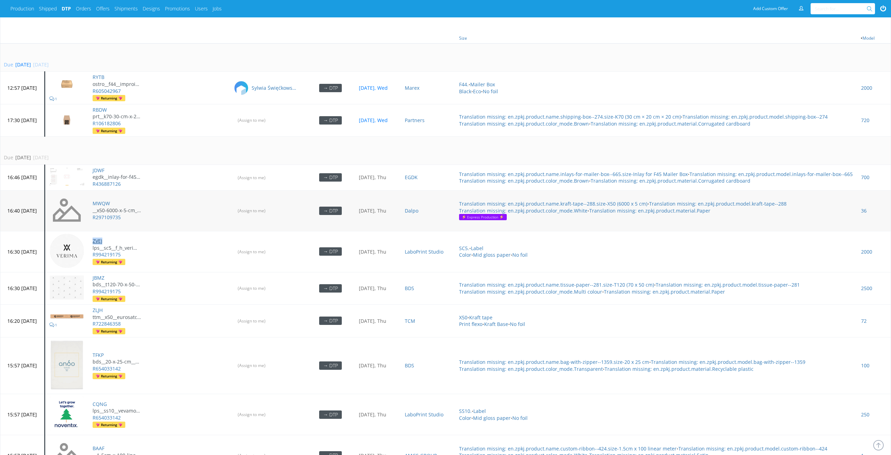
scroll to position [458, 0]
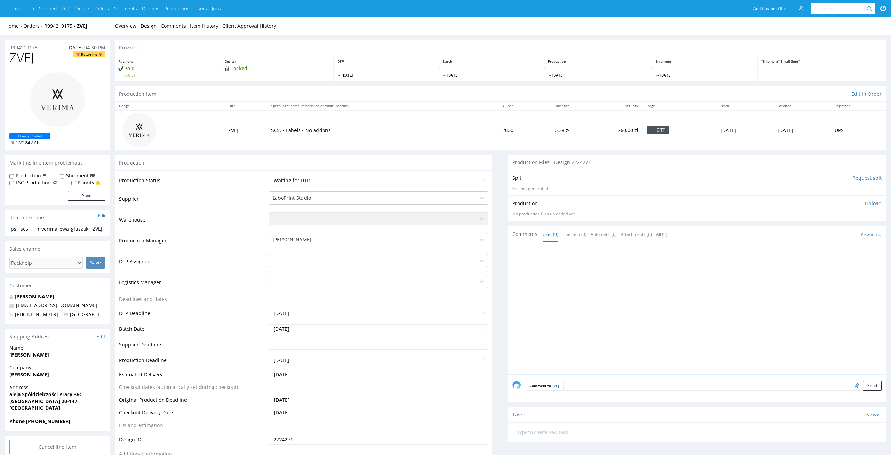
click at [372, 259] on div at bounding box center [373, 261] width 200 height 8
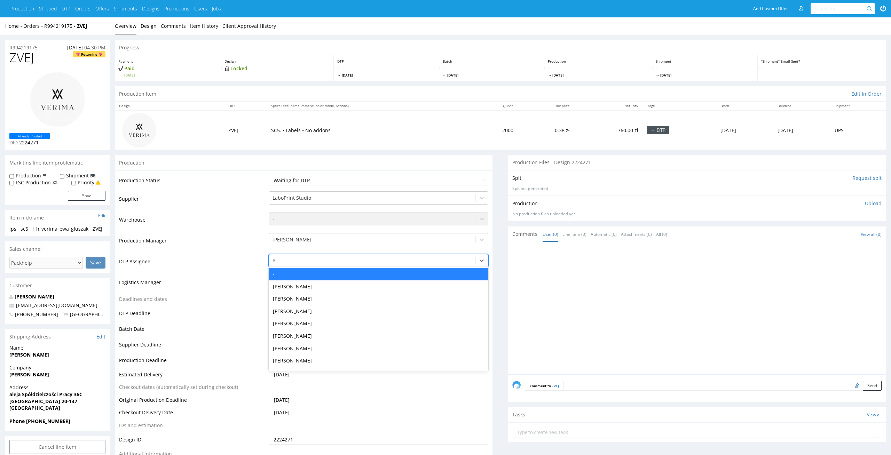
type input "el"
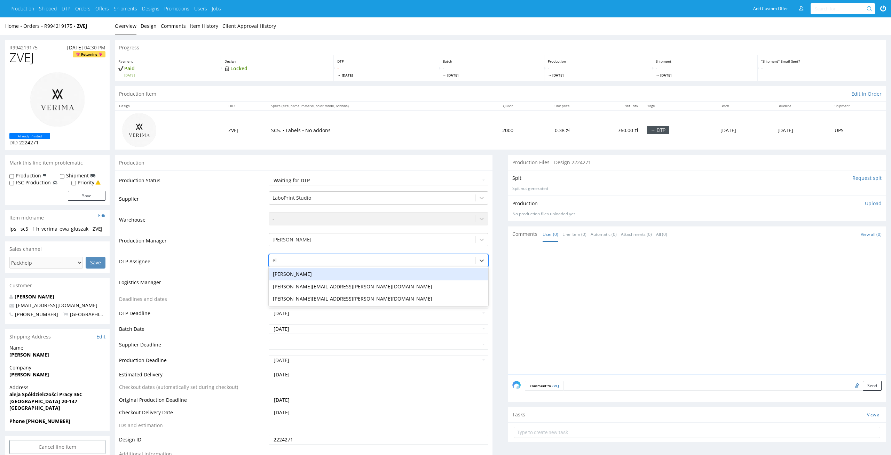
click at [384, 268] on div "[PERSON_NAME]" at bounding box center [379, 274] width 220 height 13
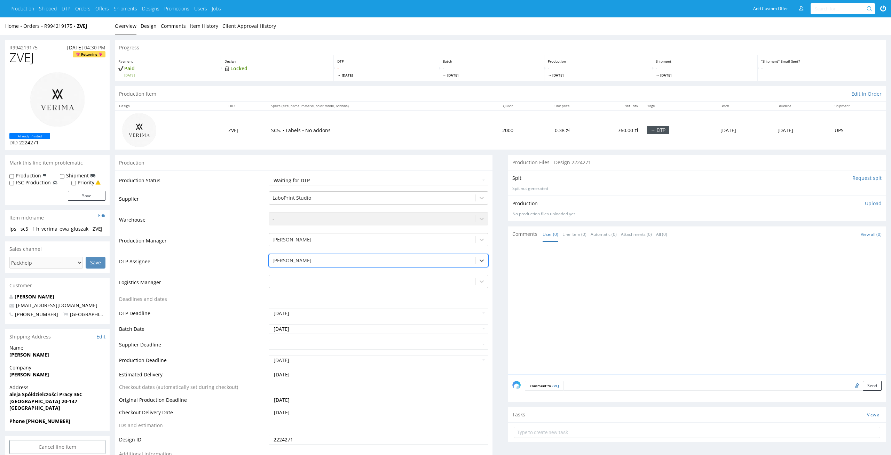
scroll to position [91, 0]
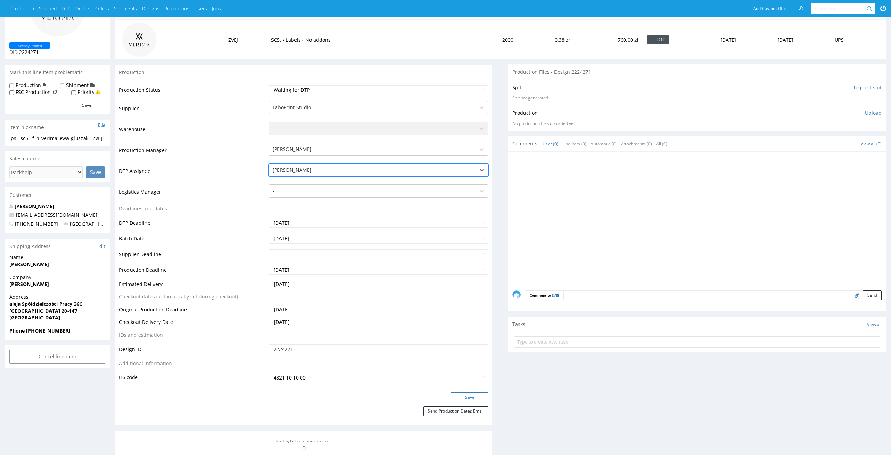
click at [480, 401] on button "Save" at bounding box center [470, 398] width 38 height 10
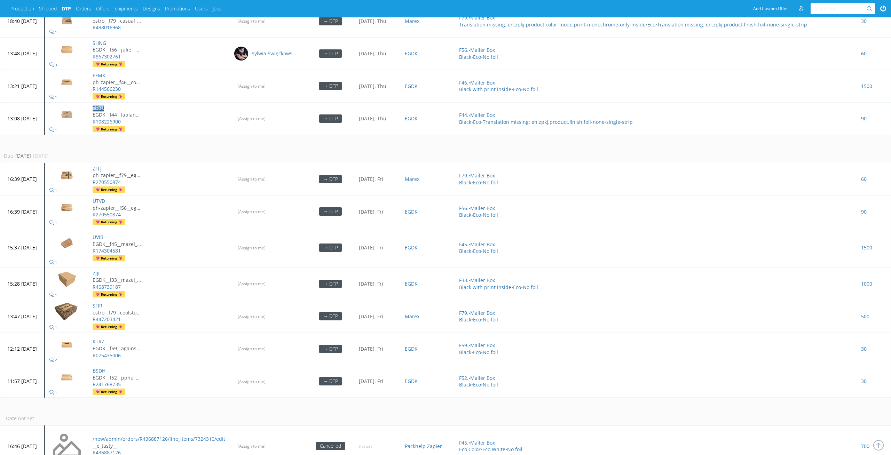
scroll to position [2160, 0]
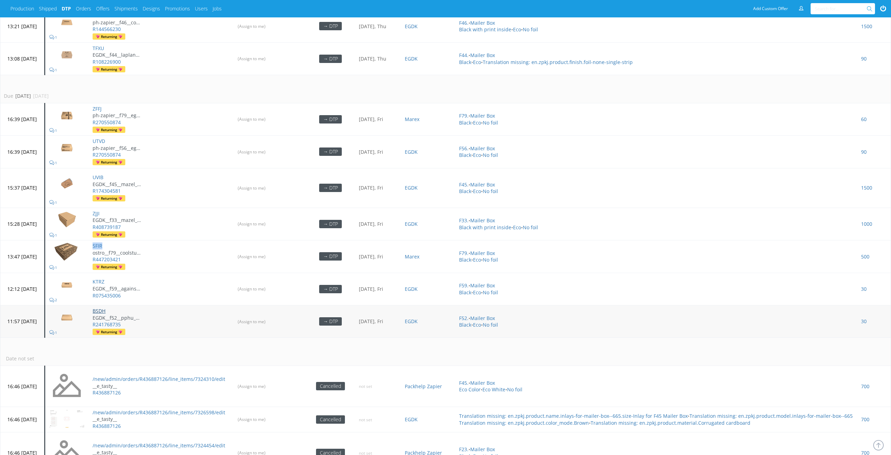
click at [106, 308] on link "BSDH" at bounding box center [99, 311] width 13 height 7
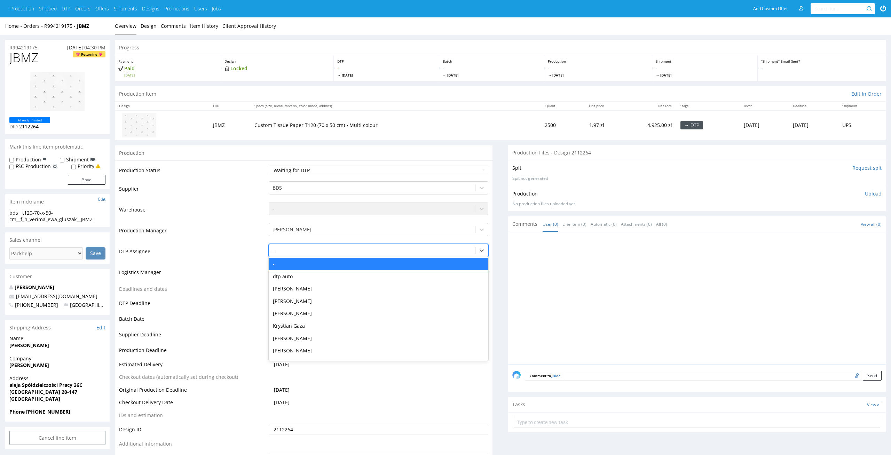
click at [419, 253] on div at bounding box center [373, 251] width 200 height 8
type input "el"
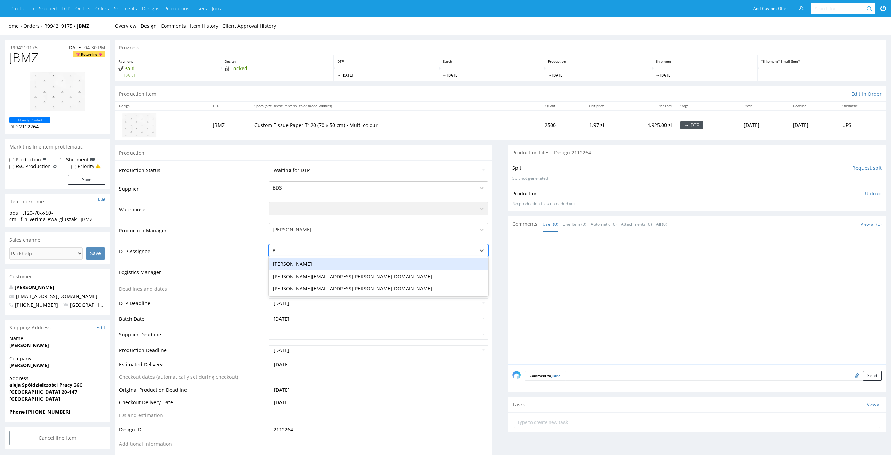
click at [418, 258] on div "[PERSON_NAME]" at bounding box center [379, 264] width 220 height 13
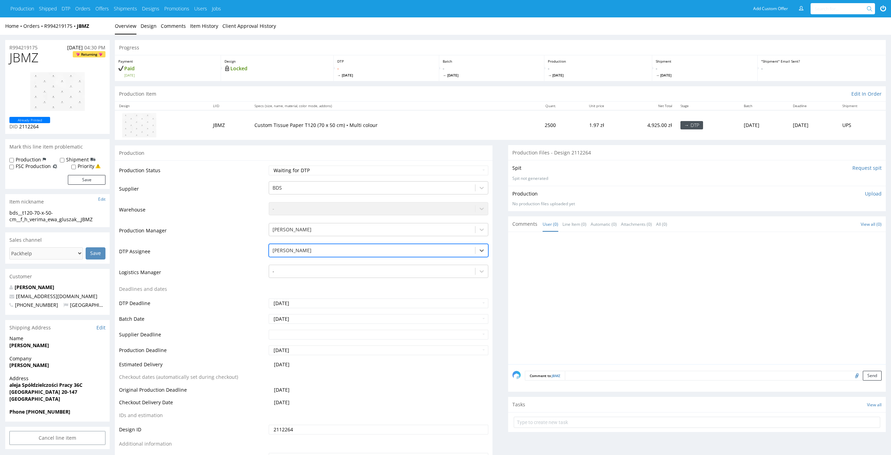
scroll to position [27, 0]
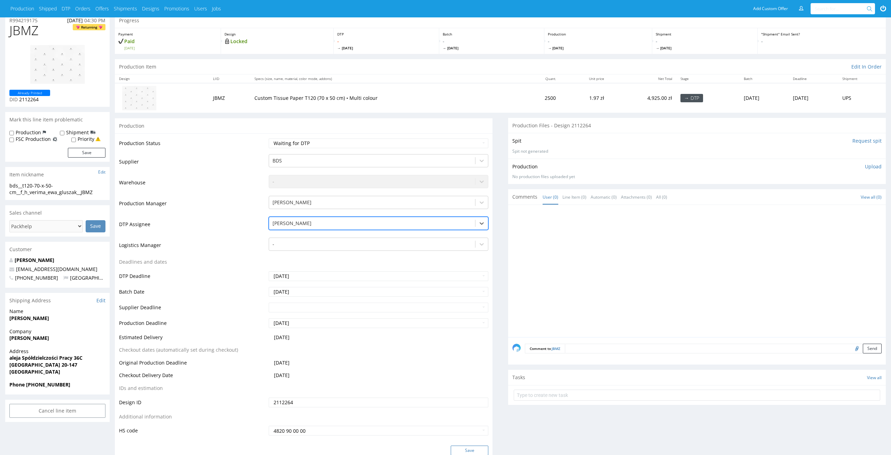
click at [478, 448] on button "Save" at bounding box center [470, 451] width 38 height 10
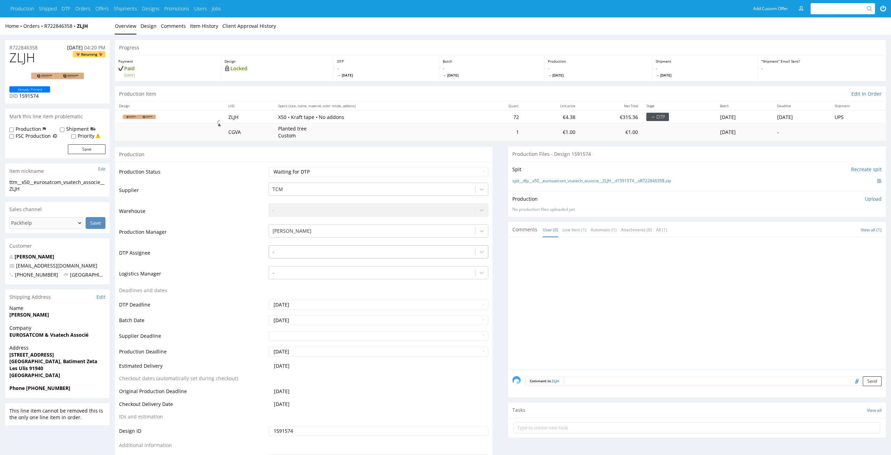
click at [401, 254] on div at bounding box center [373, 252] width 200 height 8
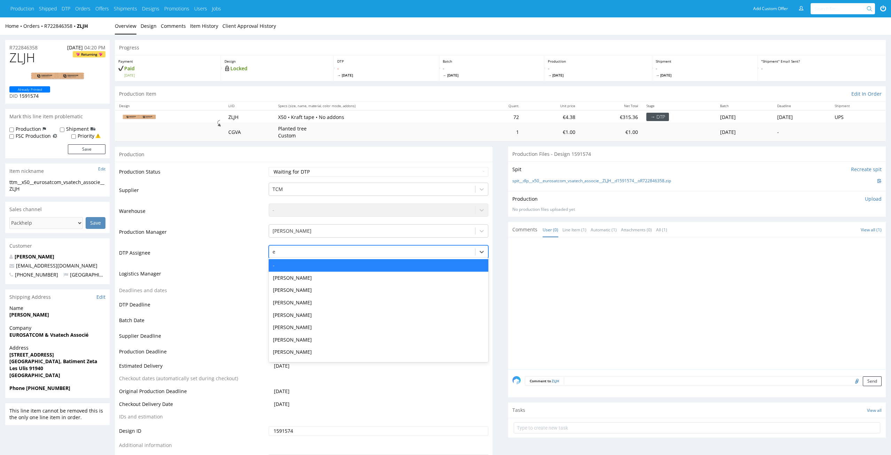
type input "el"
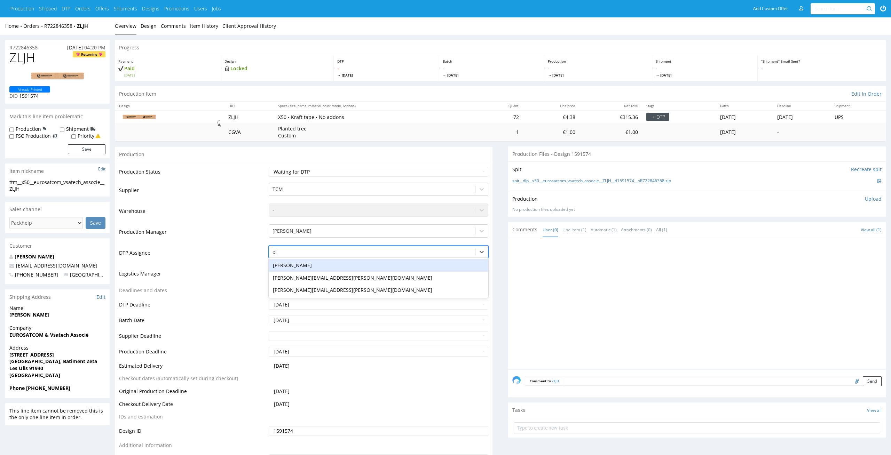
click at [397, 258] on div "[PERSON_NAME] [PERSON_NAME][EMAIL_ADDRESS][PERSON_NAME][DOMAIN_NAME] [PERSON_NA…" at bounding box center [379, 278] width 220 height 40
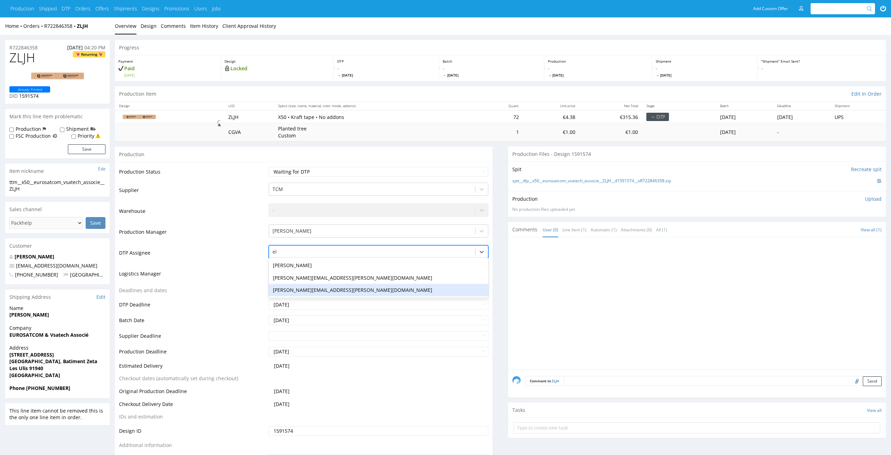
scroll to position [6, 0]
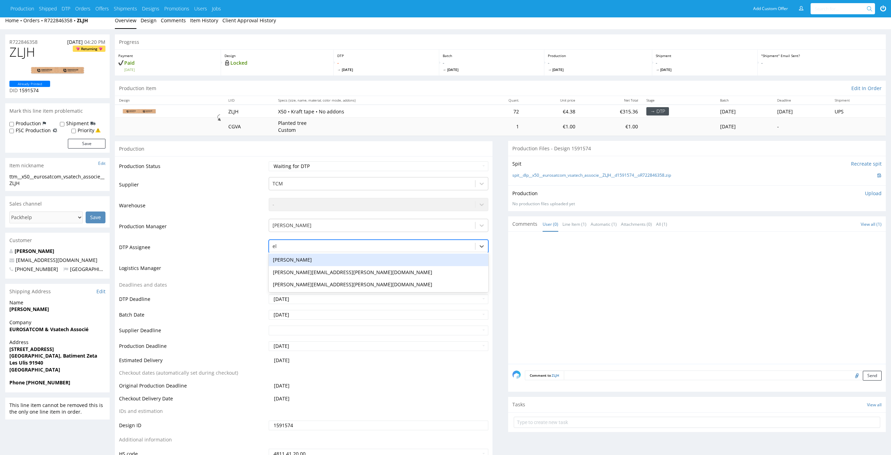
click at [441, 261] on div "[PERSON_NAME]" at bounding box center [379, 260] width 220 height 13
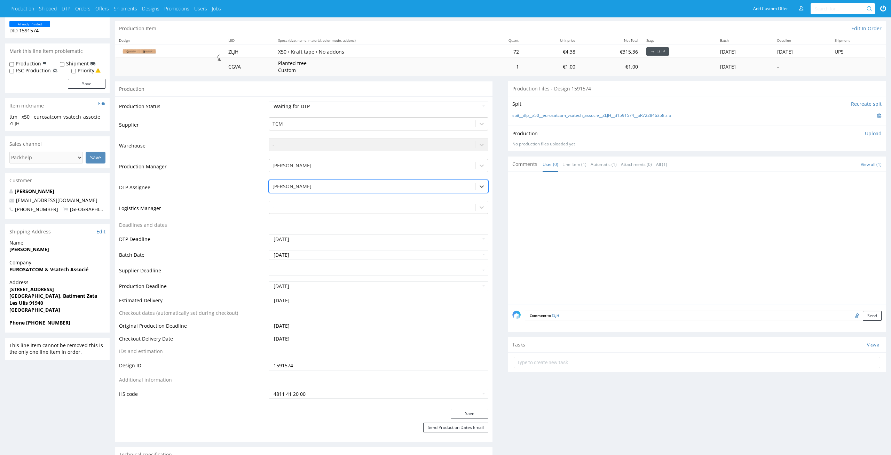
scroll to position [75, 0]
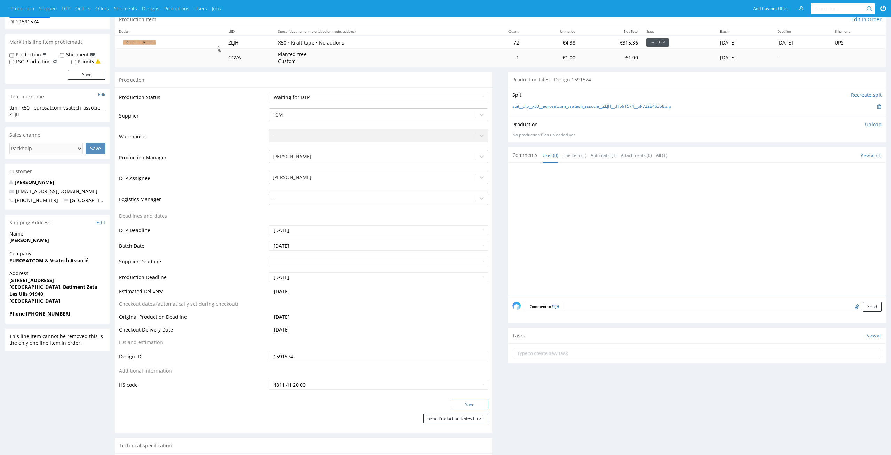
click at [476, 409] on button "Save" at bounding box center [470, 405] width 38 height 10
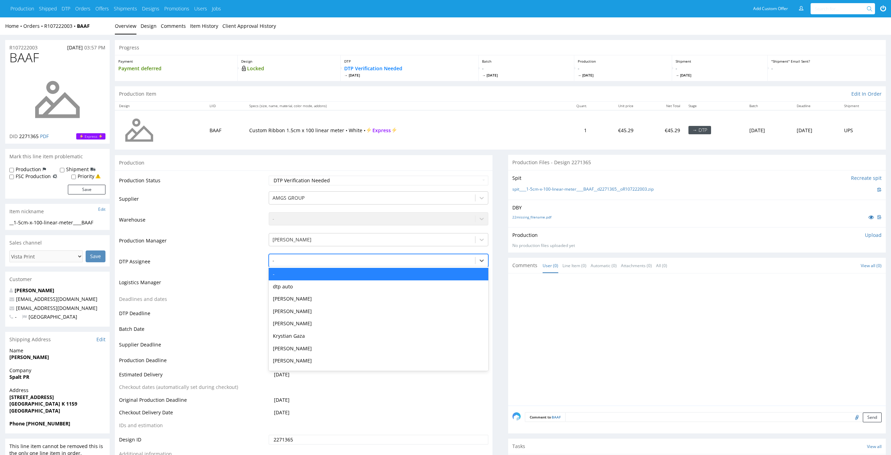
click at [404, 257] on div at bounding box center [373, 261] width 200 height 8
type input "el"
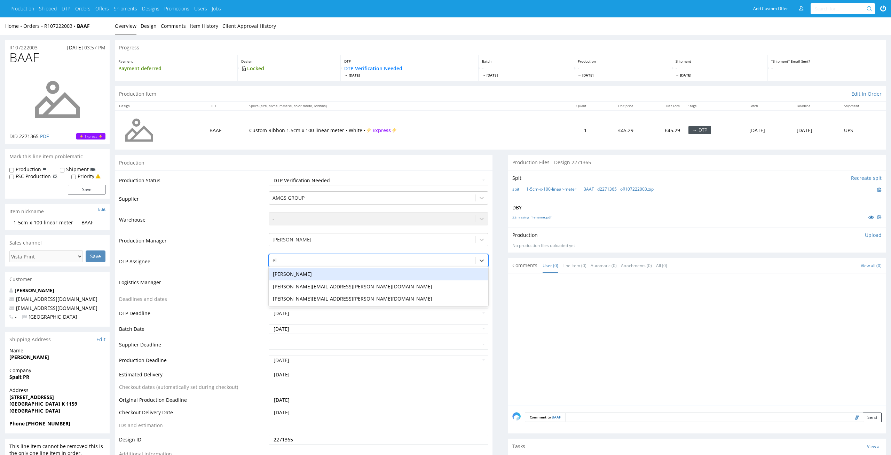
click at [401, 267] on div "Elżbieta Jelińska maciej.sikora@packhelp.com tomasz.kubiak@packhelp.com" at bounding box center [379, 287] width 220 height 40
click at [424, 273] on div "Elżbieta Jelińska" at bounding box center [379, 274] width 220 height 13
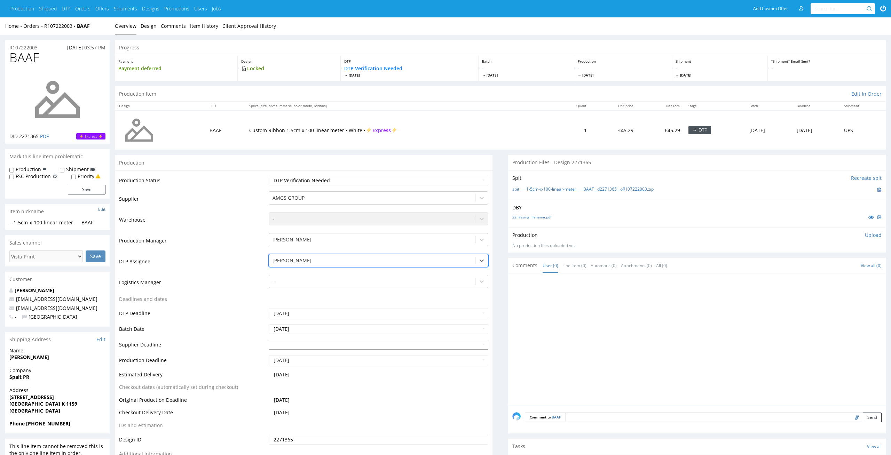
scroll to position [76, 0]
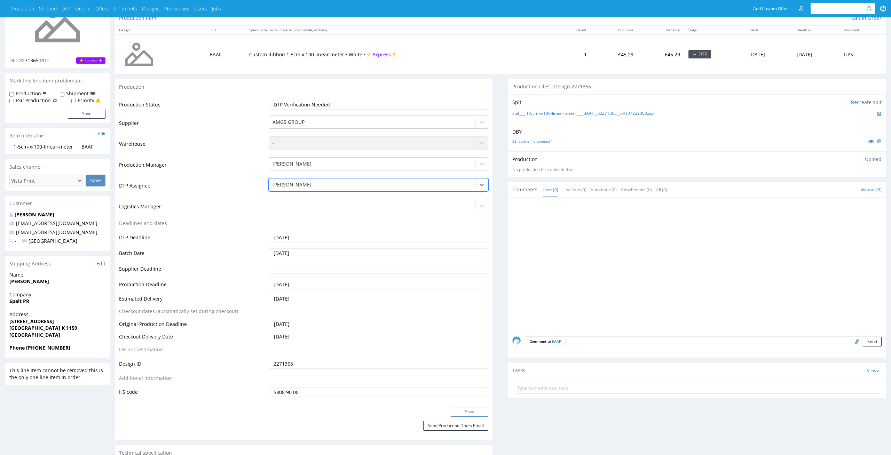
click at [478, 415] on button "Save" at bounding box center [470, 412] width 38 height 10
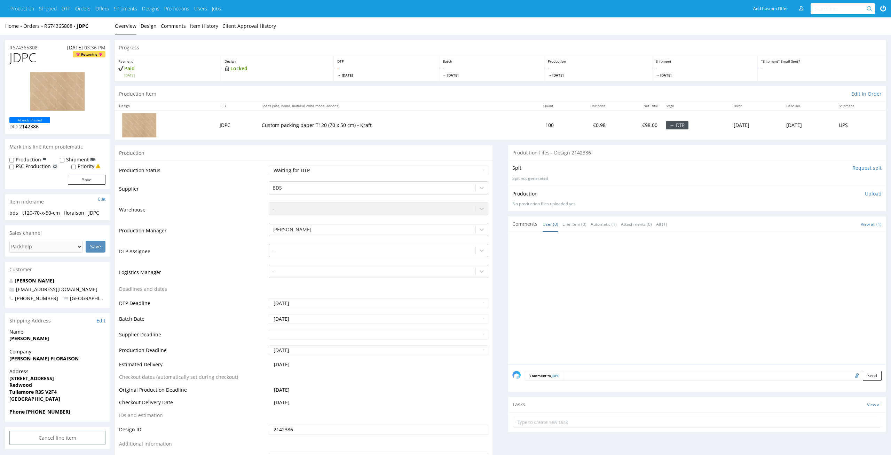
click at [359, 245] on div "-" at bounding box center [372, 250] width 206 height 11
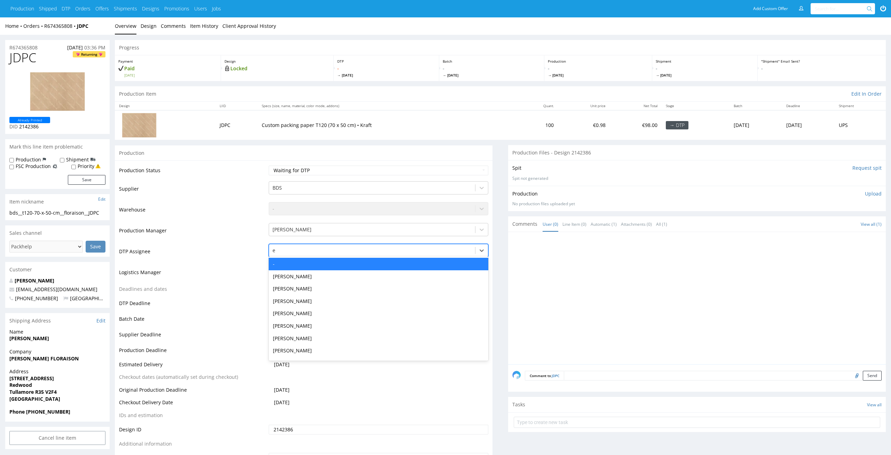
type input "el"
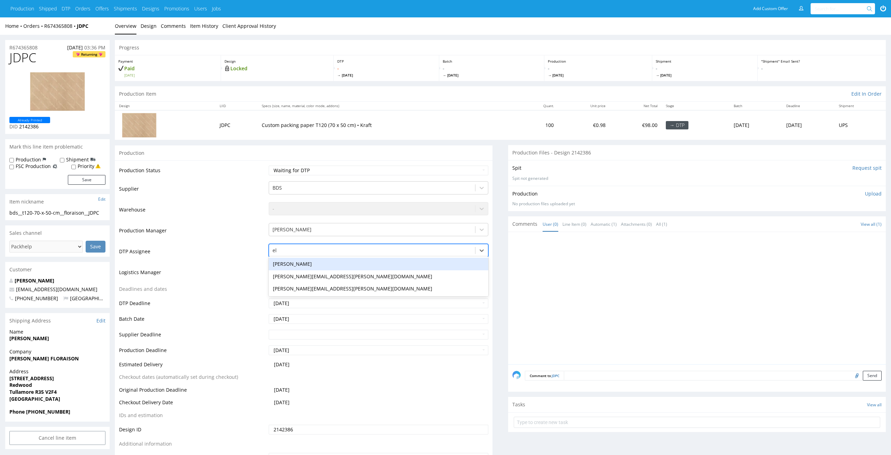
click at [342, 264] on div "Elżbieta Jelińska" at bounding box center [379, 264] width 220 height 13
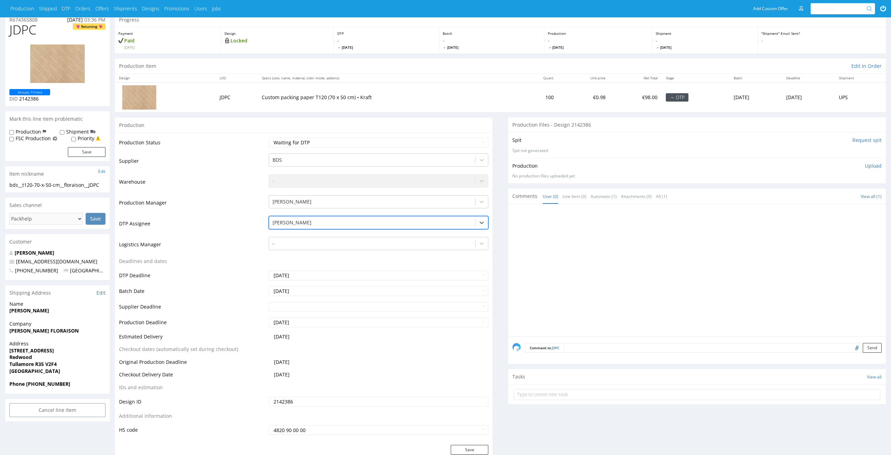
scroll to position [62, 0]
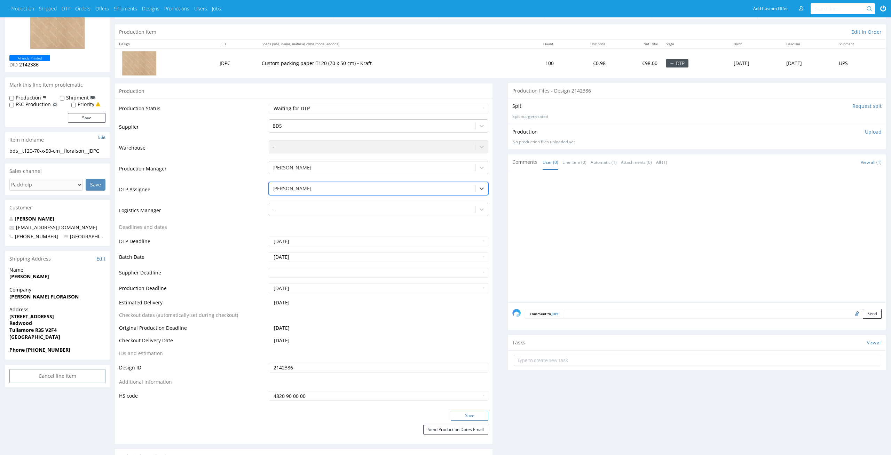
click at [485, 412] on button "Save" at bounding box center [470, 416] width 38 height 10
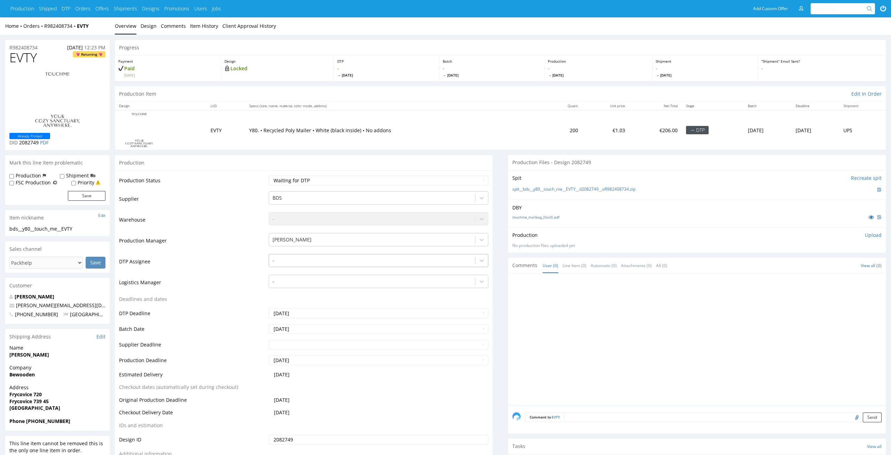
click at [335, 264] on div "-" at bounding box center [379, 259] width 220 height 10
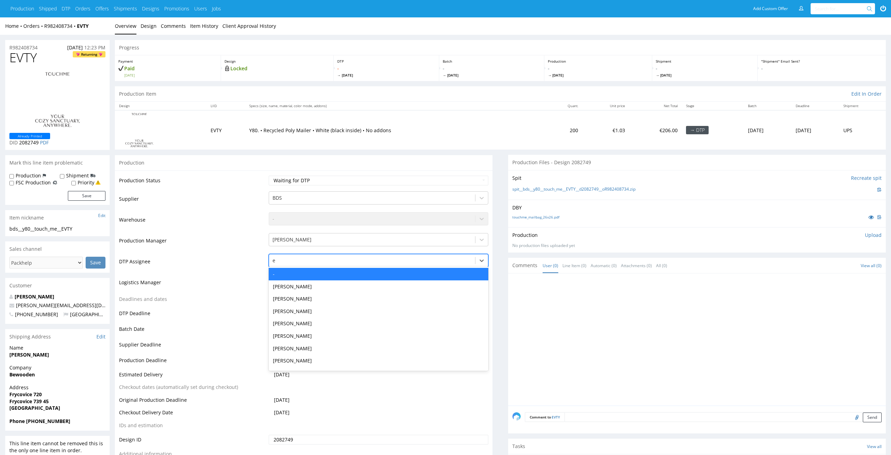
type input "el"
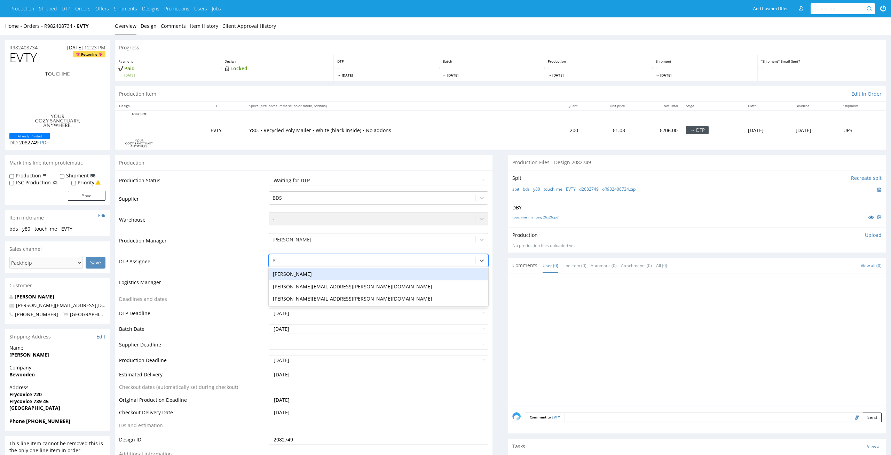
click at [333, 280] on div "[PERSON_NAME]" at bounding box center [379, 274] width 220 height 13
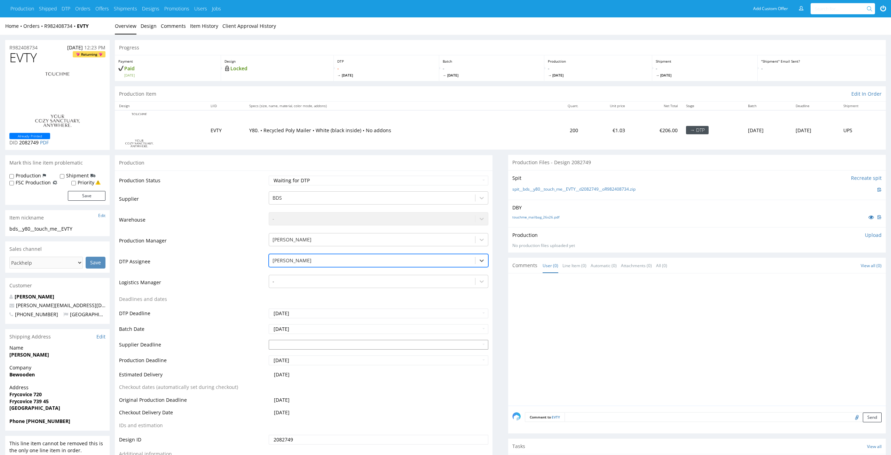
scroll to position [52, 0]
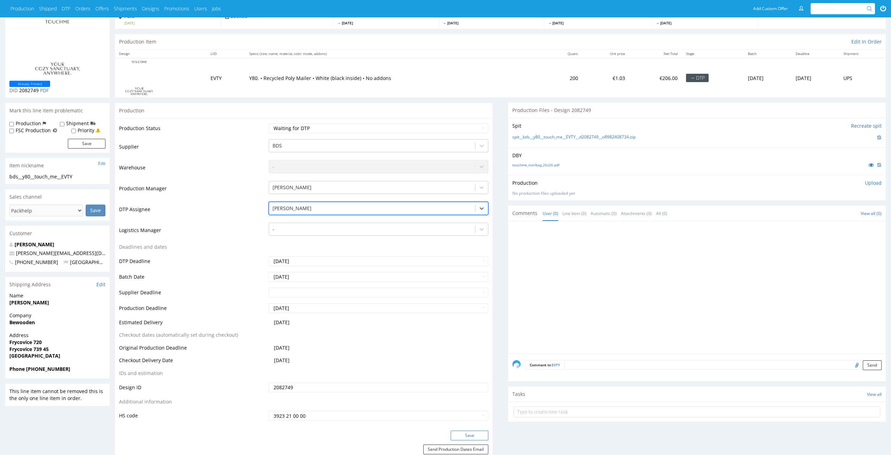
click at [480, 435] on button "Save" at bounding box center [470, 436] width 38 height 10
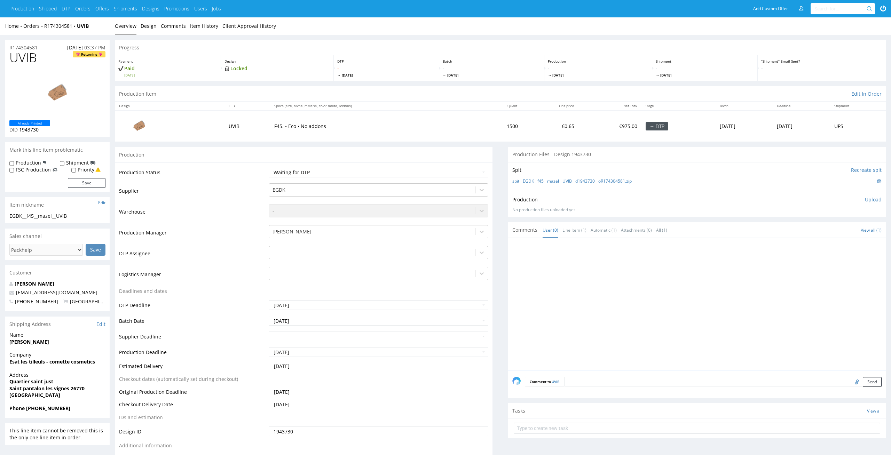
click at [400, 252] on div at bounding box center [373, 253] width 200 height 8
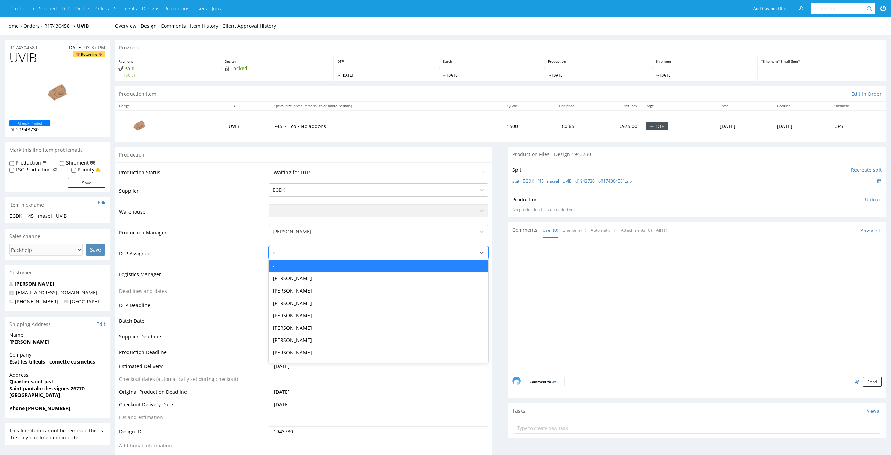
type input "el"
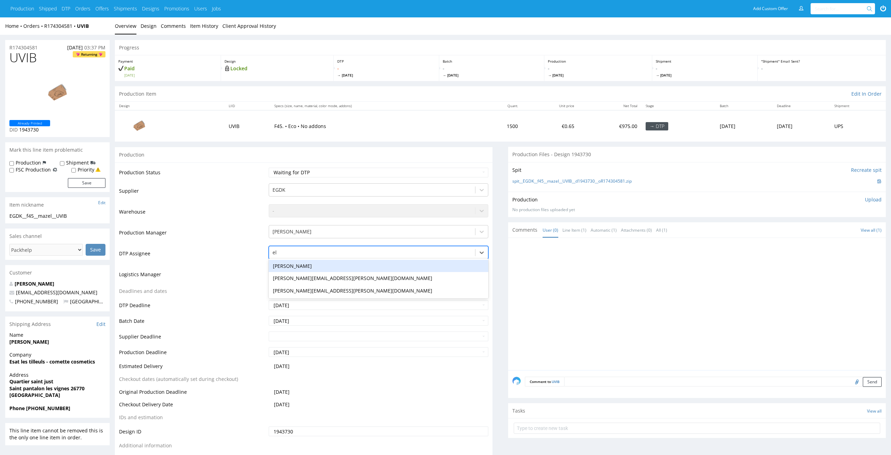
click at [397, 263] on div "[PERSON_NAME]" at bounding box center [379, 266] width 220 height 13
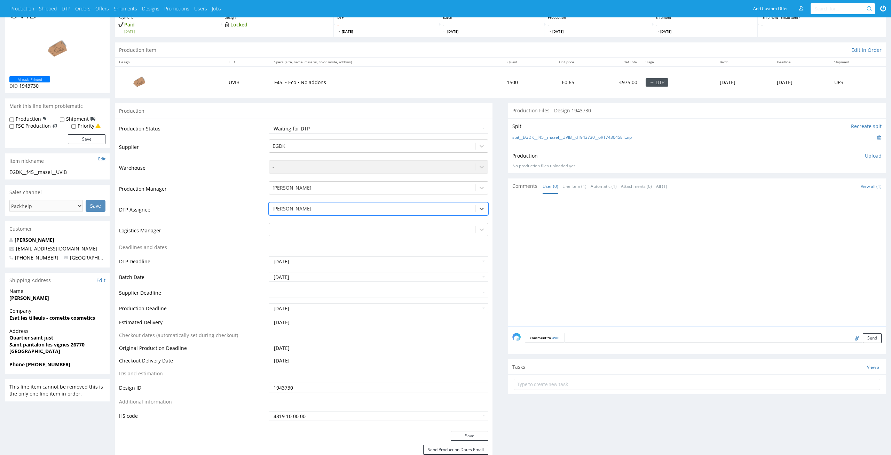
scroll to position [89, 0]
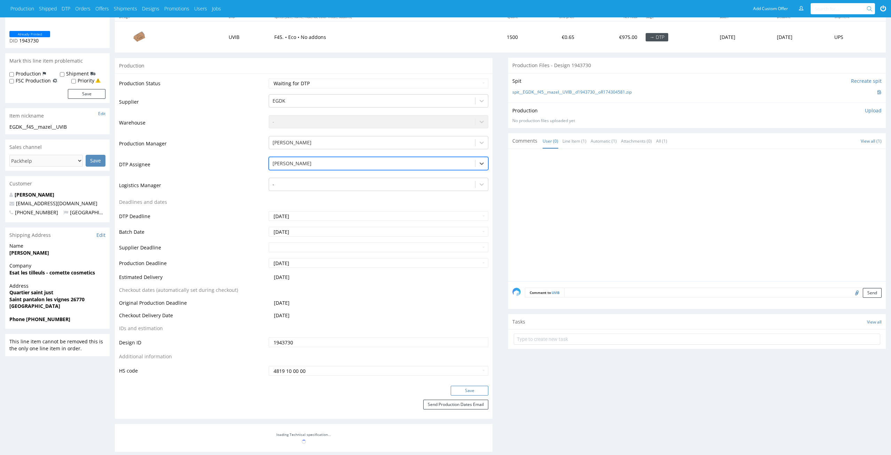
click at [474, 391] on button "Save" at bounding box center [470, 391] width 38 height 10
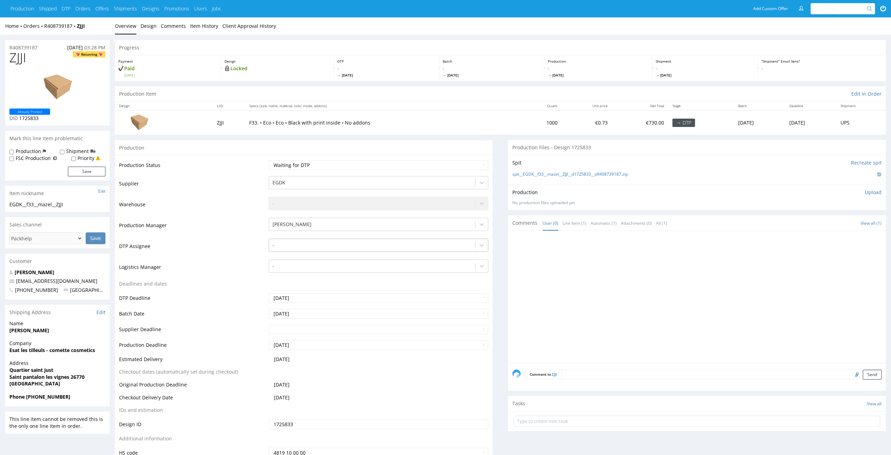
click at [353, 247] on div at bounding box center [373, 245] width 200 height 8
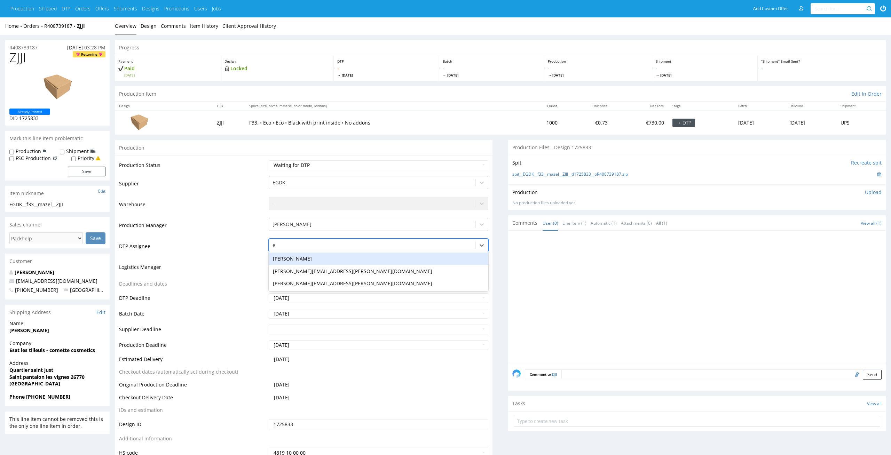
type input "el"
click at [348, 256] on div "Elżbieta Jelińska" at bounding box center [379, 259] width 220 height 13
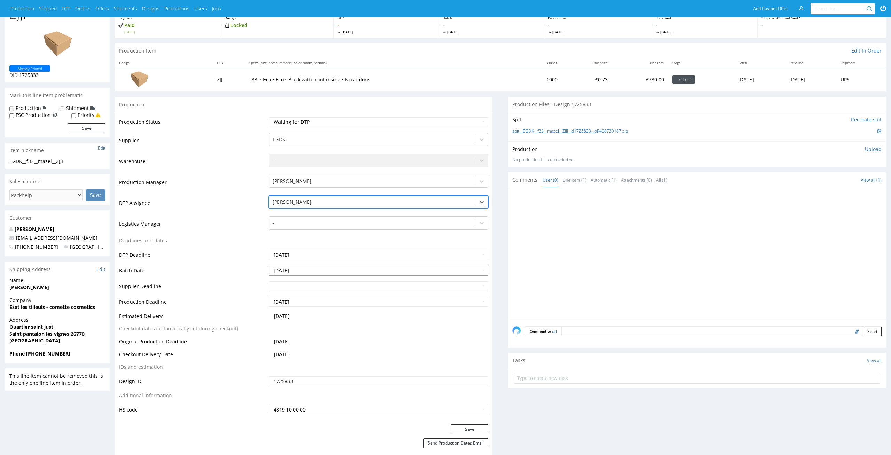
scroll to position [68, 0]
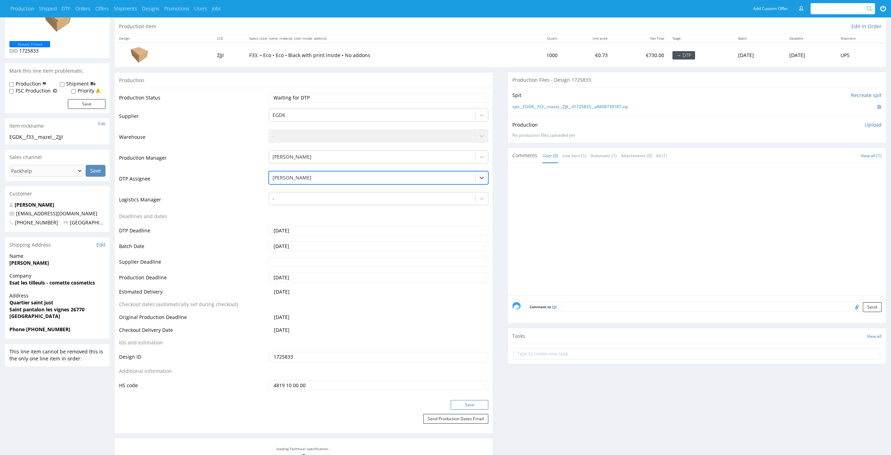
click at [474, 403] on button "Save" at bounding box center [470, 405] width 38 height 10
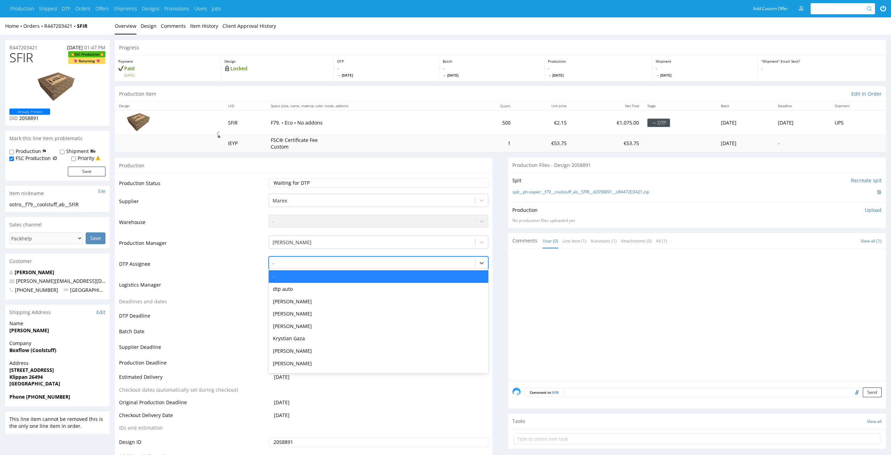
click at [336, 259] on div "-" at bounding box center [372, 263] width 206 height 11
type input "el"
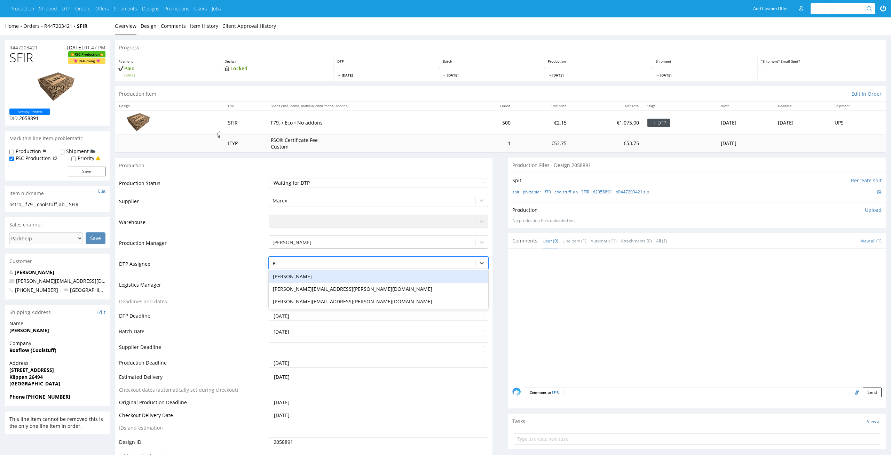
click at [336, 274] on div "[PERSON_NAME]" at bounding box center [379, 277] width 220 height 13
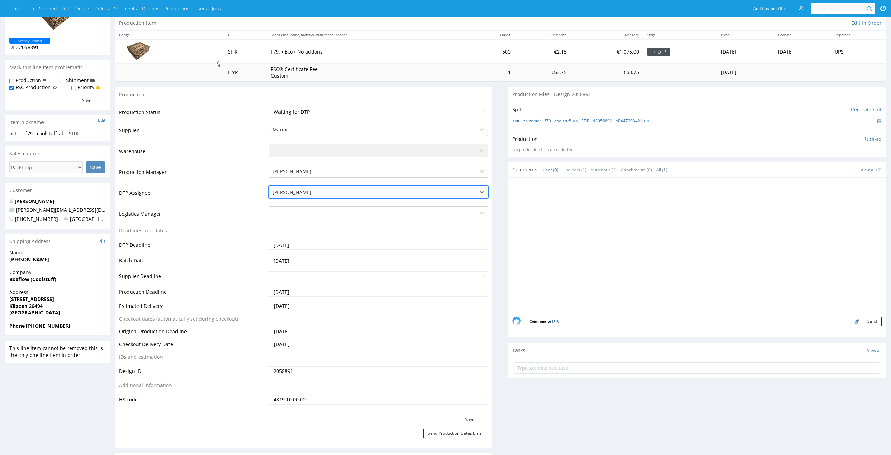
scroll to position [111, 0]
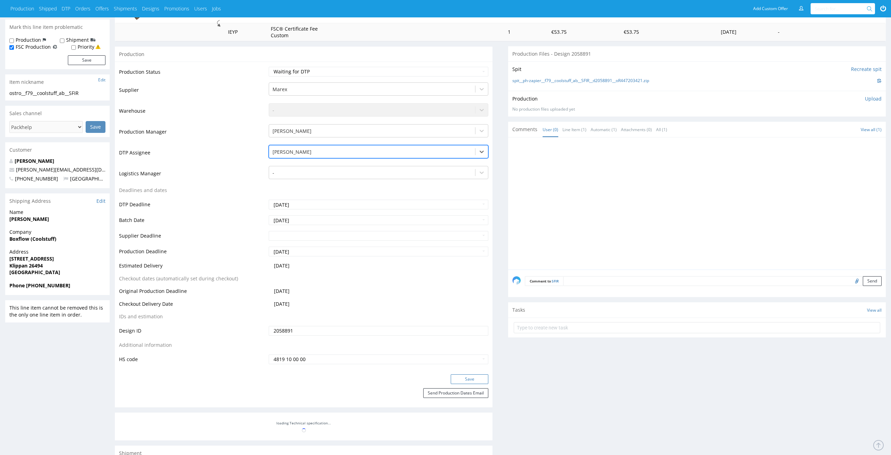
click at [472, 378] on button "Save" at bounding box center [470, 380] width 38 height 10
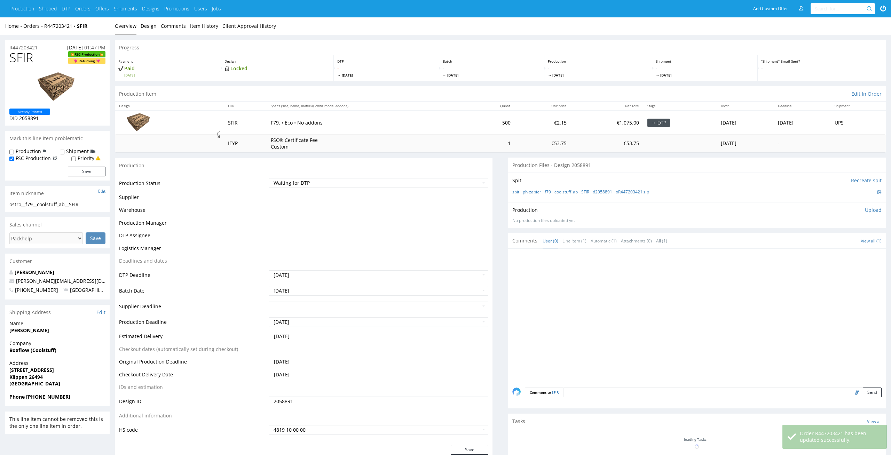
scroll to position [111, 0]
